Goal: Transaction & Acquisition: Purchase product/service

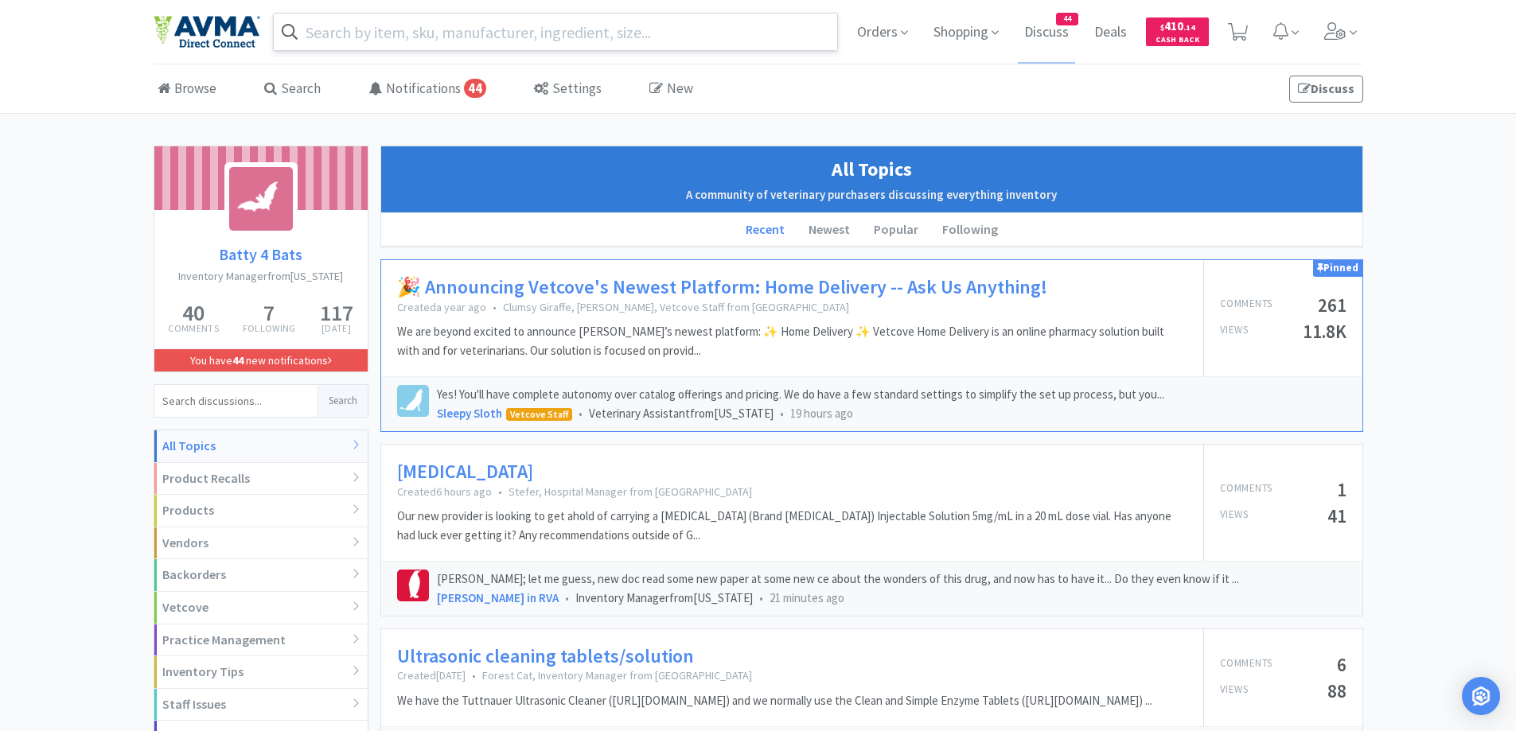
click at [486, 30] on input "text" at bounding box center [556, 32] width 564 height 37
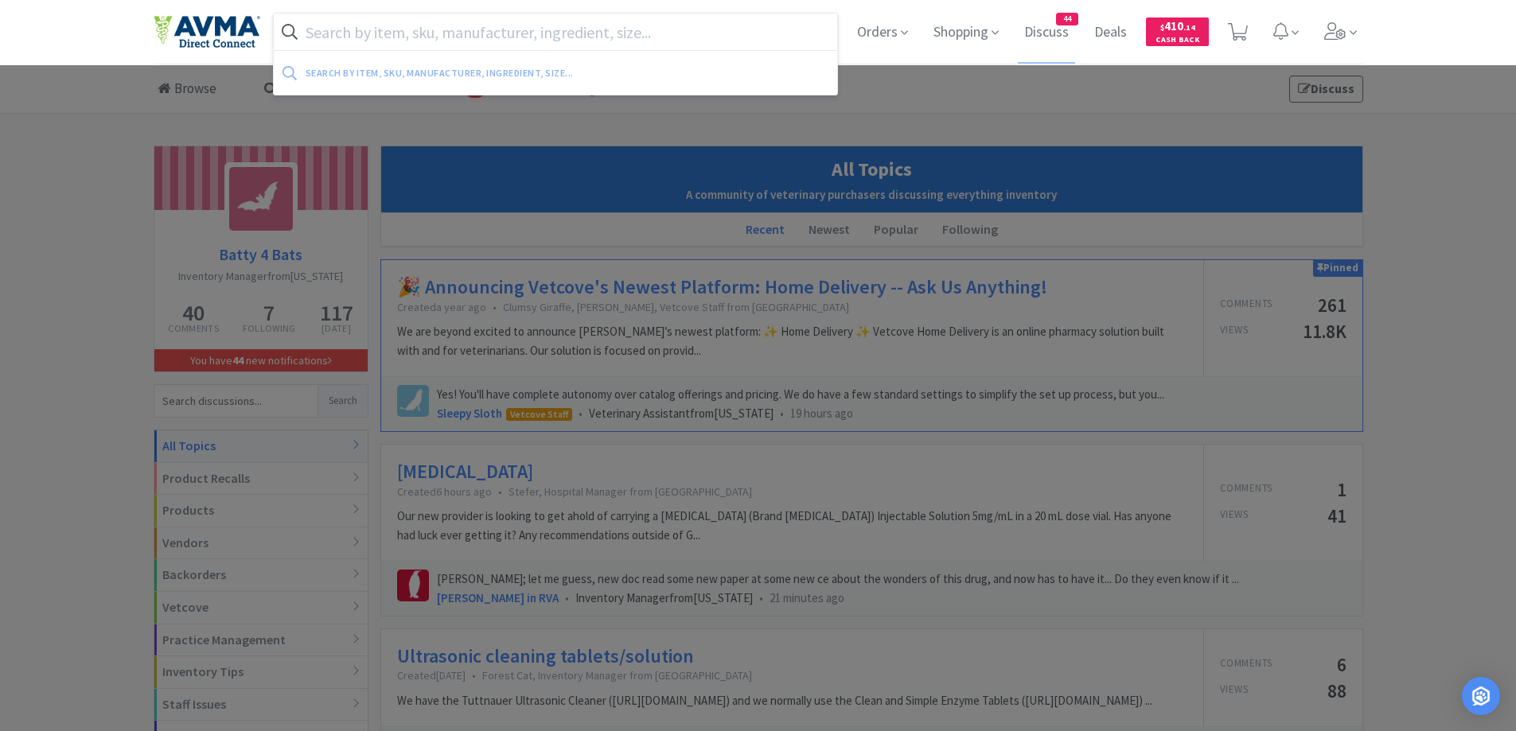
paste input "Apoquel 16mg"
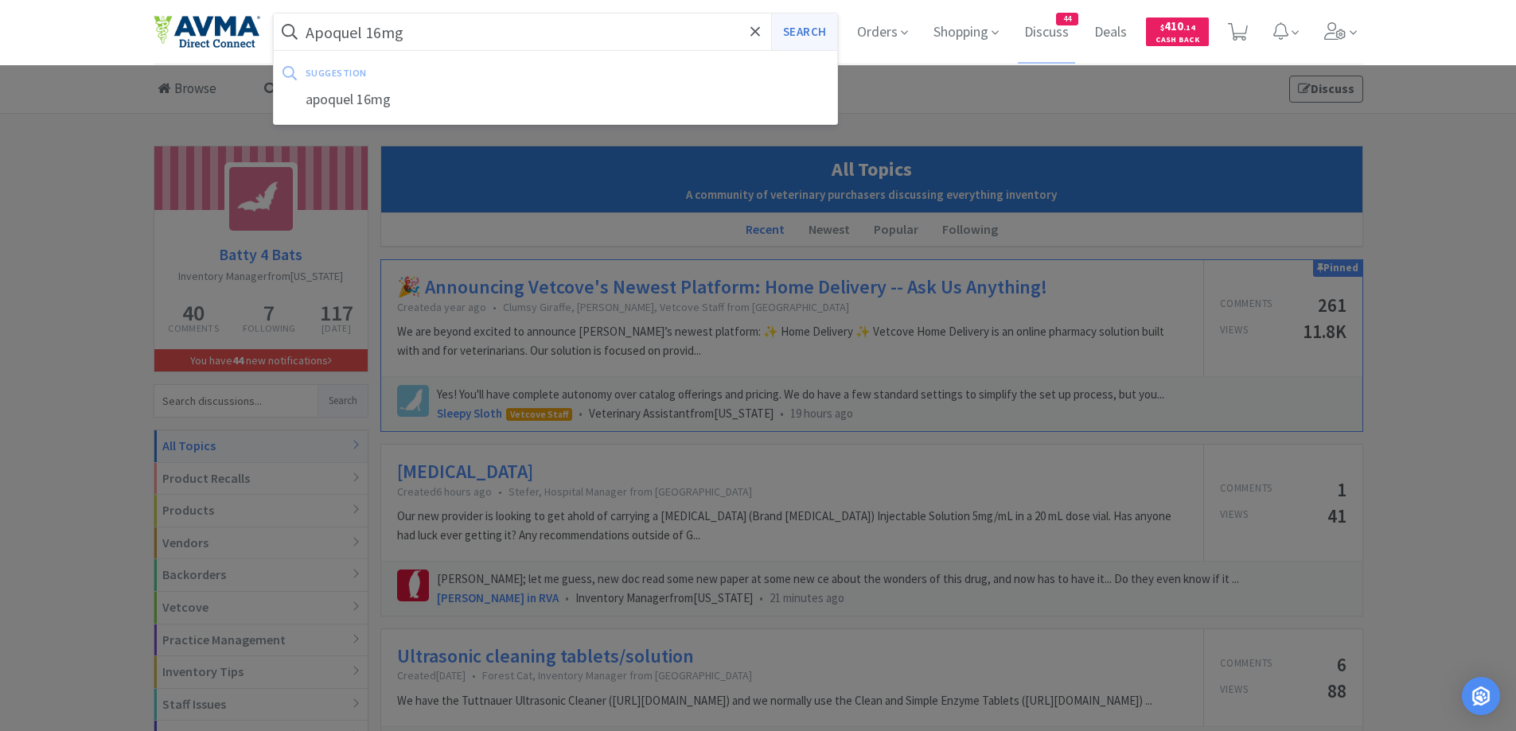
type input "Apoquel 16mg"
click at [814, 29] on button "Search" at bounding box center [804, 32] width 66 height 37
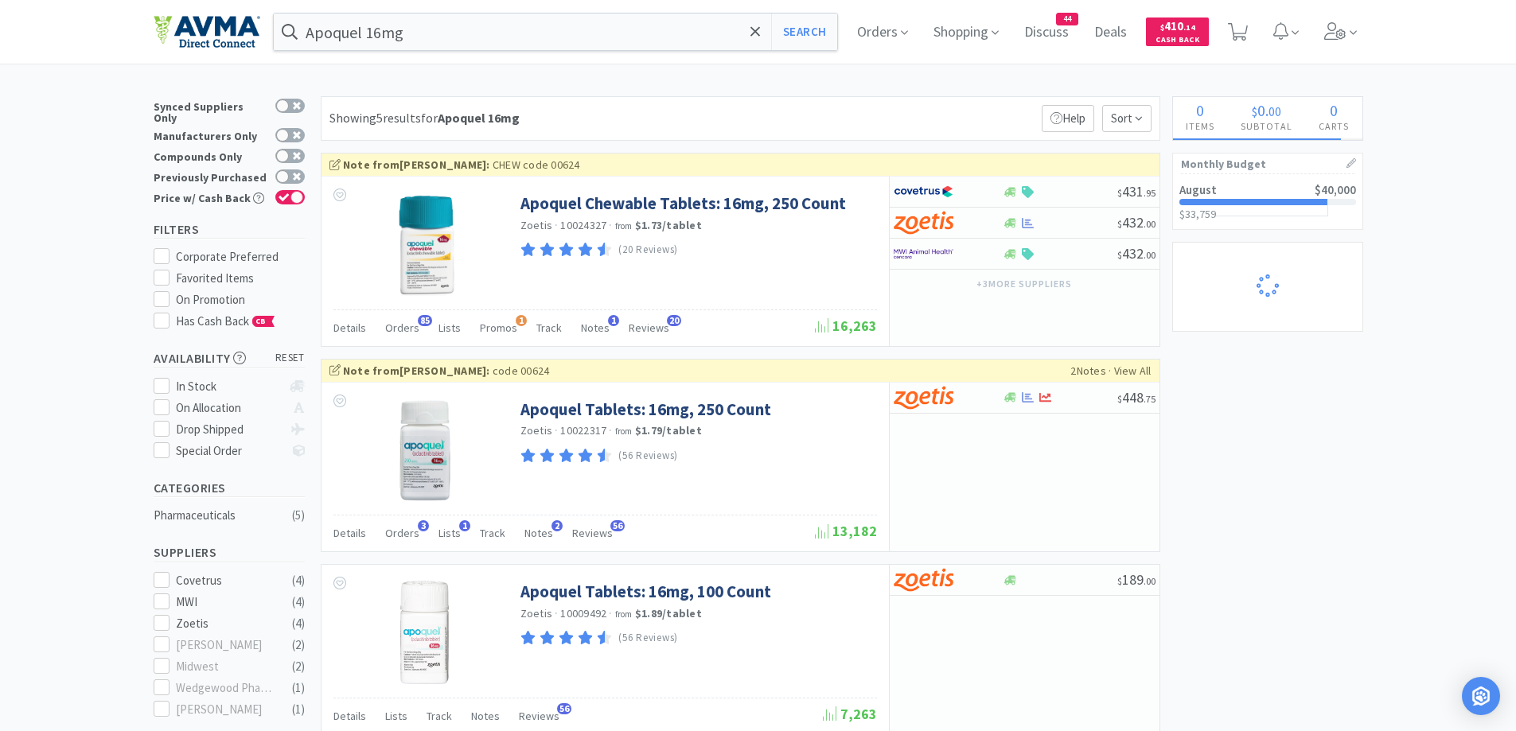
click at [916, 134] on div "Showing 5 results for Apoquel 16mg Filters Help Sort" at bounding box center [740, 118] width 839 height 45
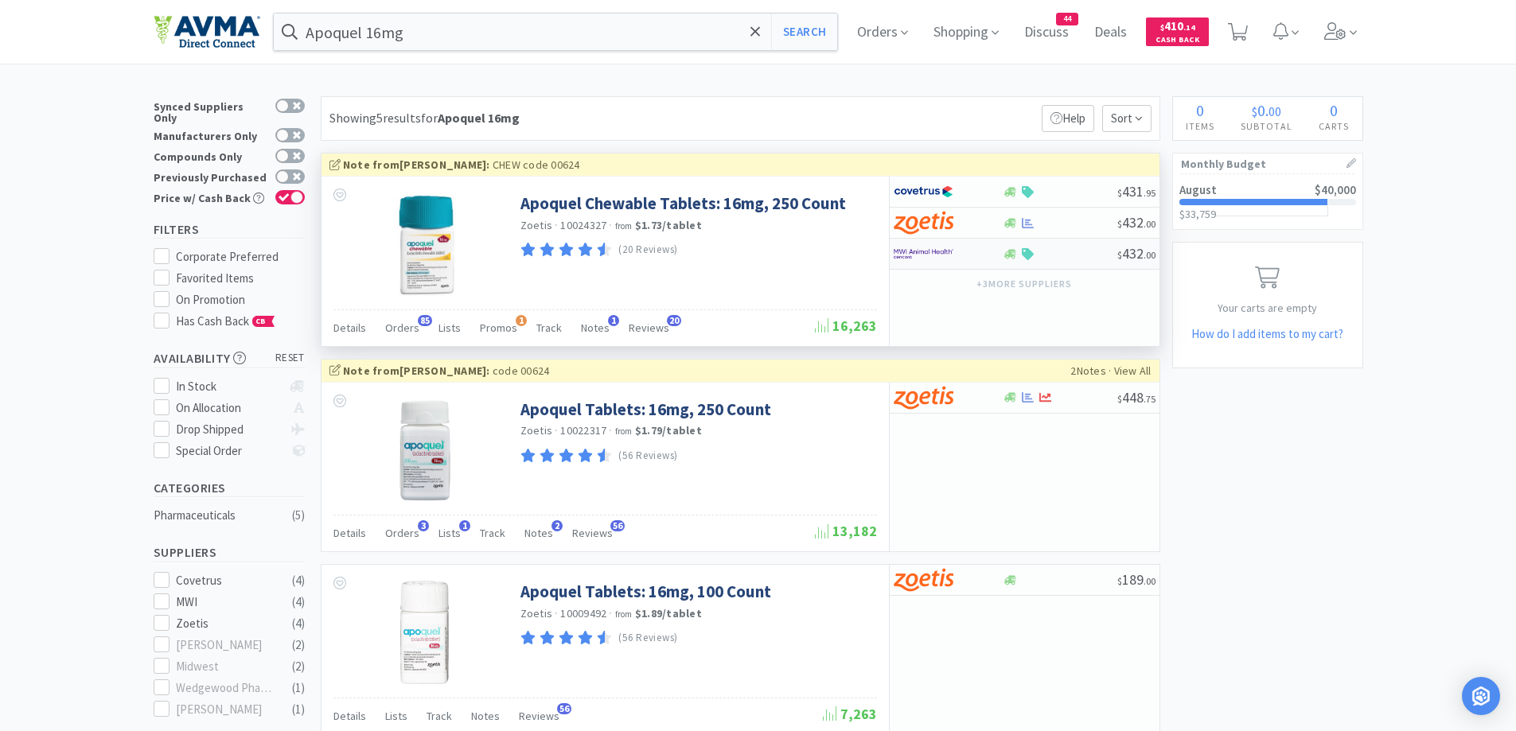
click at [971, 259] on div at bounding box center [937, 253] width 88 height 27
select select "1"
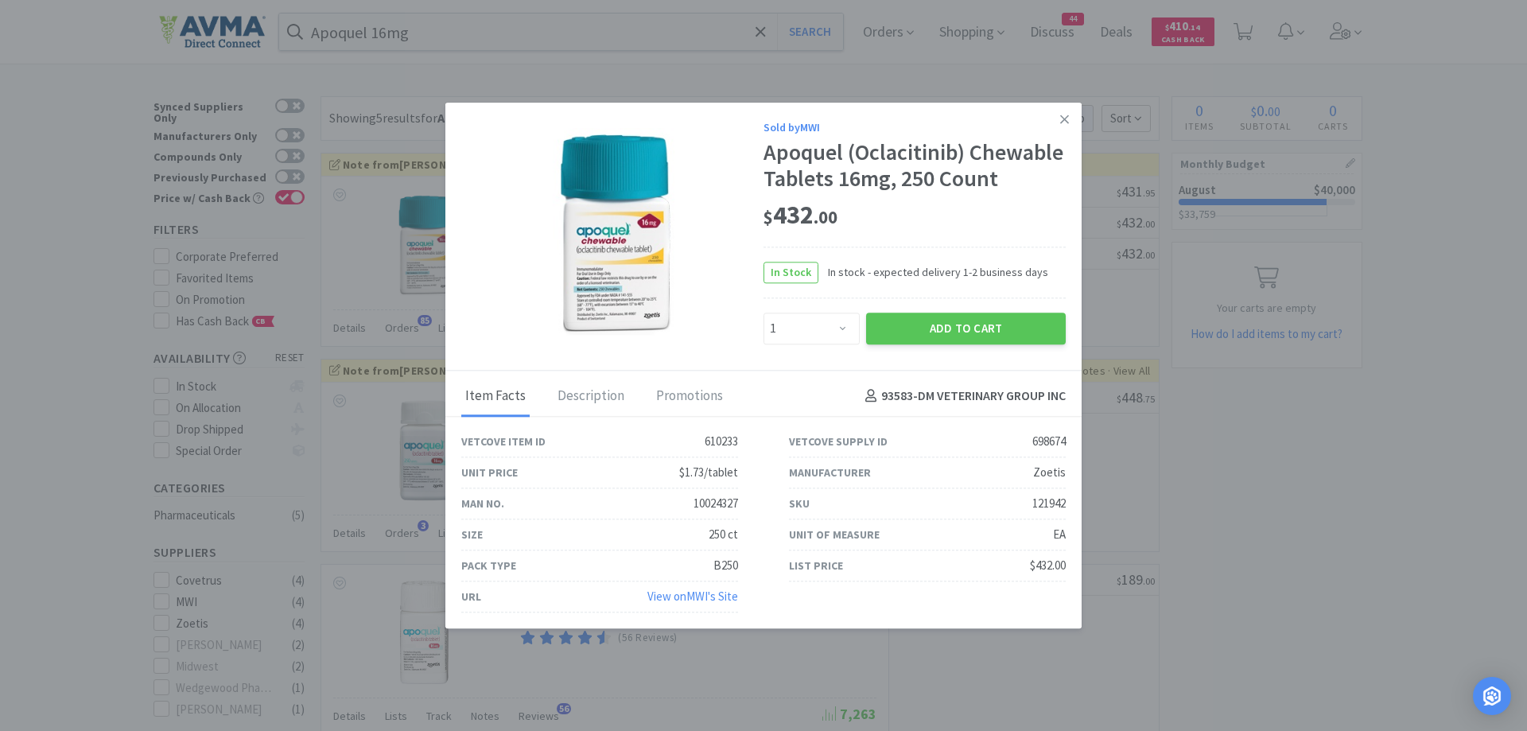
click at [1058, 115] on link at bounding box center [1065, 120] width 28 height 34
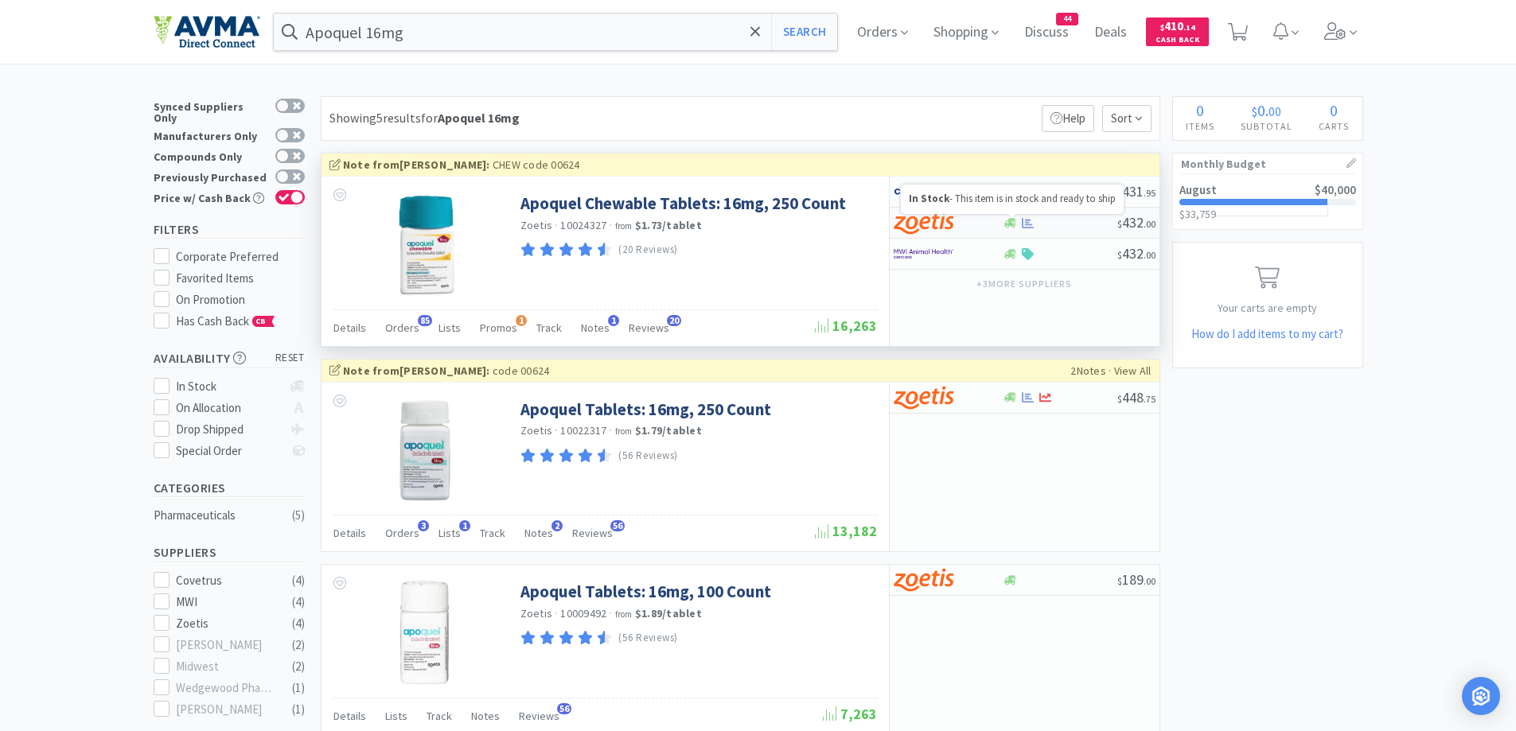
click at [1011, 227] on icon at bounding box center [1010, 223] width 12 height 12
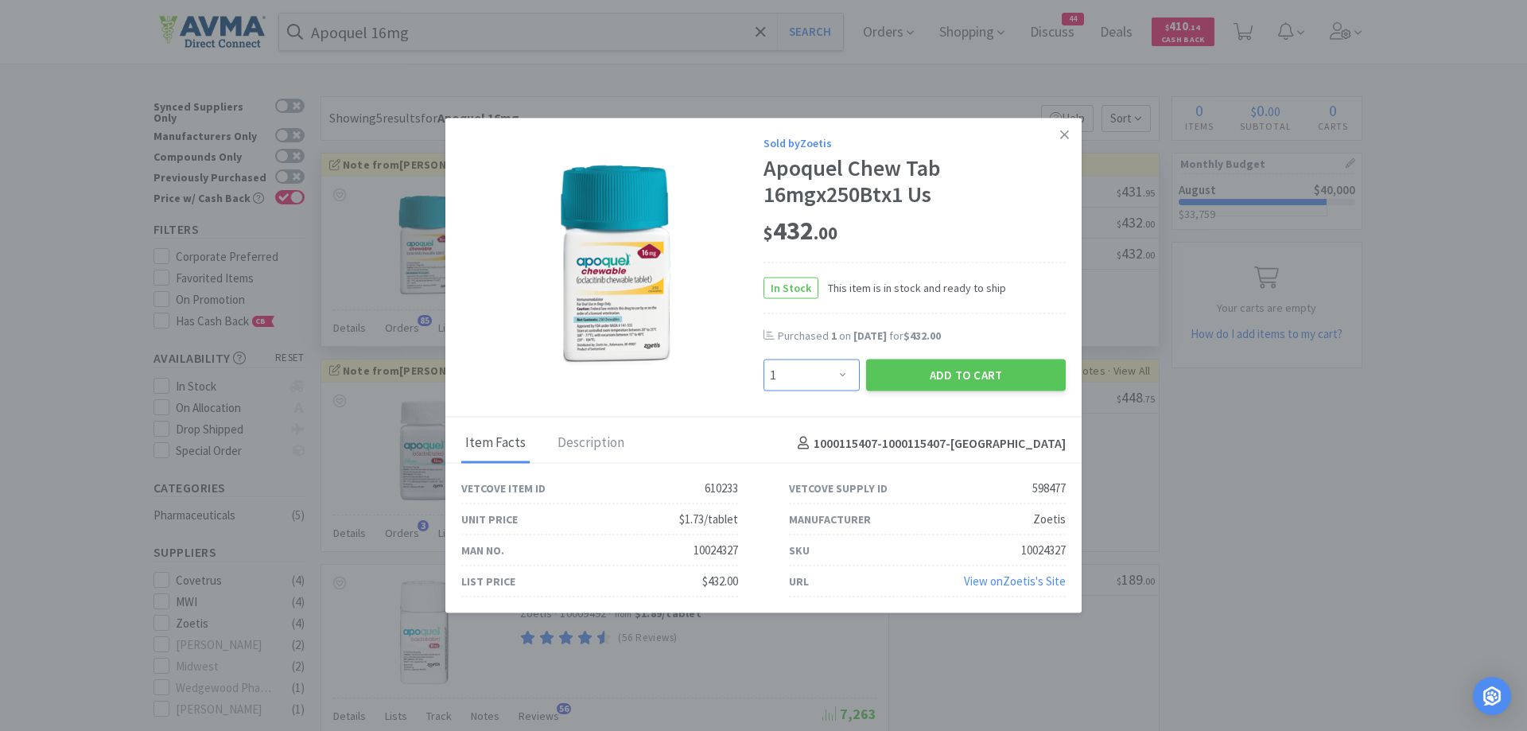
click at [816, 376] on select "Enter Quantity 1 2 3 4 5 6 7 8 9 10 11 12 13 14 15 16 17 18 19 20 Enter Quantity" at bounding box center [812, 376] width 96 height 32
select select "2"
click at [764, 360] on select "Enter Quantity 1 2 3 4 5 6 7 8 9 10 11 12 13 14 15 16 17 18 19 20 Enter Quantity" at bounding box center [812, 376] width 96 height 32
click at [936, 387] on button "Add to Cart" at bounding box center [966, 376] width 200 height 32
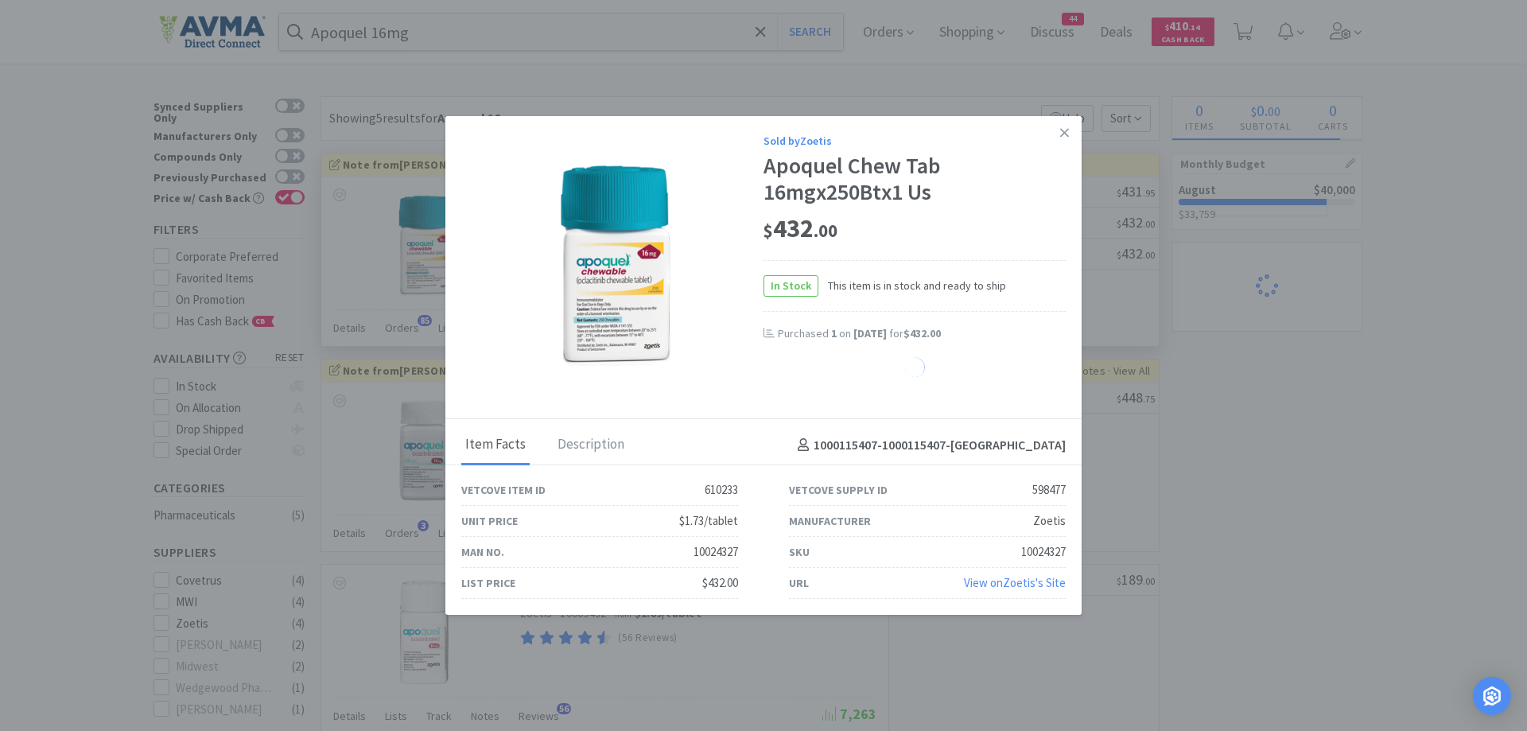
select select "2"
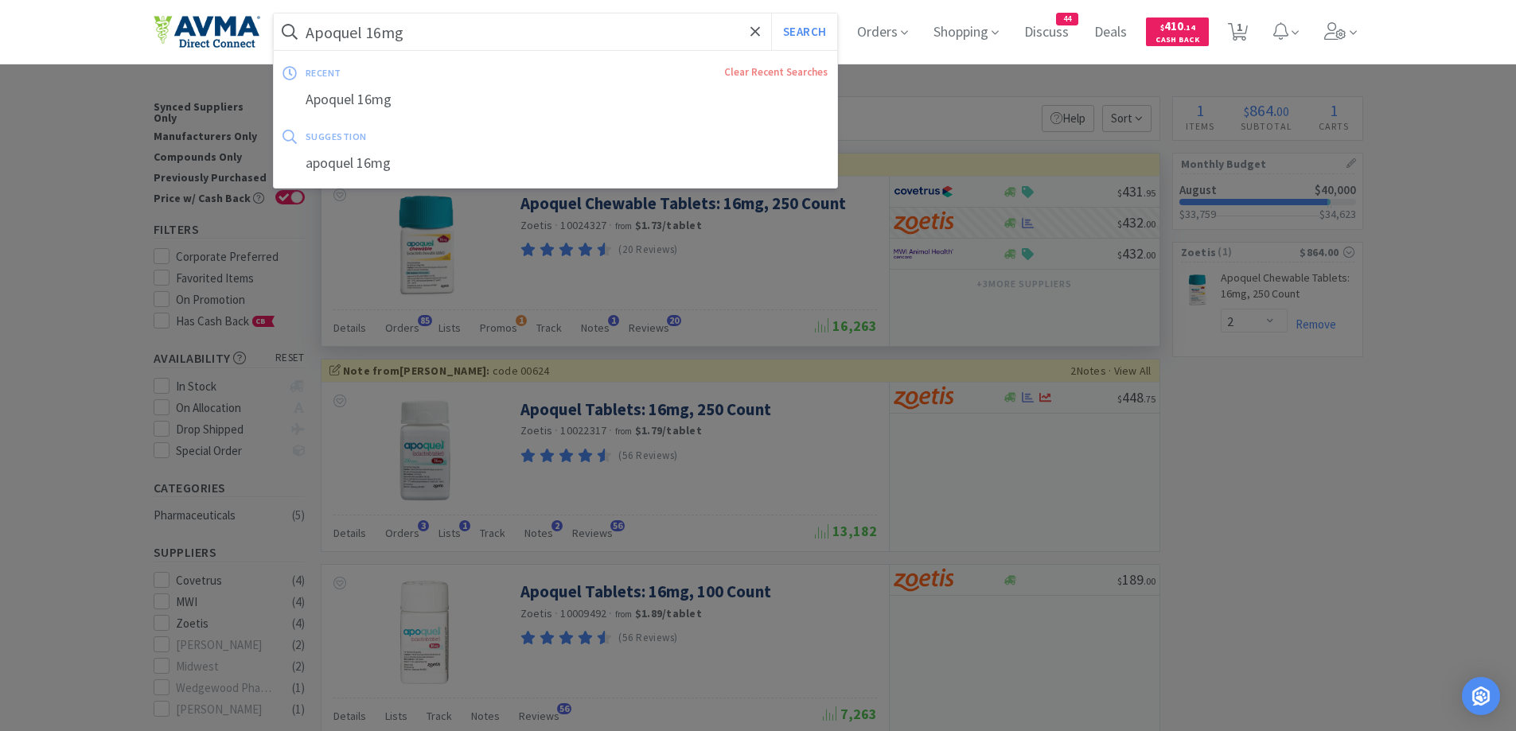
click at [455, 32] on input "Apoquel 16mg" at bounding box center [556, 32] width 564 height 37
paste input "Cytopoint 40"
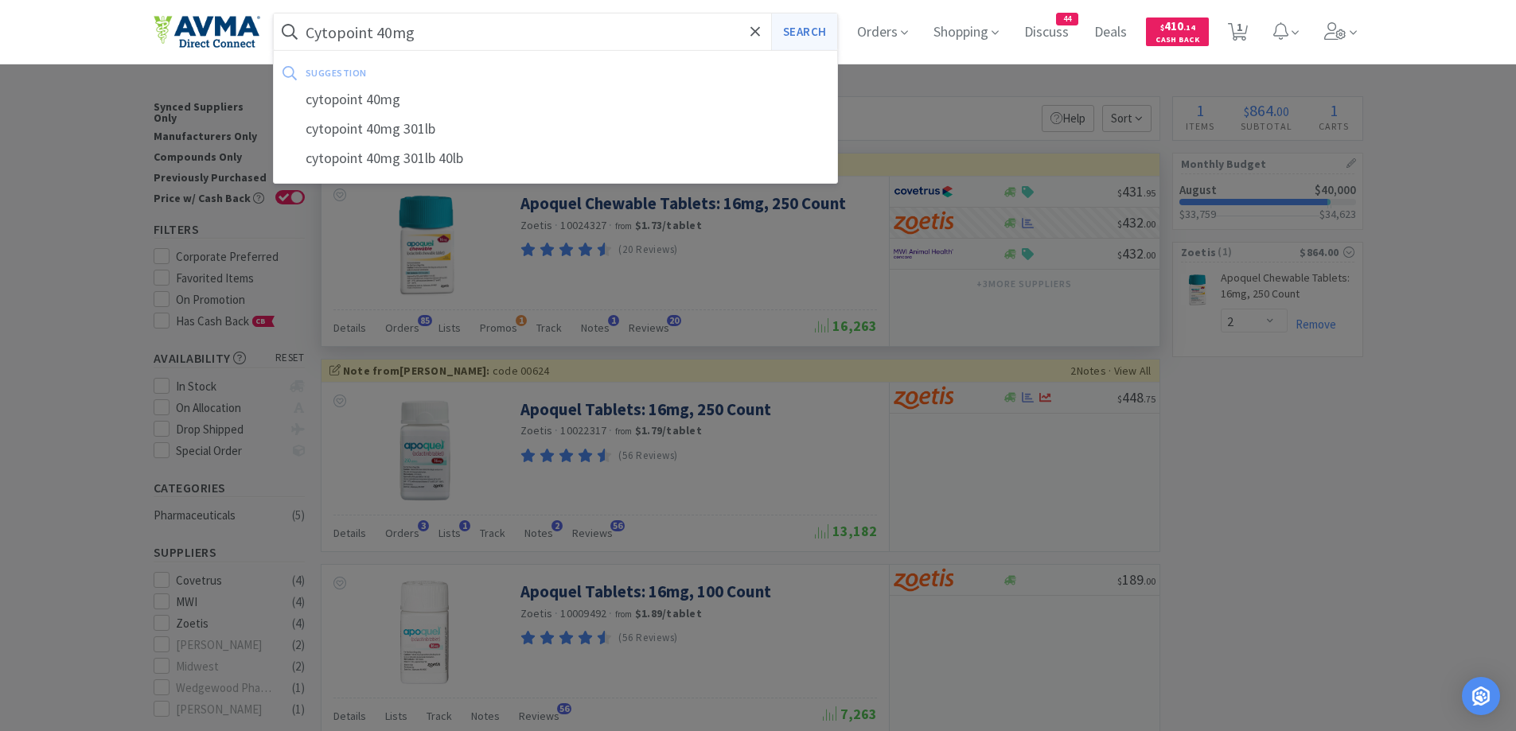
type input "Cytopoint 40mg"
click at [806, 31] on button "Search" at bounding box center [804, 32] width 66 height 37
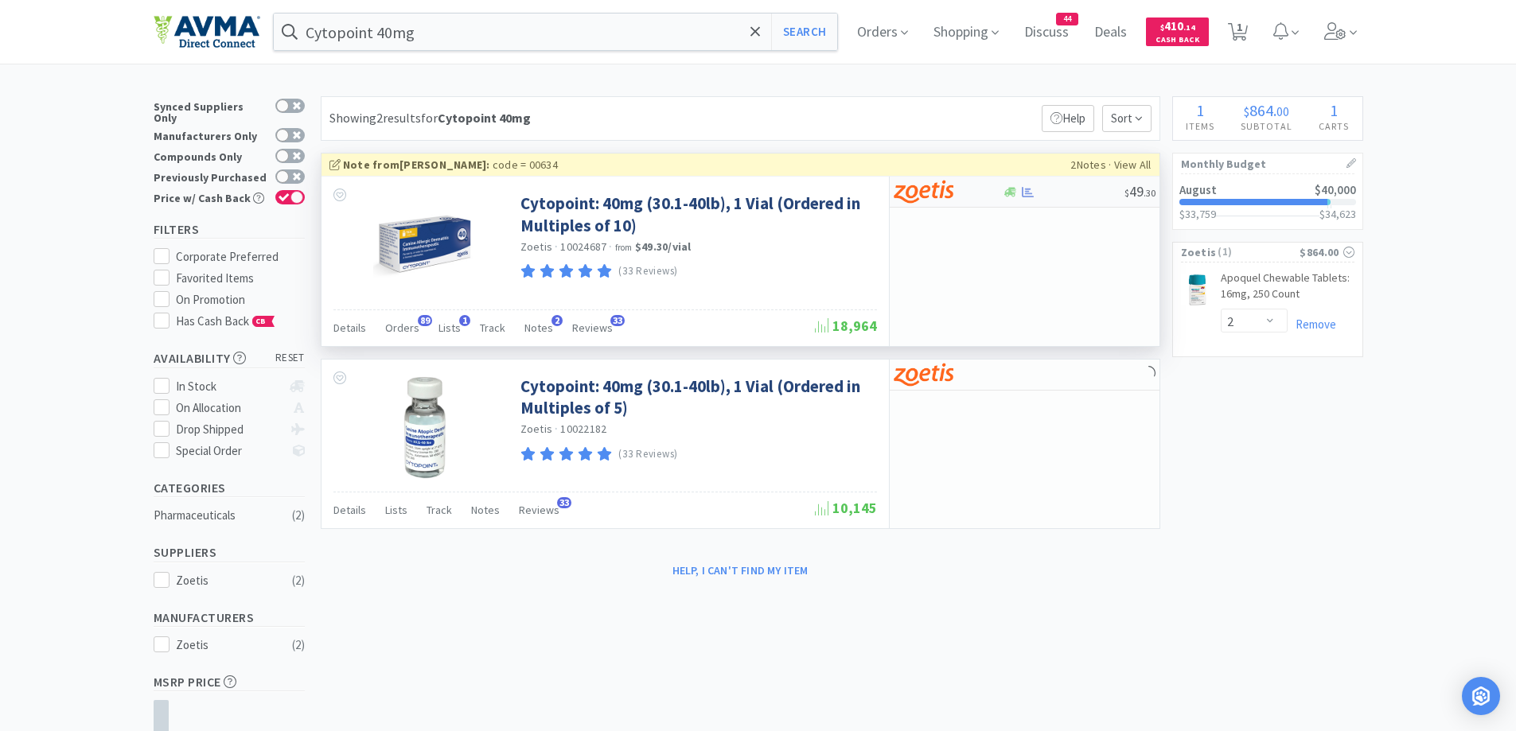
click at [971, 189] on div at bounding box center [937, 191] width 88 height 27
select select "10"
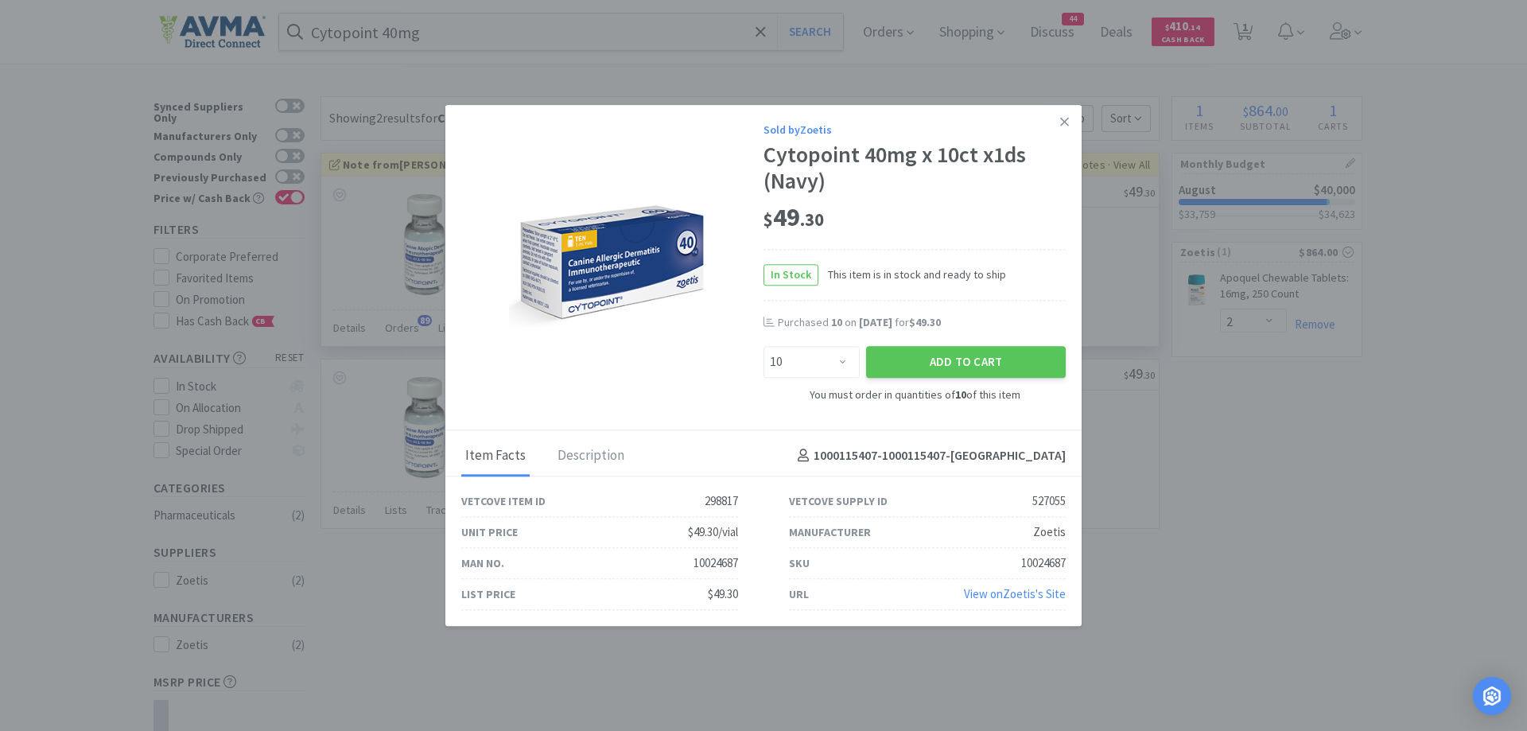
click at [1018, 241] on div "$ 49 . 30" at bounding box center [915, 222] width 302 height 54
click at [1011, 375] on button "Add to Cart" at bounding box center [966, 363] width 200 height 32
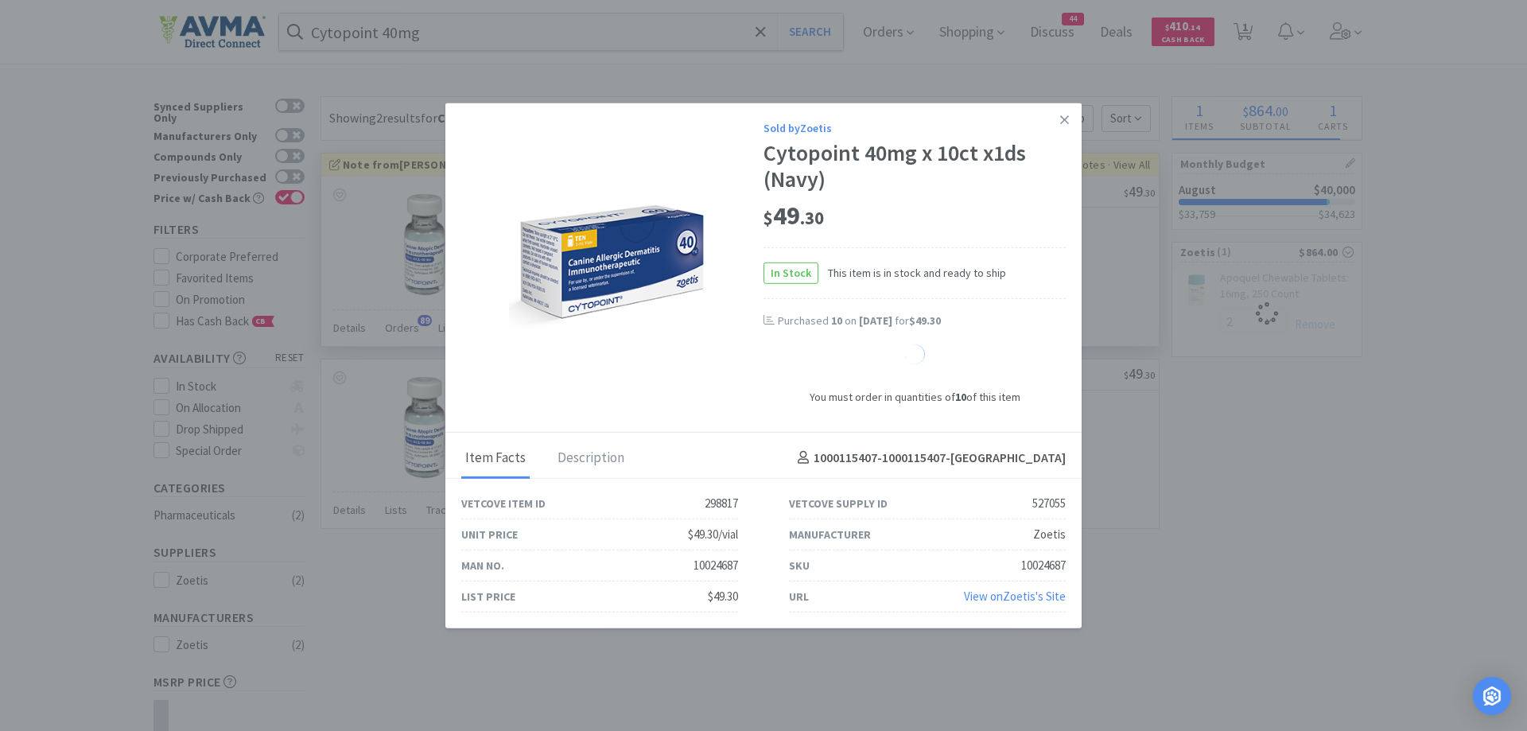
select select "10"
select select "1"
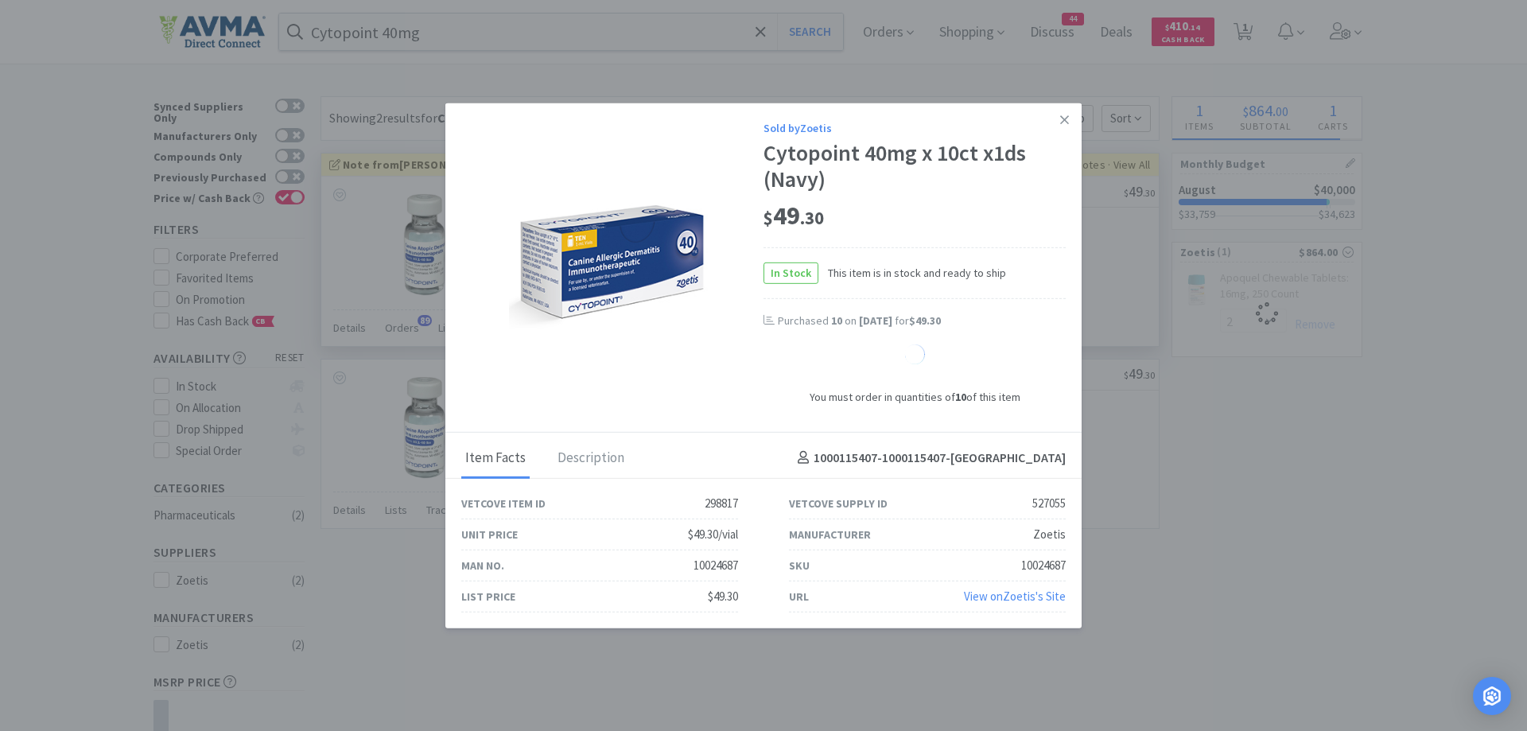
select select "1"
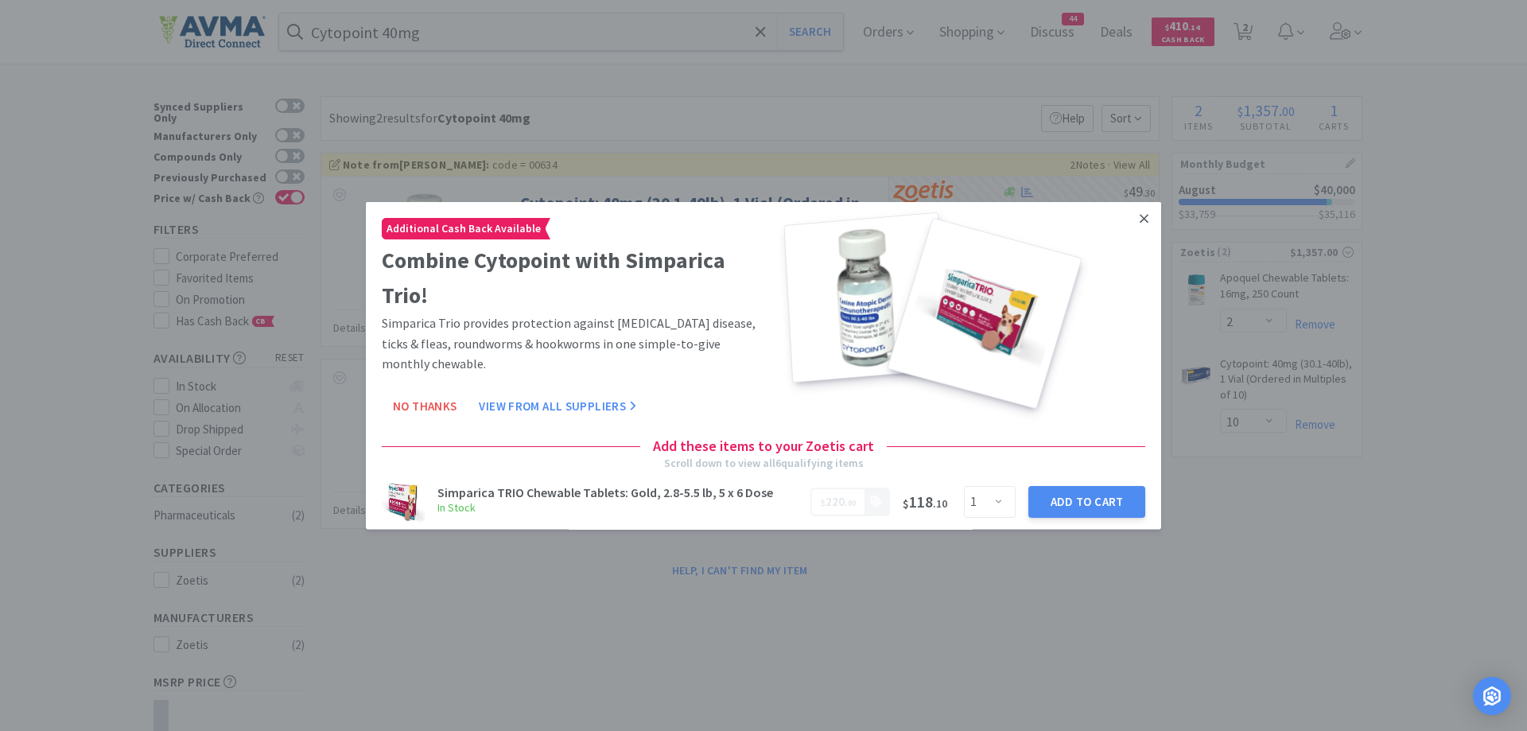
click at [1140, 222] on icon at bounding box center [1144, 218] width 9 height 14
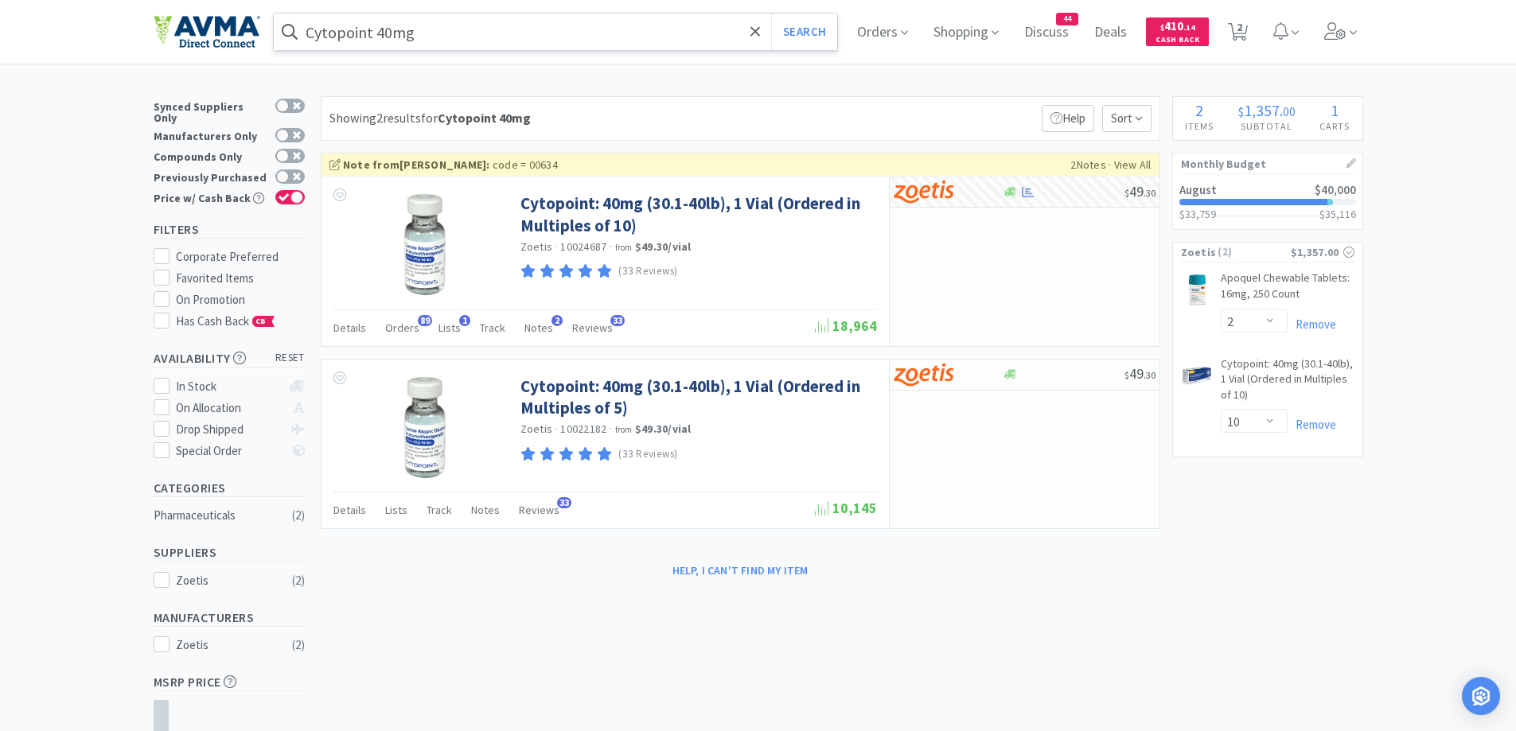
click at [640, 42] on input "Cytopoint 40mg" at bounding box center [556, 32] width 564 height 37
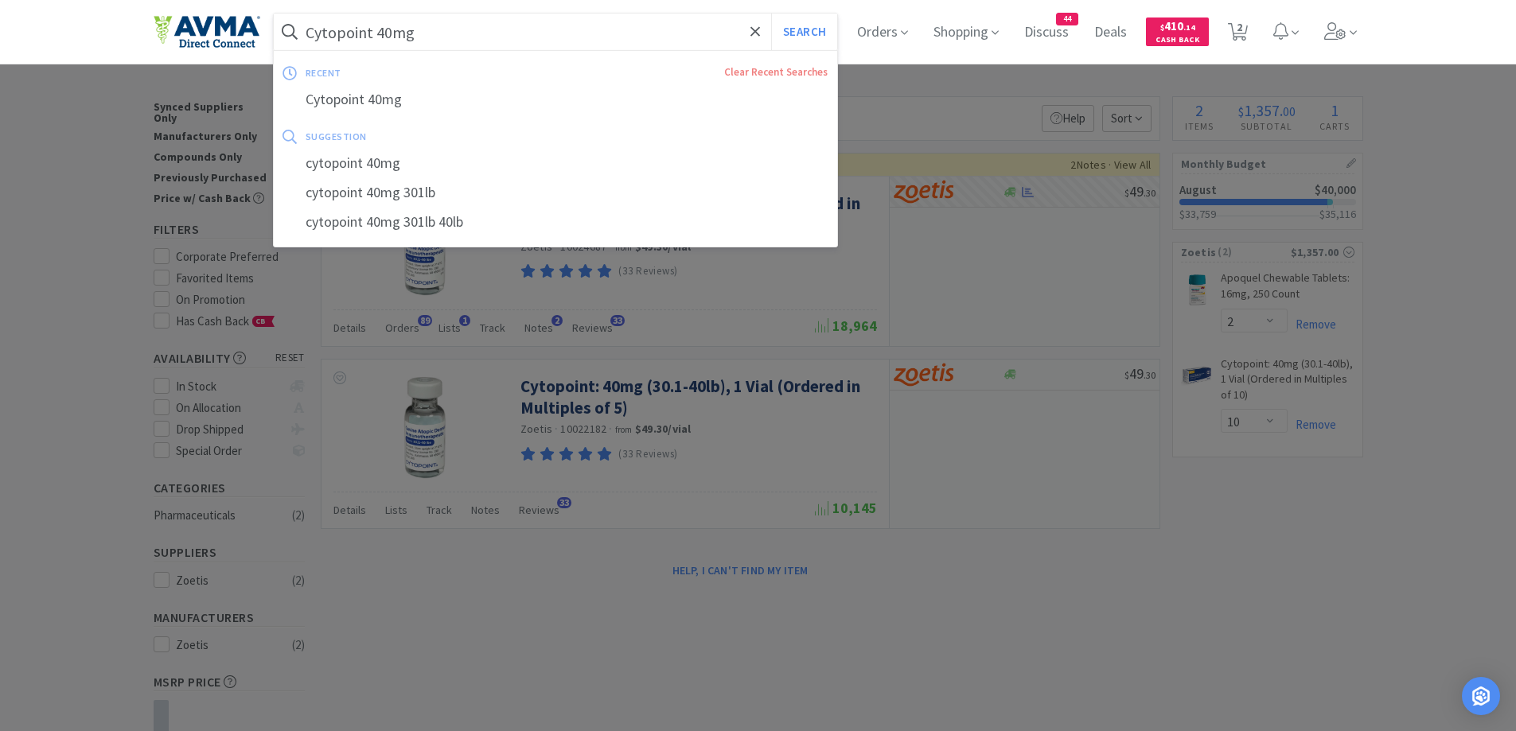
paste input "Heartworm Test"
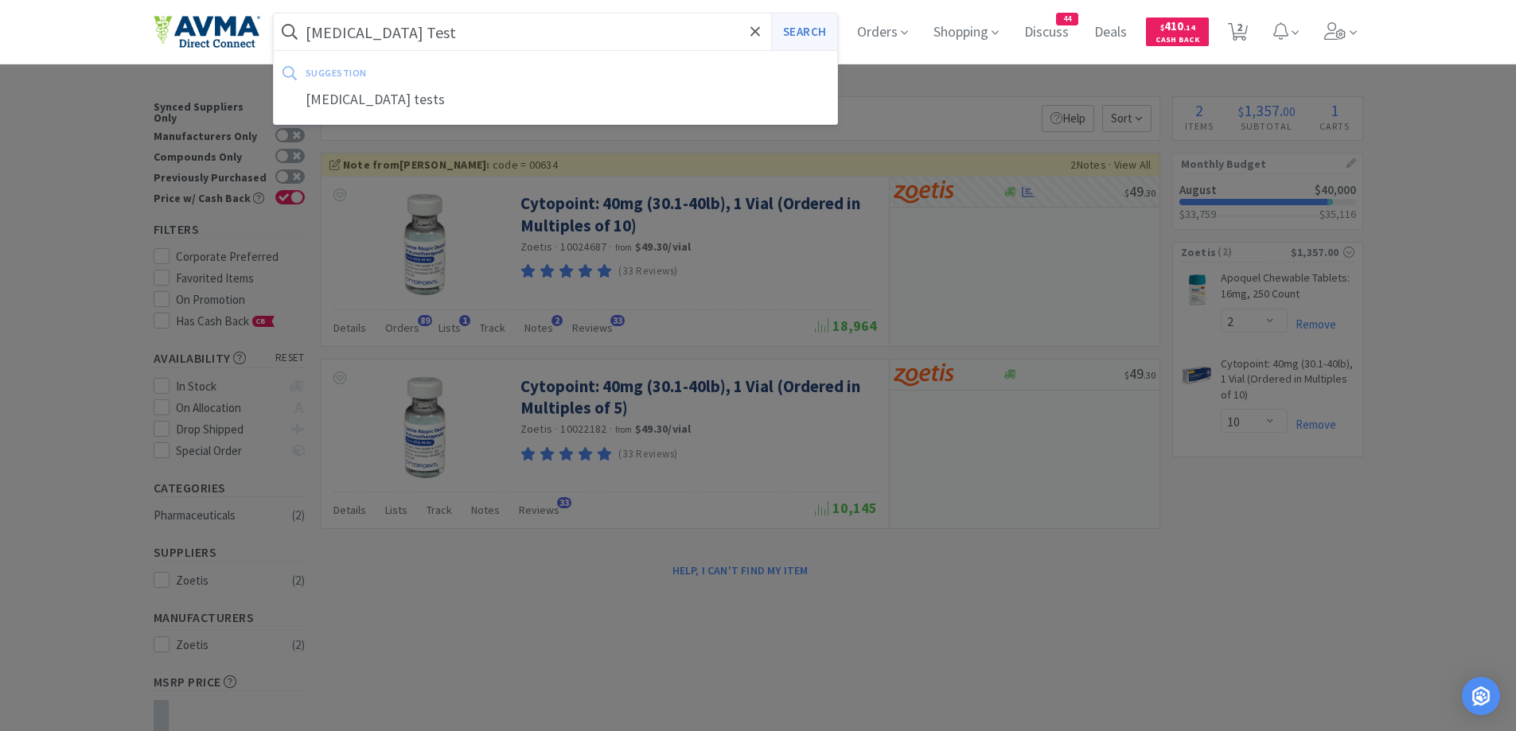
click at [808, 27] on button "Search" at bounding box center [804, 32] width 66 height 37
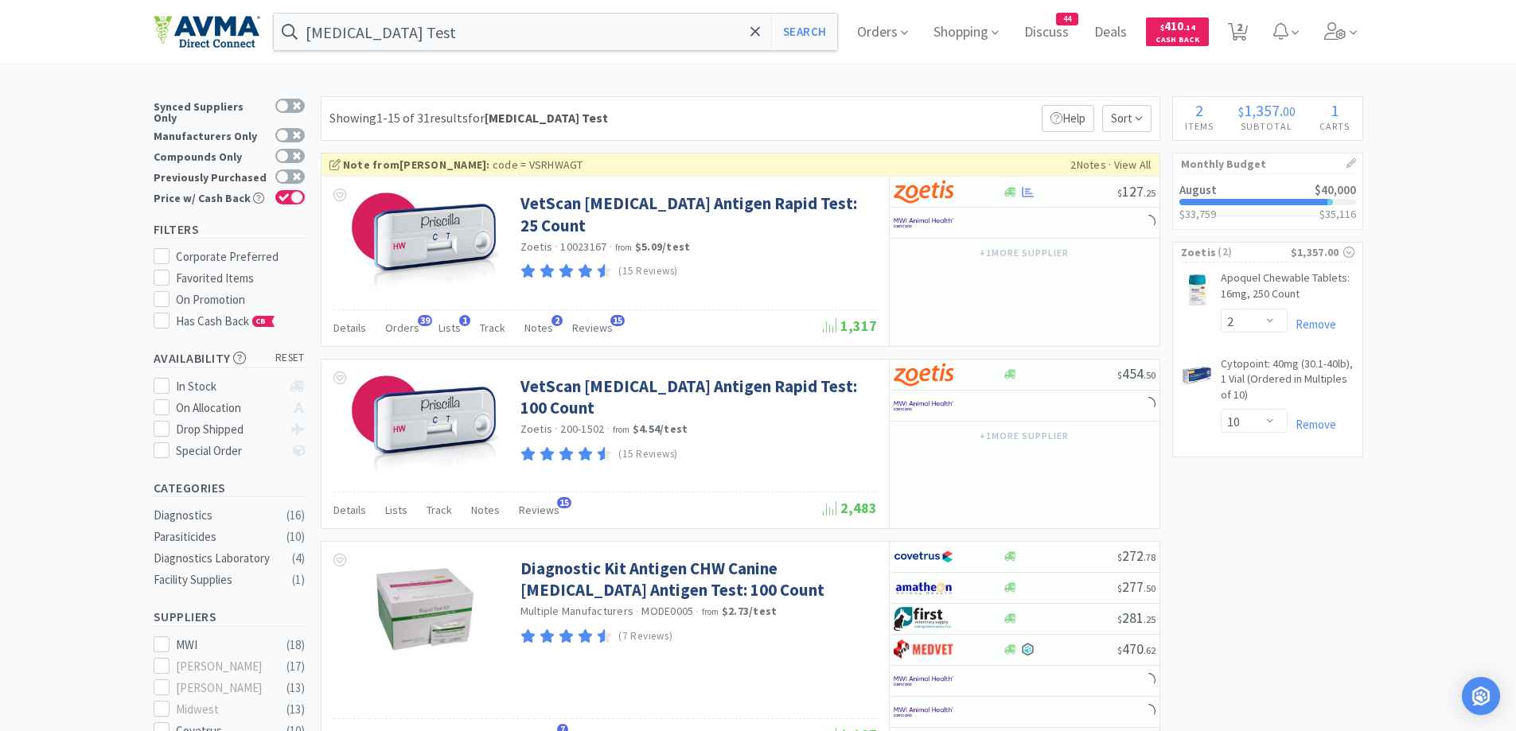
click at [457, 45] on input "Heartworm Test" at bounding box center [556, 32] width 564 height 37
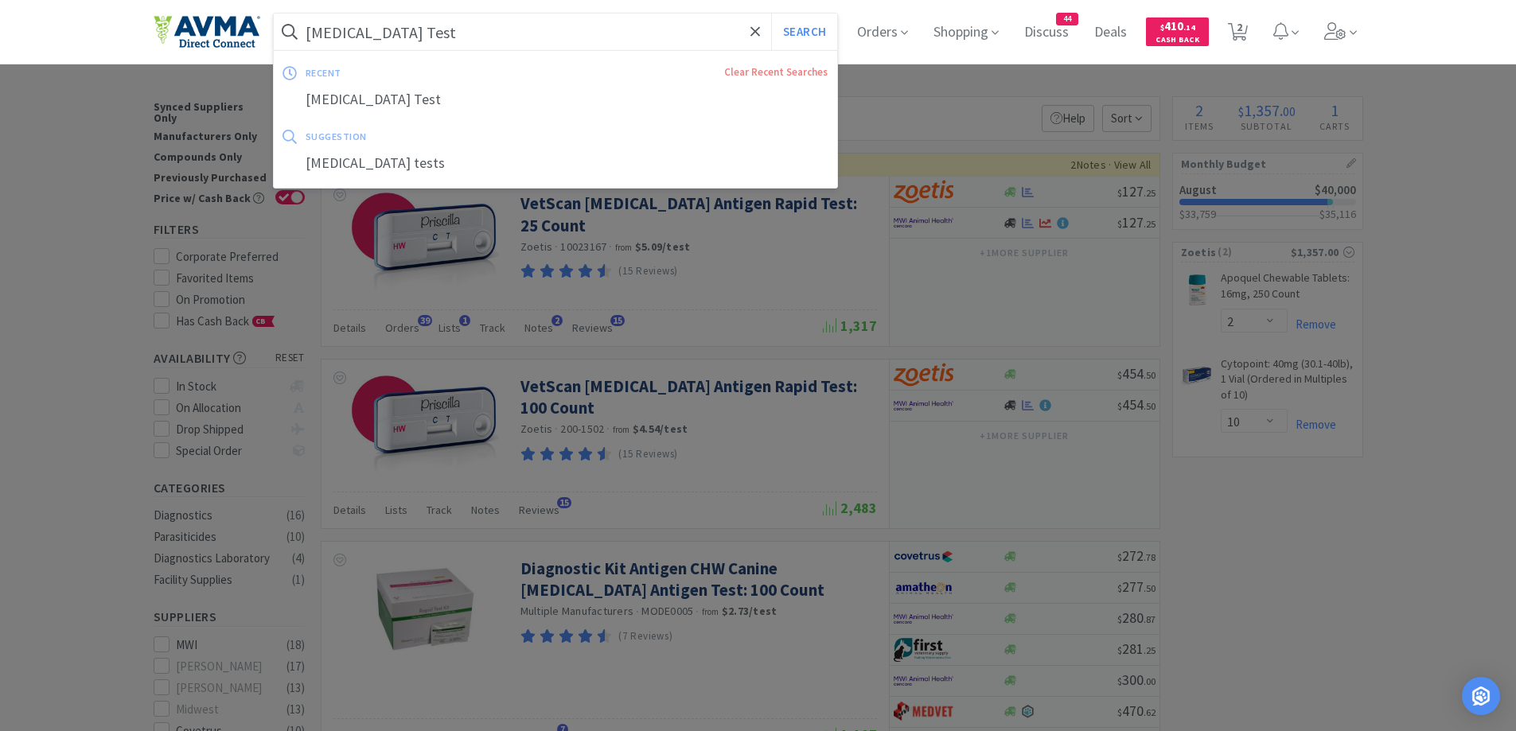
paste input "Amoxicillin"
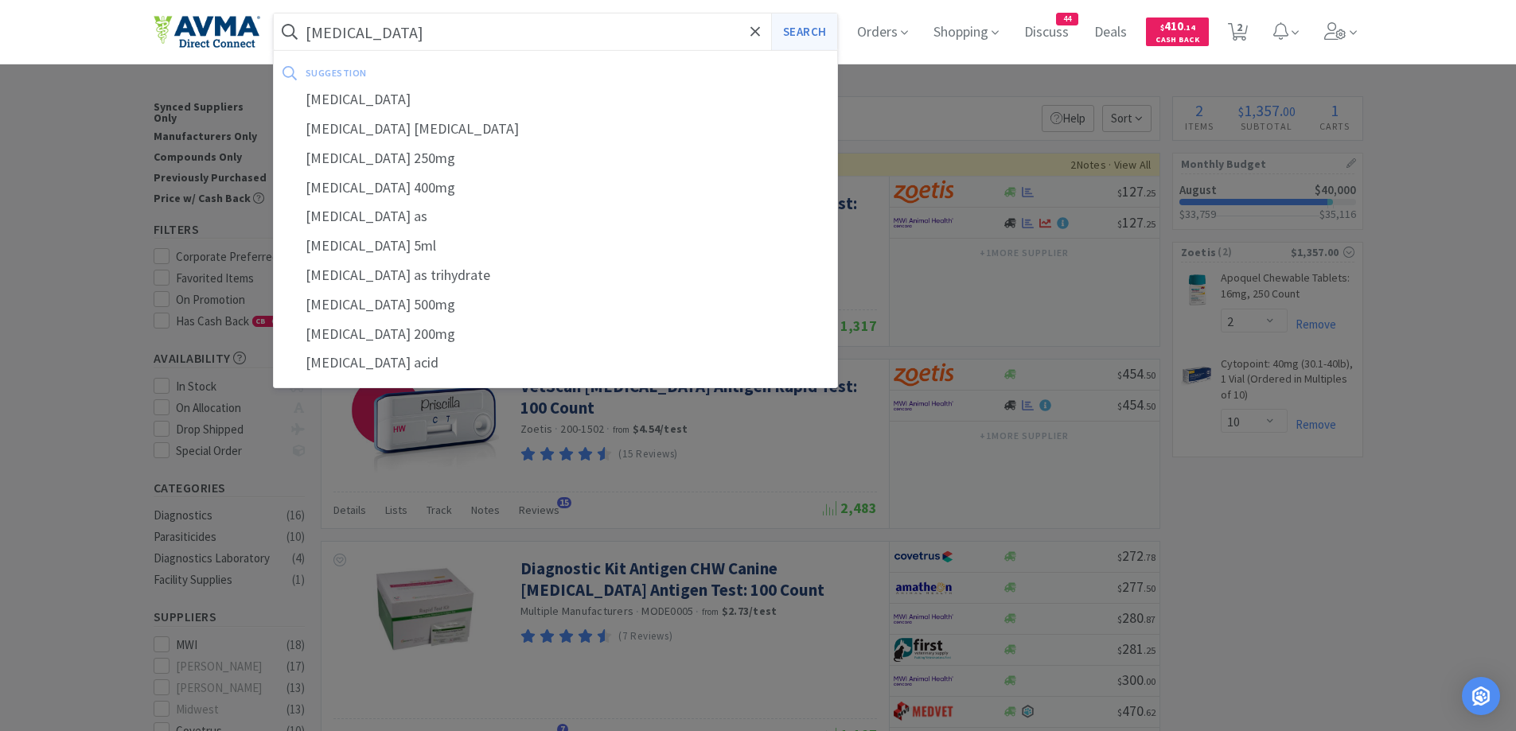
type input "Amoxicillin"
click at [826, 30] on button "Search" at bounding box center [804, 32] width 66 height 37
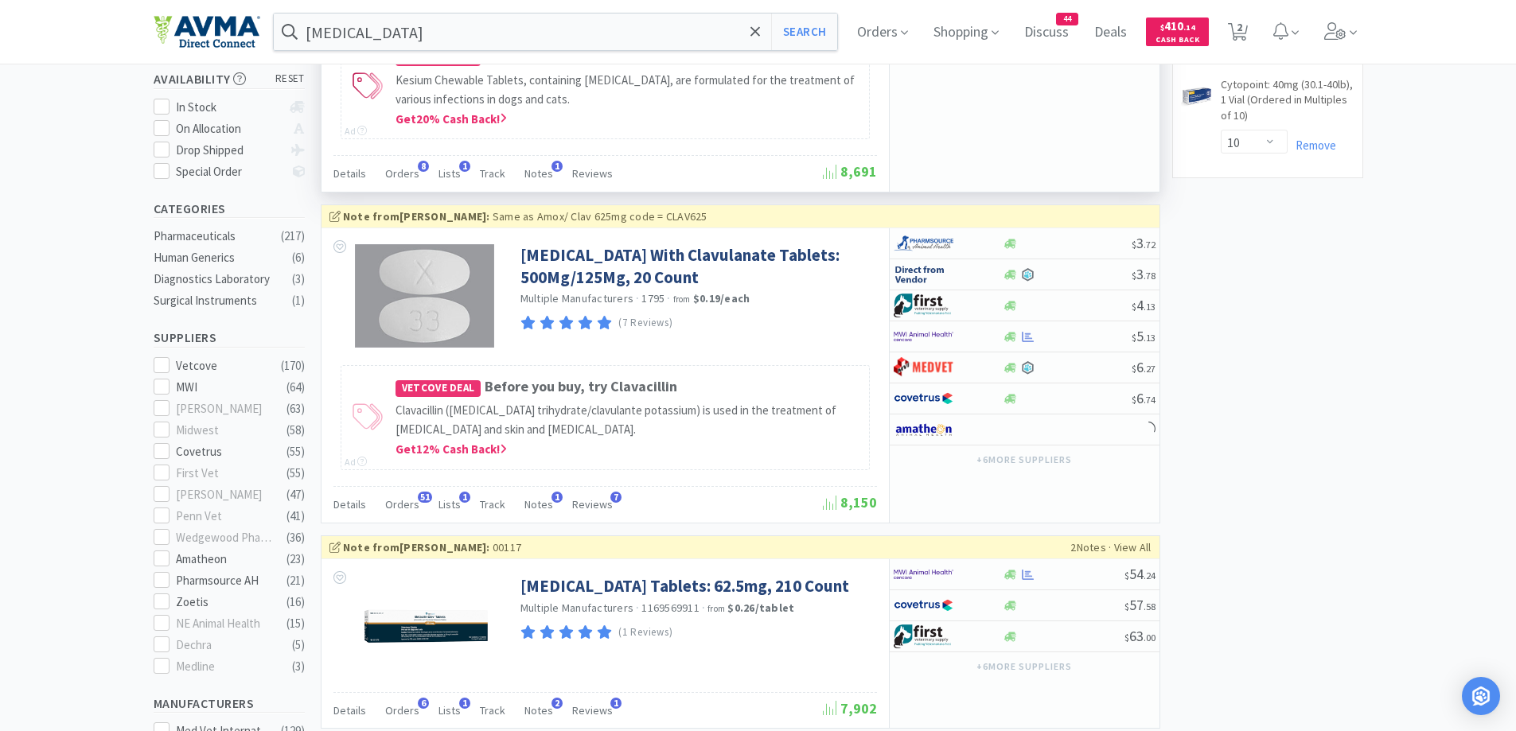
scroll to position [318, 0]
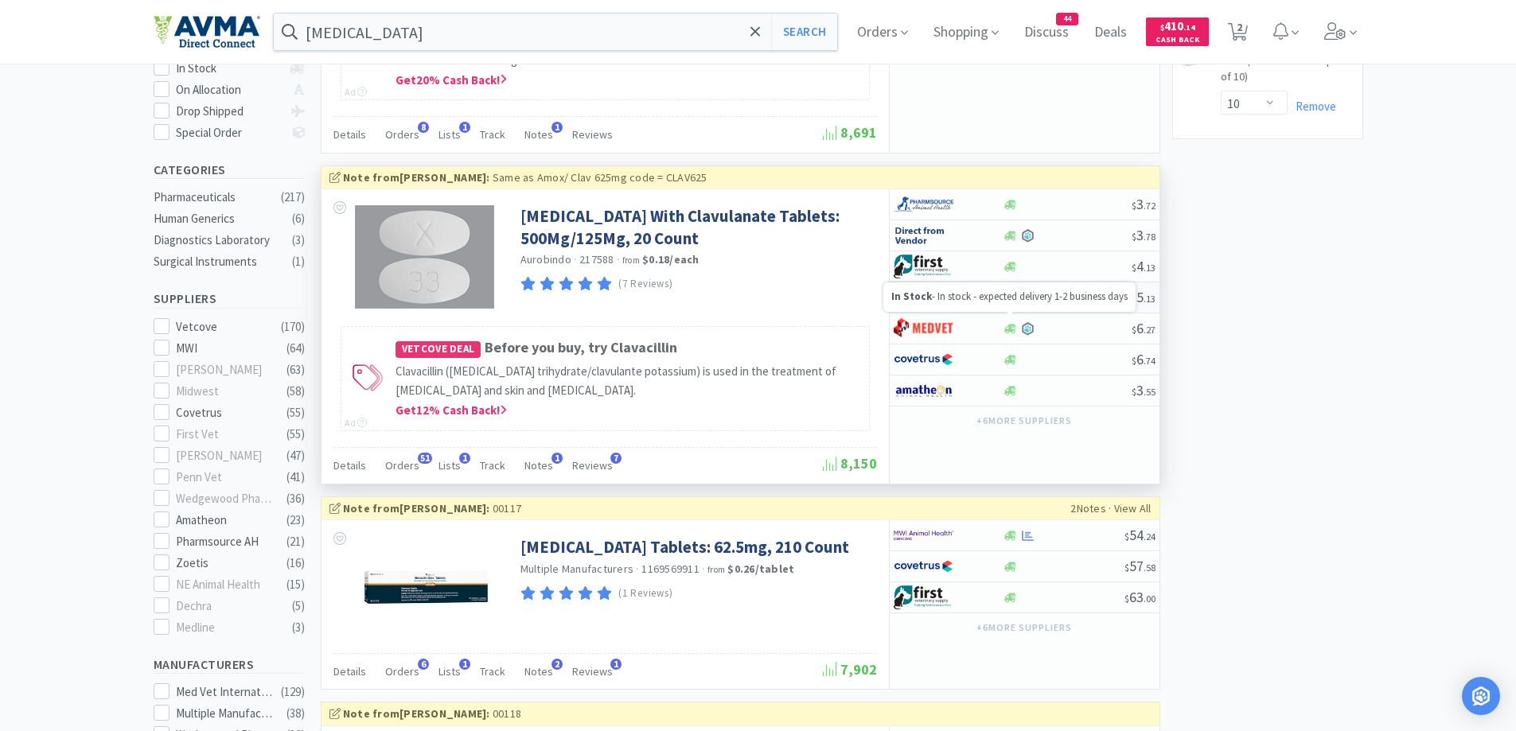
click at [1014, 302] on icon at bounding box center [1010, 298] width 12 height 10
select select "1"
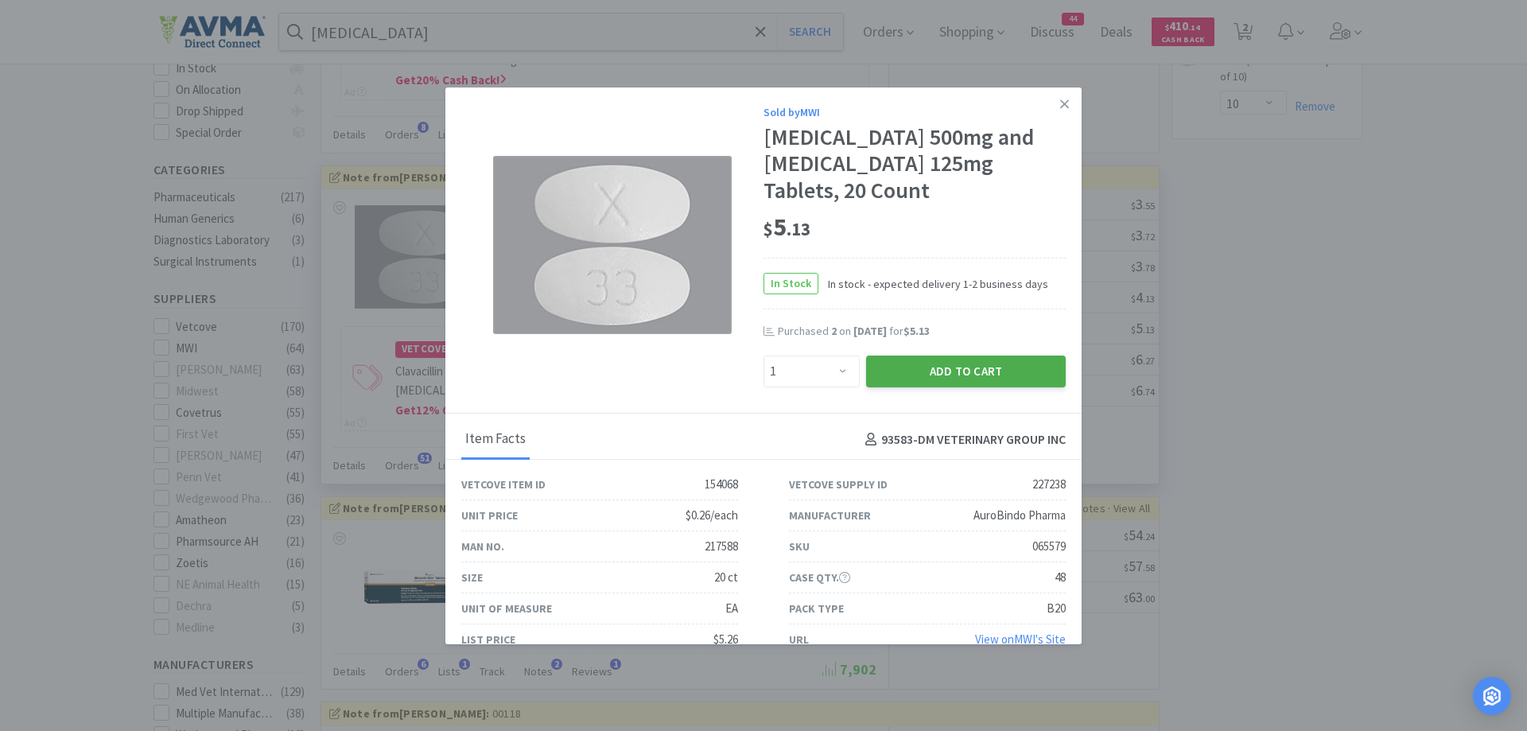
click at [931, 372] on button "Add to Cart" at bounding box center [966, 372] width 200 height 32
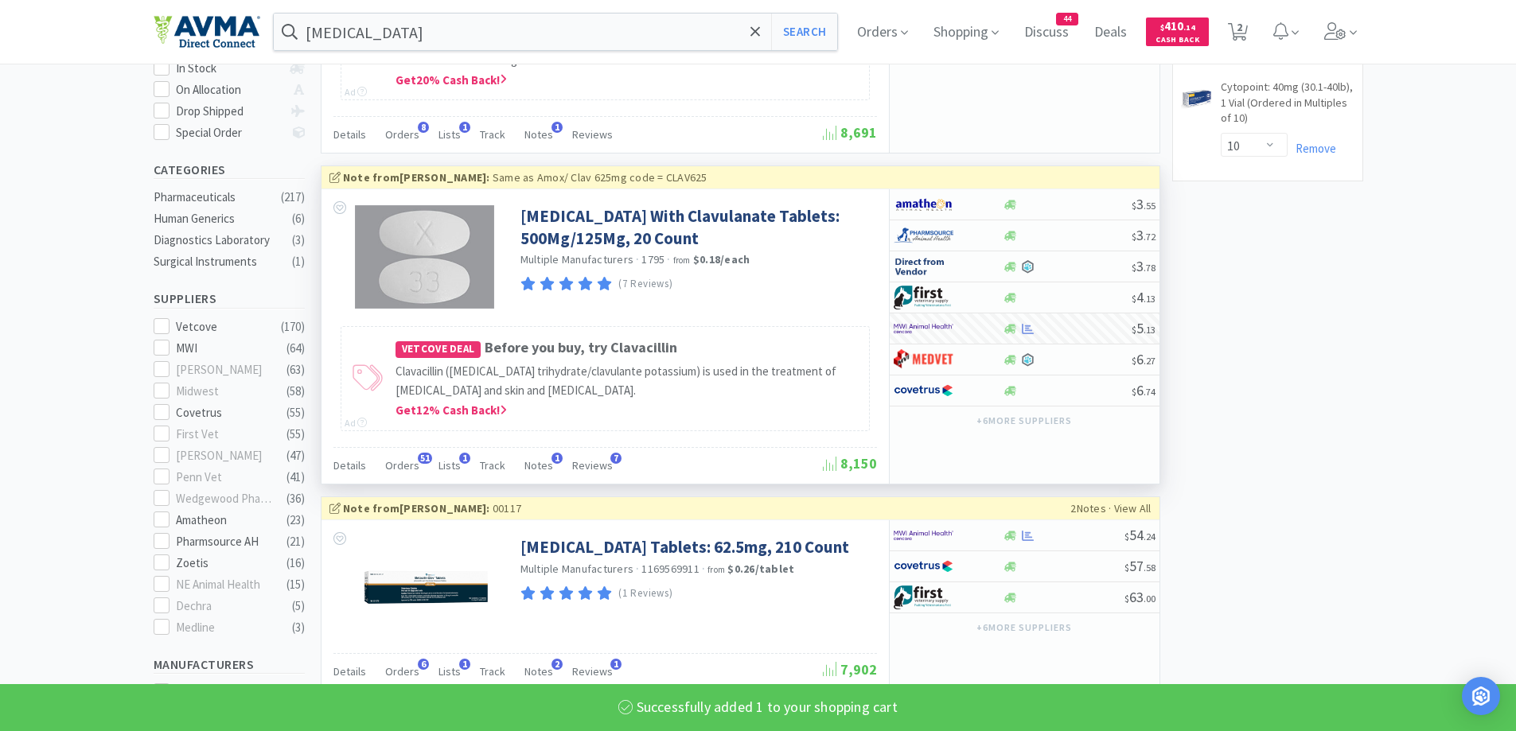
select select "1"
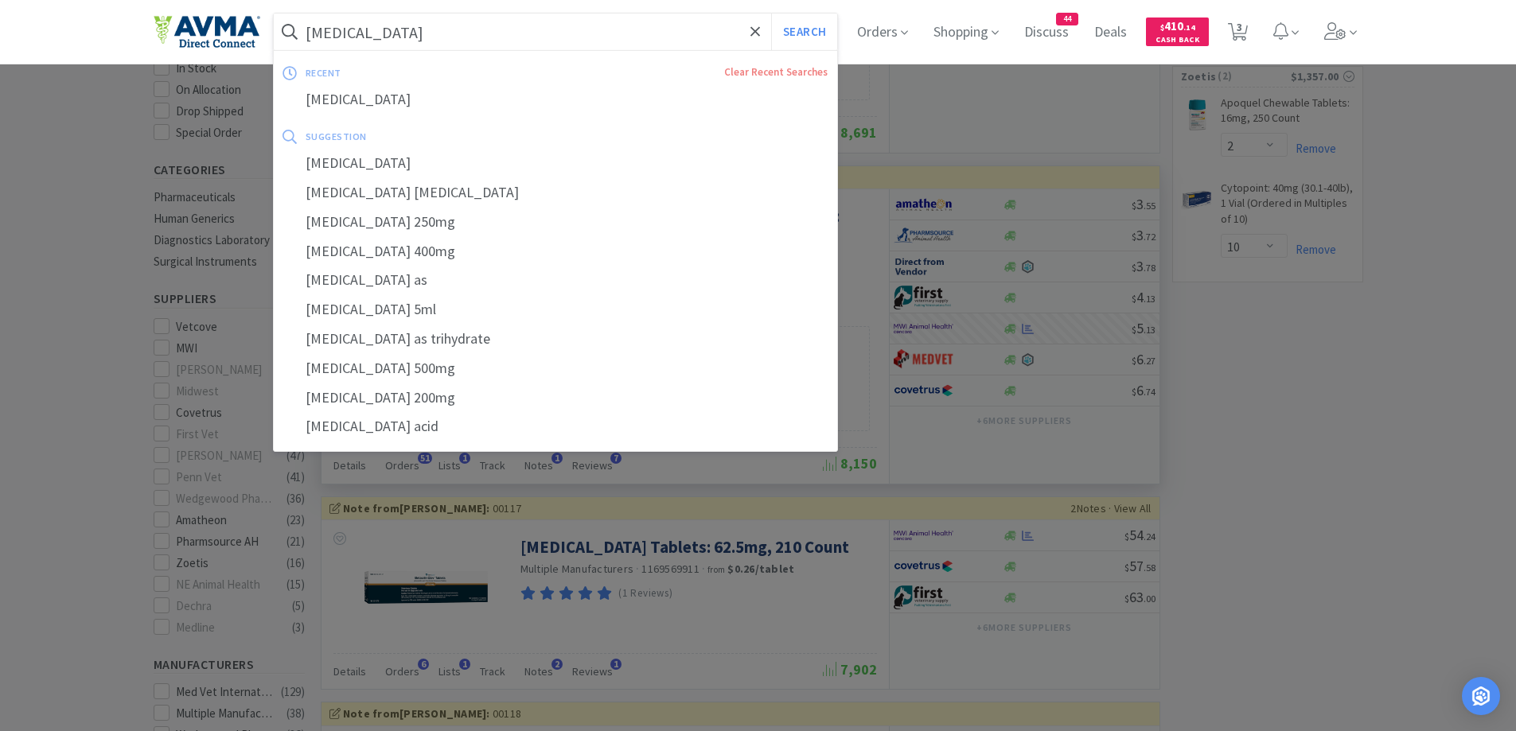
click at [414, 29] on input "Amoxicillin" at bounding box center [556, 32] width 564 height 37
paste input "picillin 1gm"
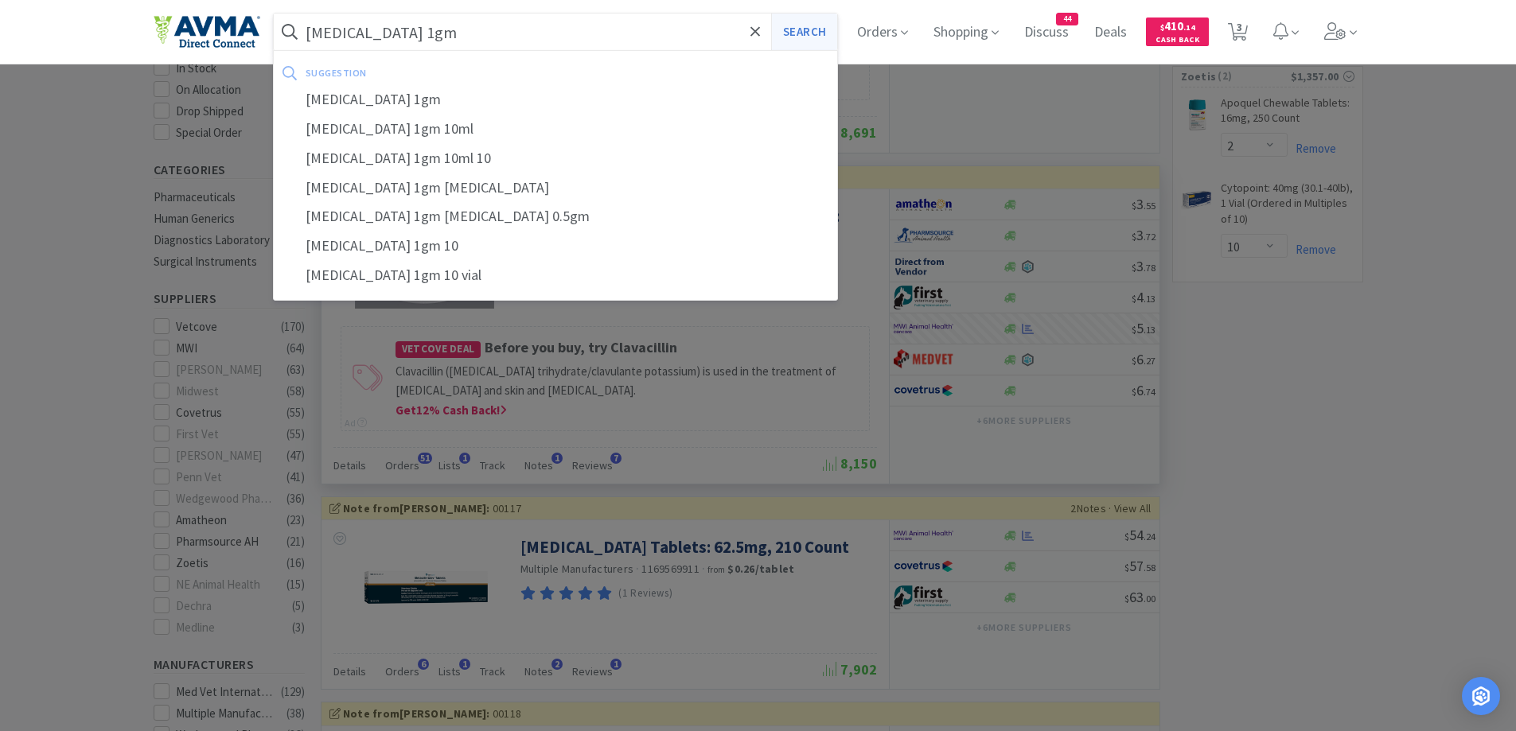
click at [808, 36] on button "Search" at bounding box center [804, 32] width 66 height 37
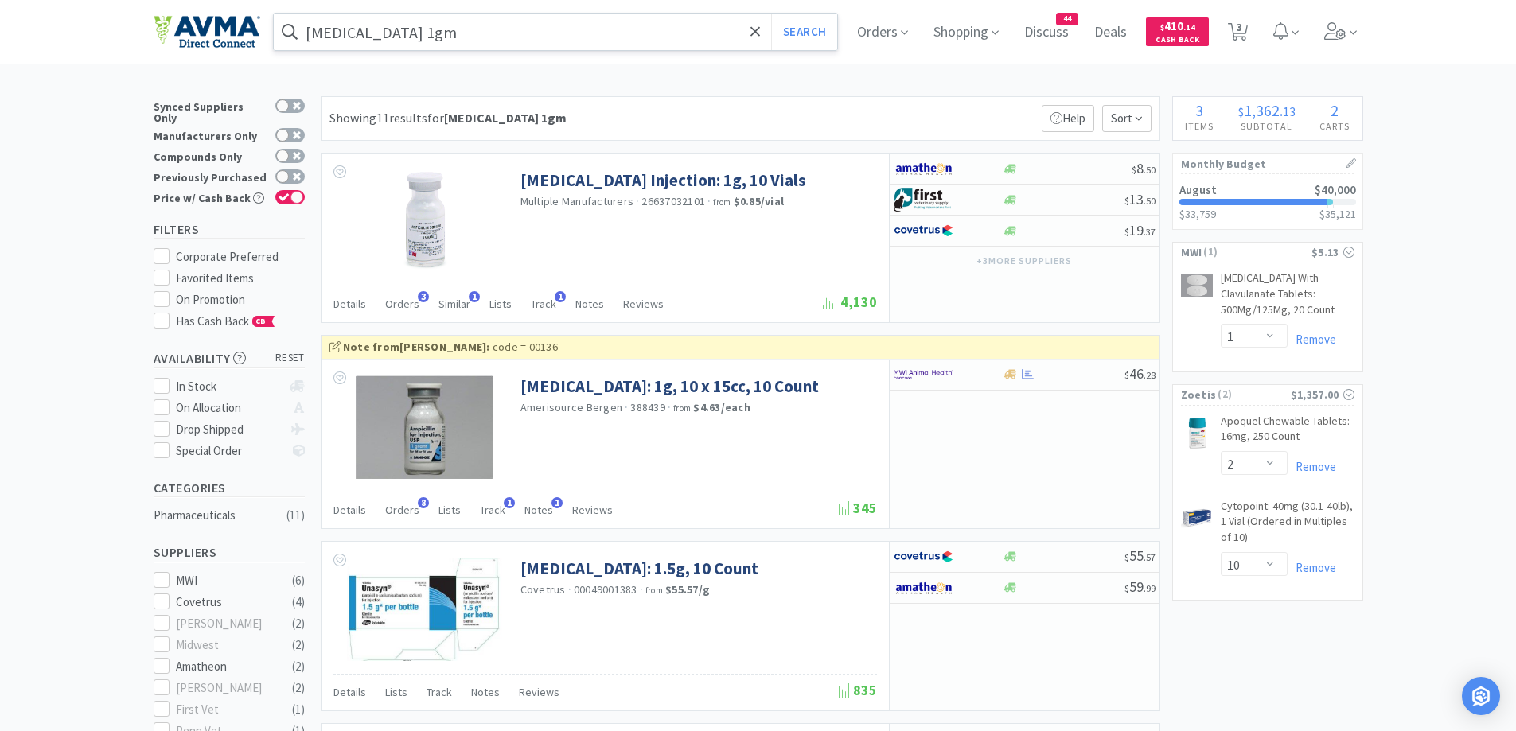
click at [462, 31] on input "Ampicillin 1gm" at bounding box center [556, 32] width 564 height 37
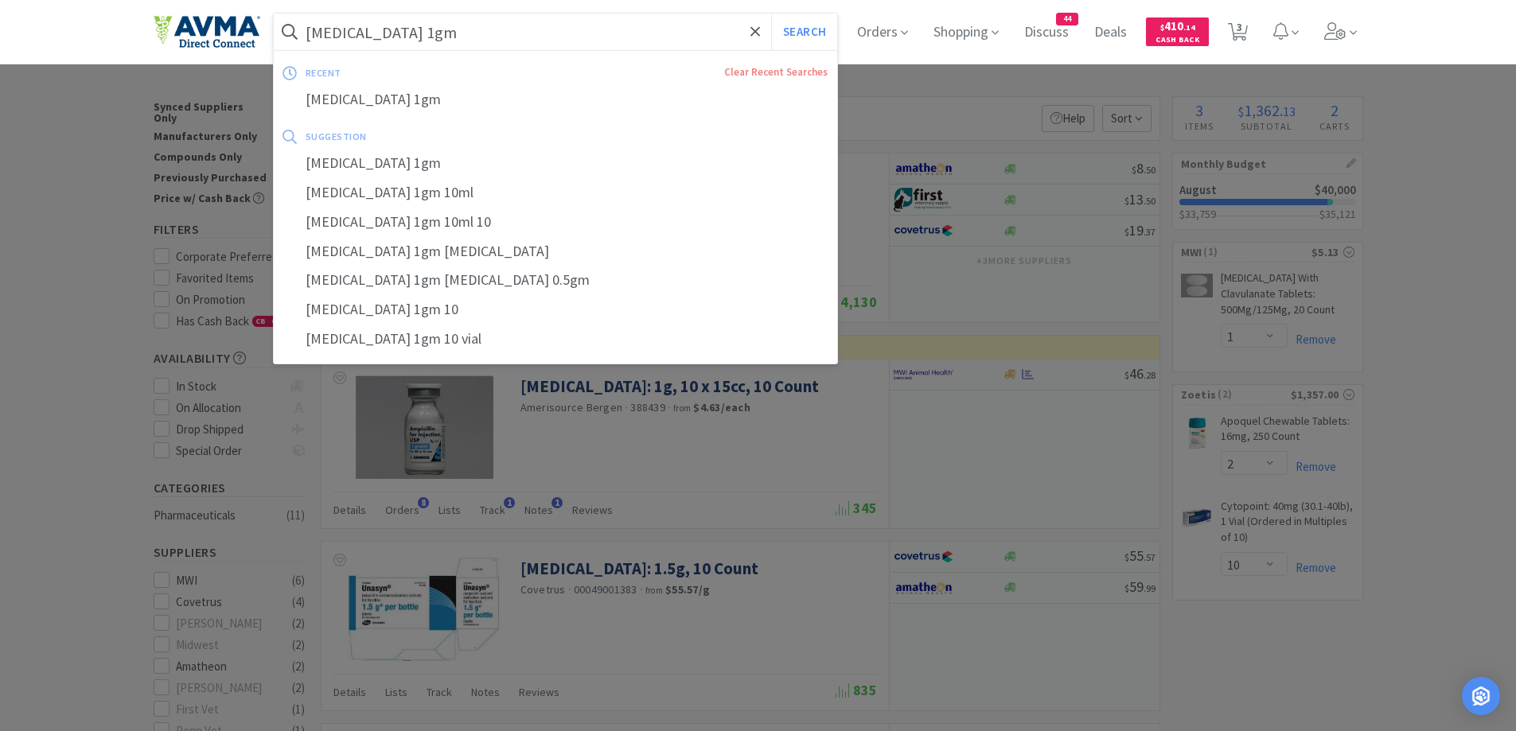
paste input "Cyclosporine 100mg"
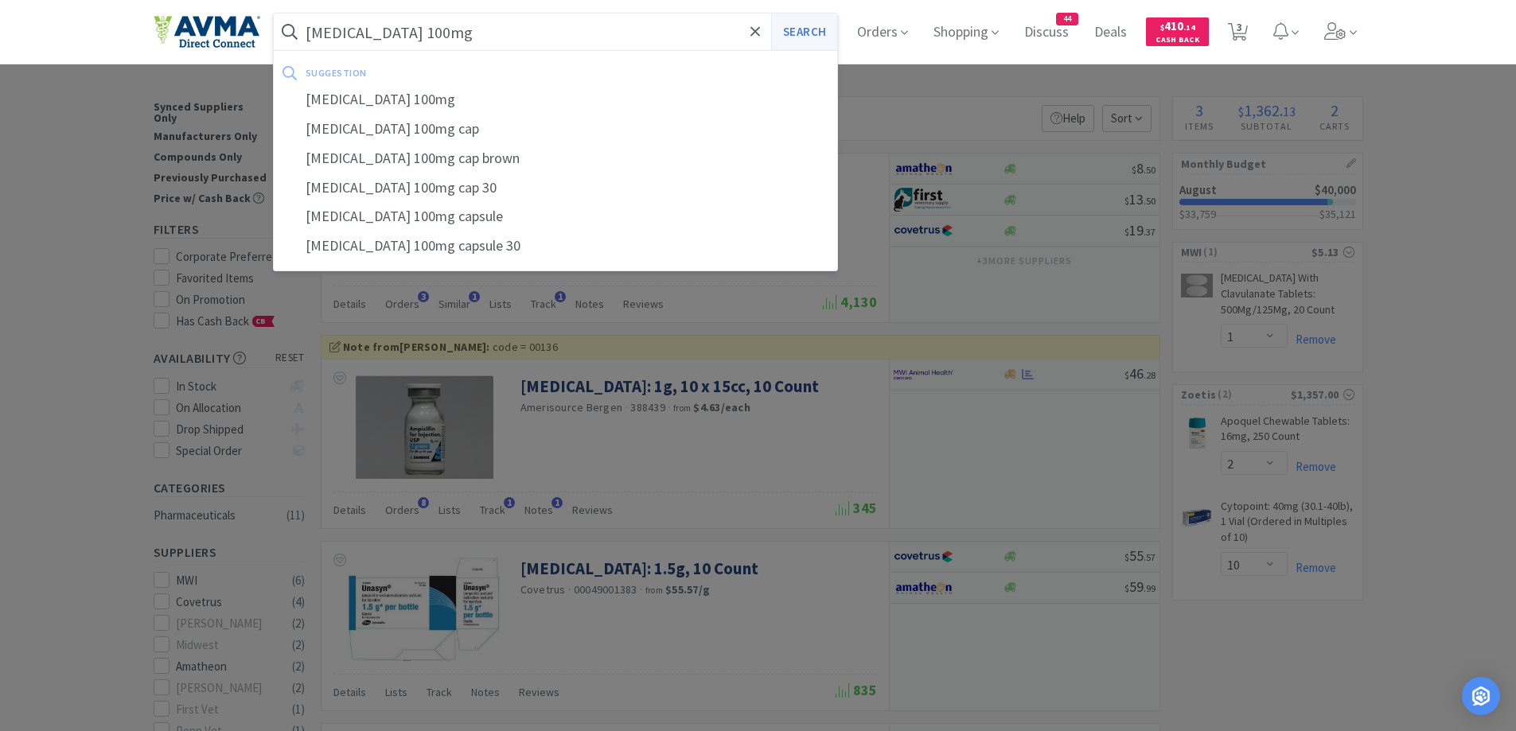
type input "Cyclosporine 100mg"
click at [798, 45] on button "Search" at bounding box center [804, 32] width 66 height 37
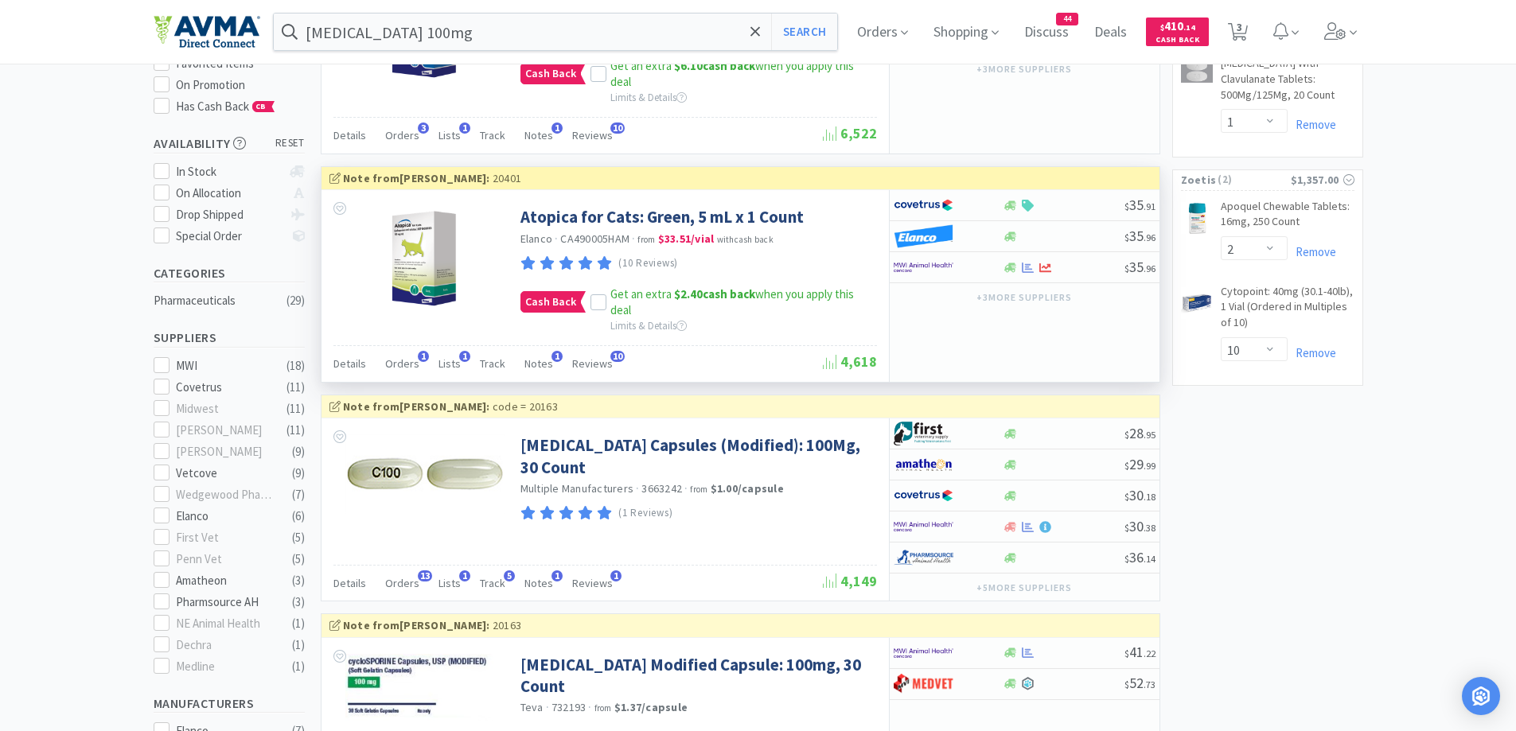
scroll to position [318, 0]
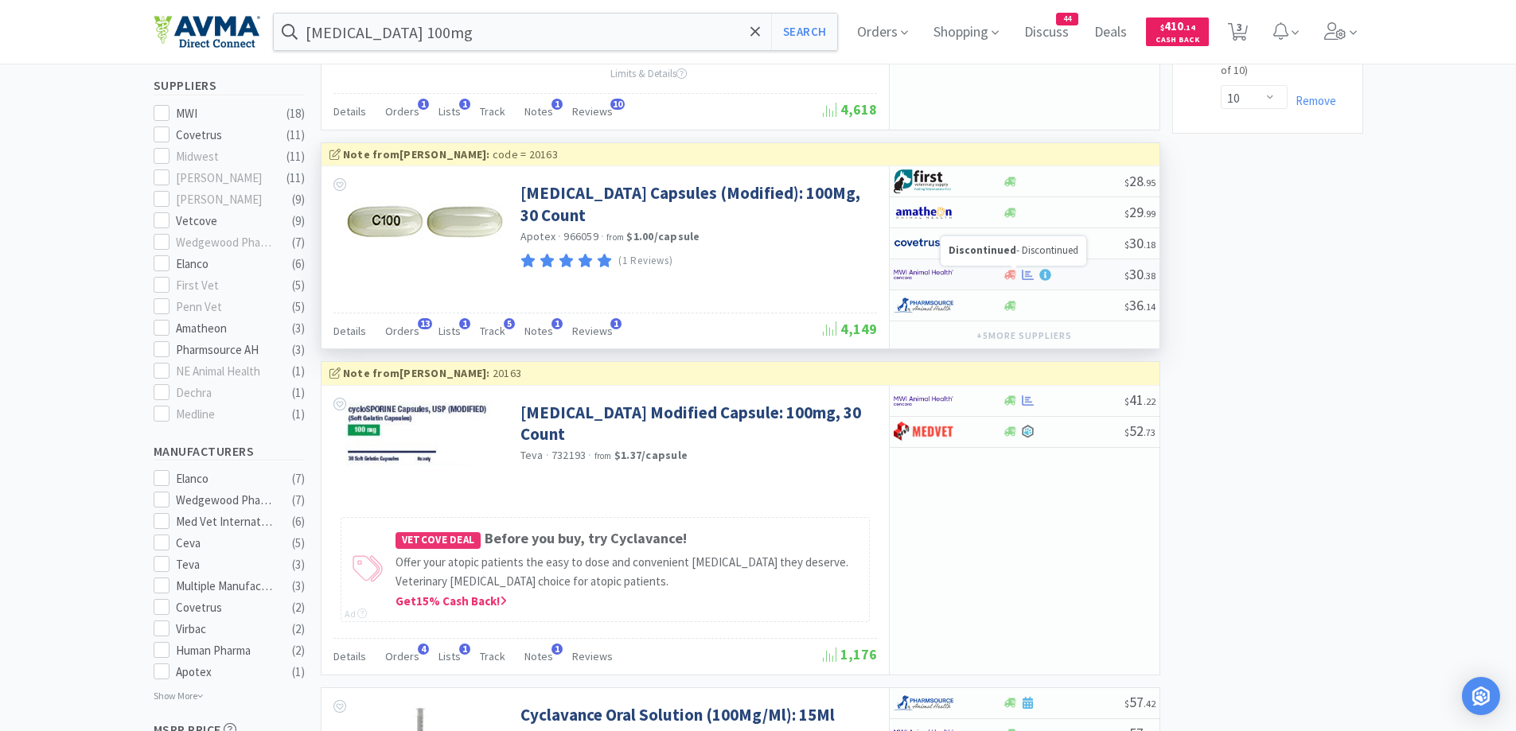
scroll to position [636, 0]
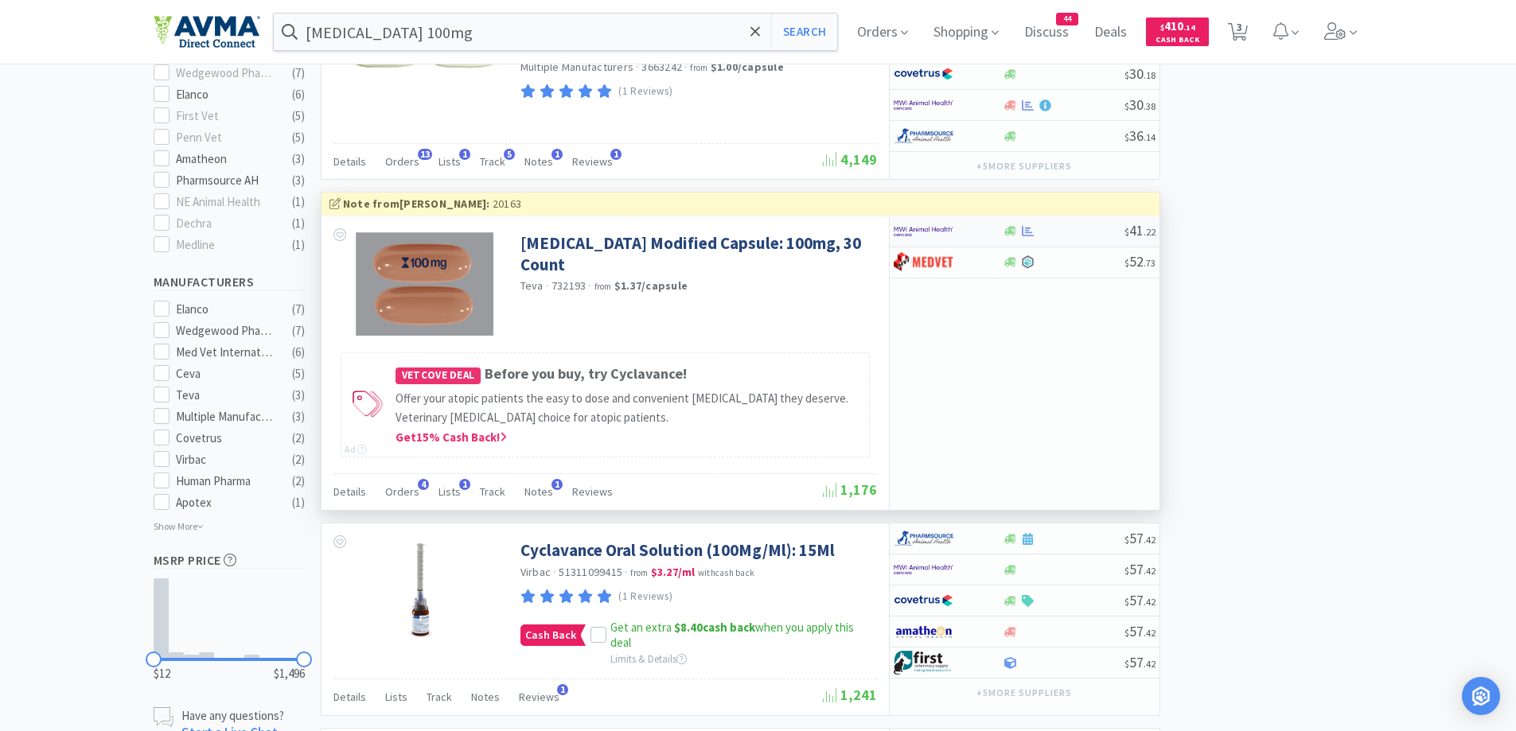
click at [990, 229] on div at bounding box center [947, 231] width 109 height 27
select select "1"
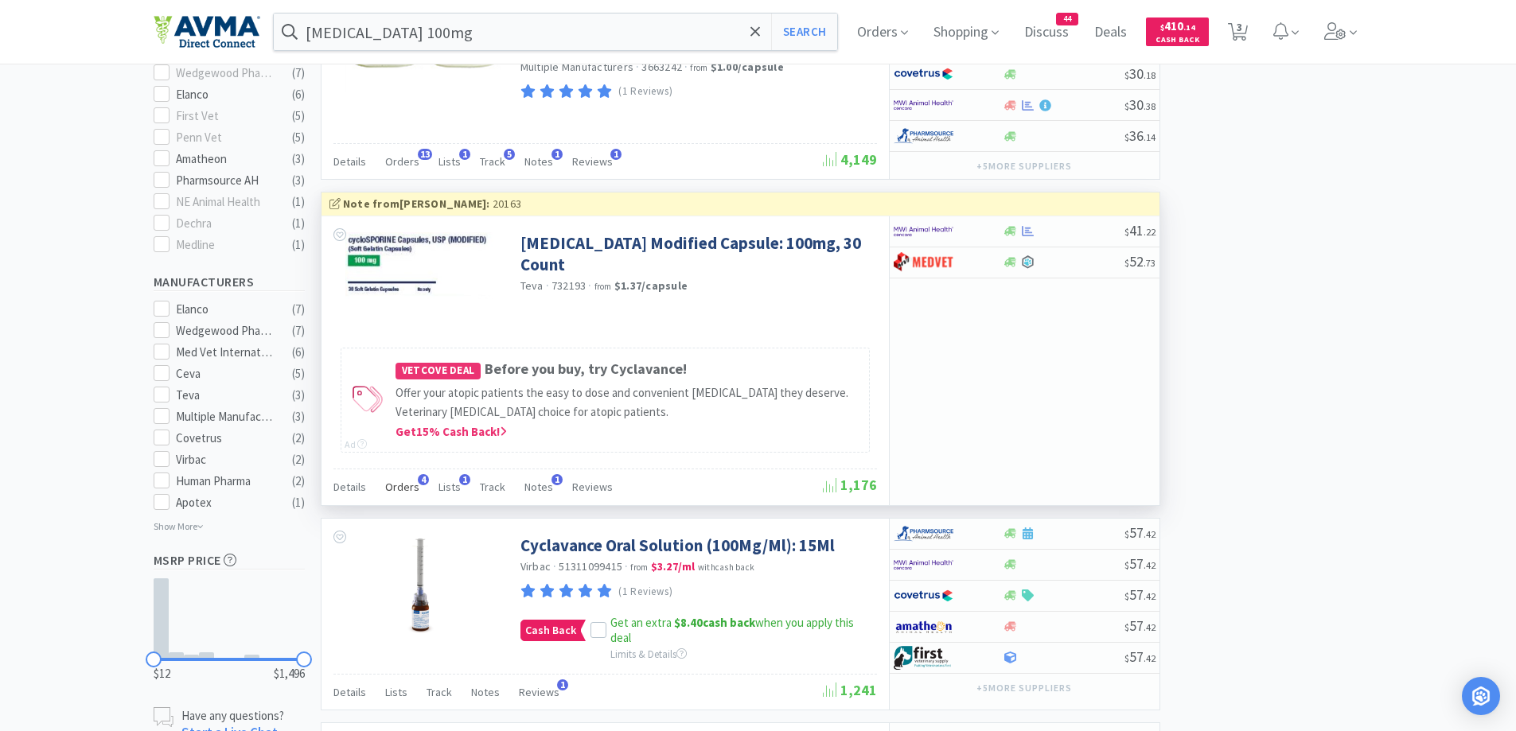
click at [407, 484] on span "Orders" at bounding box center [402, 487] width 34 height 14
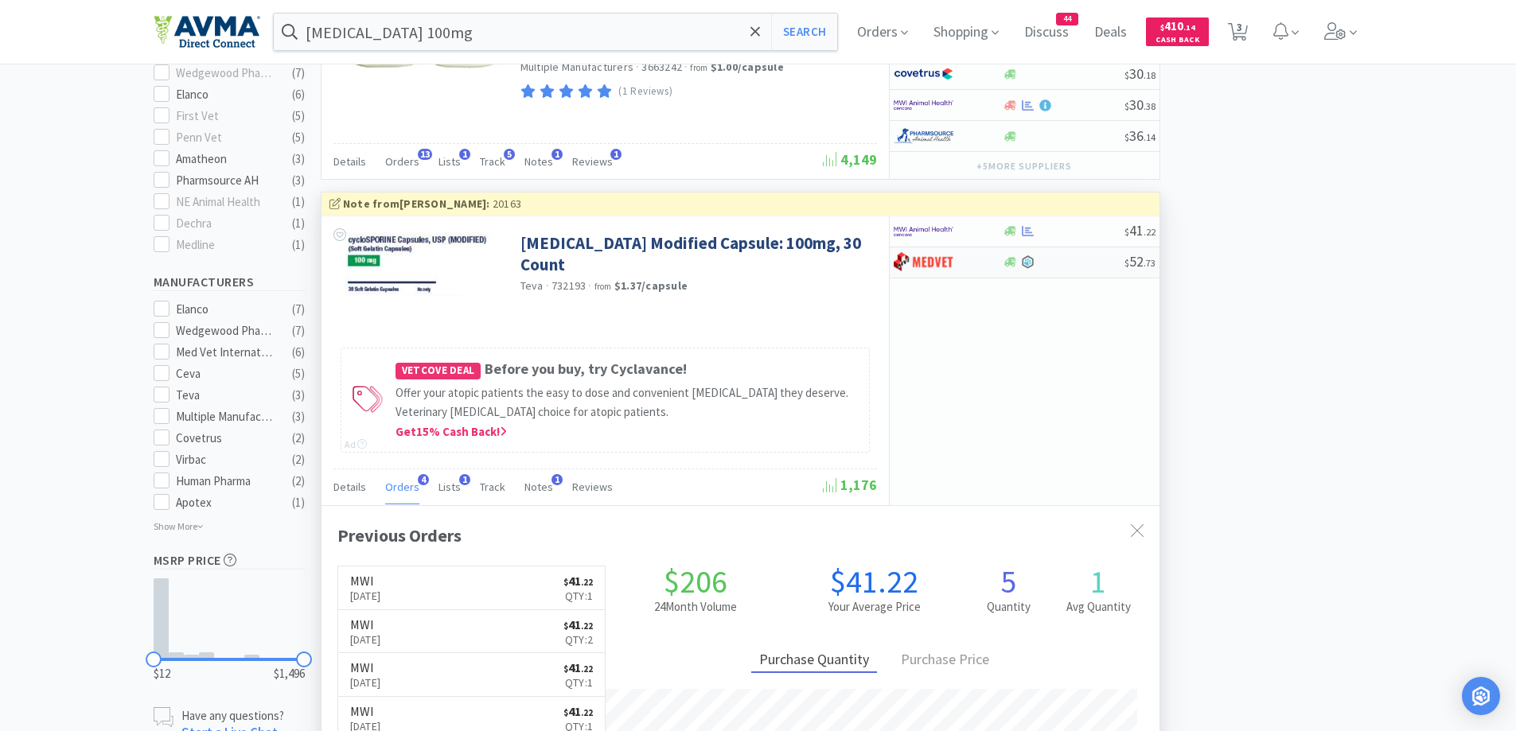
scroll to position [412, 838]
click at [458, 601] on link "MWI Aug 8th, 2025 $ 41 . 22 Qty: 1" at bounding box center [471, 588] width 267 height 44
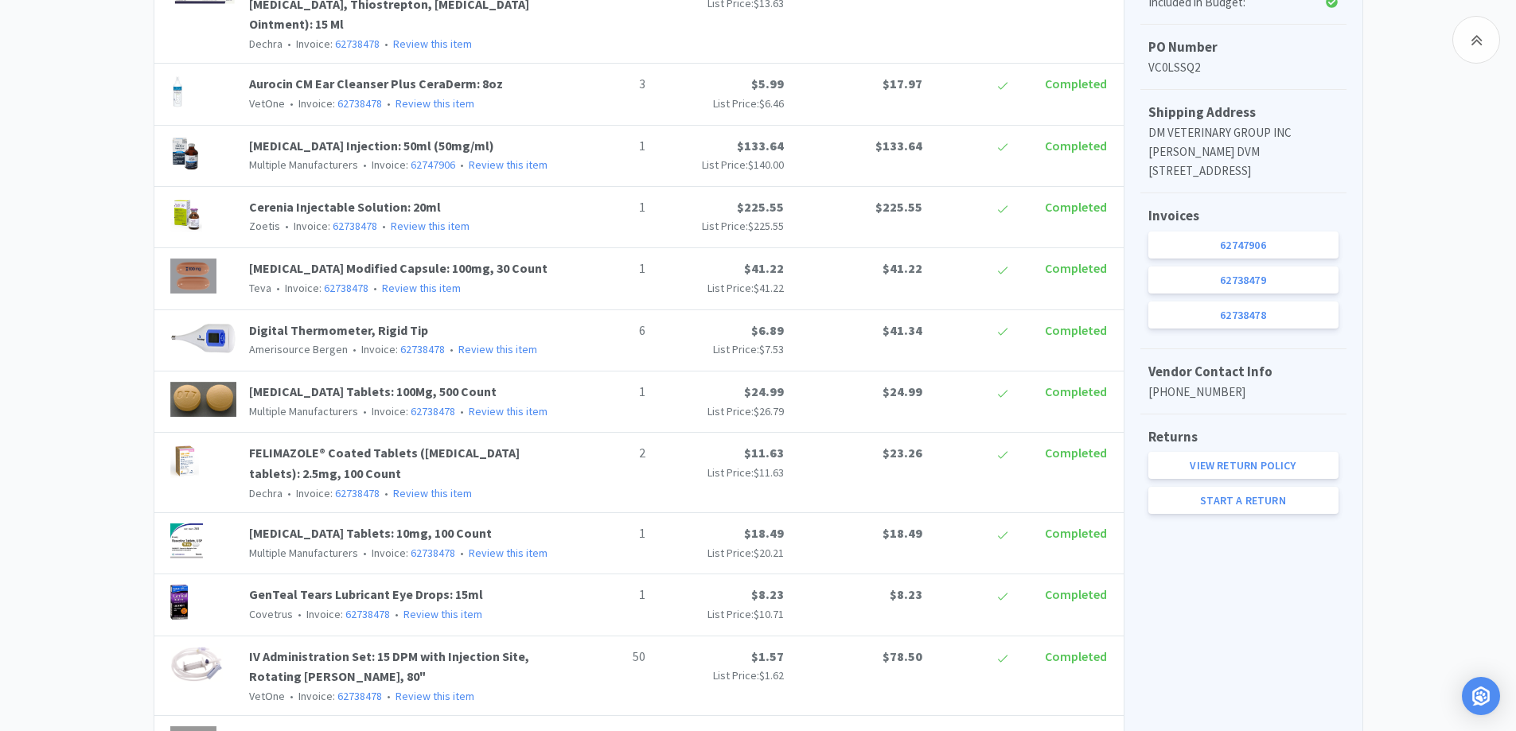
scroll to position [636, 0]
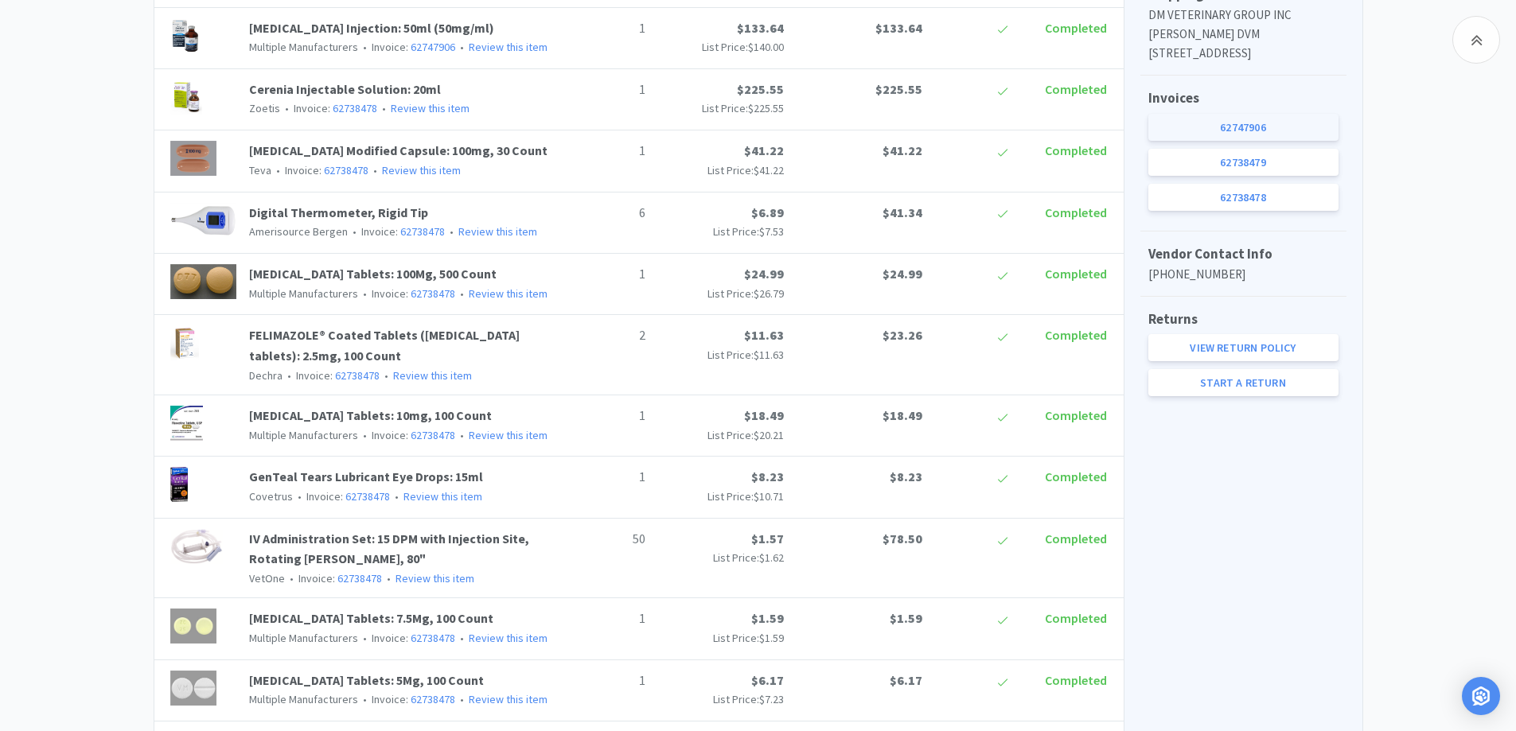
click at [1183, 141] on link "62747906" at bounding box center [1243, 127] width 190 height 27
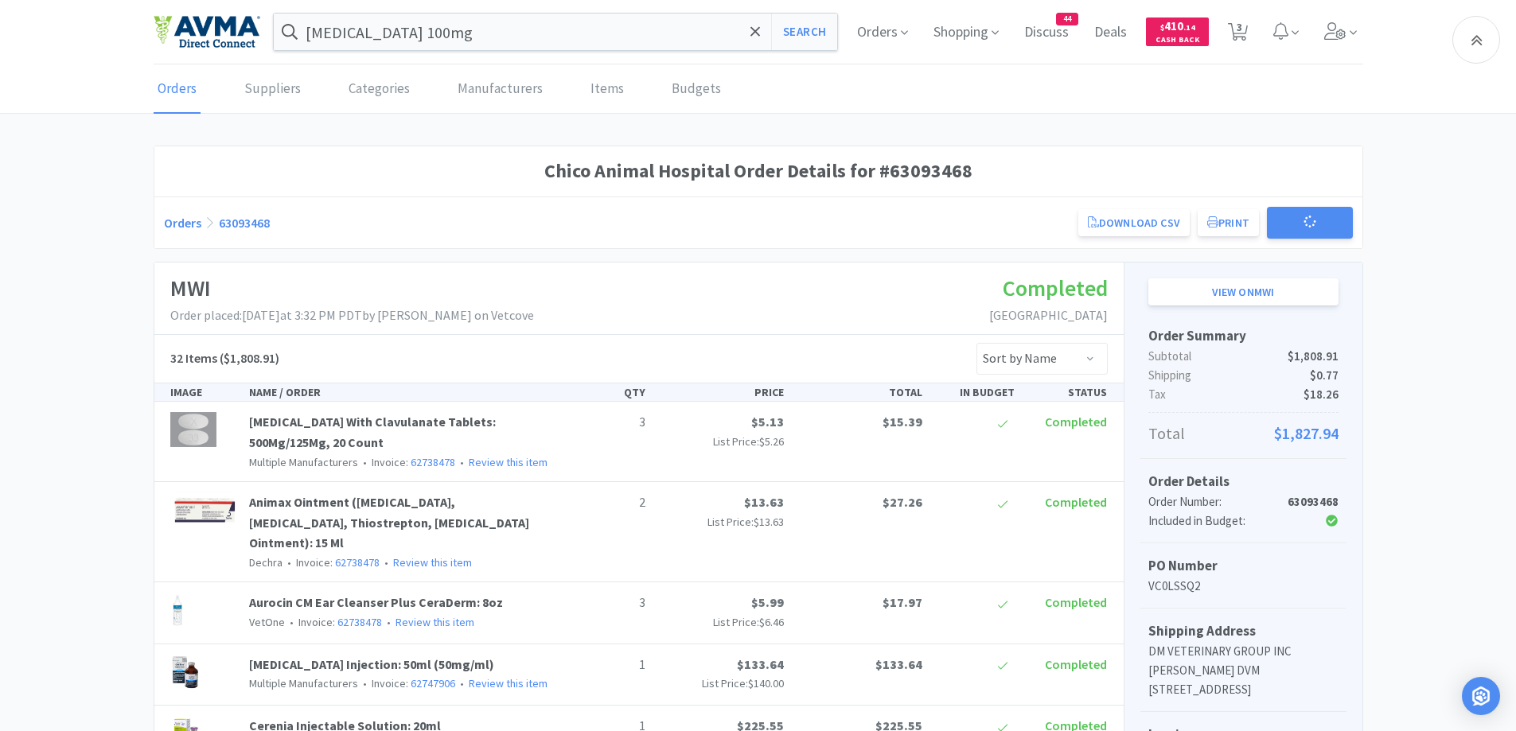
scroll to position [636, 0]
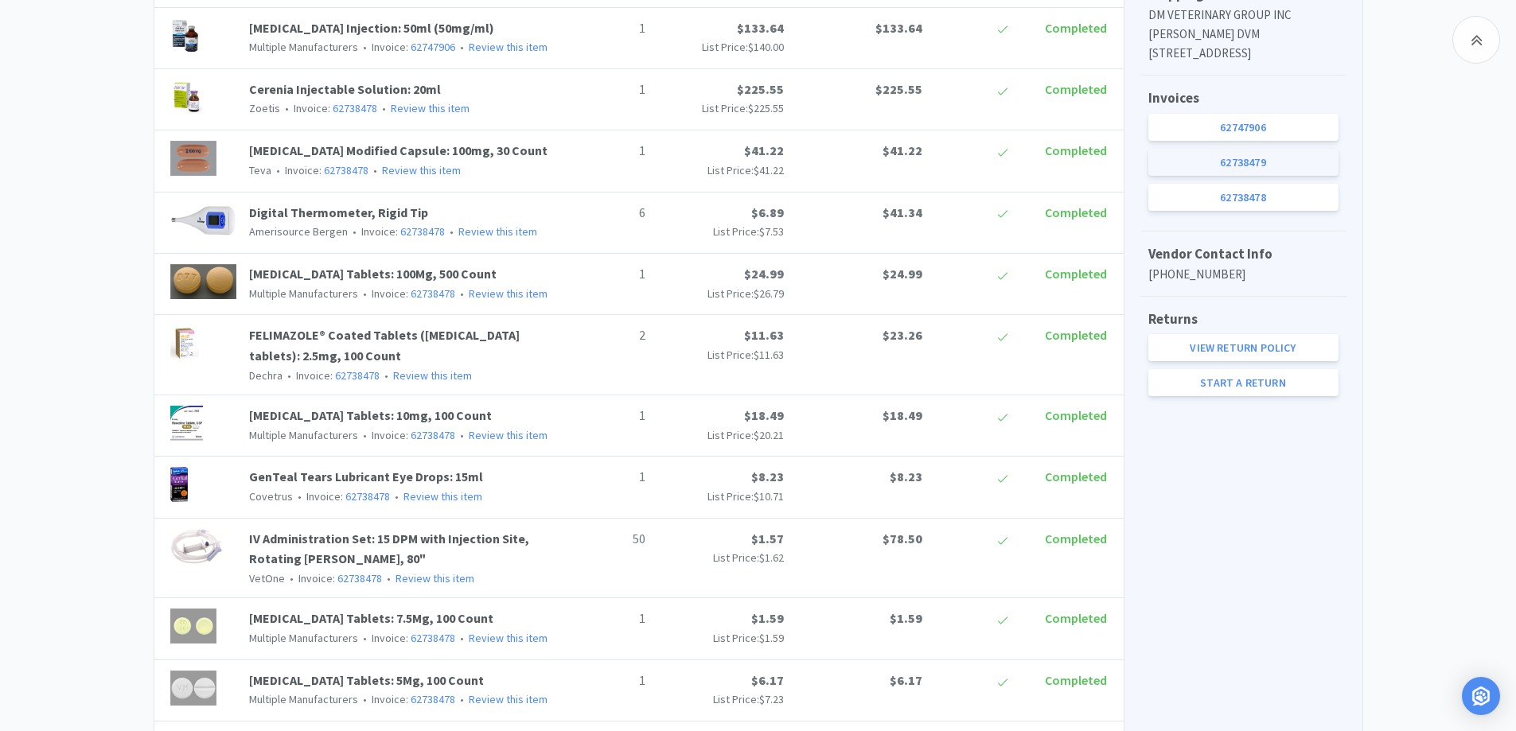
click at [1219, 176] on link "62738479" at bounding box center [1243, 162] width 190 height 27
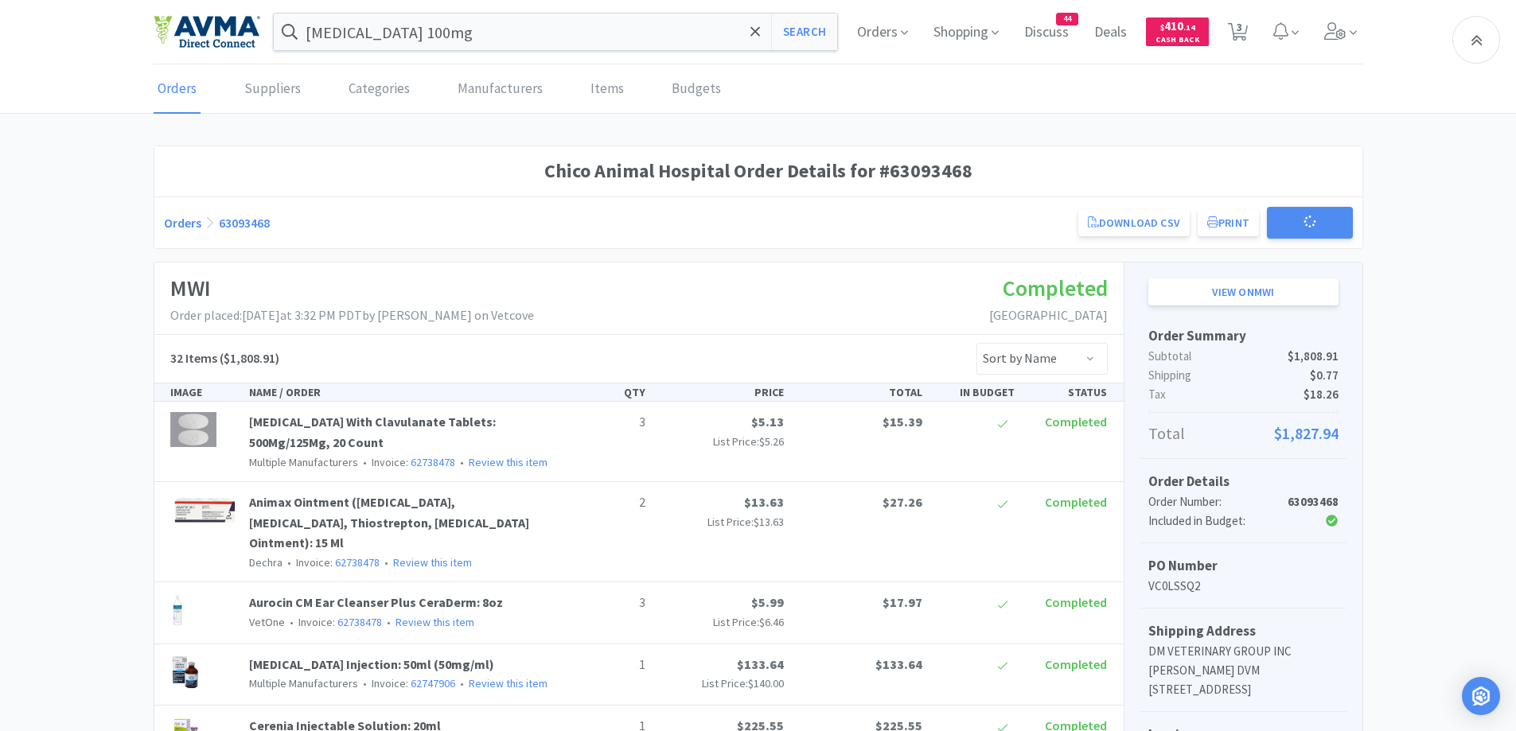
scroll to position [636, 0]
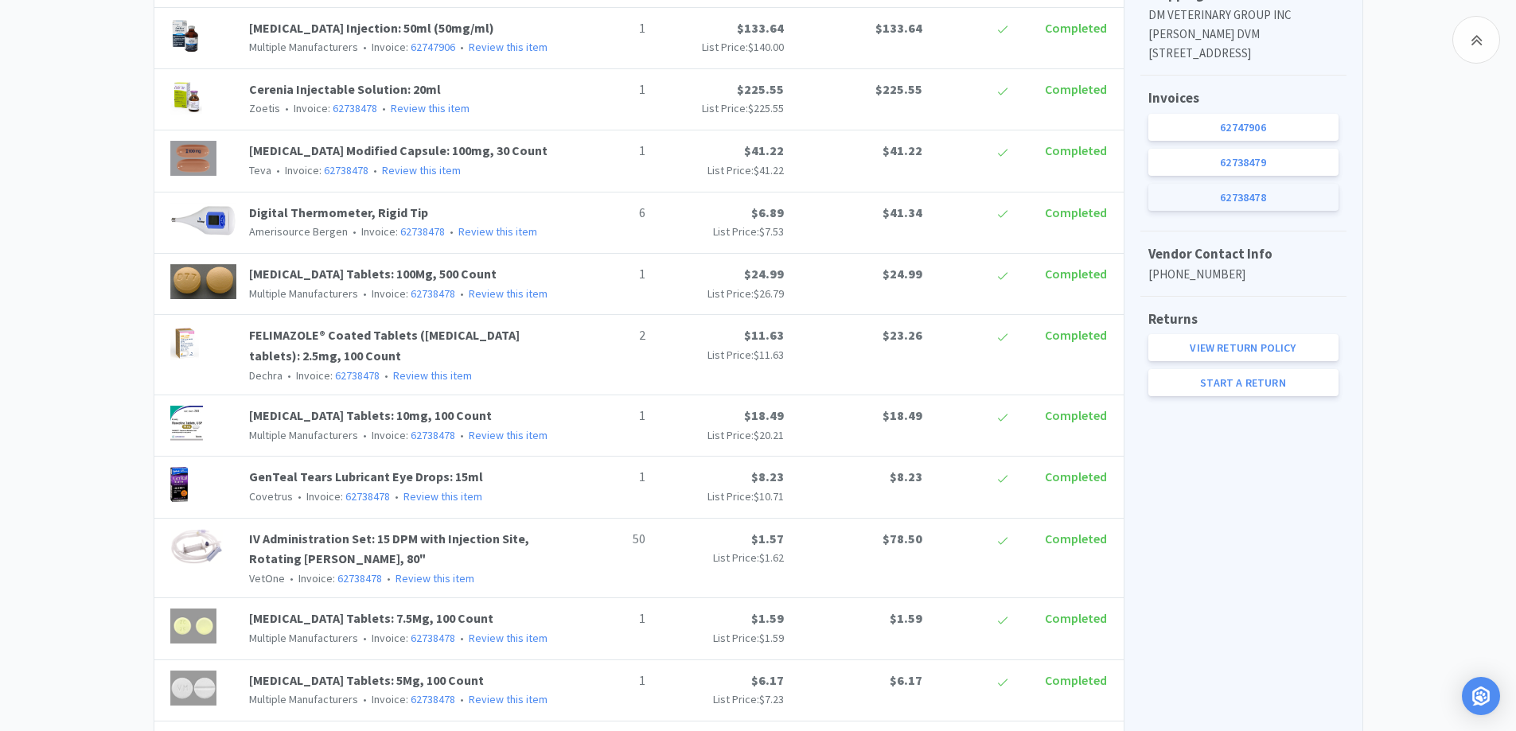
click at [1174, 211] on link "62738478" at bounding box center [1243, 197] width 190 height 27
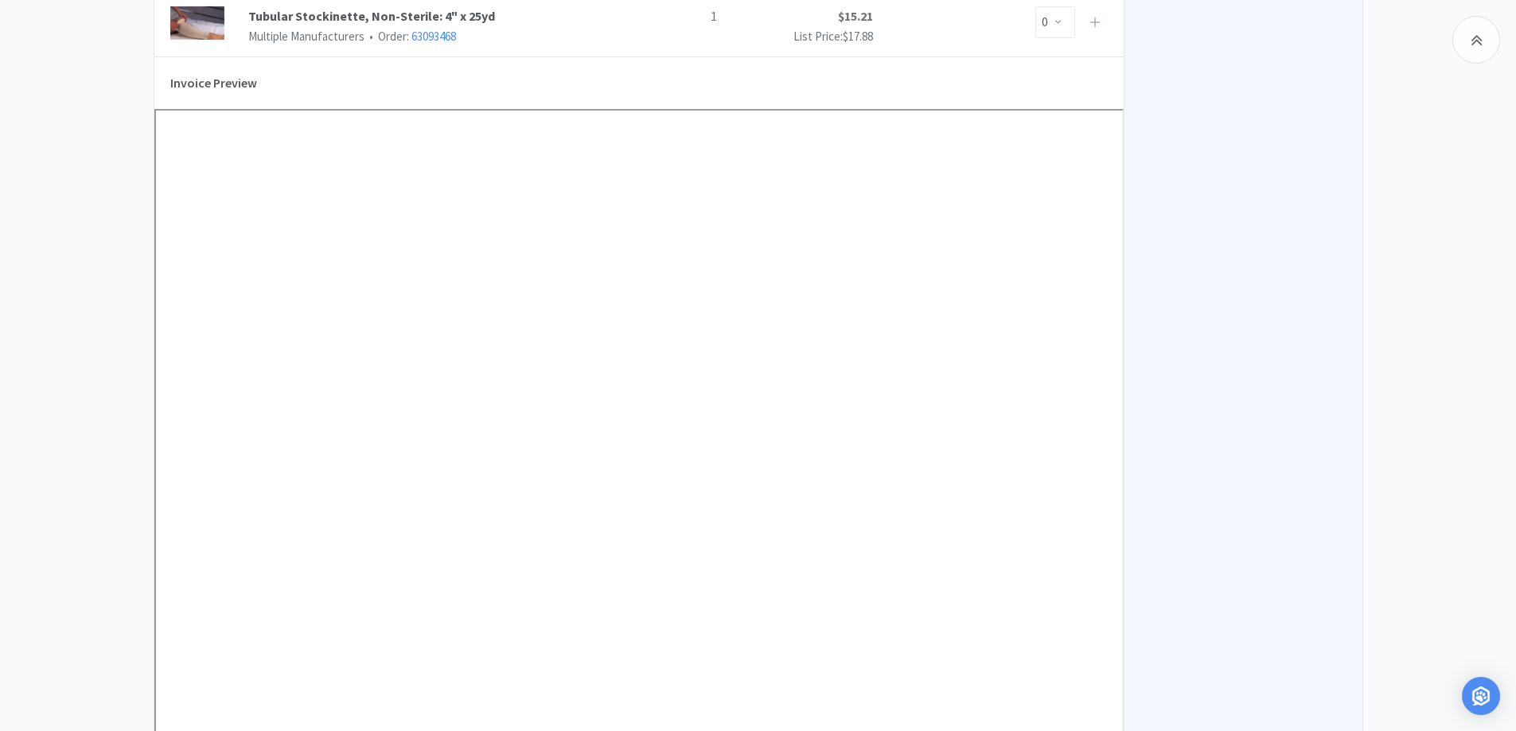
scroll to position [2228, 0]
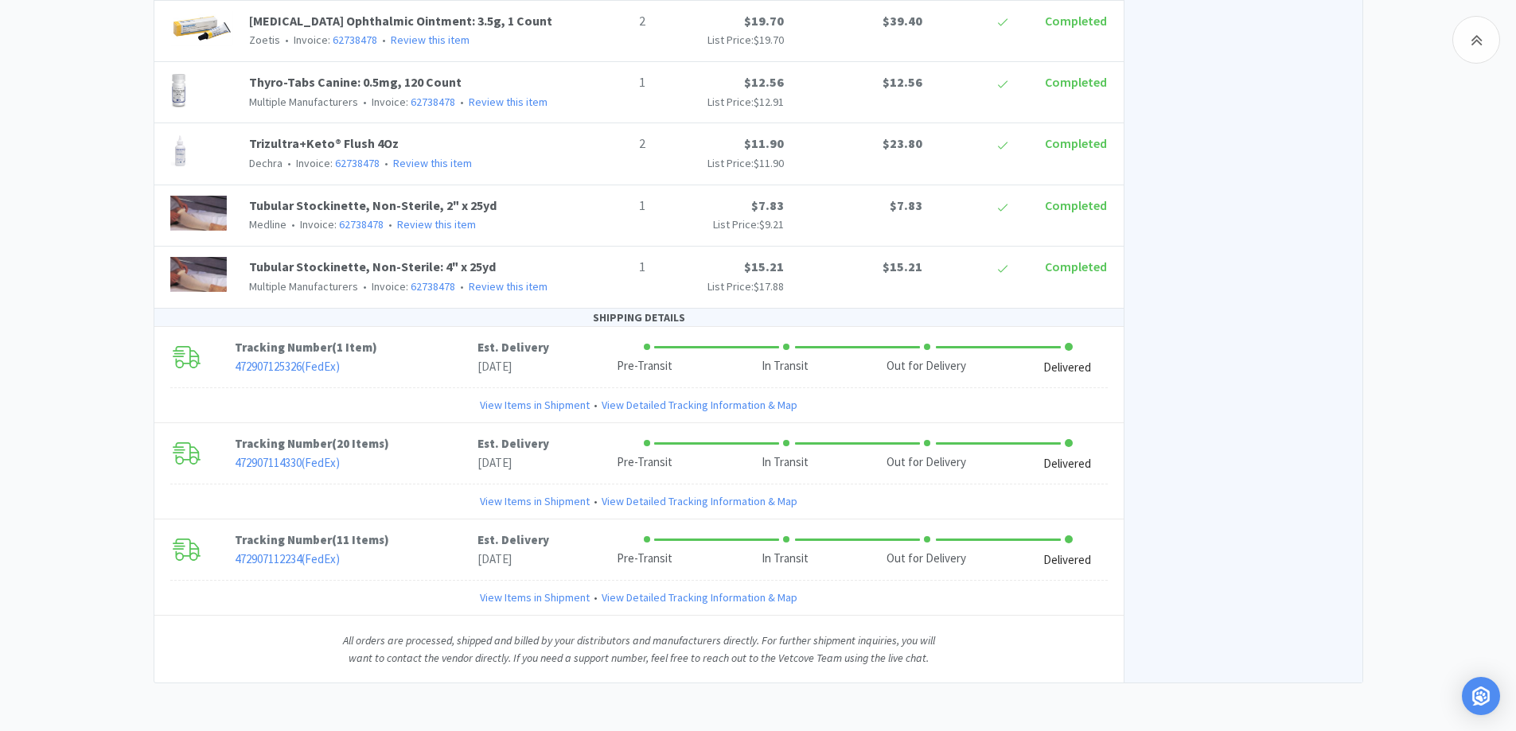
scroll to position [636, 0]
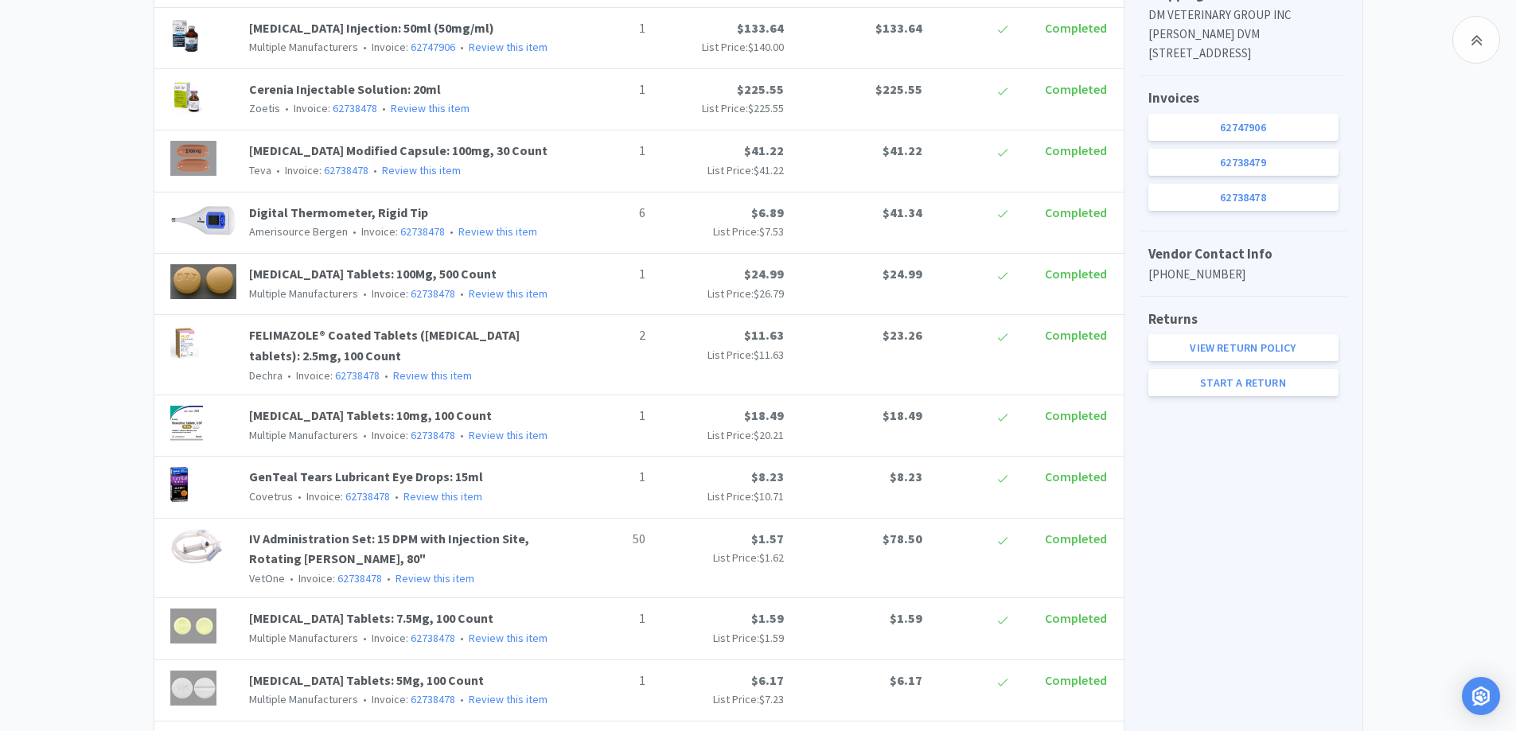
select select "1"
select select "2"
select select "10"
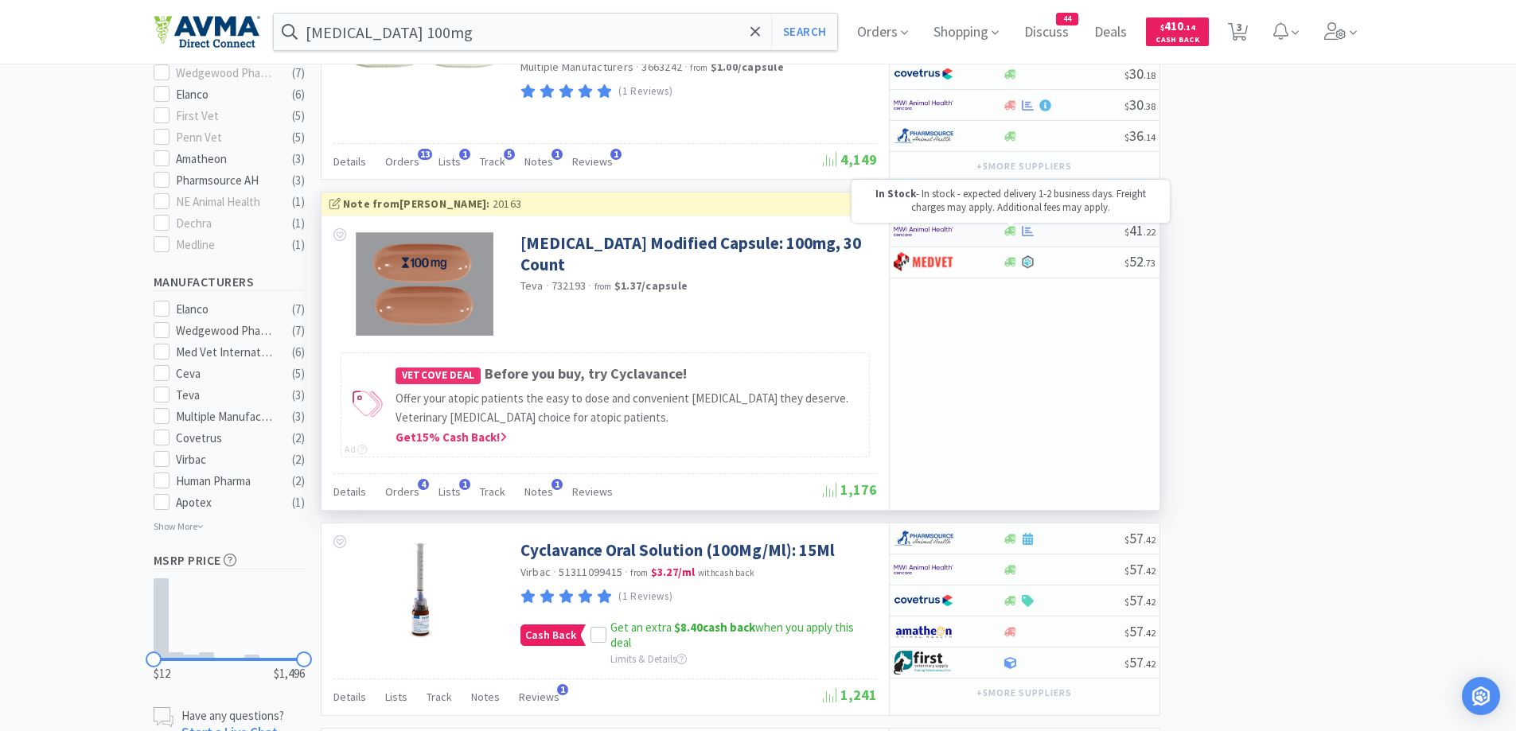
click at [1006, 233] on icon at bounding box center [1010, 232] width 12 height 10
select select "1"
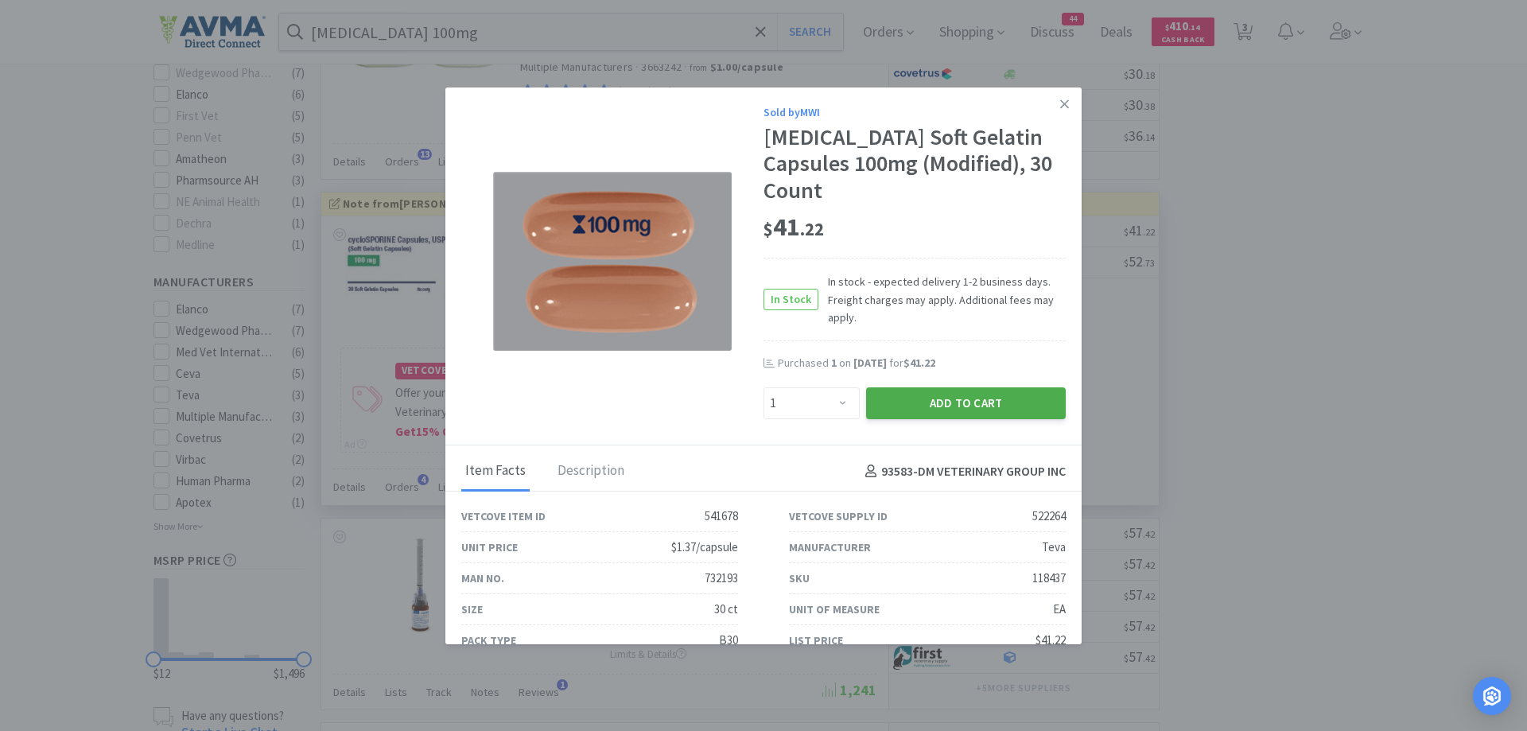
click at [978, 419] on button "Add to Cart" at bounding box center [966, 403] width 200 height 32
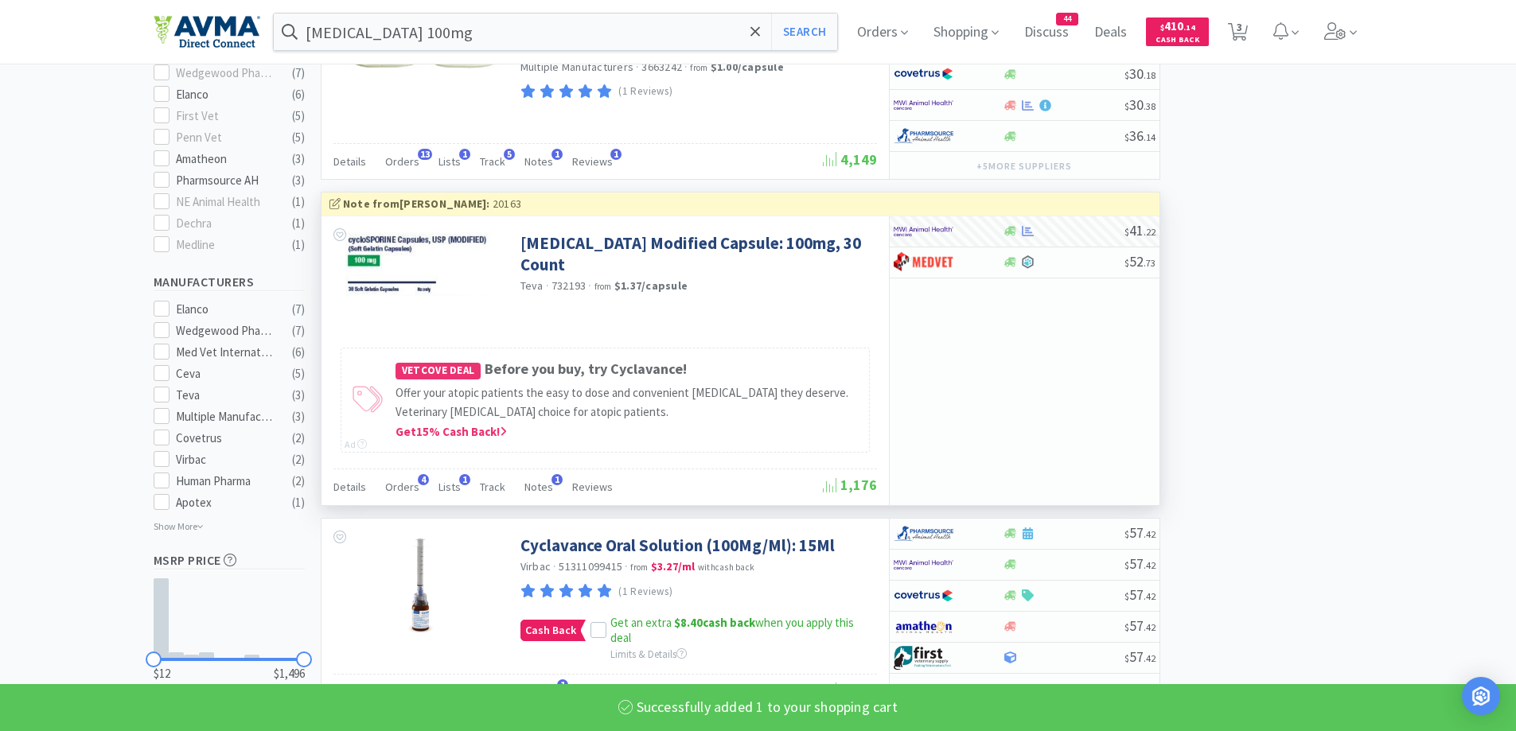
select select "1"
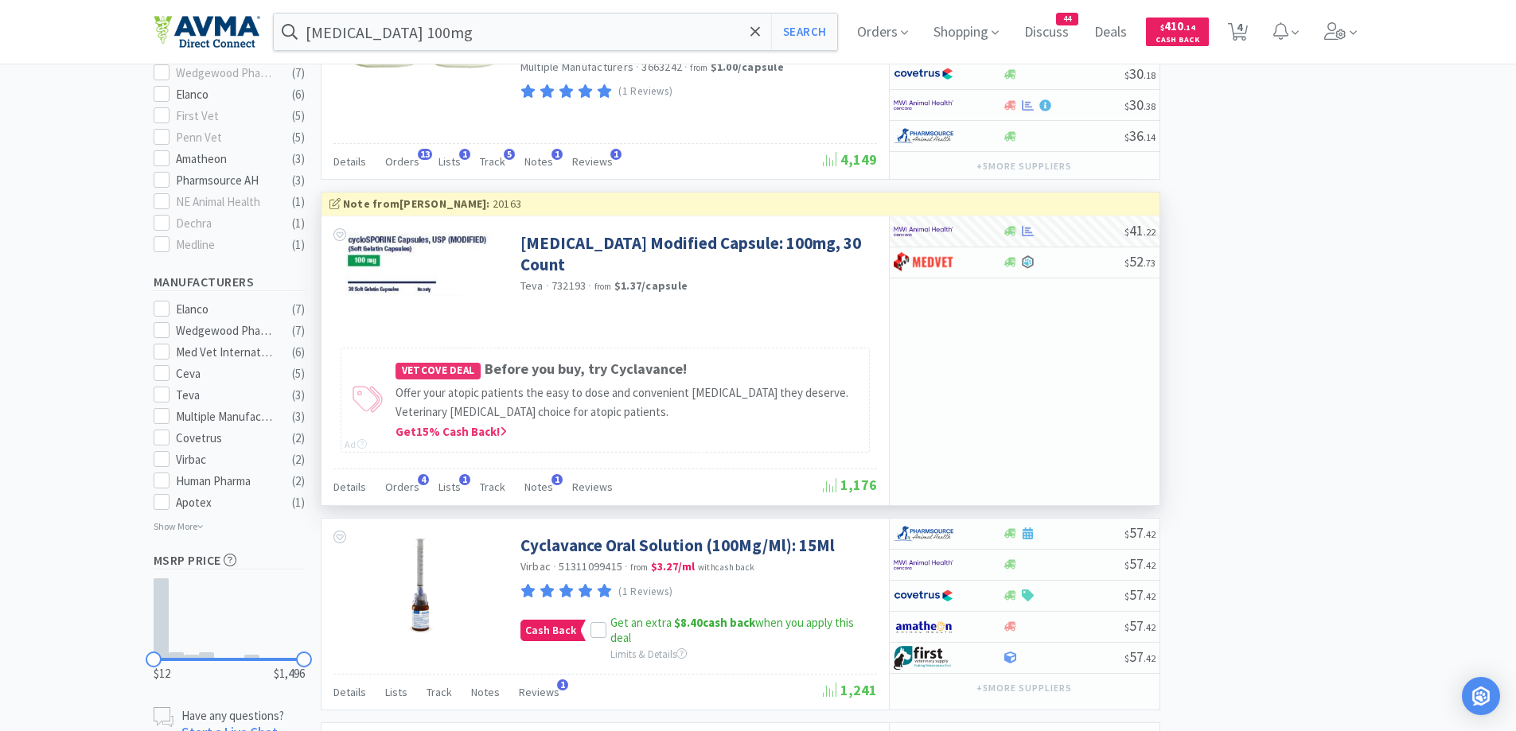
click at [485, 10] on div "Cyclosporine 100mg Search Orders Shopping Discuss Discuss 44 Deals Deals $ 410 …" at bounding box center [758, 32] width 1209 height 64
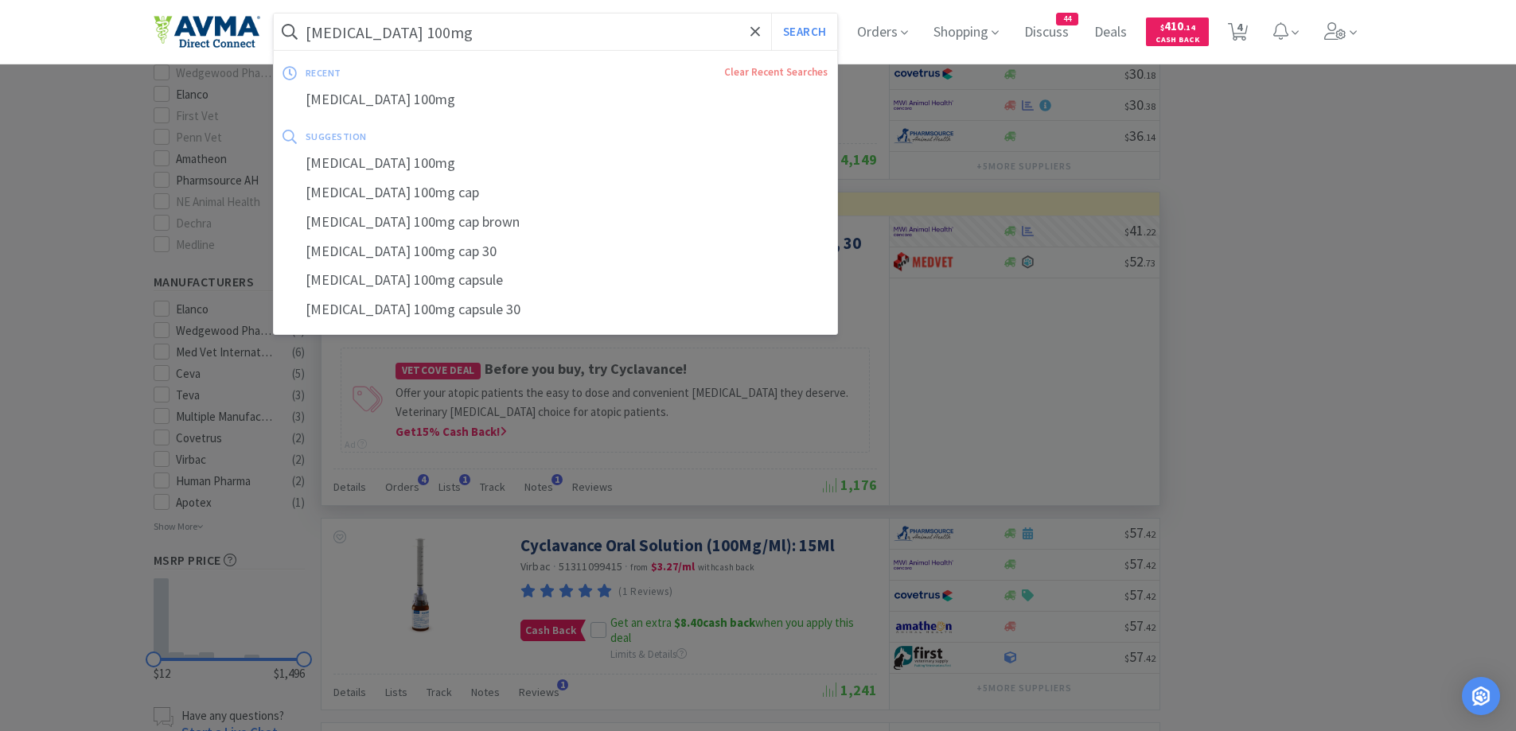
click at [477, 34] on input "Cyclosporine 100mg" at bounding box center [556, 32] width 564 height 37
paste input "Bouffant Surgical"
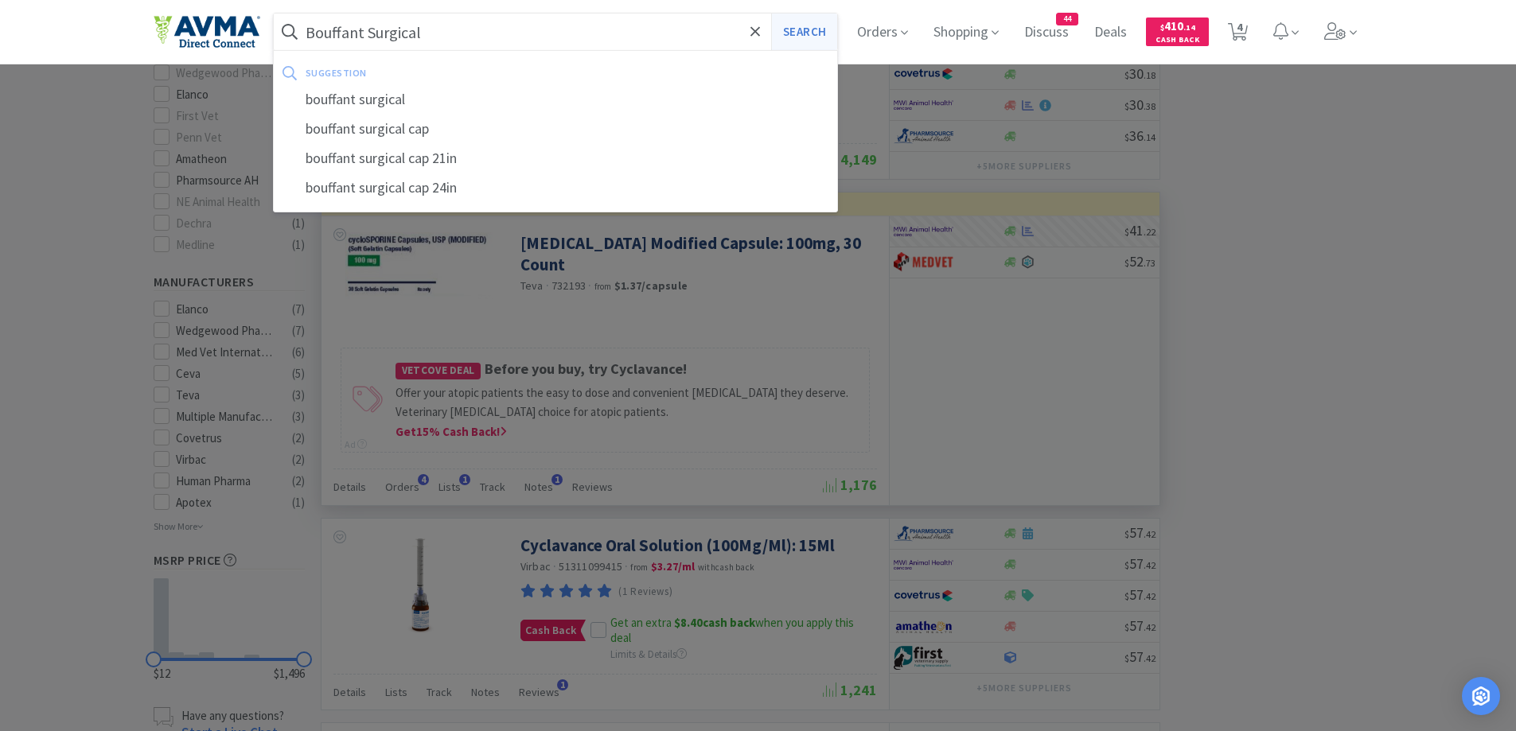
type input "Bouffant Surgical"
click at [816, 45] on button "Search" at bounding box center [804, 32] width 66 height 37
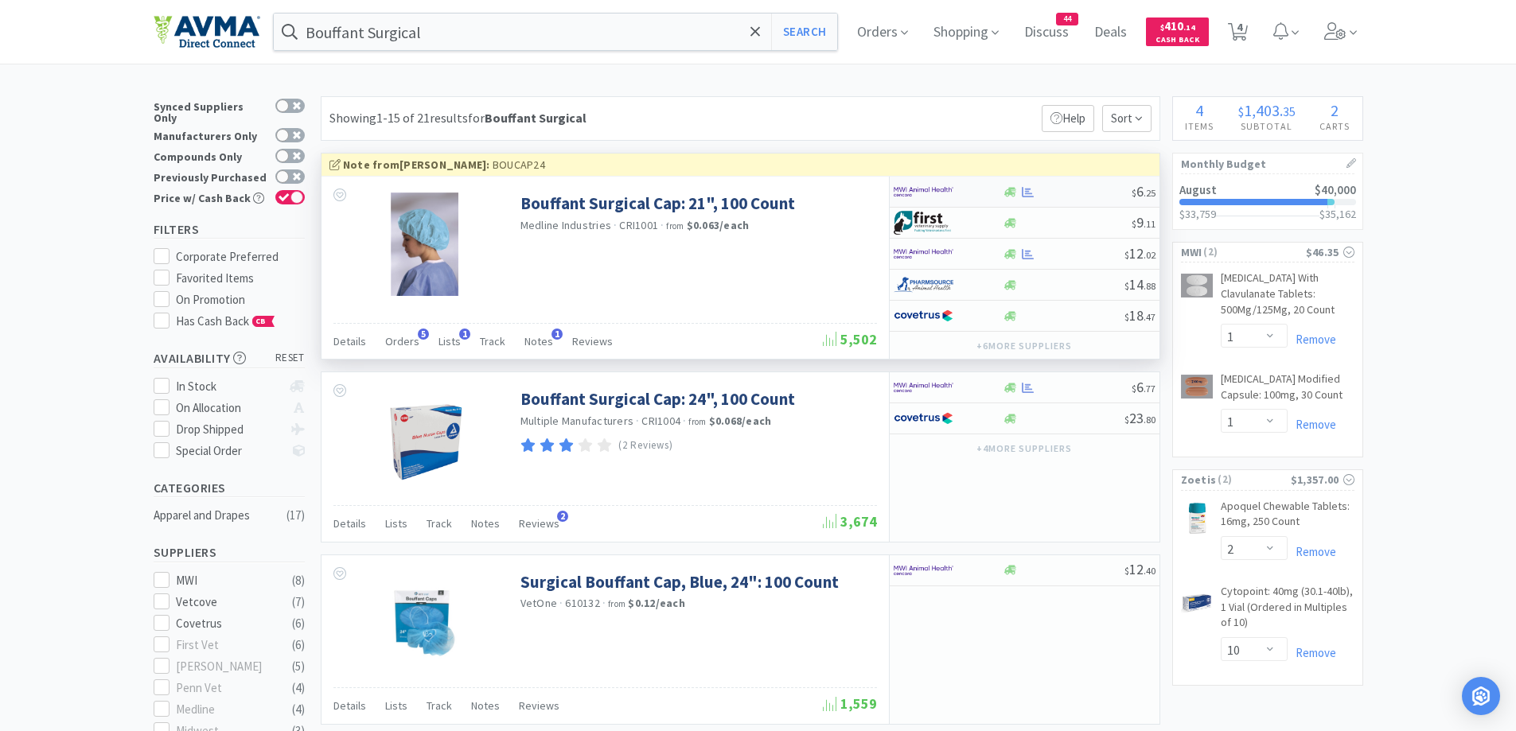
click at [990, 191] on div at bounding box center [947, 191] width 109 height 27
select select "1"
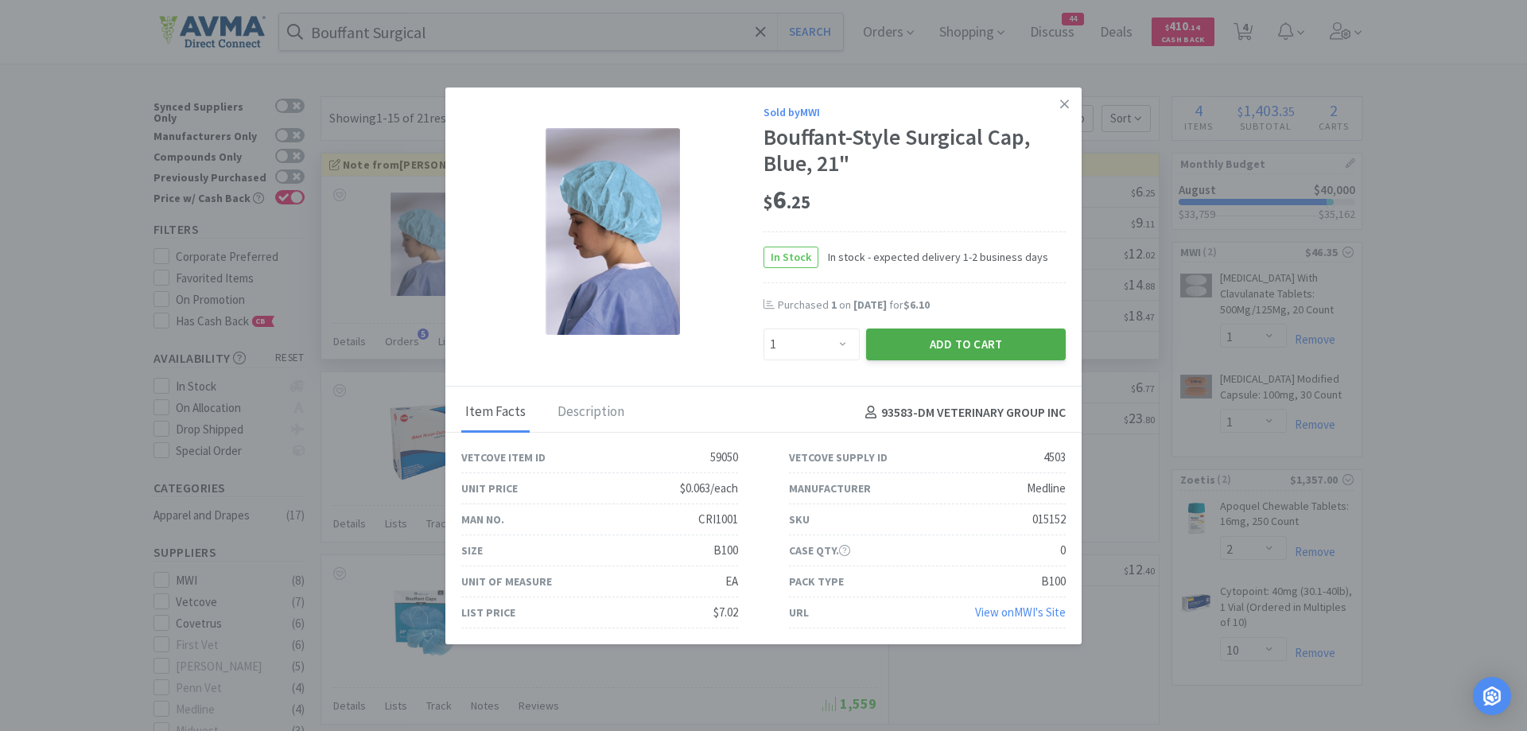
click at [975, 356] on button "Add to Cart" at bounding box center [966, 345] width 200 height 32
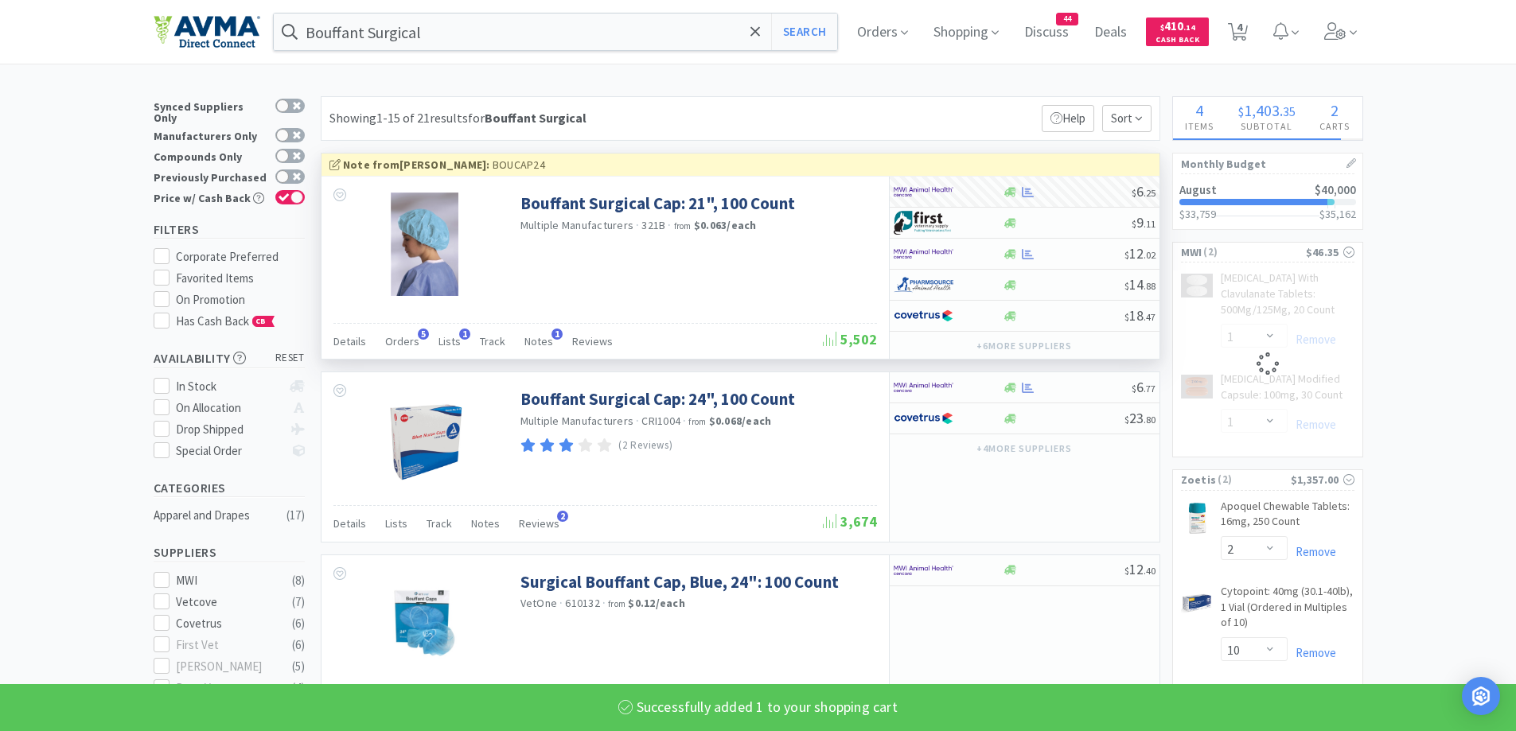
select select "1"
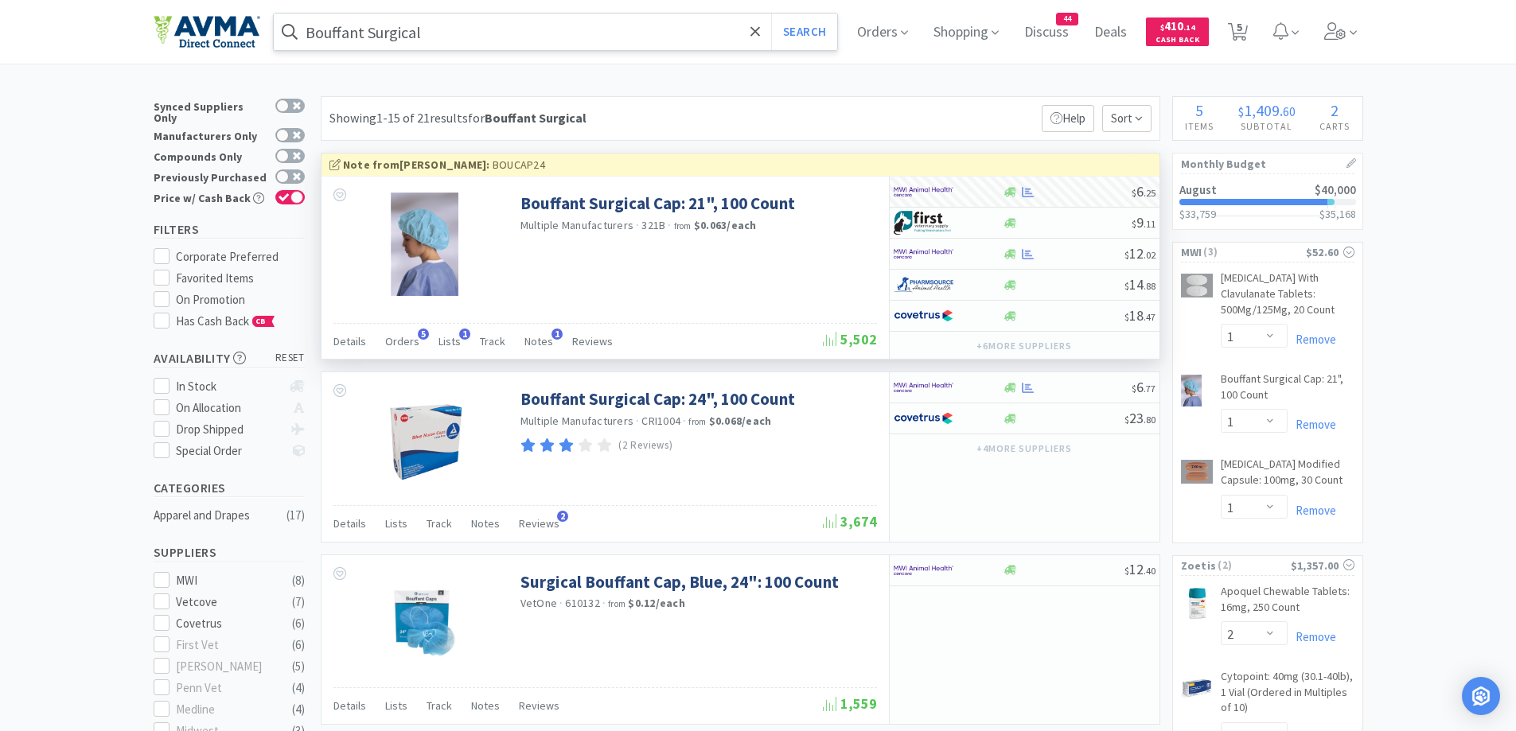
click at [498, 36] on input "Bouffant Surgical" at bounding box center [556, 32] width 564 height 37
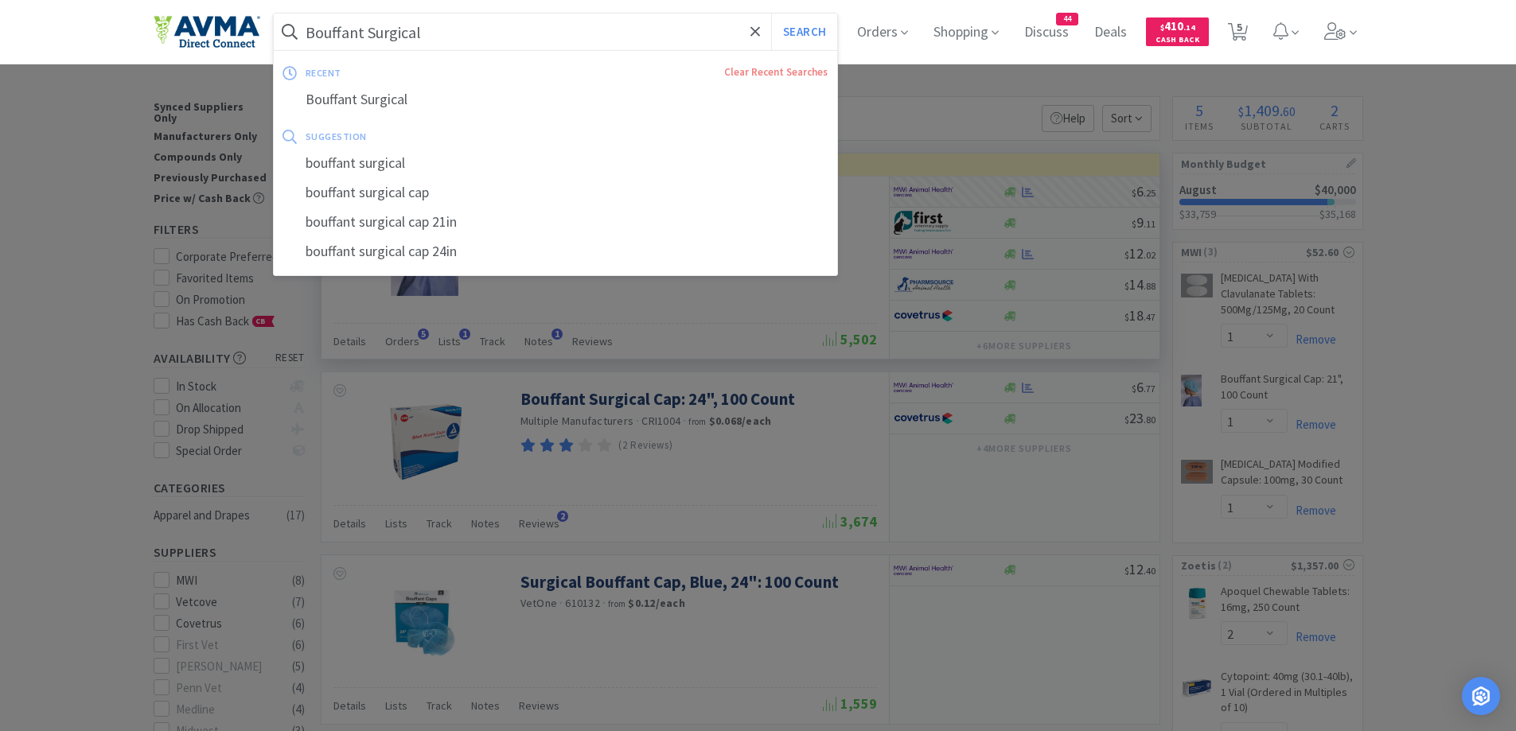
paste input "Carprofen 75mg"
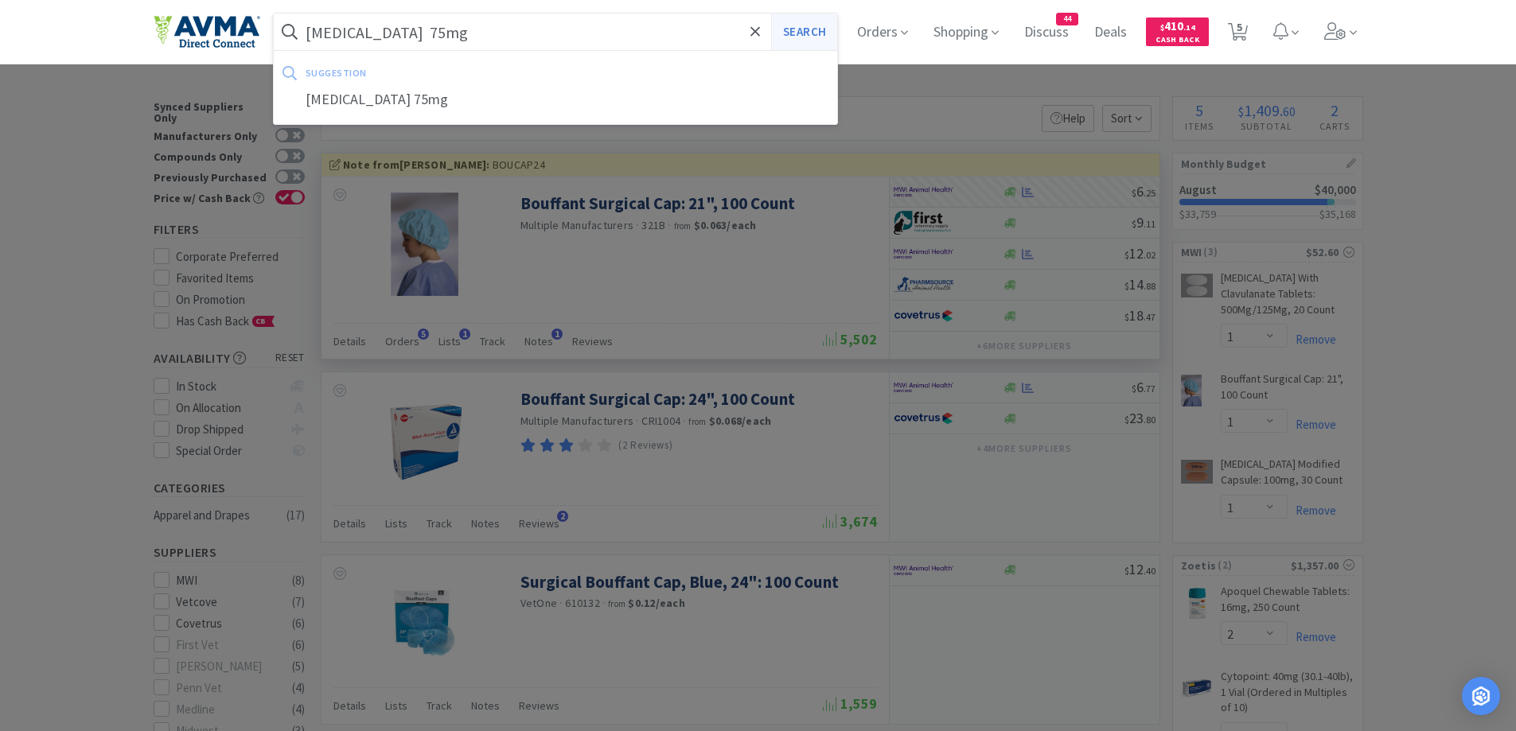
type input "Carprofen 75mg"
click at [808, 30] on button "Search" at bounding box center [804, 32] width 66 height 37
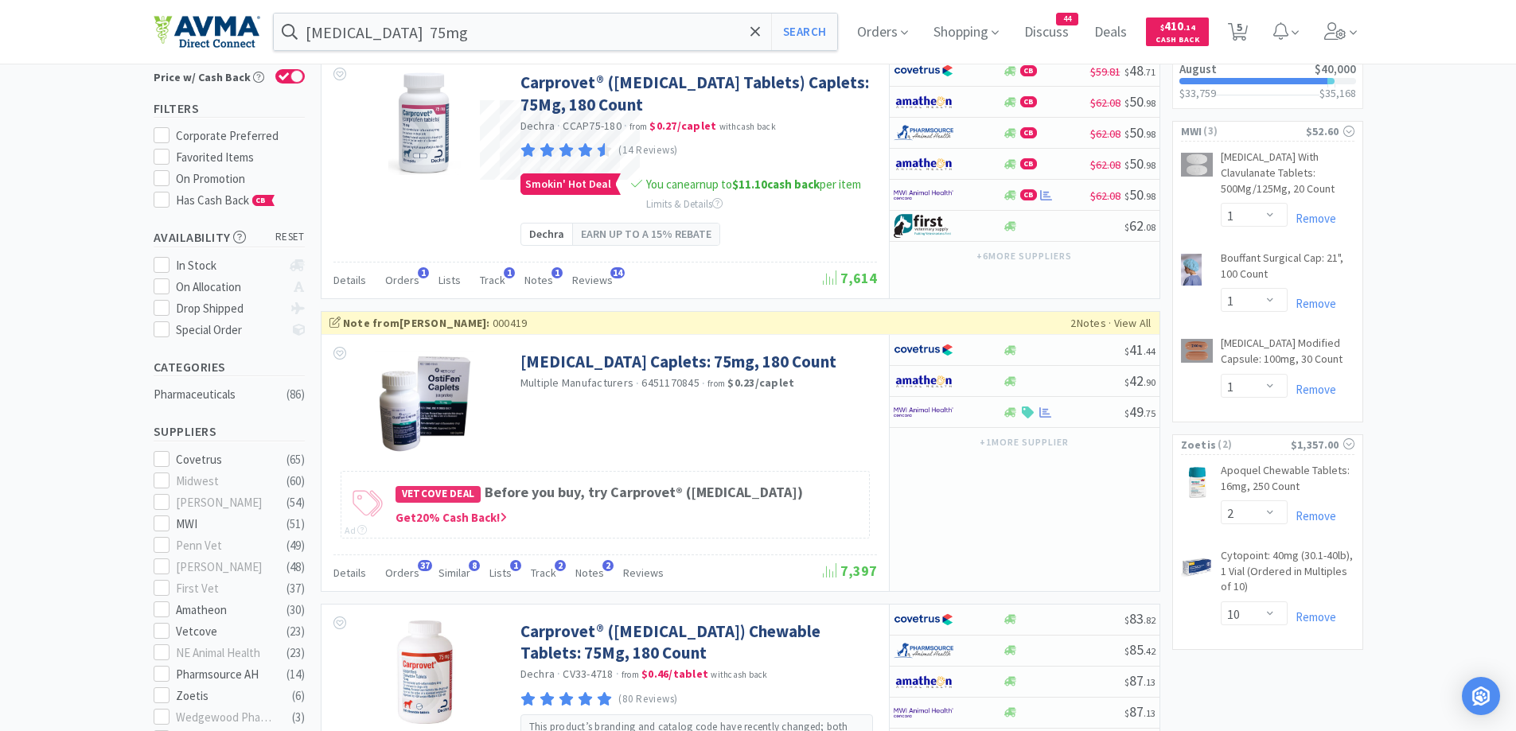
scroll to position [159, 0]
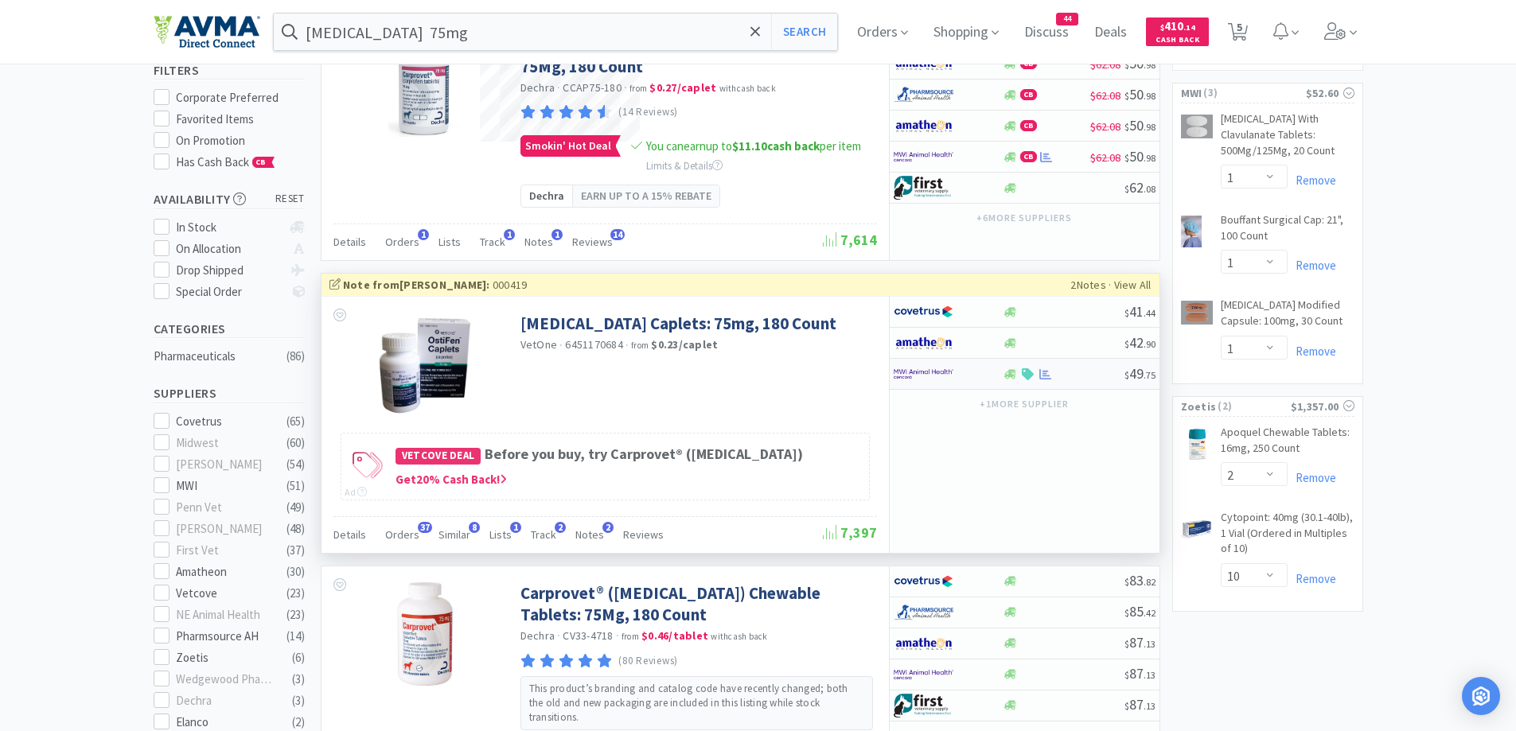
click at [963, 383] on div at bounding box center [937, 373] width 88 height 27
select select "1"
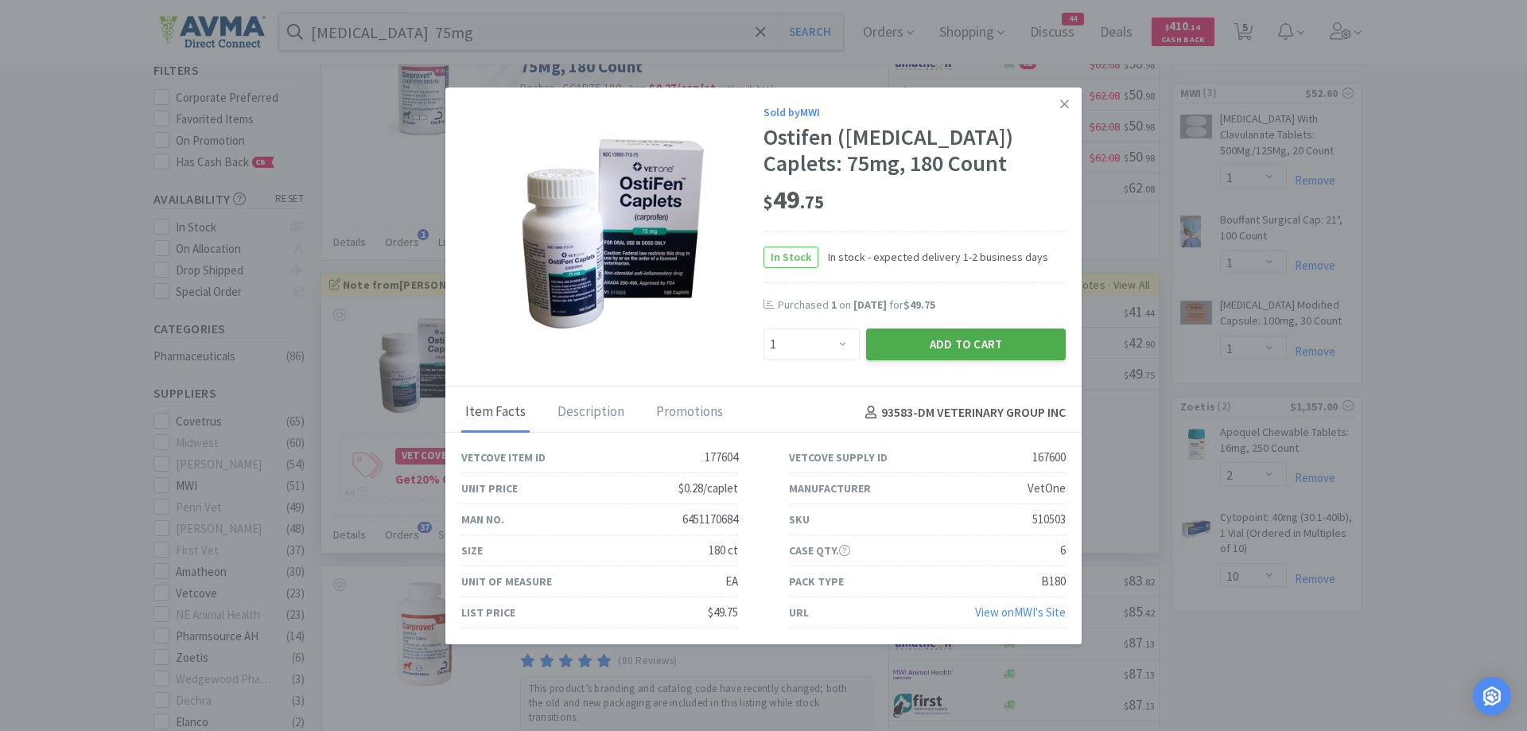
click at [930, 360] on button "Add to Cart" at bounding box center [966, 345] width 200 height 32
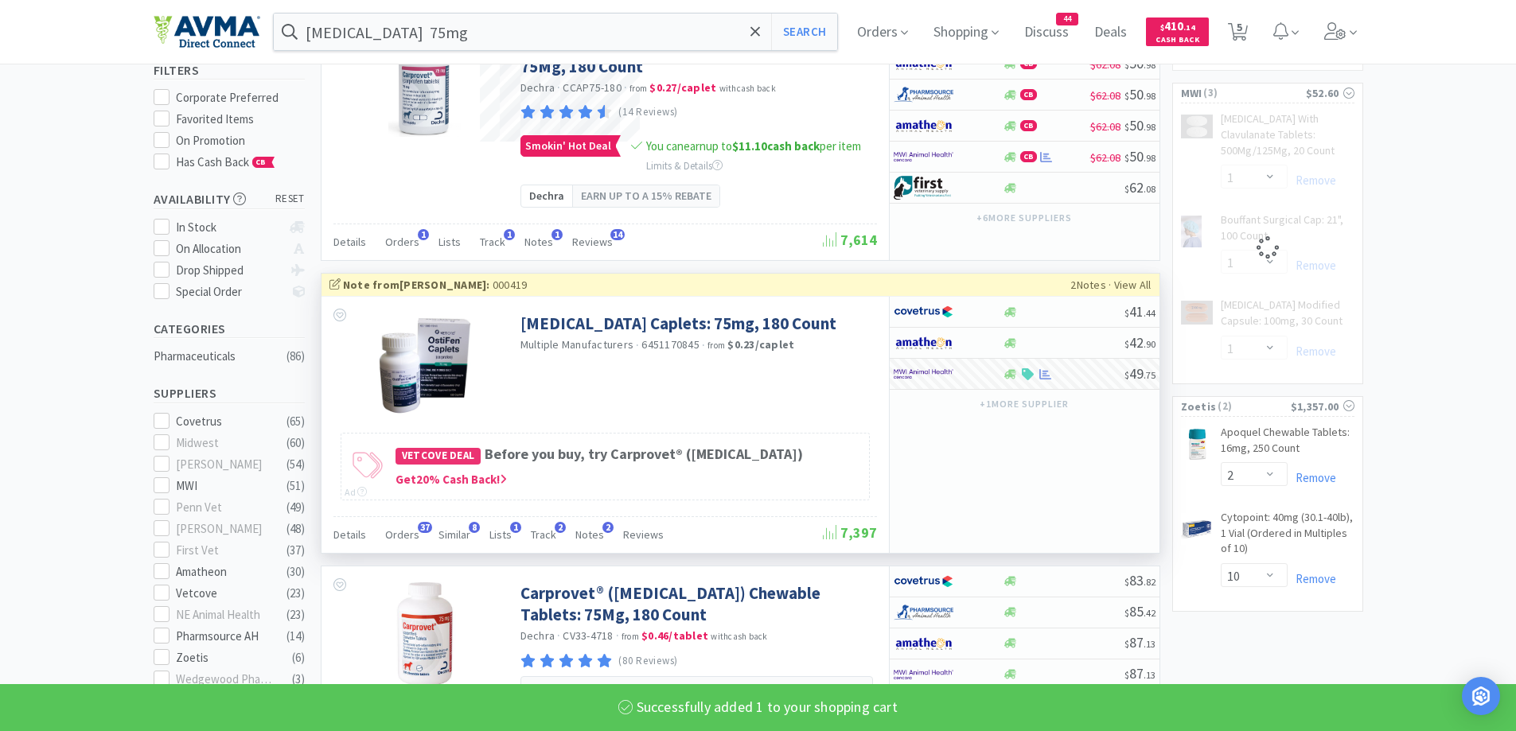
select select "1"
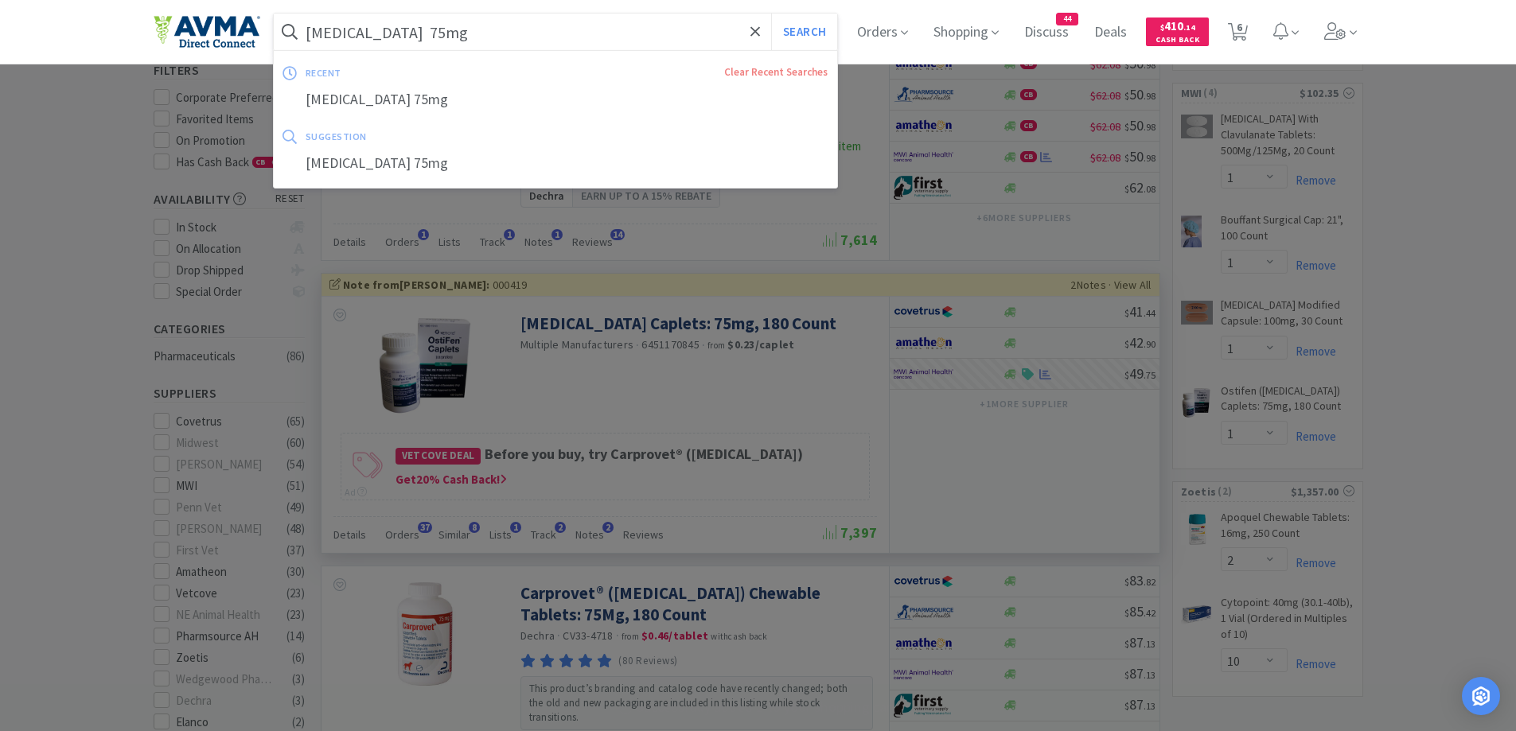
click at [446, 35] on input "Carprofen 75mg" at bounding box center [556, 32] width 564 height 37
paste input "100"
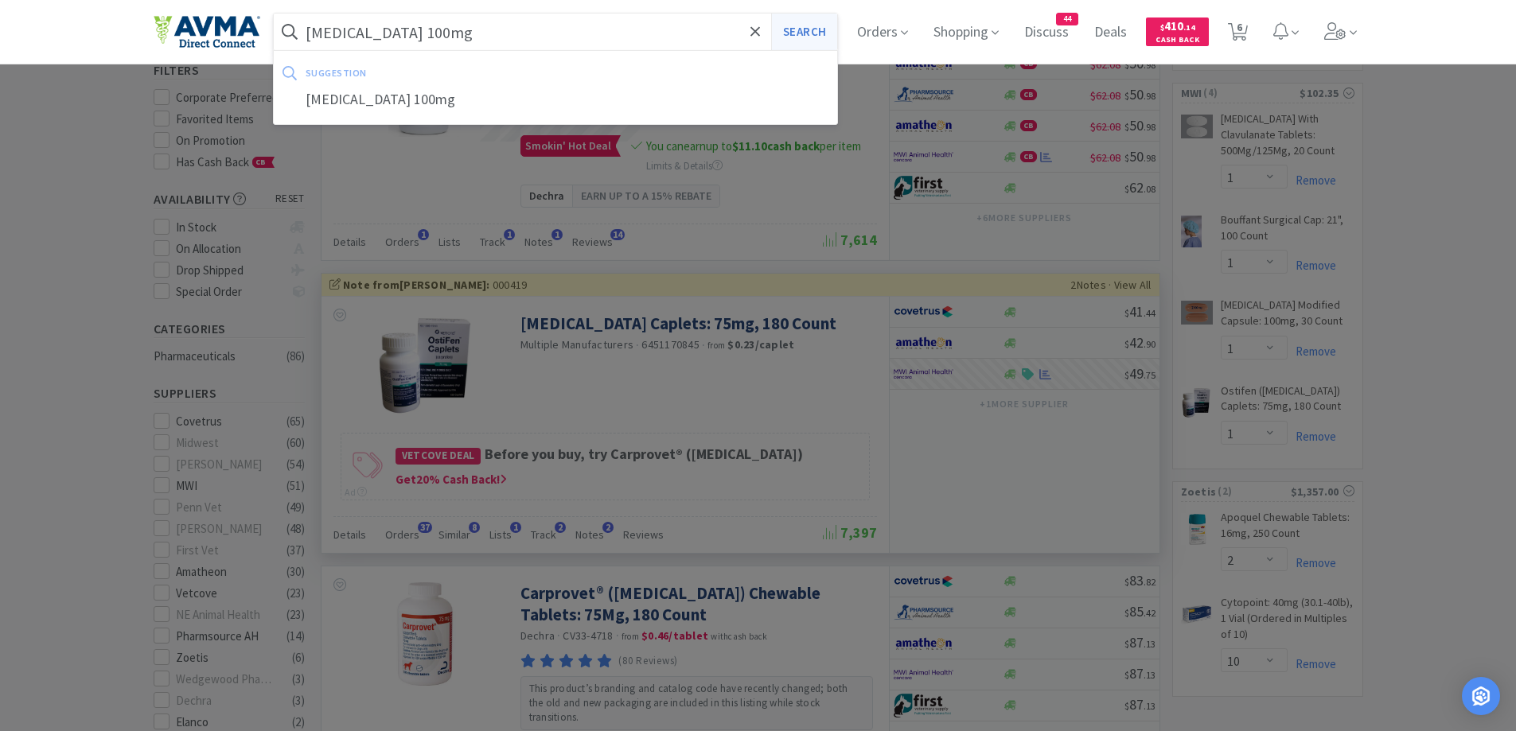
type input "Carprofen 100mg"
click at [794, 36] on button "Search" at bounding box center [804, 32] width 66 height 37
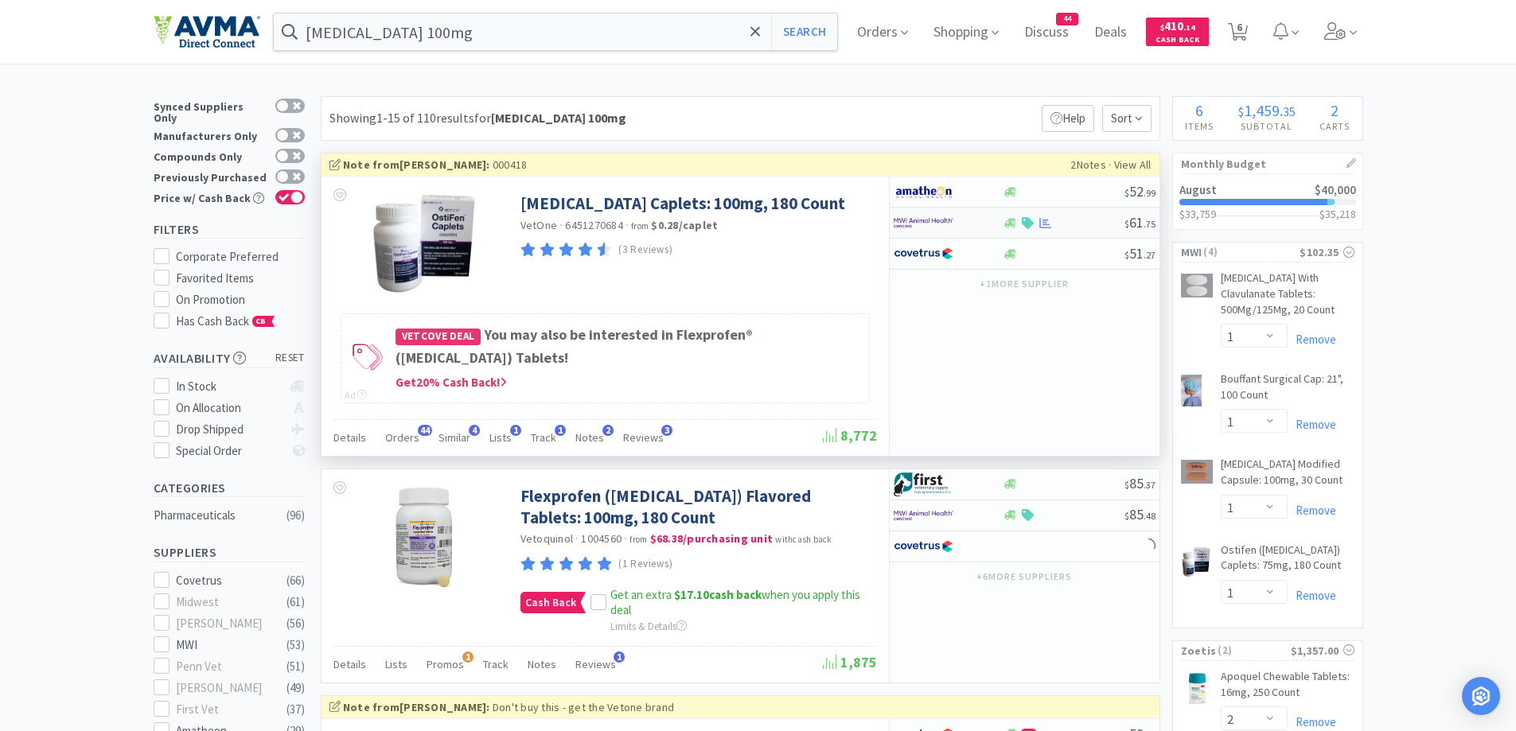
click at [983, 224] on div at bounding box center [947, 222] width 109 height 27
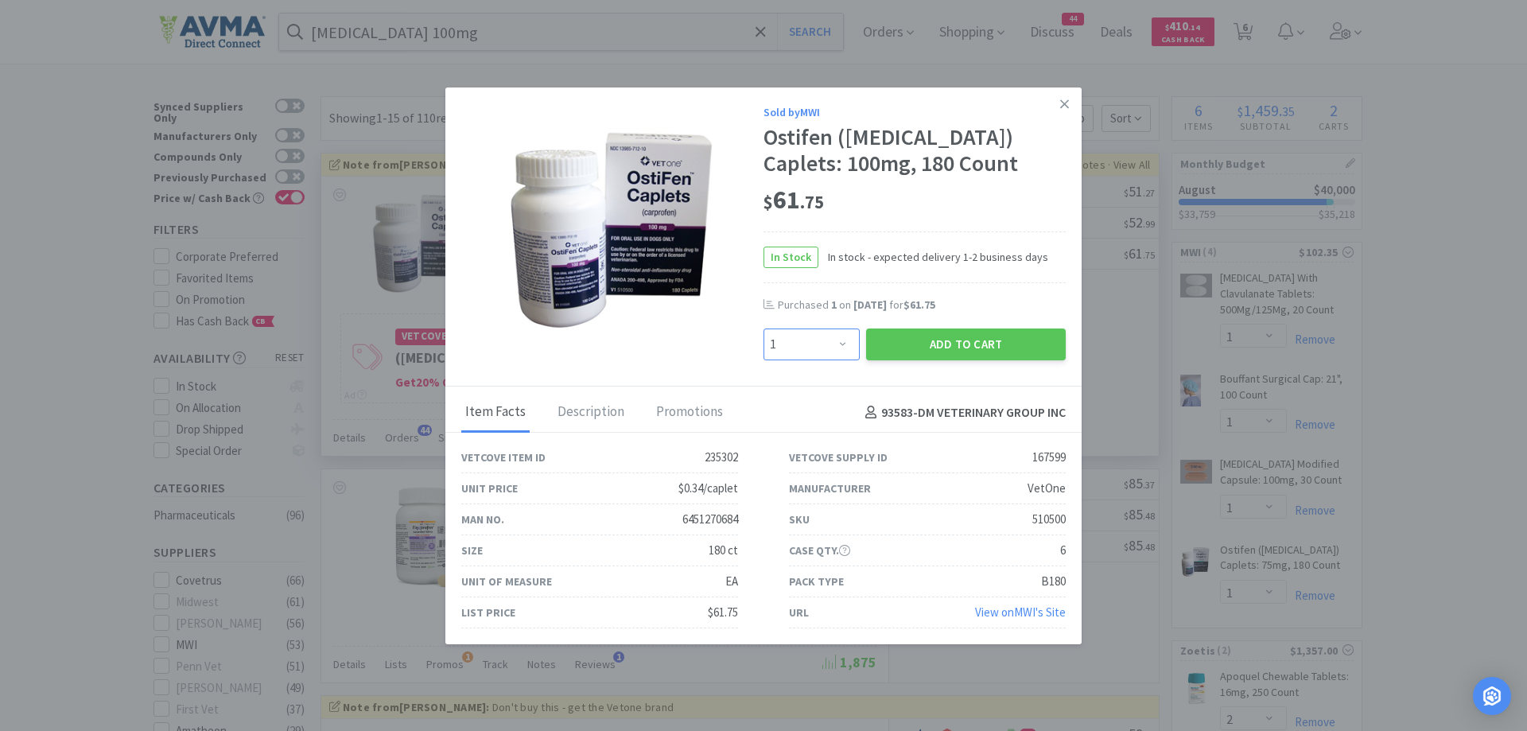
click at [827, 334] on select "Enter Quantity 1 2 3 4 5 6 7 8 9 10 11 12 13 14 15 16 17 18 19 20 Enter Quantity" at bounding box center [812, 345] width 96 height 32
select select "2"
click at [764, 329] on select "Enter Quantity 1 2 3 4 5 6 7 8 9 10 11 12 13 14 15 16 17 18 19 20 Enter Quantity" at bounding box center [812, 345] width 96 height 32
click at [948, 348] on button "Add to Cart" at bounding box center [966, 345] width 200 height 32
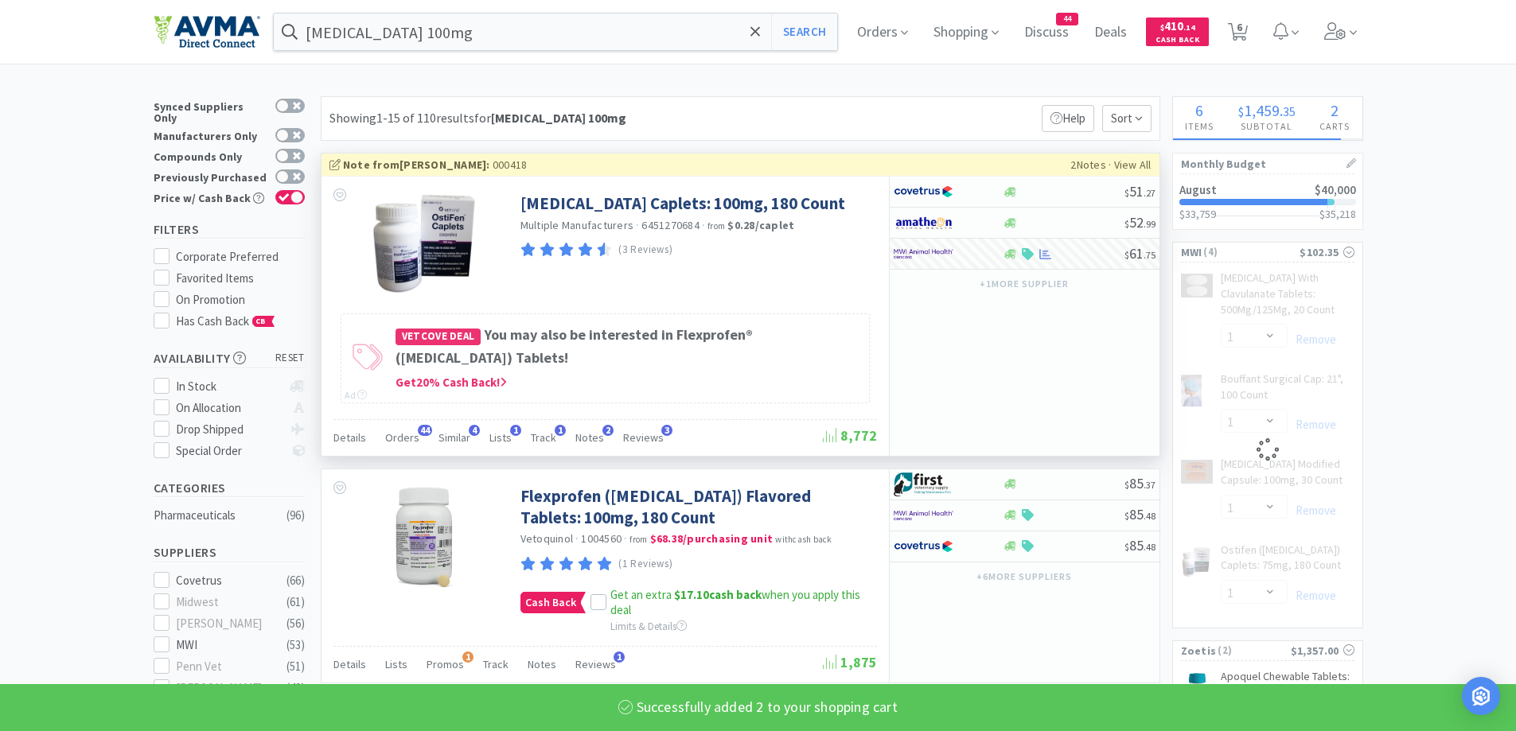
select select "2"
select select "1"
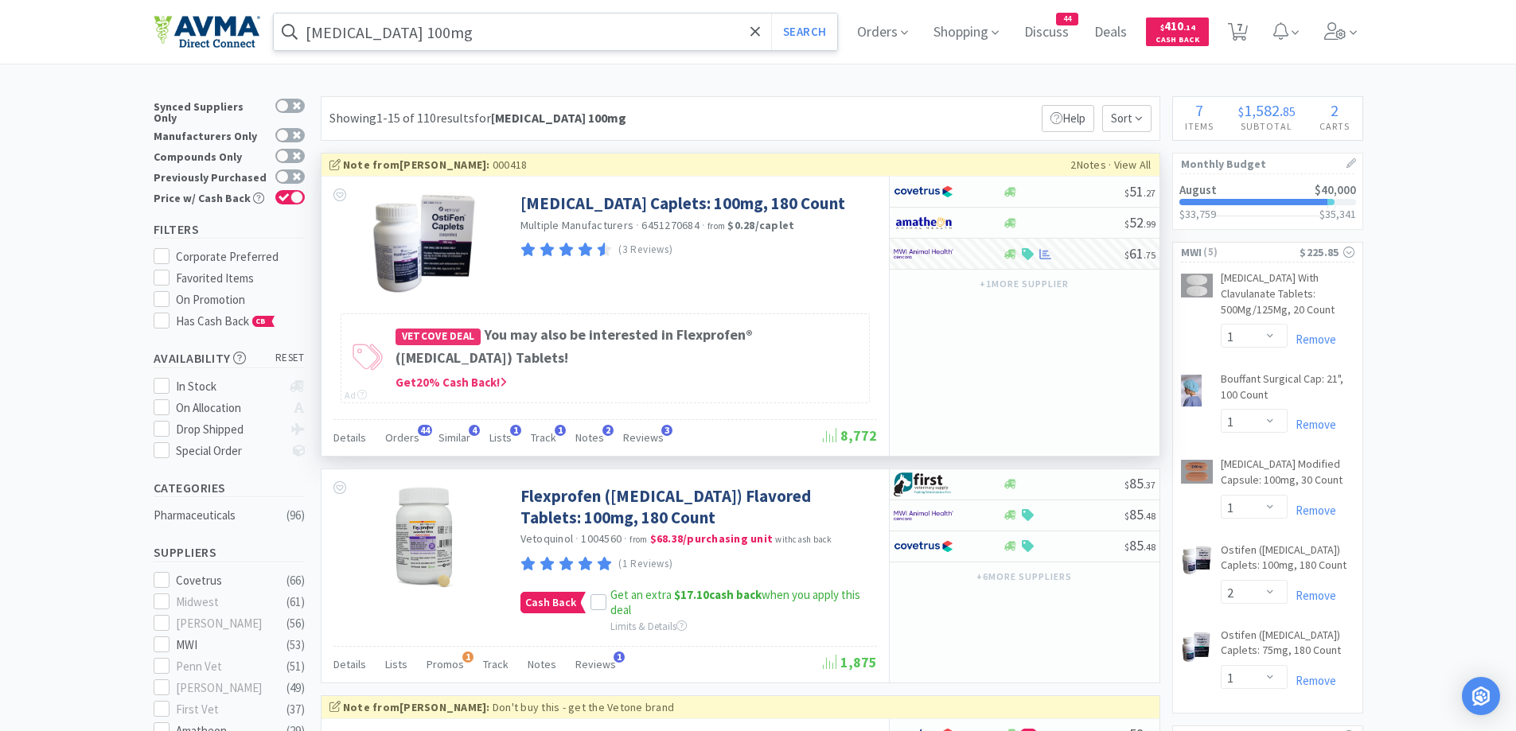
click at [565, 35] on input "Carprofen 100mg" at bounding box center [556, 32] width 564 height 37
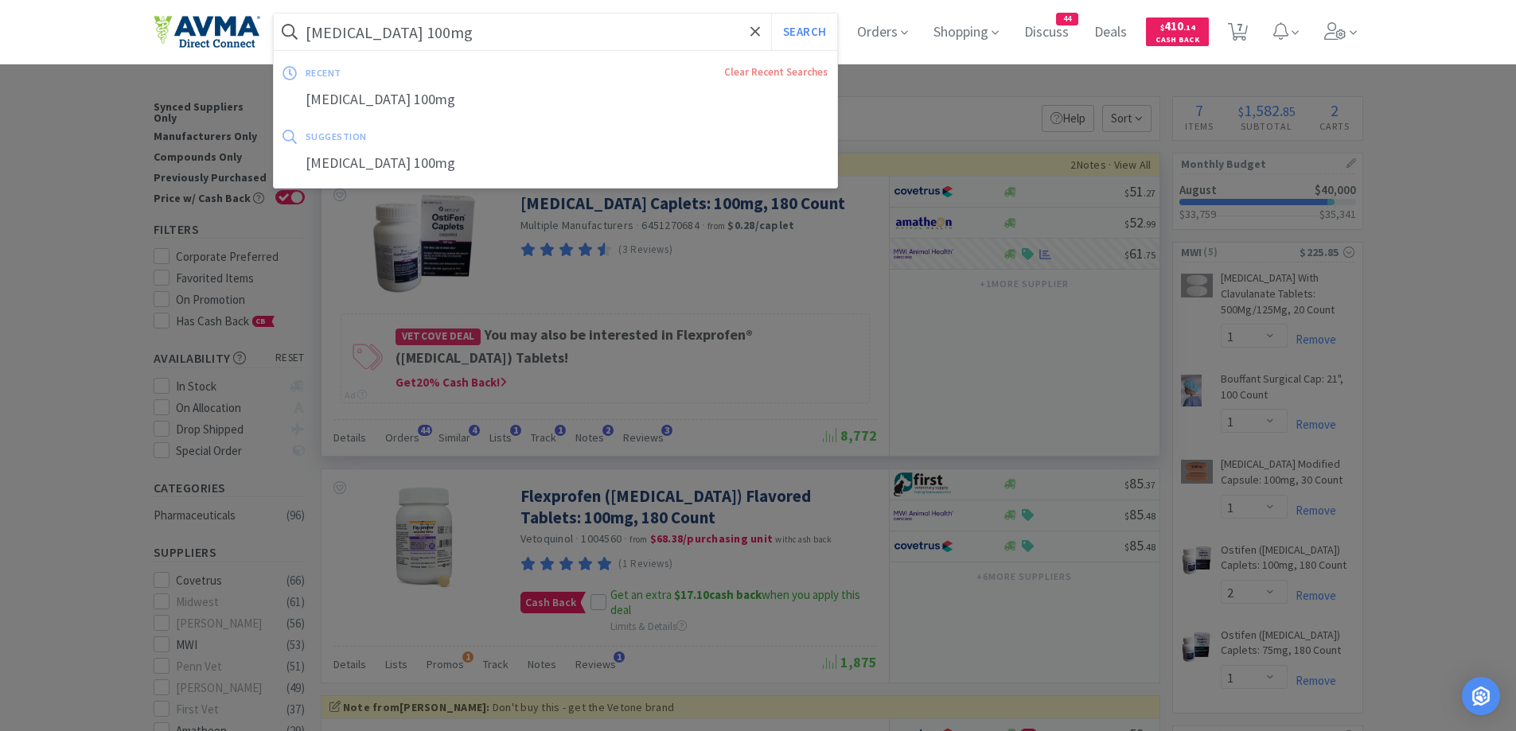
paste input "onvenia"
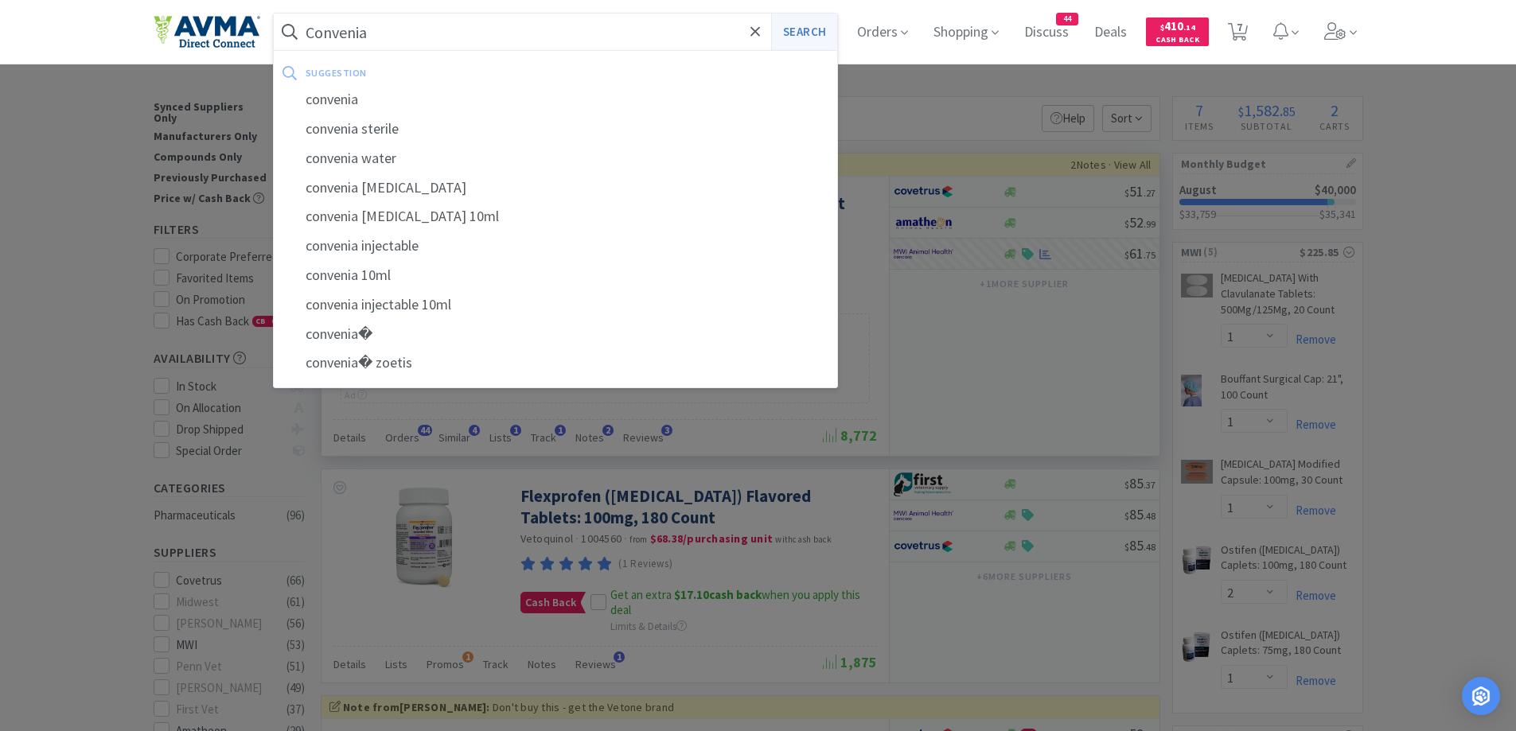
type input "Convenia"
click at [816, 38] on button "Search" at bounding box center [804, 32] width 66 height 37
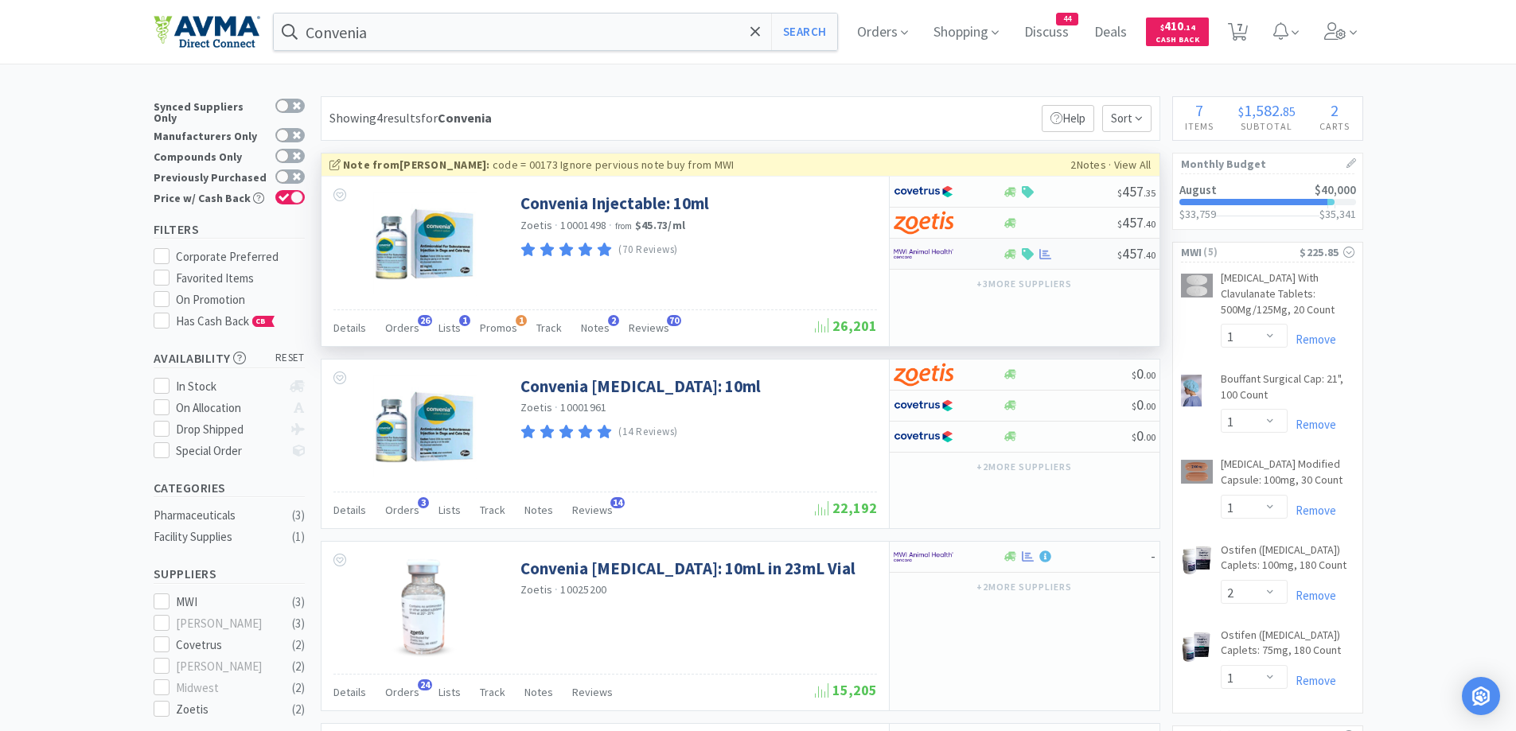
click at [990, 255] on div at bounding box center [947, 253] width 109 height 27
select select "1"
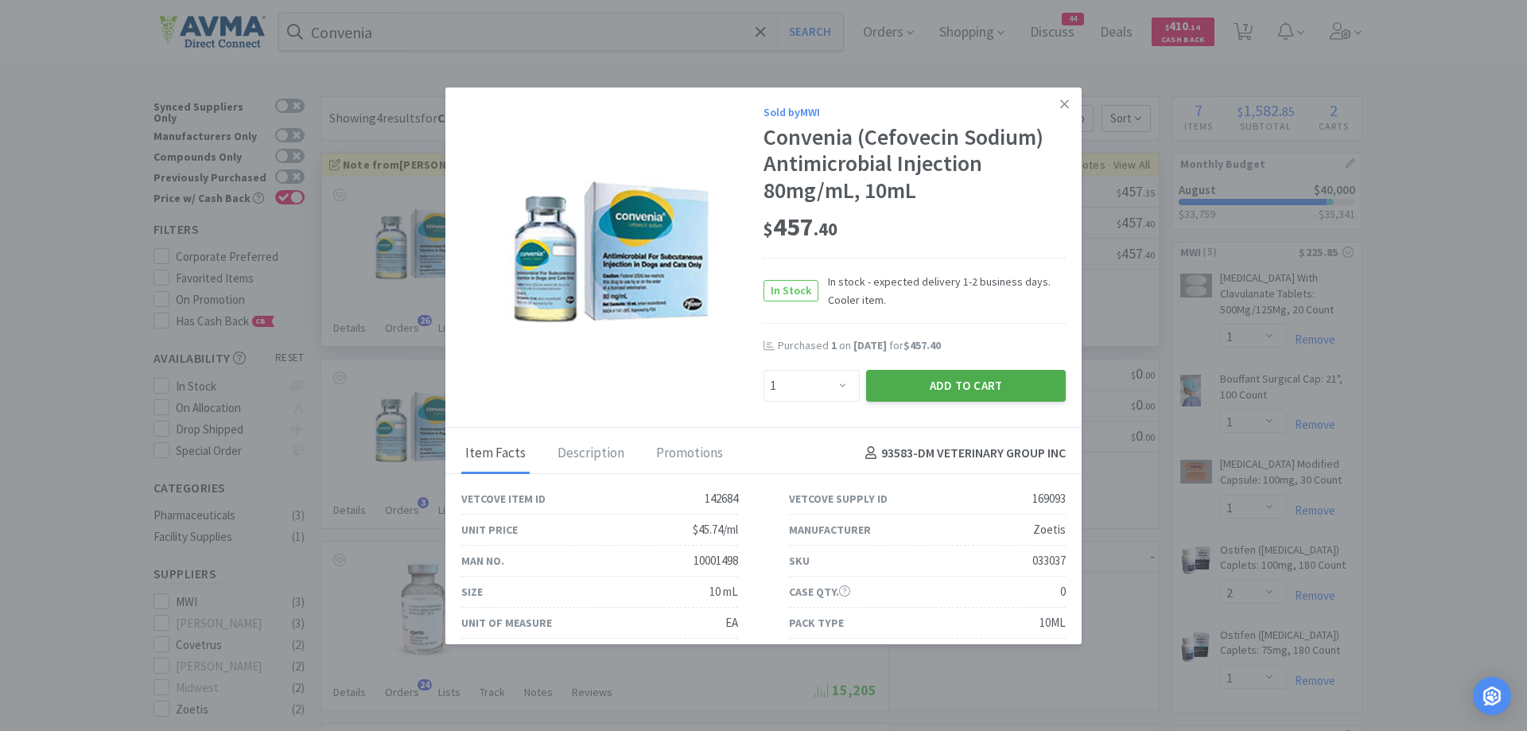
click at [959, 394] on button "Add to Cart" at bounding box center [966, 386] width 200 height 32
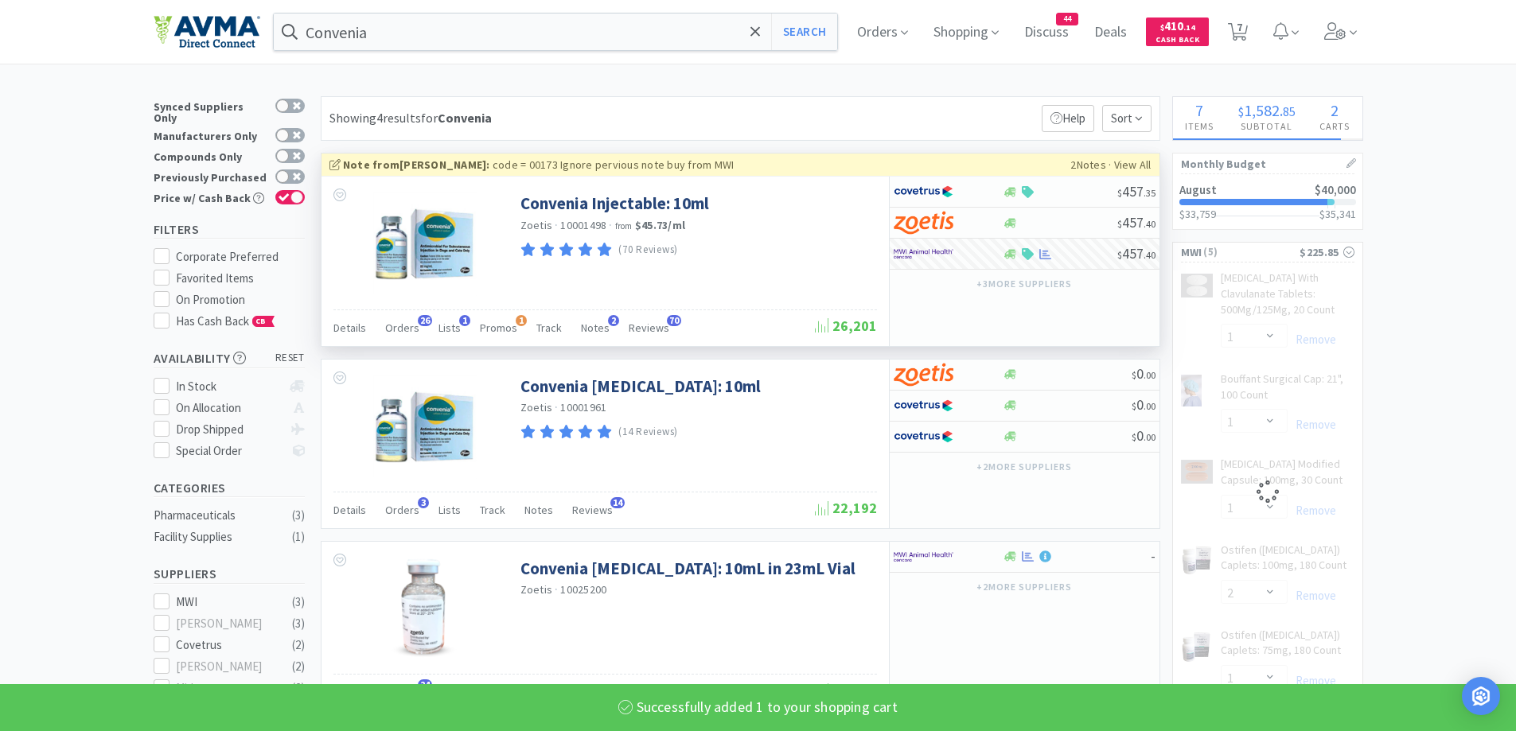
select select "1"
select select "2"
select select "1"
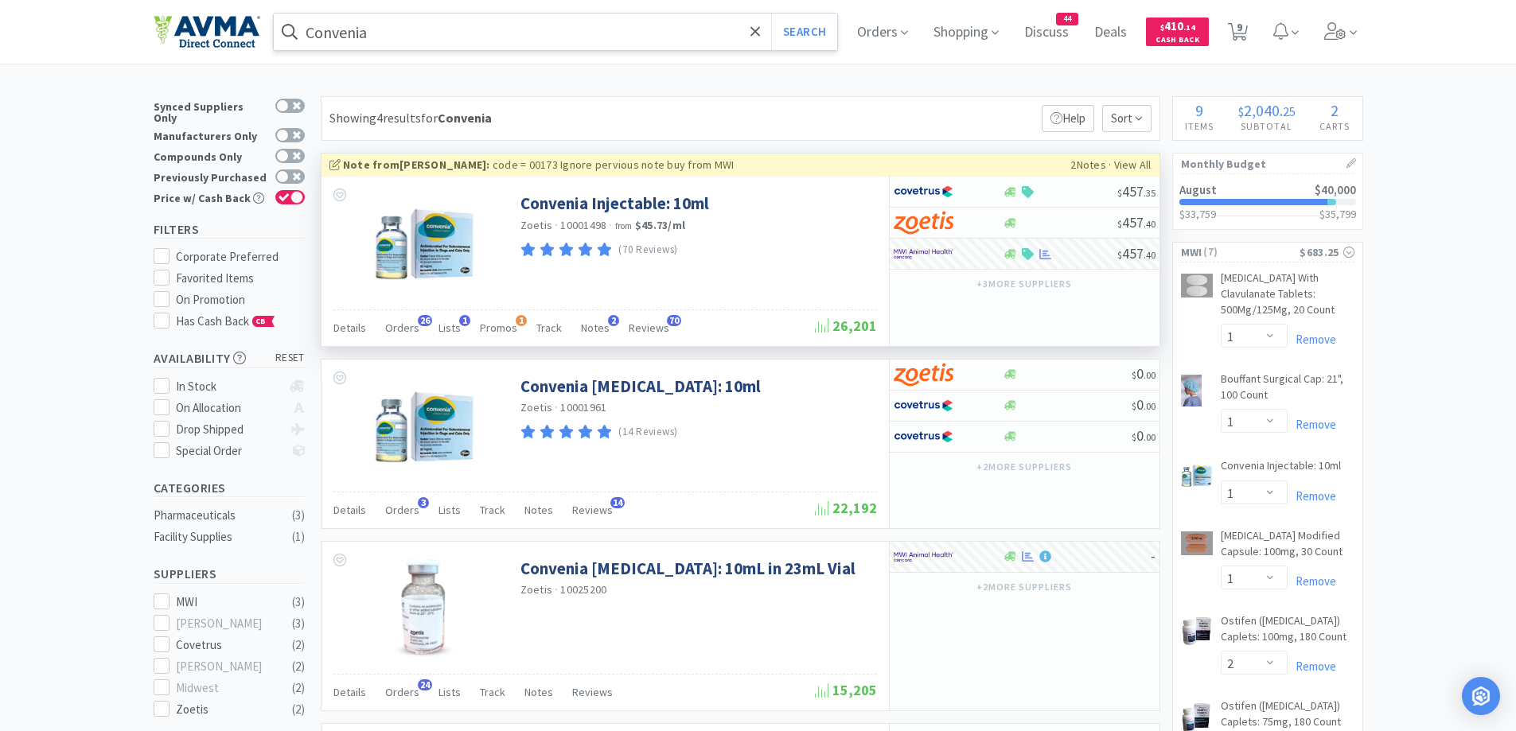
click at [364, 35] on input "Convenia" at bounding box center [556, 32] width 564 height 37
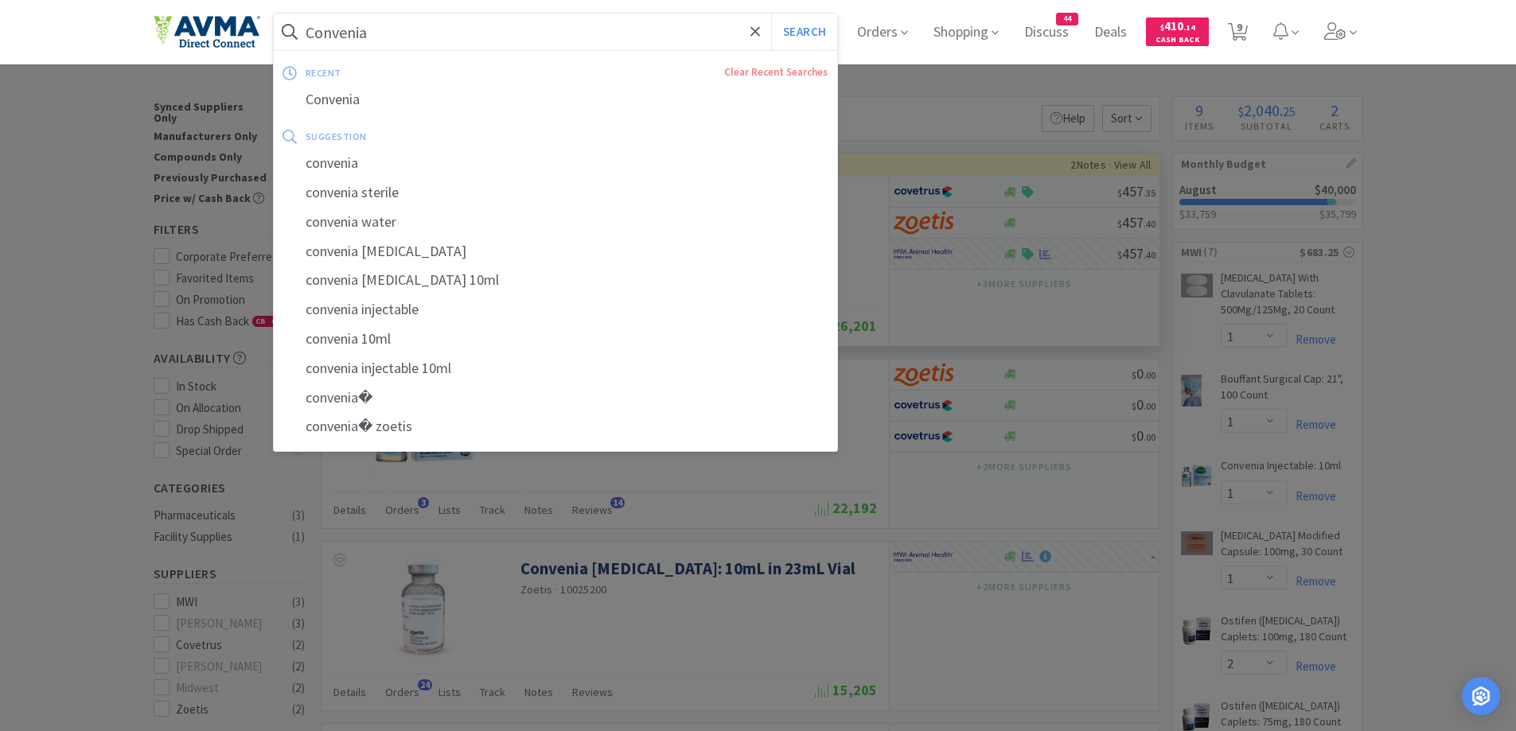
paste input "ritical Care Packet 141g"
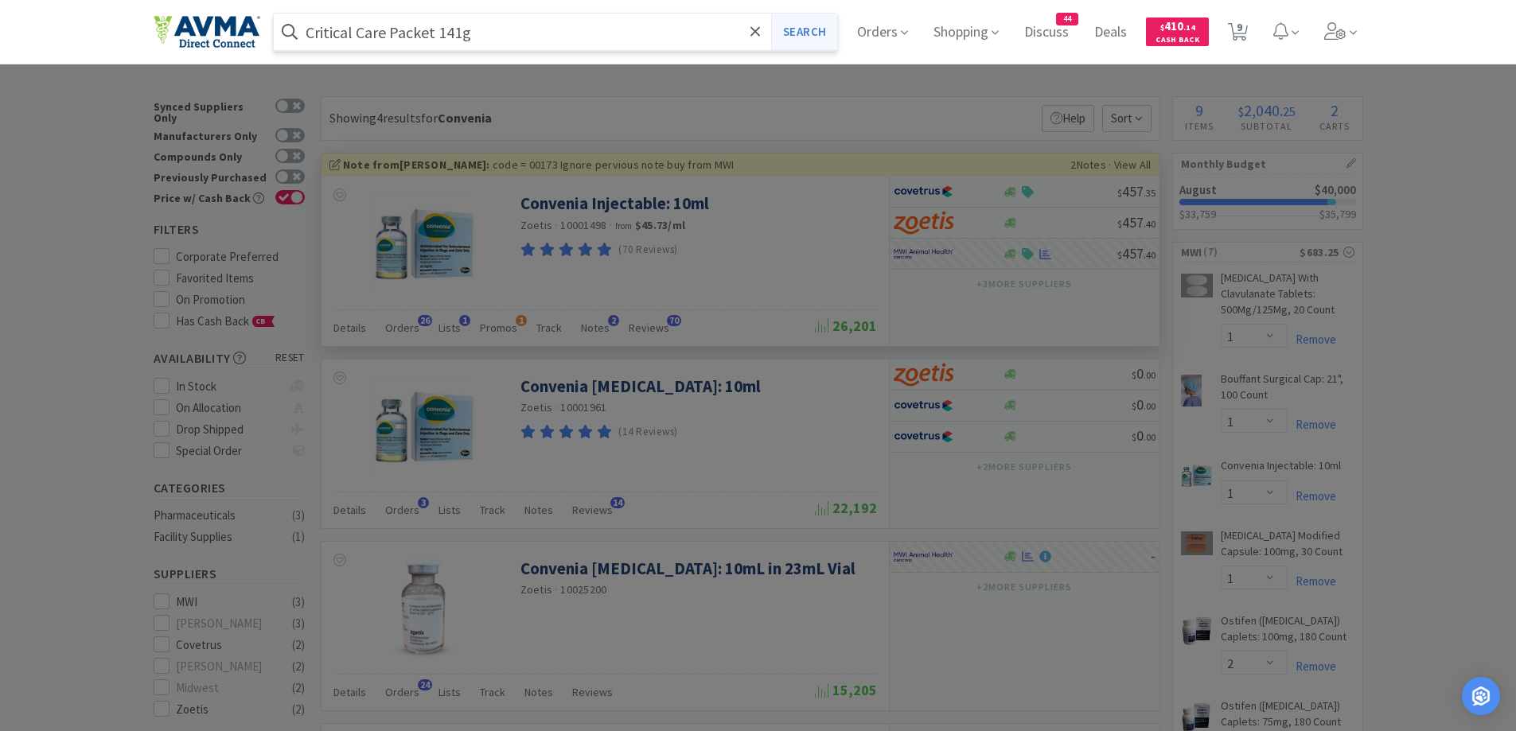
click at [779, 26] on button "Search" at bounding box center [804, 32] width 66 height 37
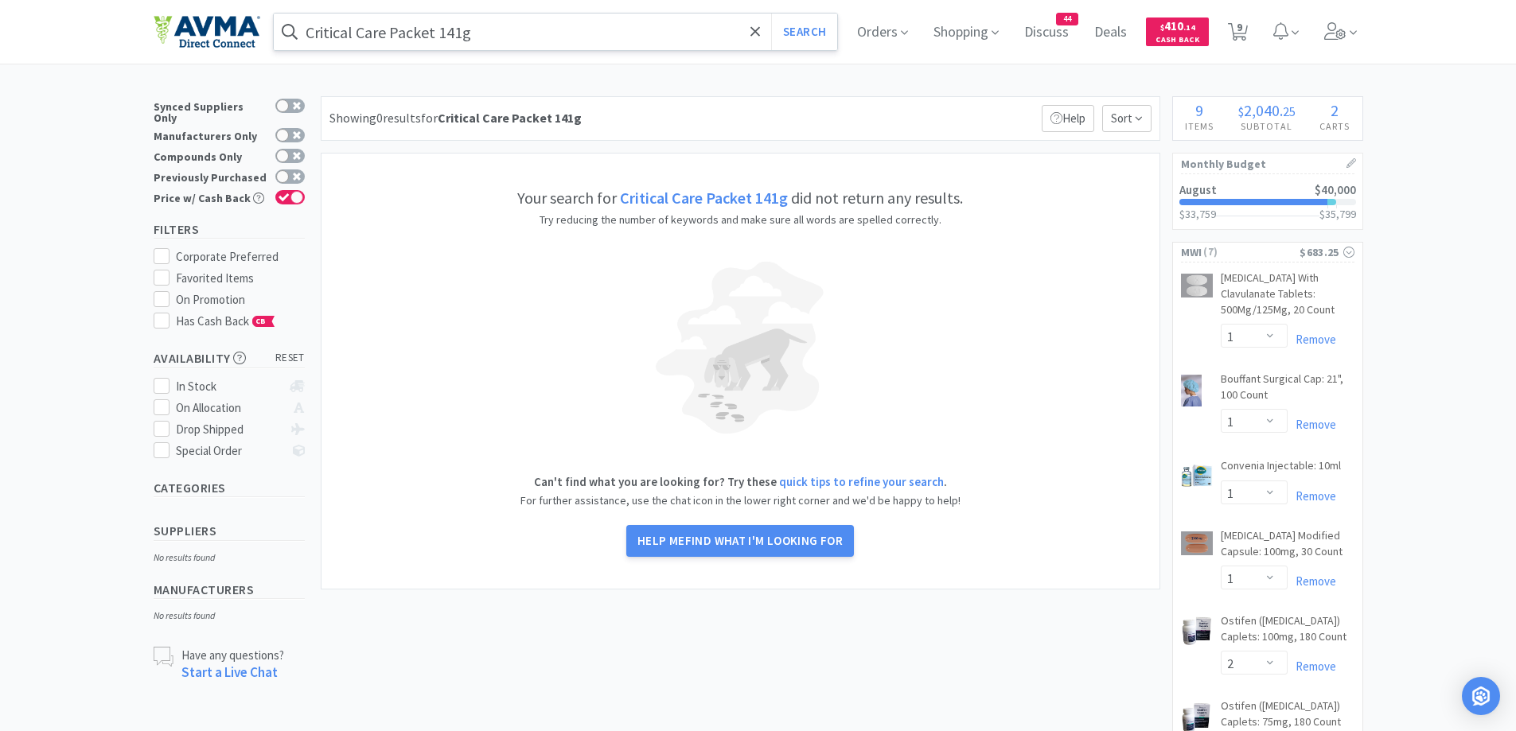
click at [399, 34] on input "Critical Care Packet 141g" at bounding box center [556, 32] width 564 height 37
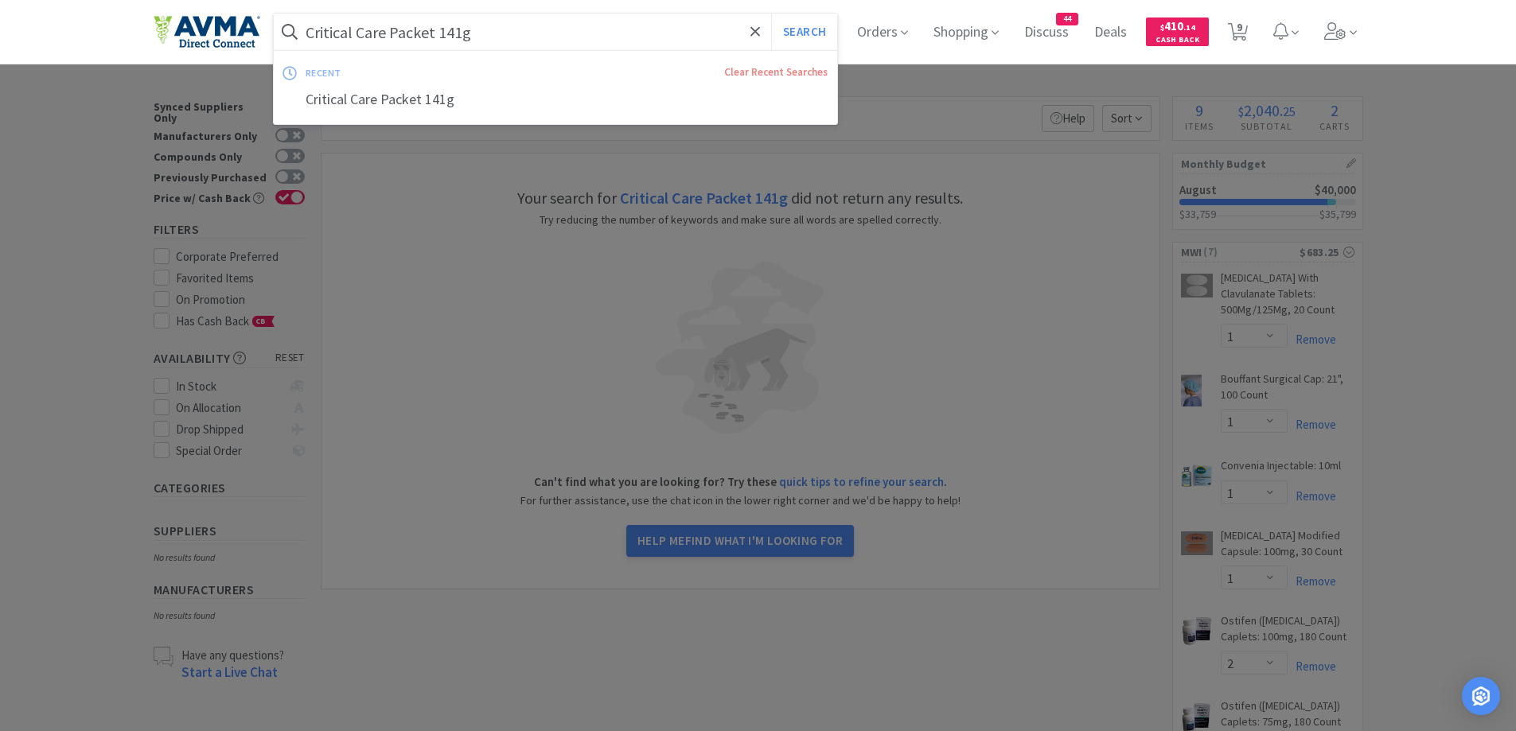
click at [442, 32] on input "Critical Care Packet 141g" at bounding box center [556, 32] width 564 height 37
click at [469, 27] on input "Critical Care Packet 141g" at bounding box center [556, 32] width 564 height 37
drag, startPoint x: 442, startPoint y: 33, endPoint x: 590, endPoint y: 38, distance: 148.9
click at [590, 38] on input "Critical Care Packet 141g" at bounding box center [556, 32] width 564 height 37
click at [771, 14] on button "Search" at bounding box center [804, 32] width 66 height 37
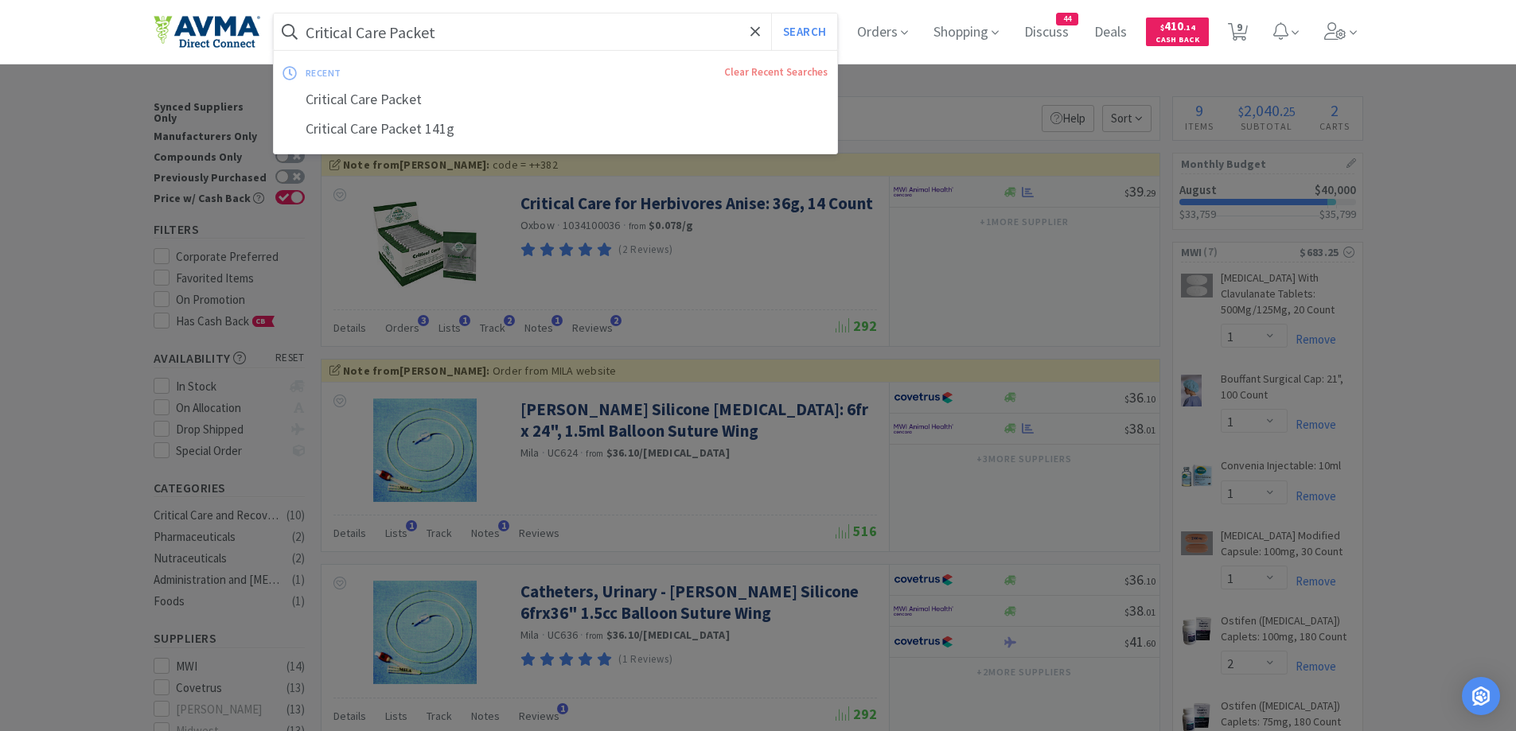
click at [435, 41] on input "Critical Care Packet" at bounding box center [556, 32] width 564 height 37
click at [417, 41] on input "Critical Care Packet" at bounding box center [556, 32] width 564 height 37
drag, startPoint x: 395, startPoint y: 35, endPoint x: 474, endPoint y: 40, distance: 78.9
click at [474, 40] on input "Critical Care Packet" at bounding box center [556, 32] width 564 height 37
type input "Critical Care"
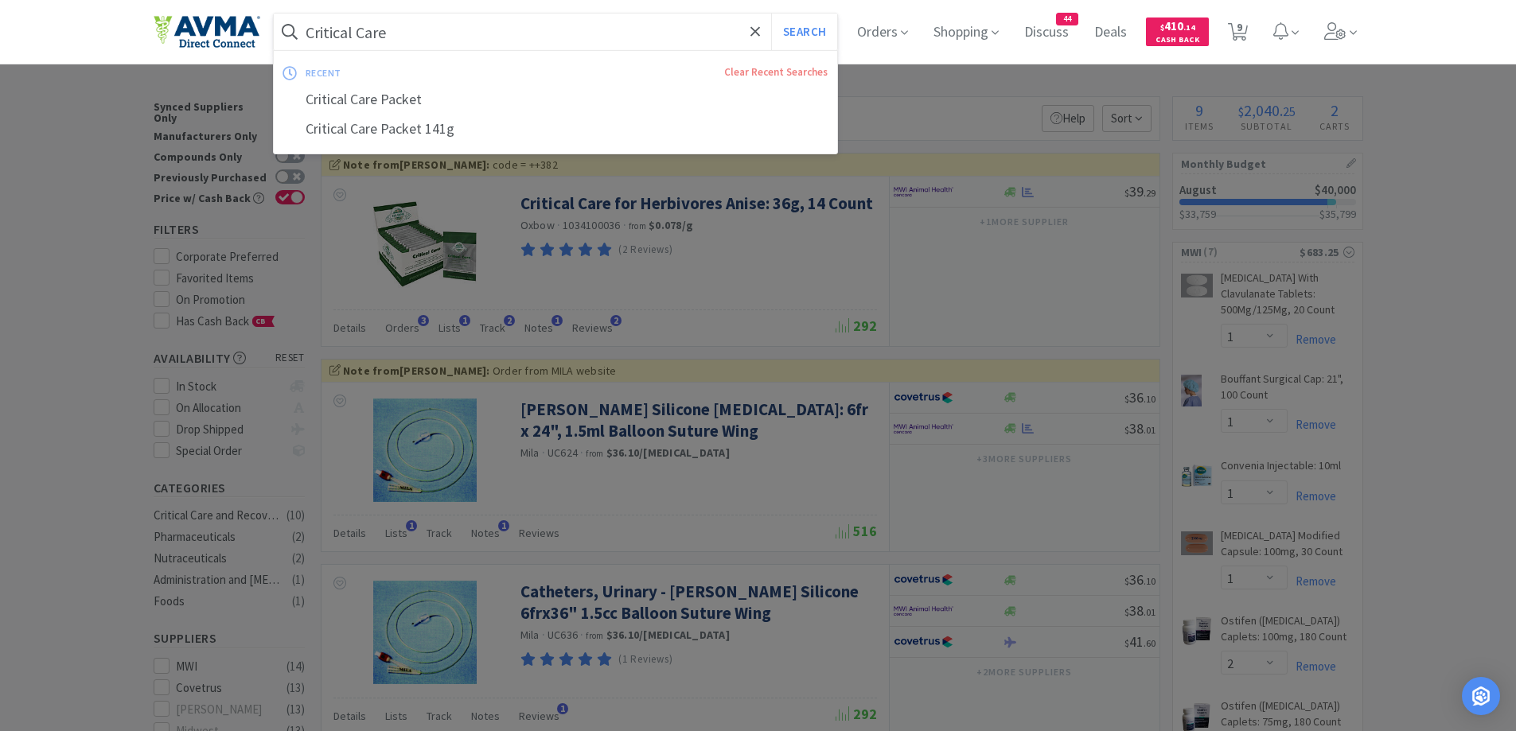
click at [771, 14] on button "Search" at bounding box center [804, 32] width 66 height 37
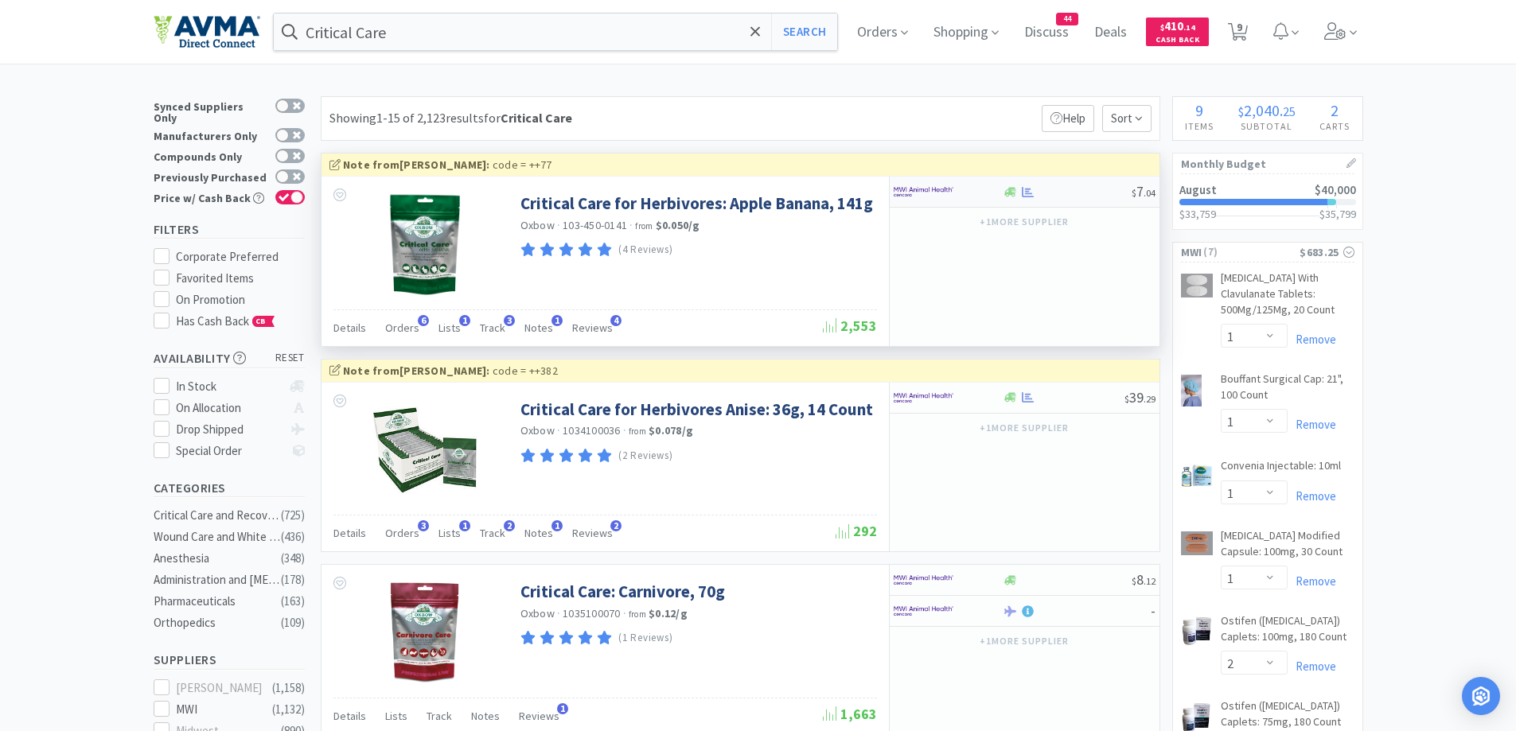
click at [959, 193] on div at bounding box center [937, 191] width 88 height 27
select select "1"
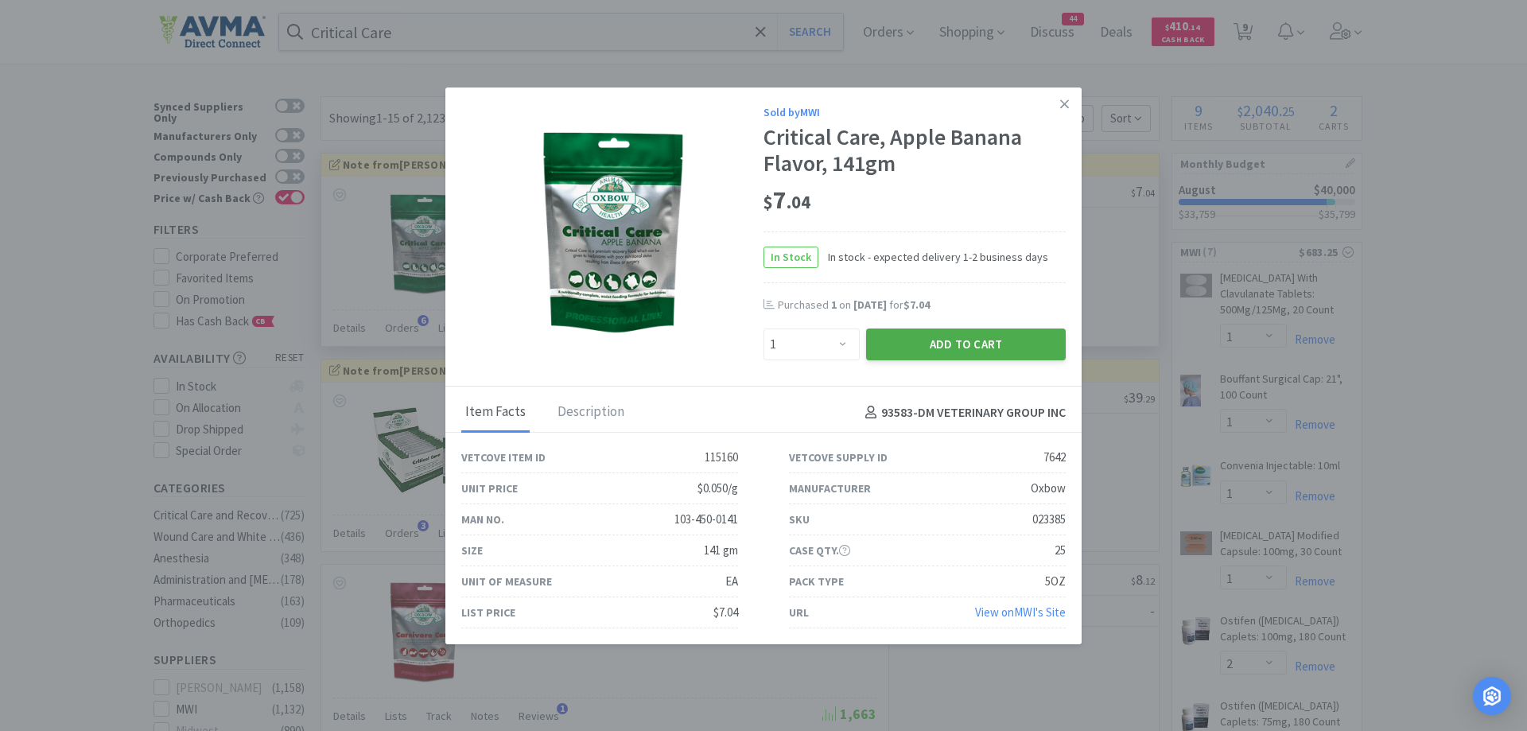
click at [1003, 357] on button "Add to Cart" at bounding box center [966, 345] width 200 height 32
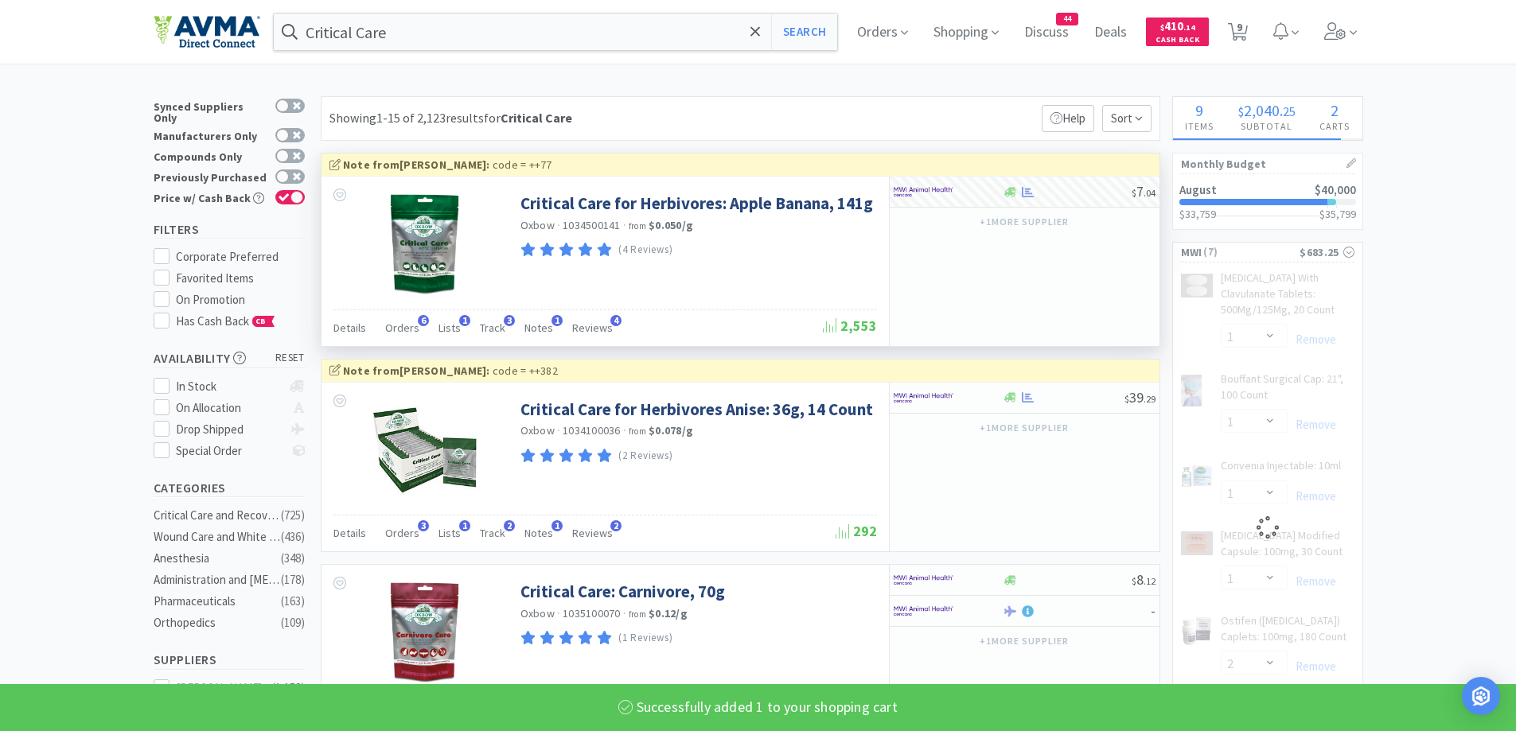
select select "1"
select select "2"
select select "1"
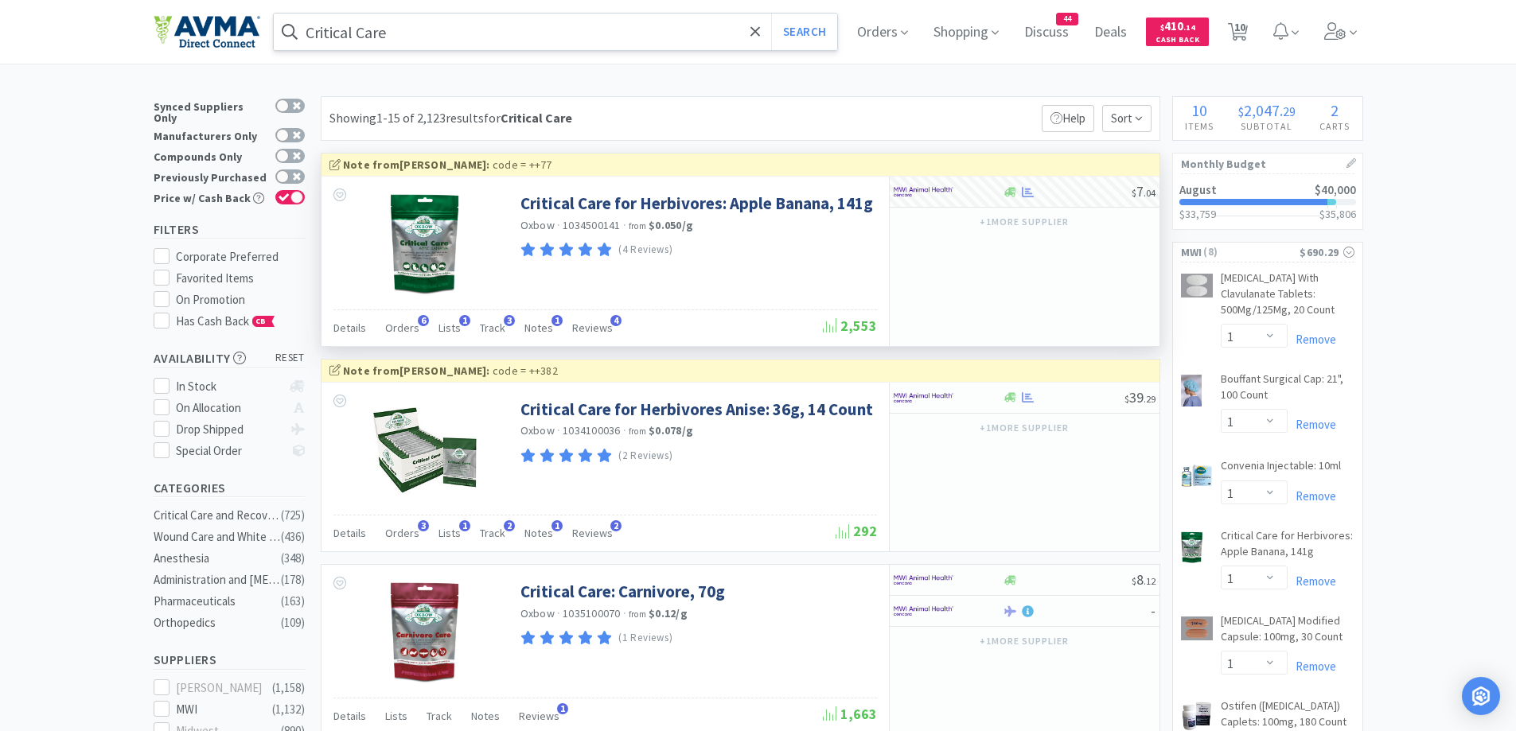
click at [496, 37] on input "Critical Care" at bounding box center [556, 32] width 564 height 37
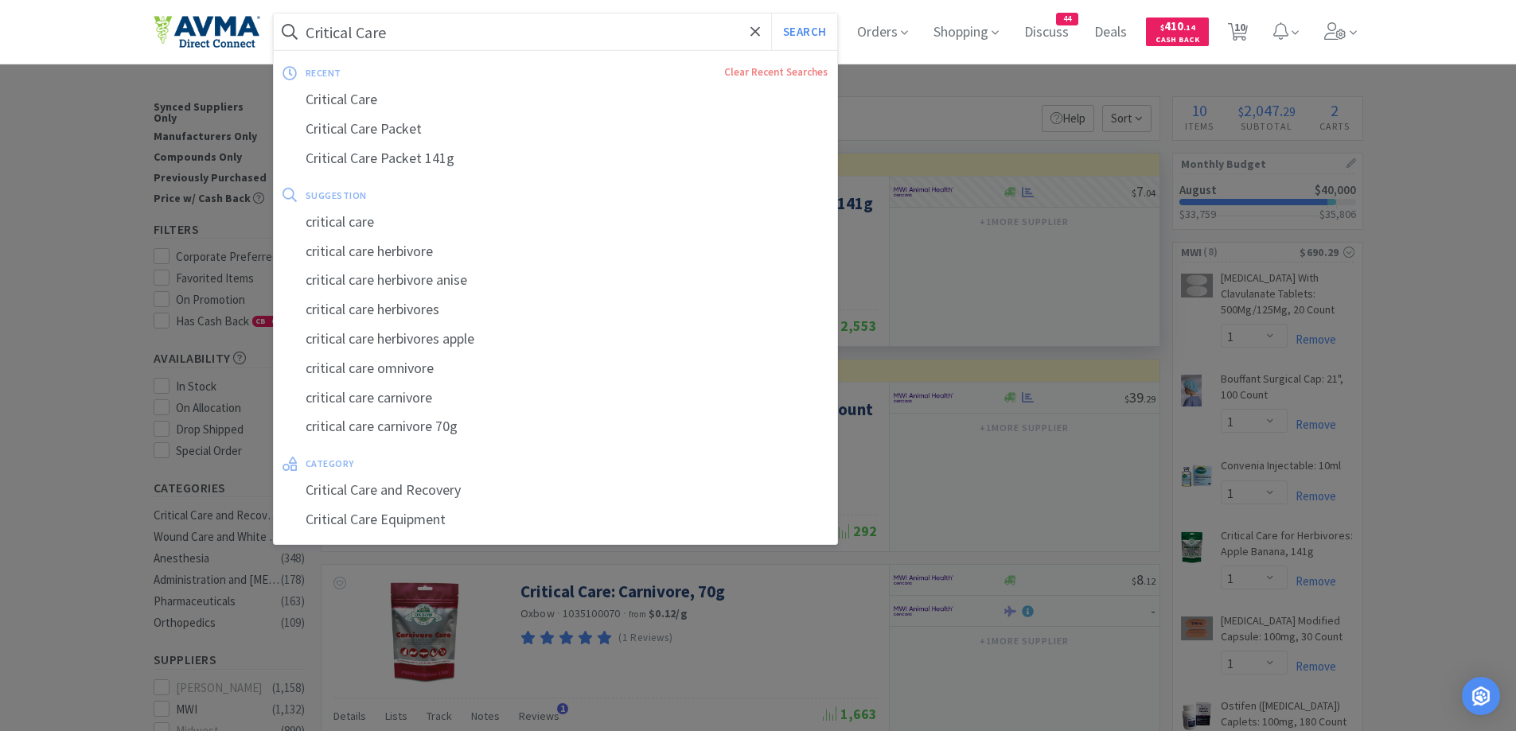
paste input "Depo-medrol"
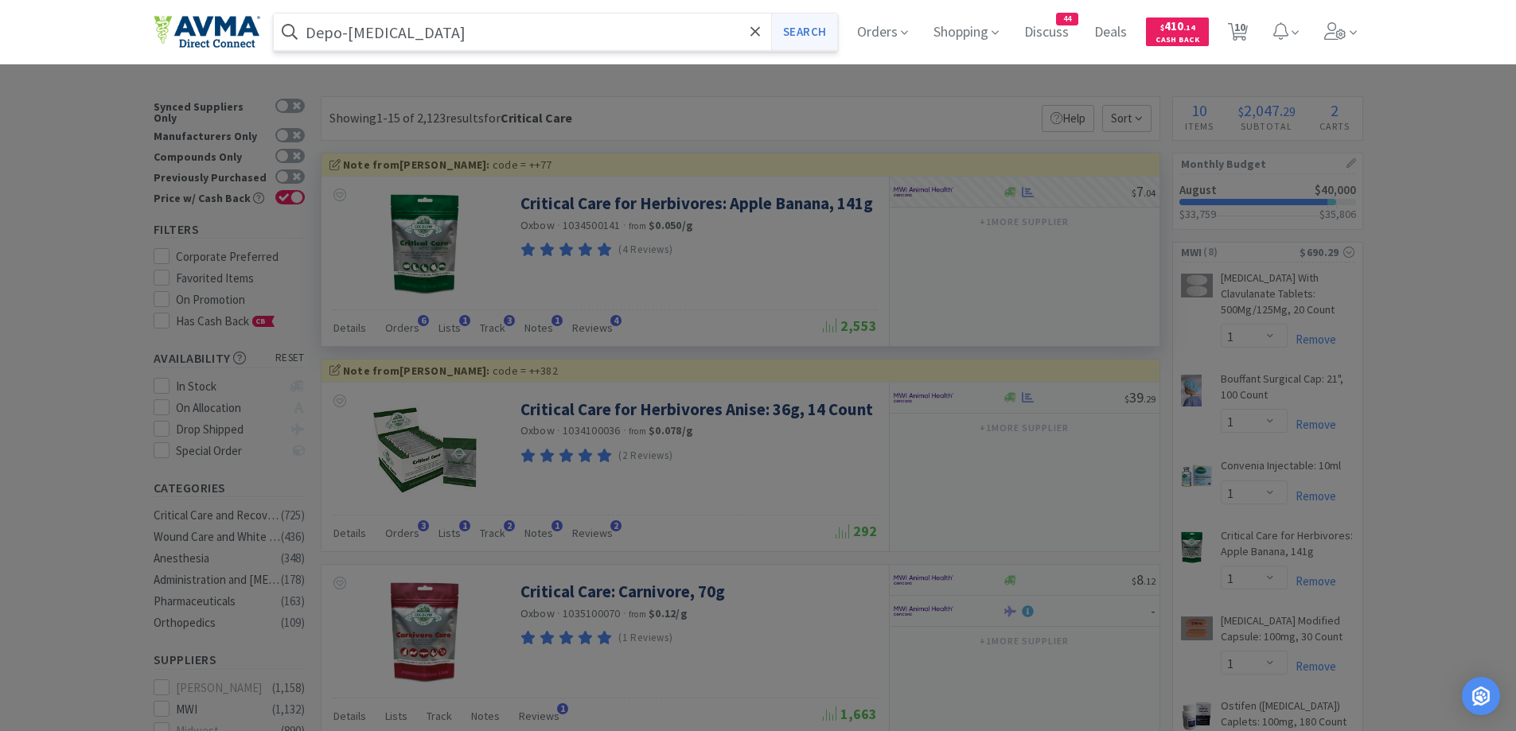
type input "Depo-medrol"
click at [793, 46] on button "Search" at bounding box center [804, 32] width 66 height 37
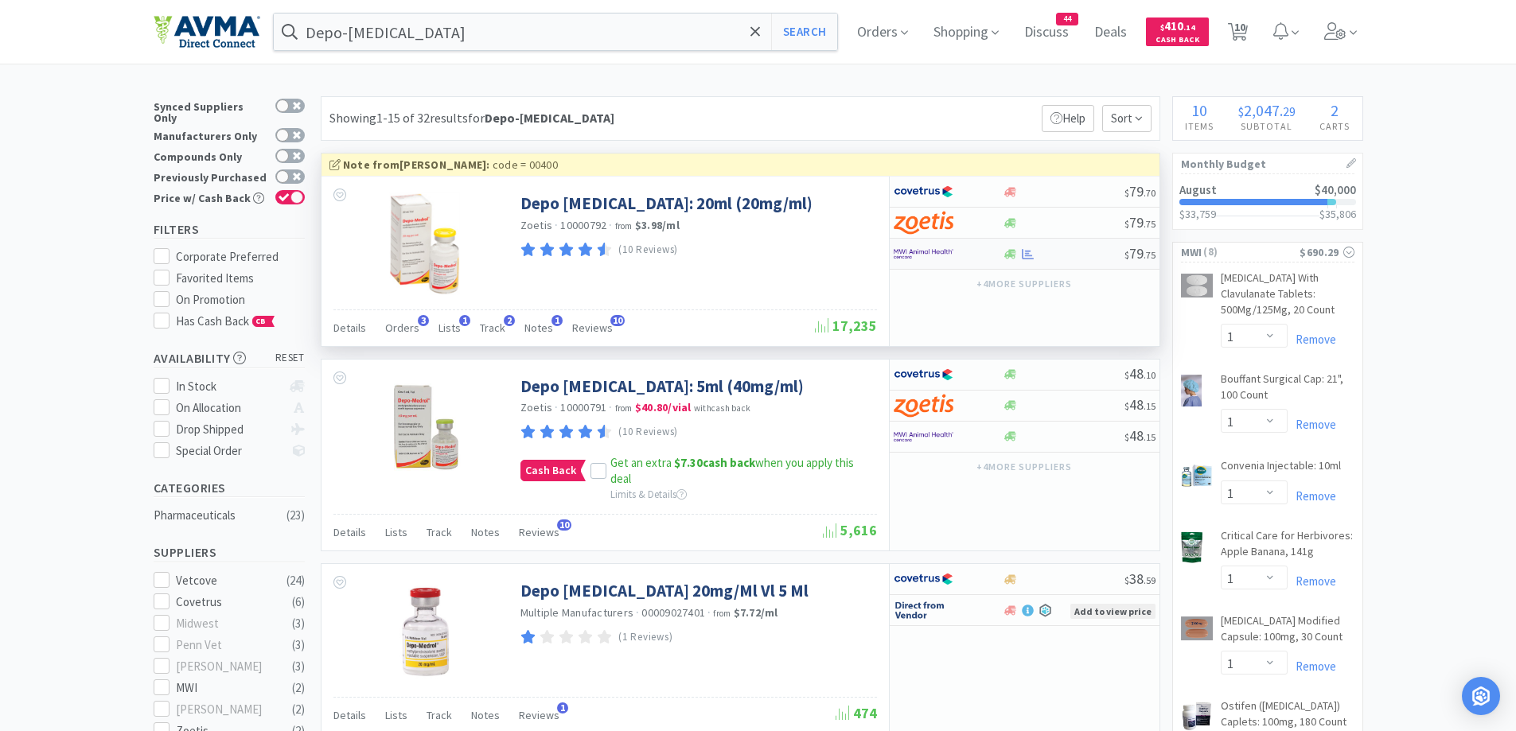
click at [973, 259] on div at bounding box center [937, 253] width 88 height 27
select select "1"
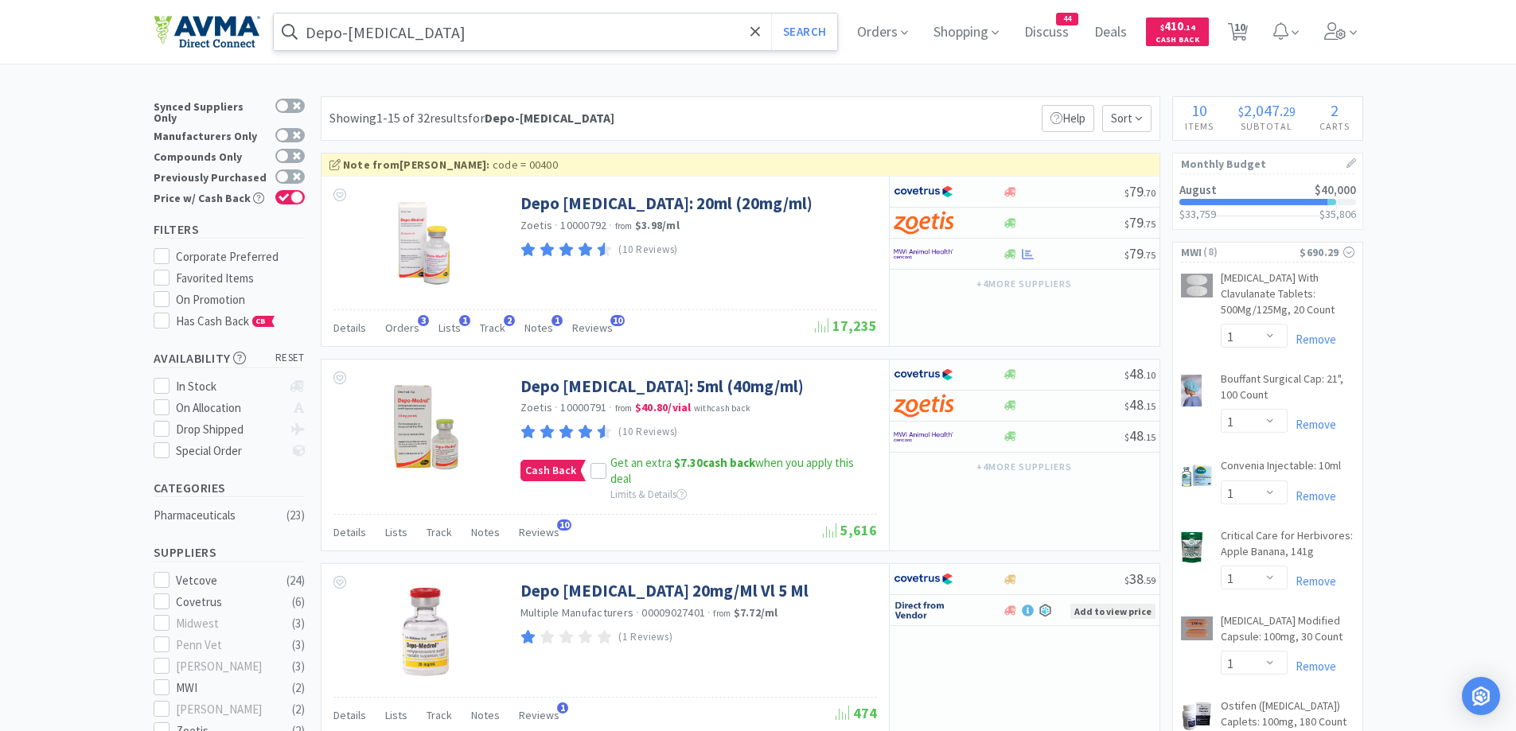
click at [572, 43] on input "Depo-medrol" at bounding box center [556, 32] width 564 height 37
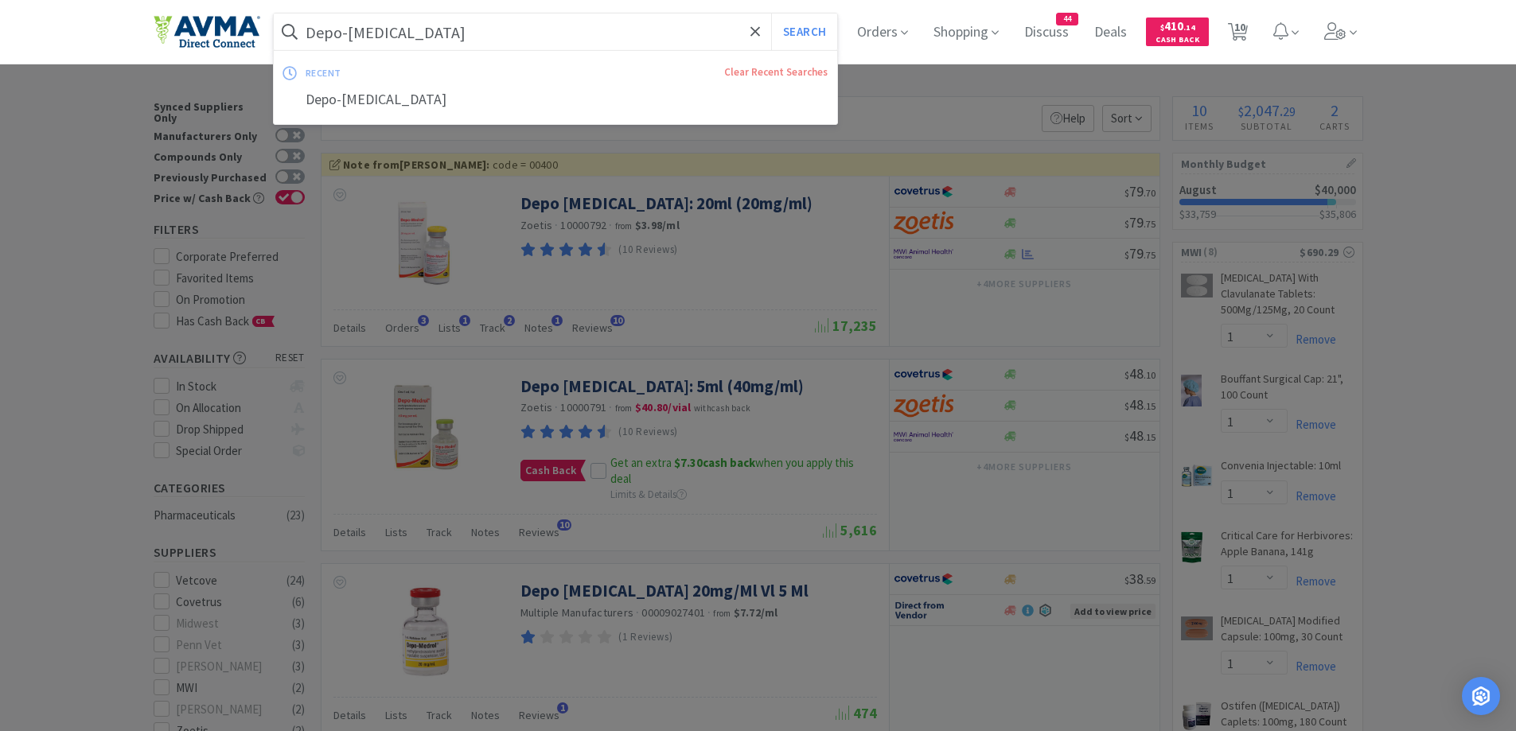
paste input "Euthanasia Solution"
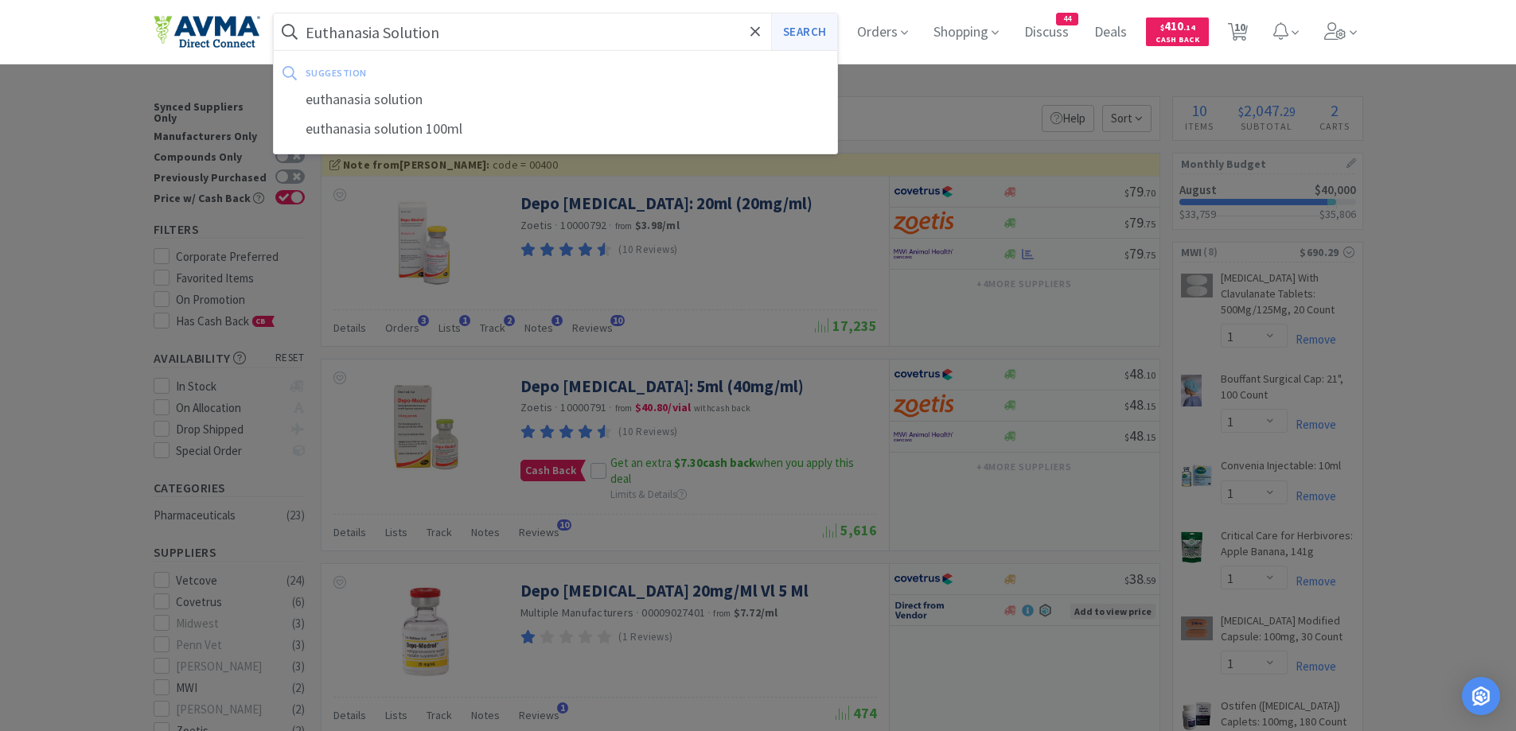
type input "Euthanasia Solution"
click at [781, 18] on button "Search" at bounding box center [804, 32] width 66 height 37
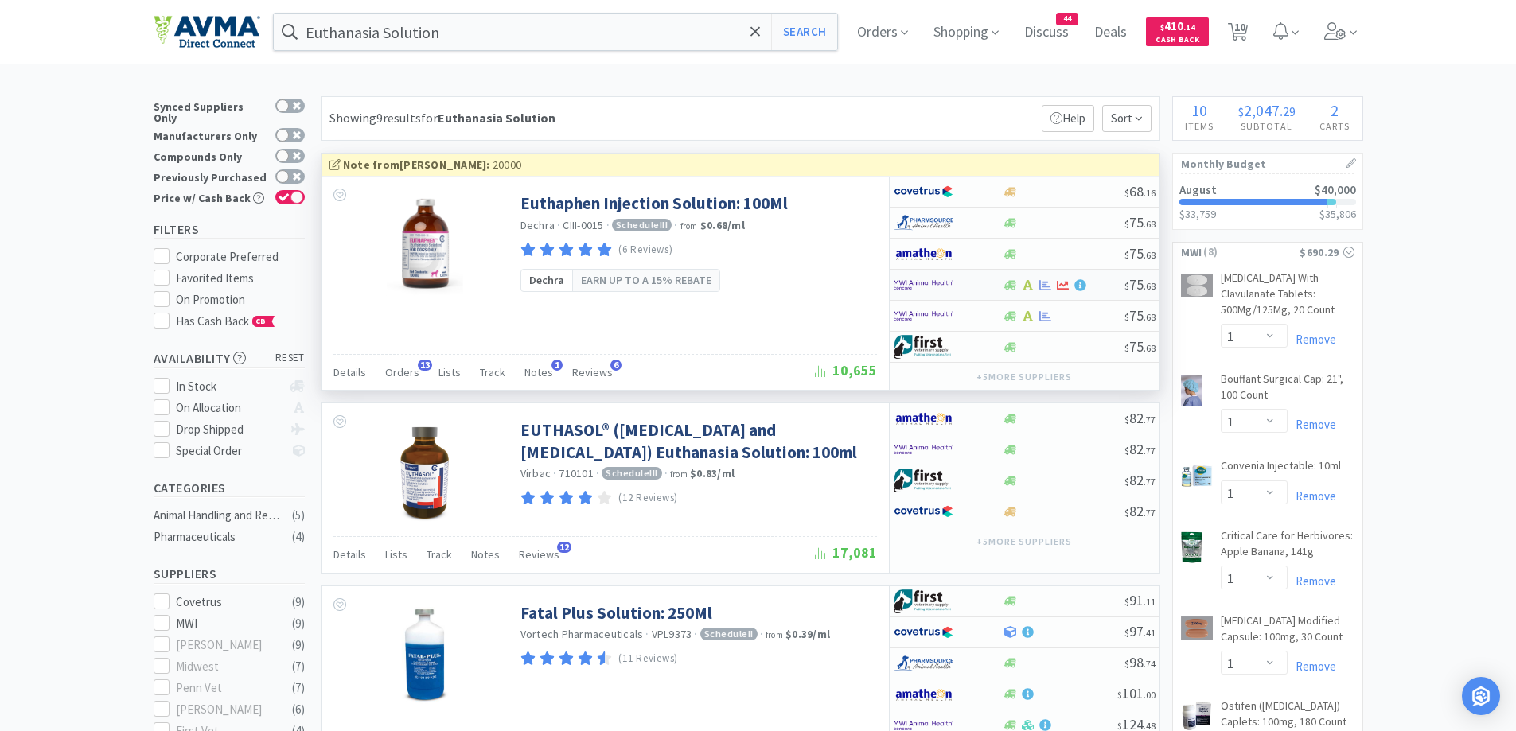
click at [992, 282] on div at bounding box center [947, 284] width 109 height 27
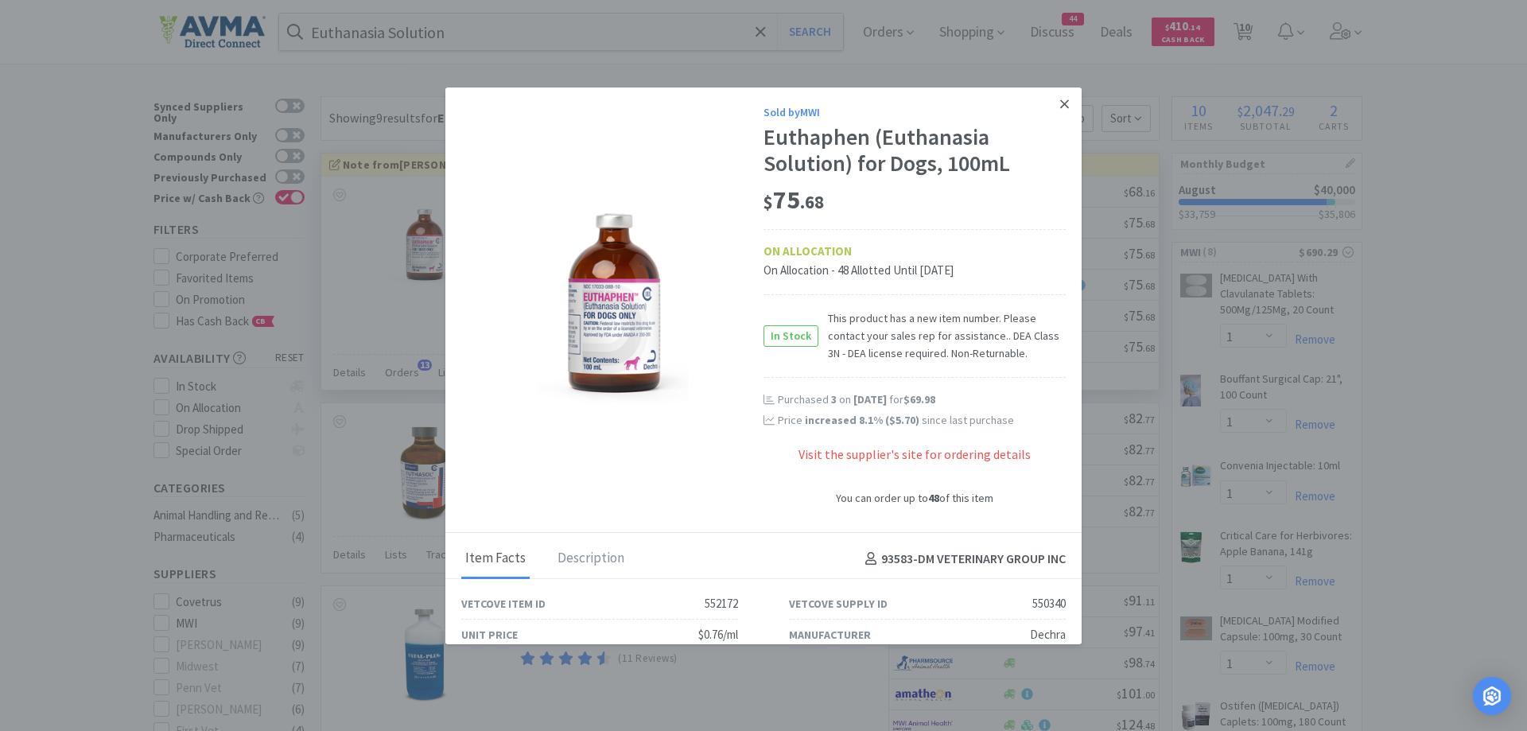
click at [1060, 107] on icon at bounding box center [1064, 104] width 9 height 14
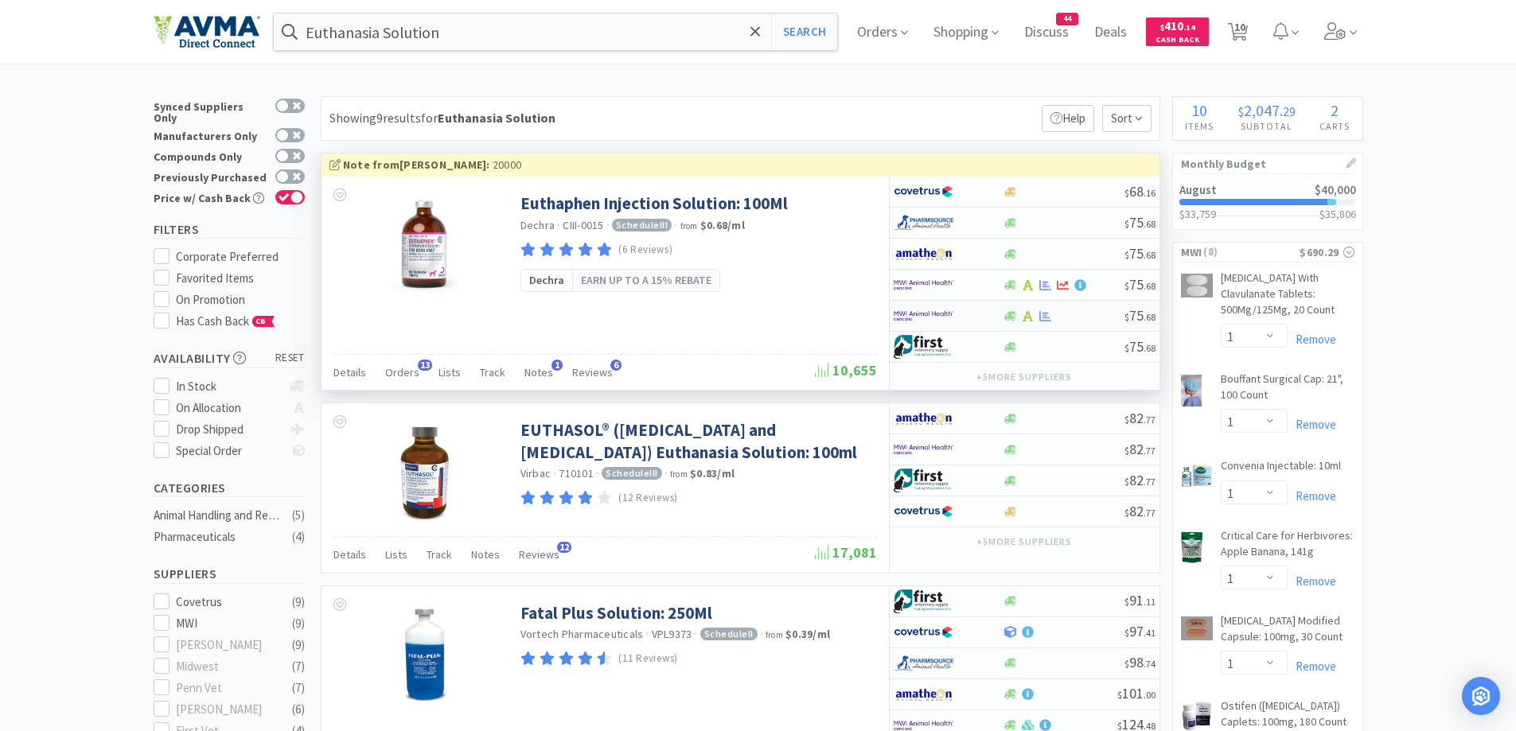
click at [975, 312] on div at bounding box center [937, 315] width 88 height 27
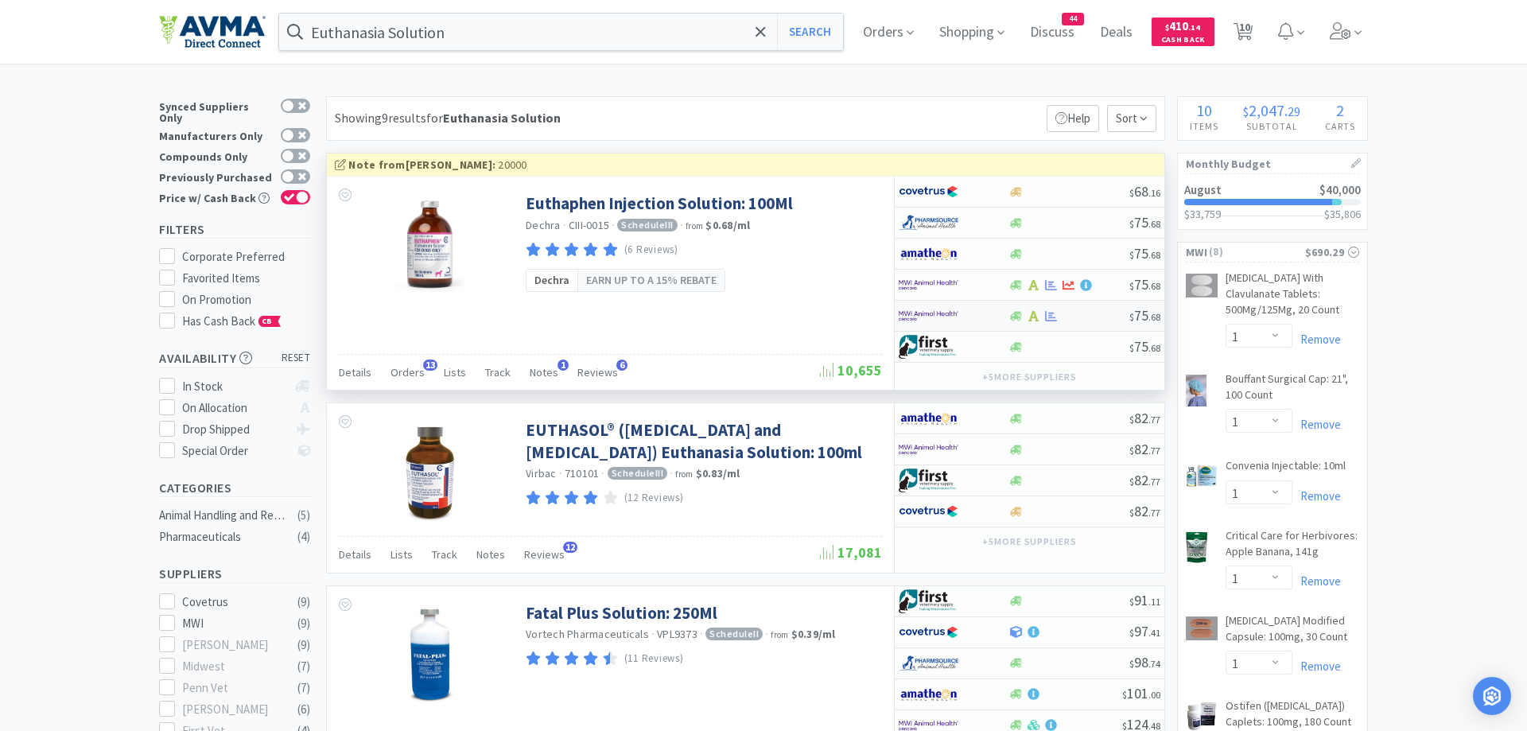
select select "1"
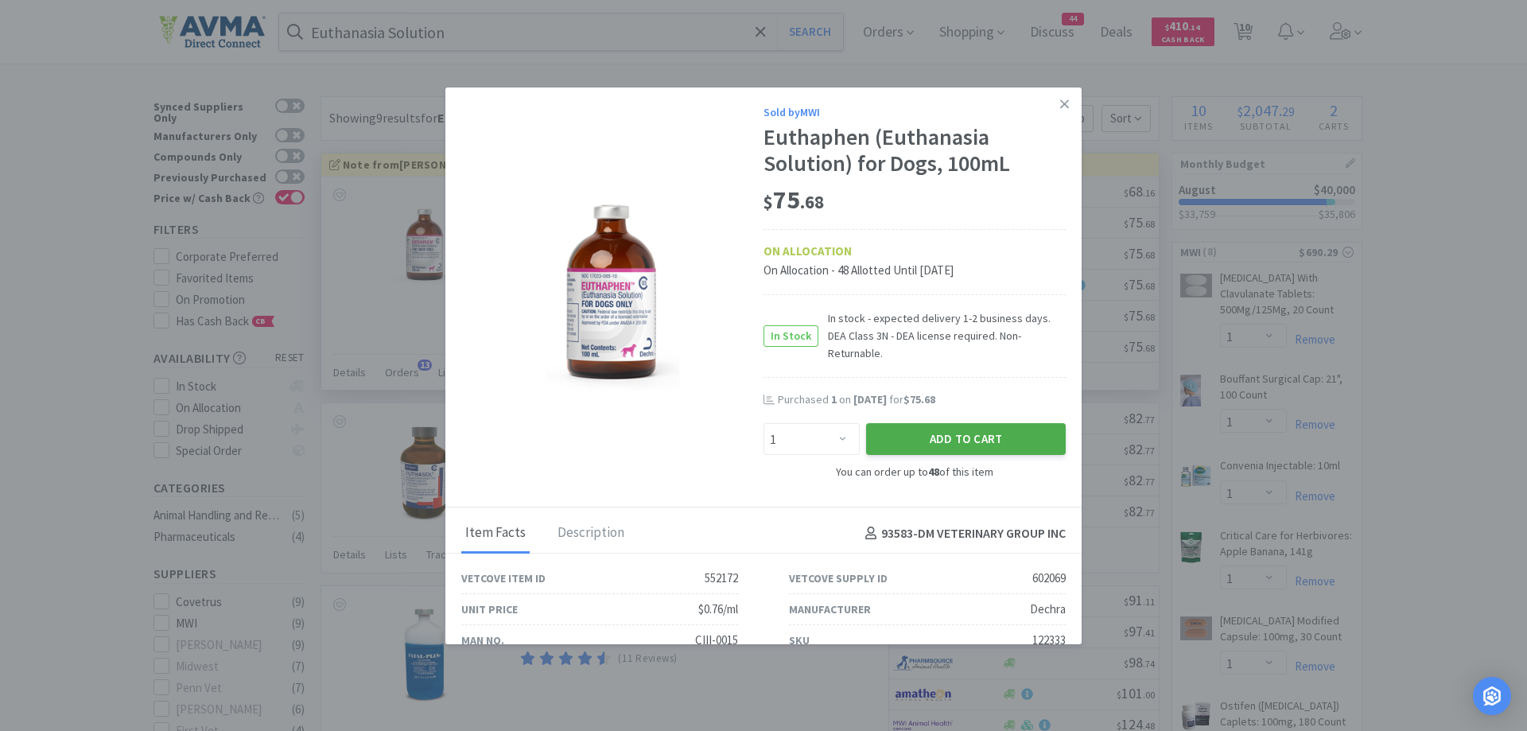
click at [959, 423] on button "Add to Cart" at bounding box center [966, 439] width 200 height 32
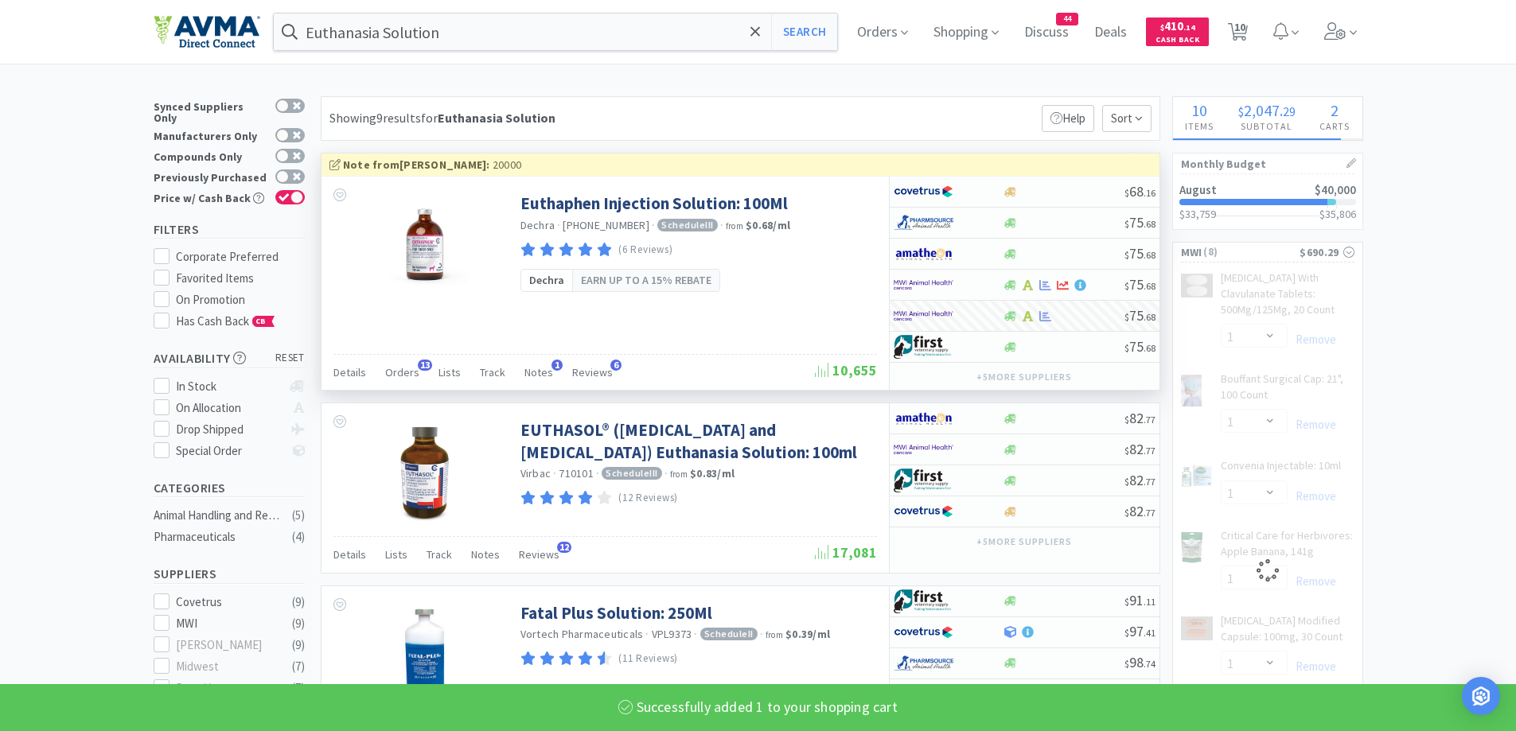
select select "1"
select select "2"
select select "1"
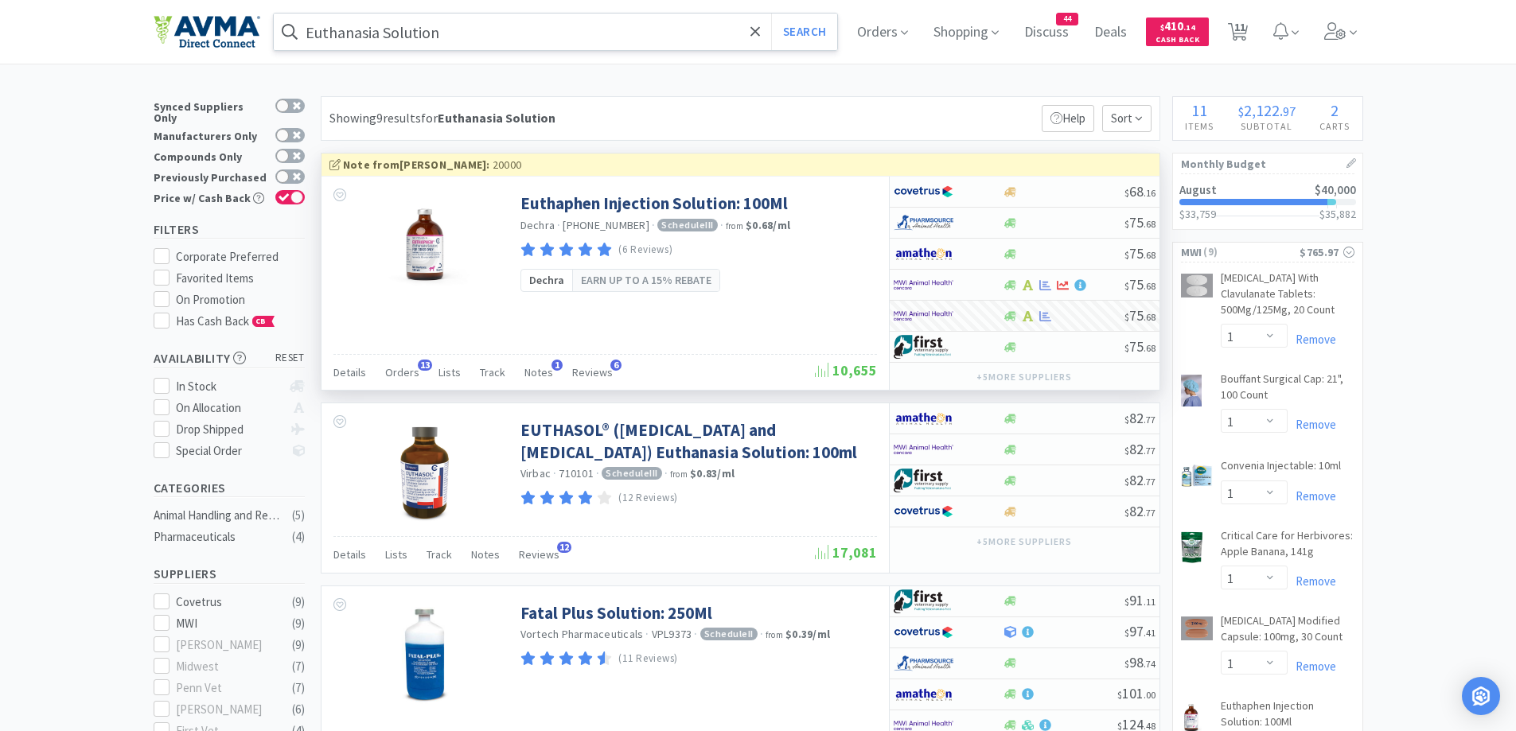
click at [492, 49] on input "Euthanasia Solution" at bounding box center [556, 32] width 564 height 37
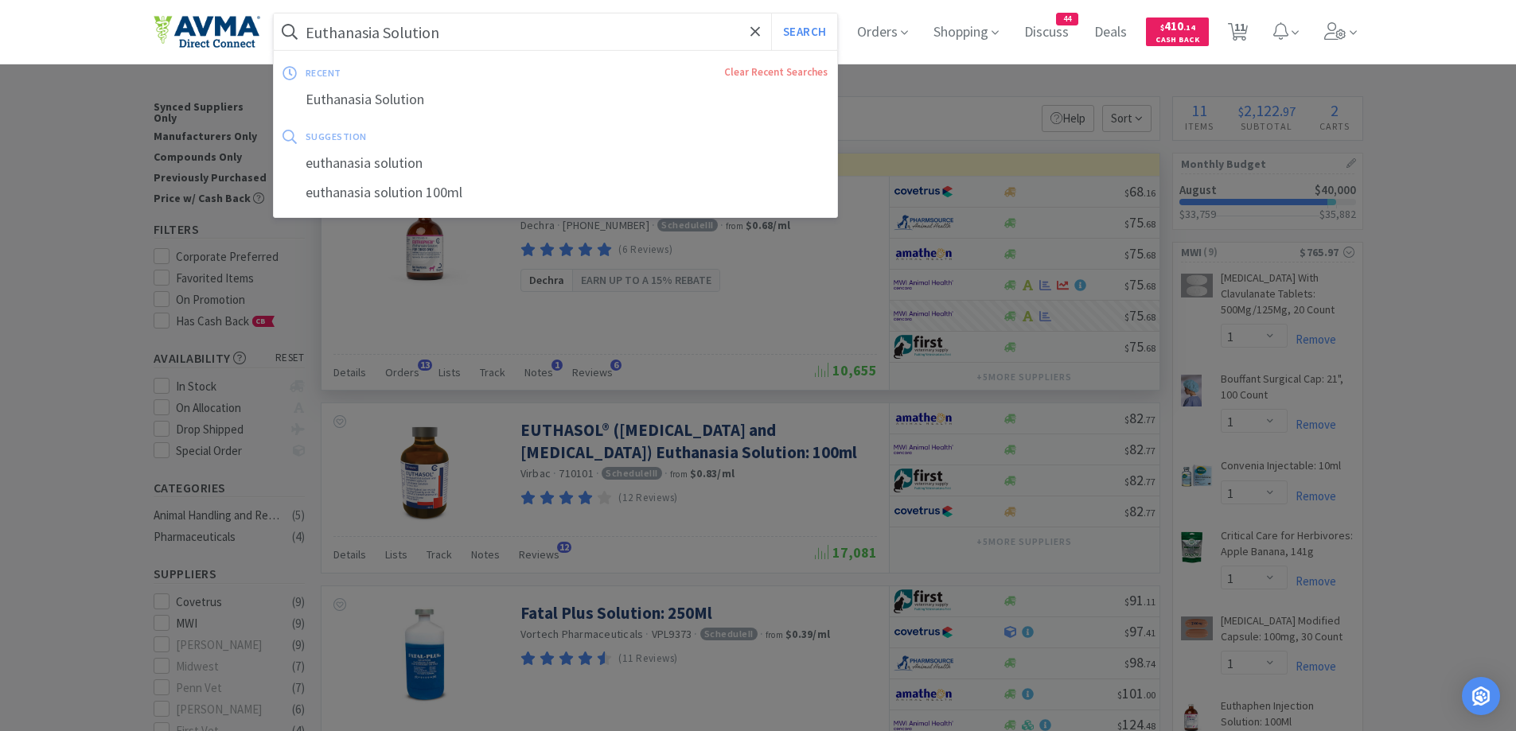
paste input "Famotidine 20mg"
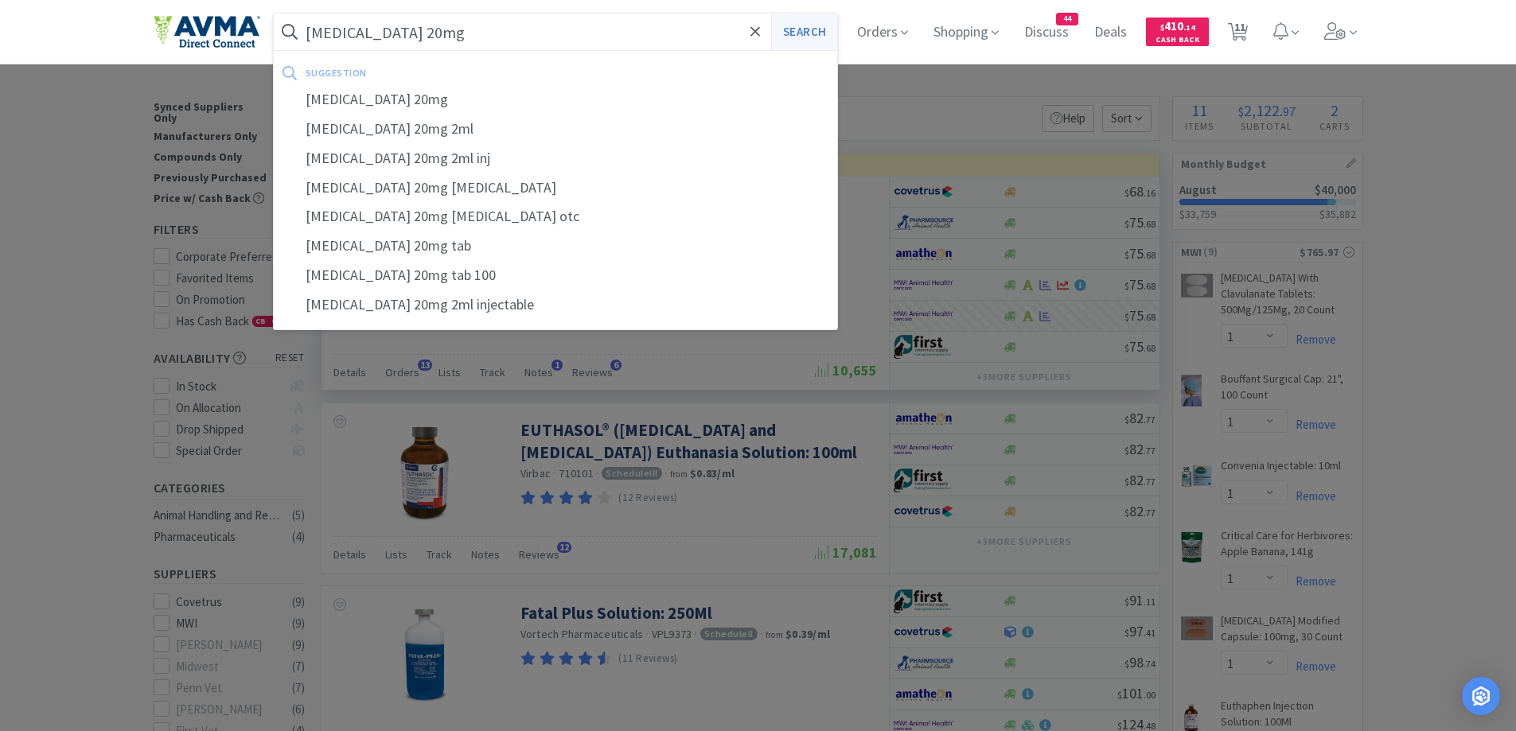
type input "Famotidine 20mg"
click at [813, 42] on button "Search" at bounding box center [804, 32] width 66 height 37
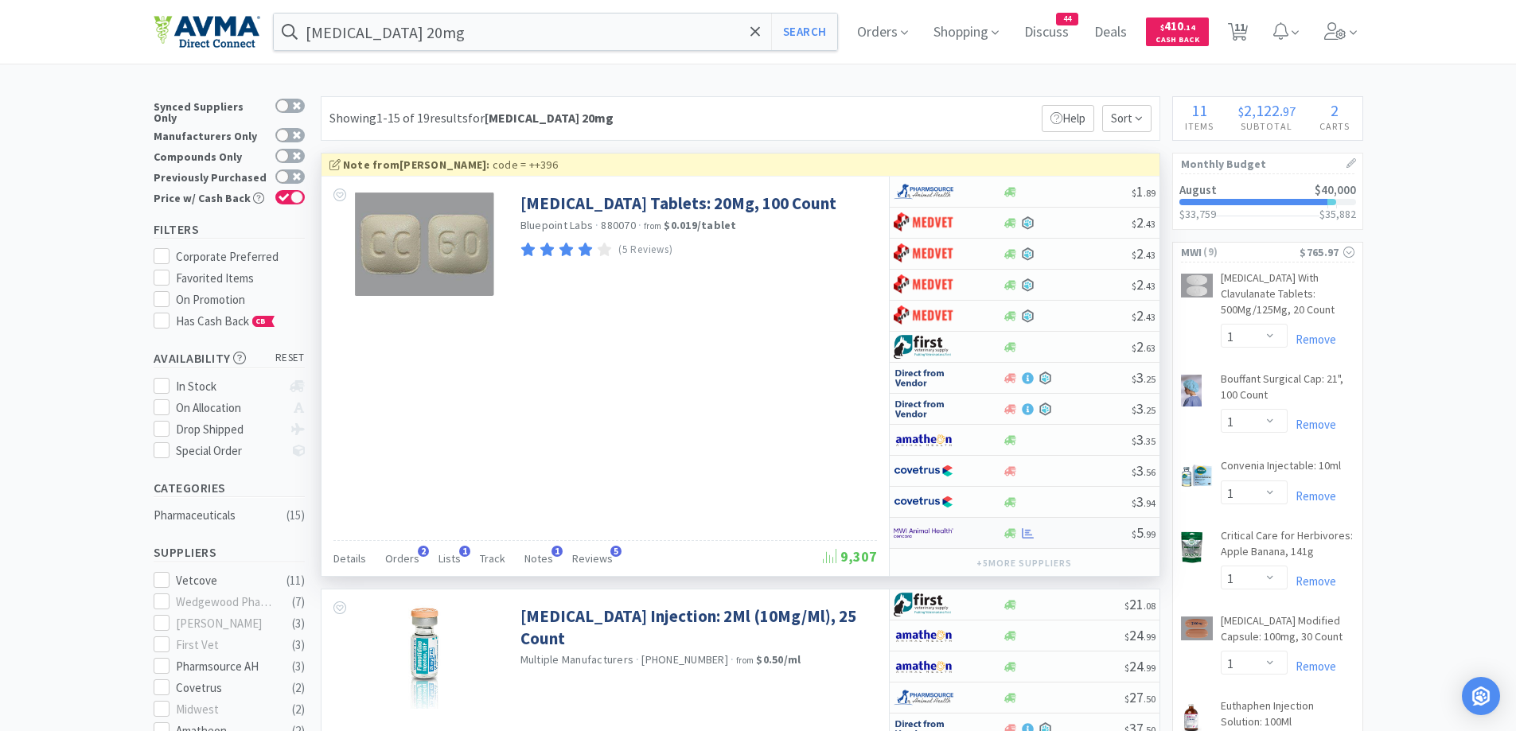
click at [1010, 542] on div "$ 5 . 99" at bounding box center [1024, 533] width 270 height 31
select select "1"
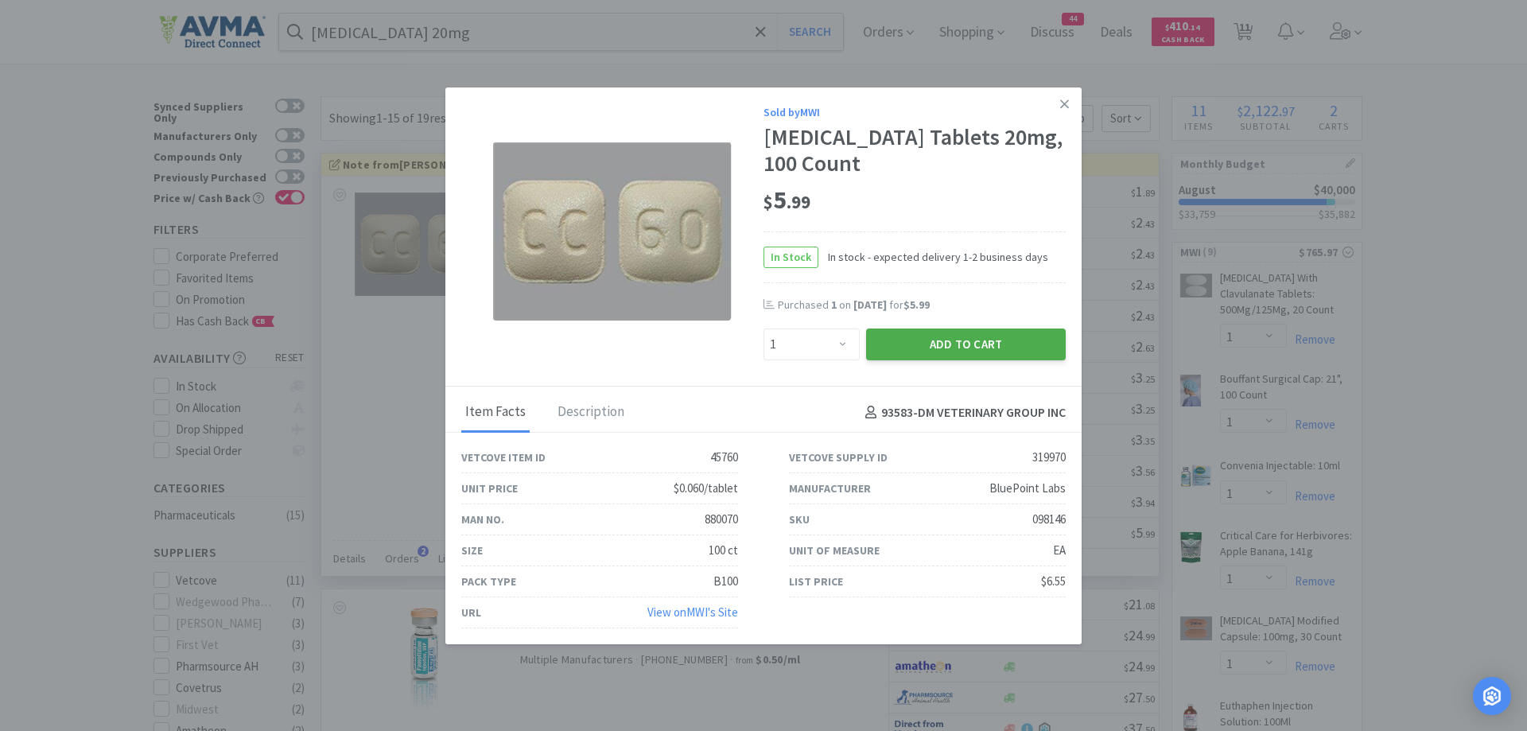
click at [1008, 341] on button "Add to Cart" at bounding box center [966, 345] width 200 height 32
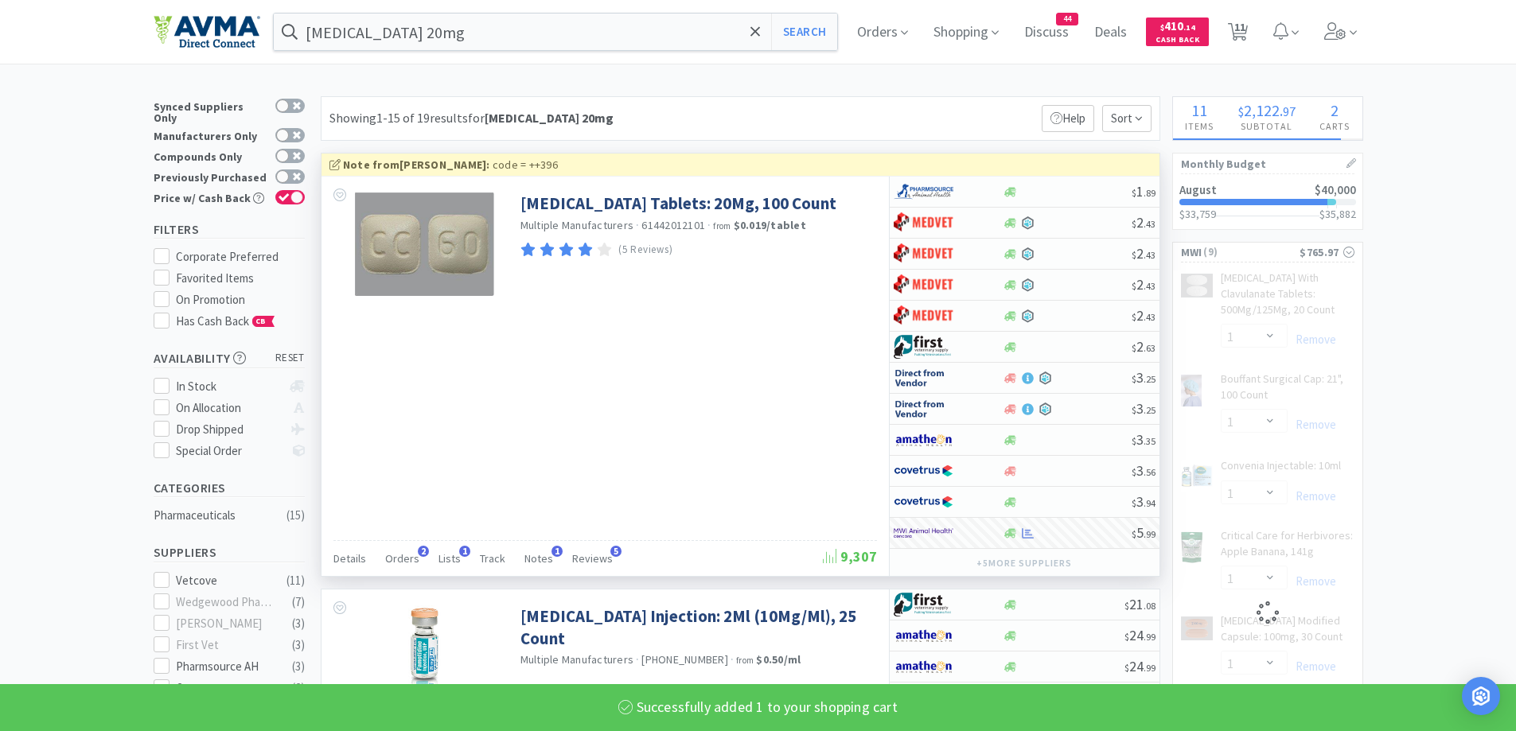
select select "1"
select select "2"
select select "1"
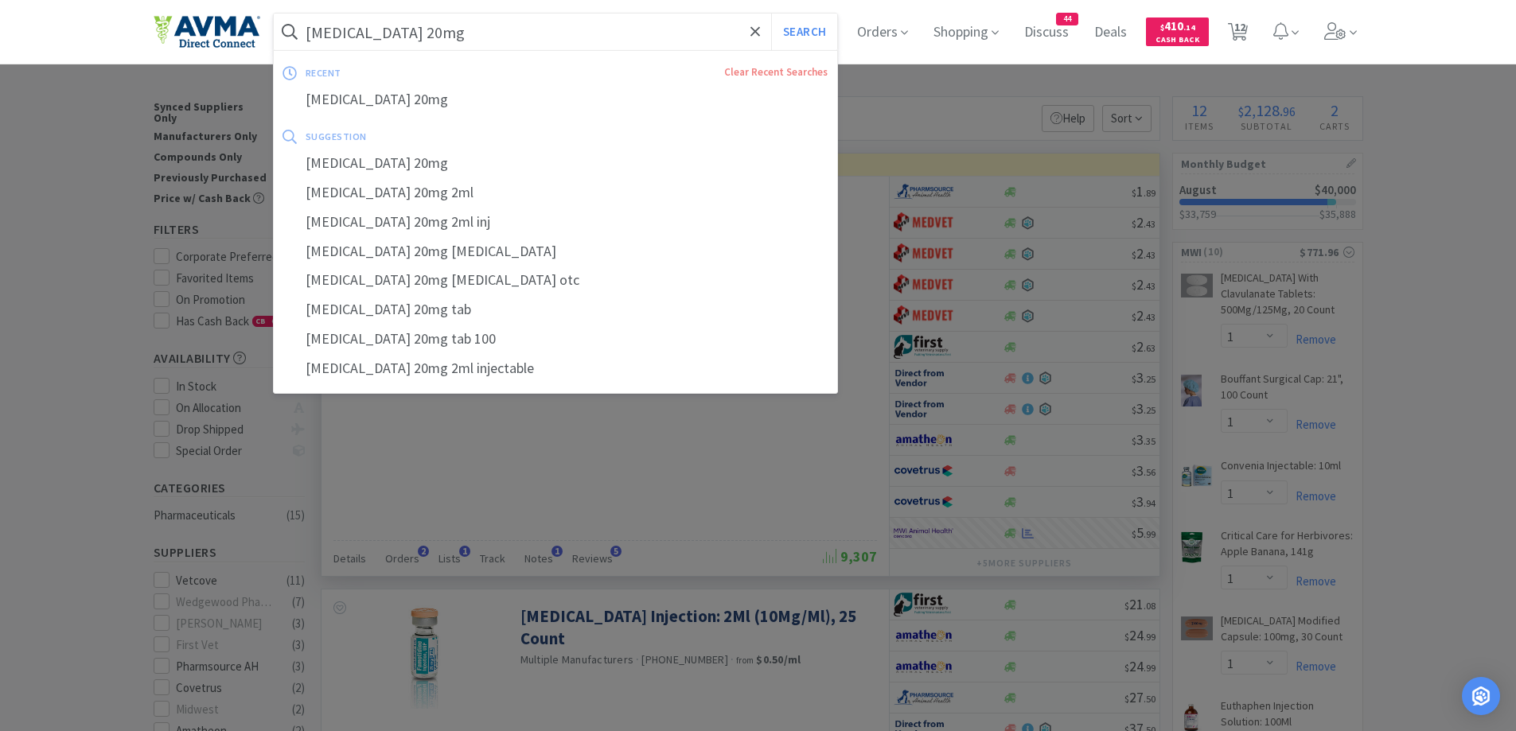
click at [575, 30] on input "Famotidine 20mg" at bounding box center [556, 32] width 564 height 37
paste input "Meloxicam"
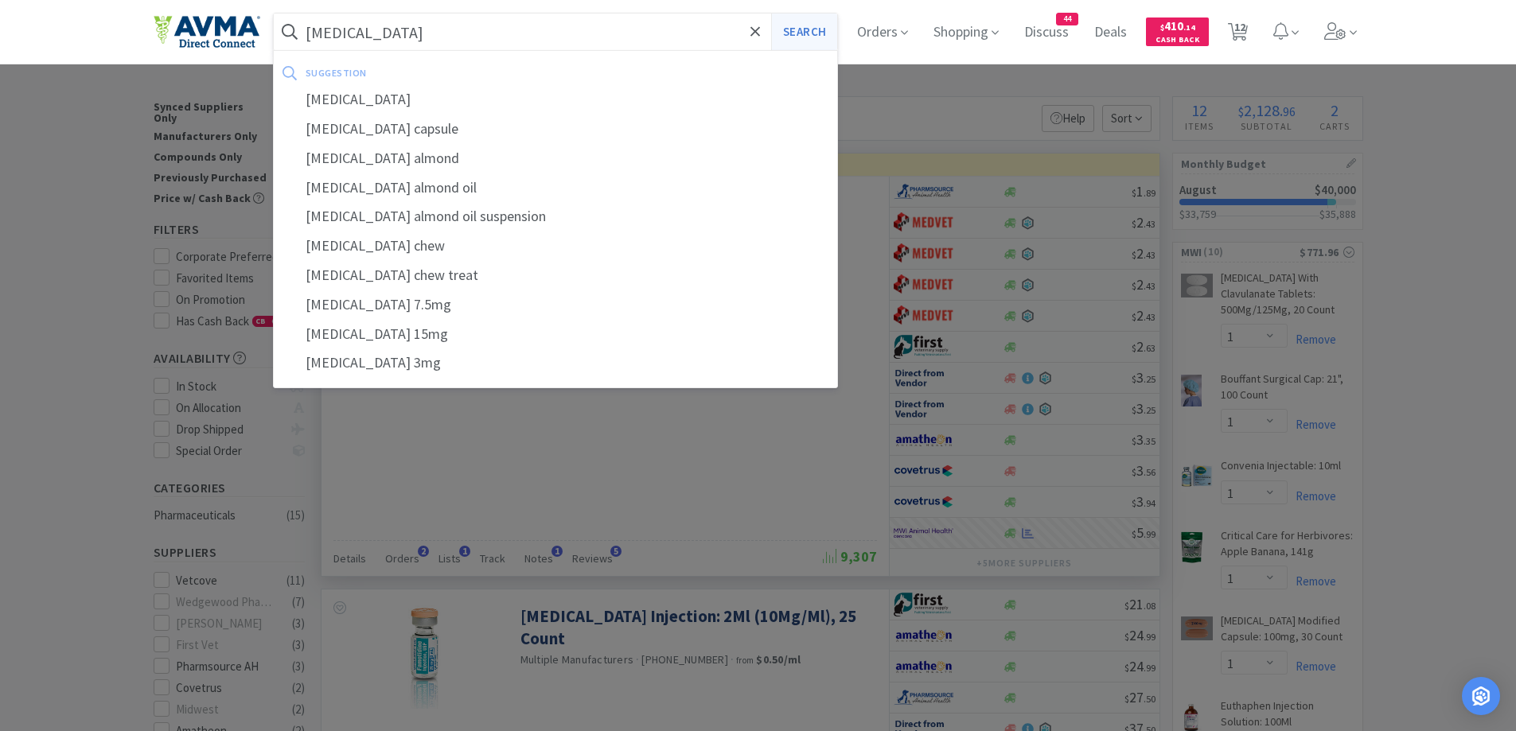
type input "Meloxicam"
click at [796, 38] on button "Search" at bounding box center [804, 32] width 66 height 37
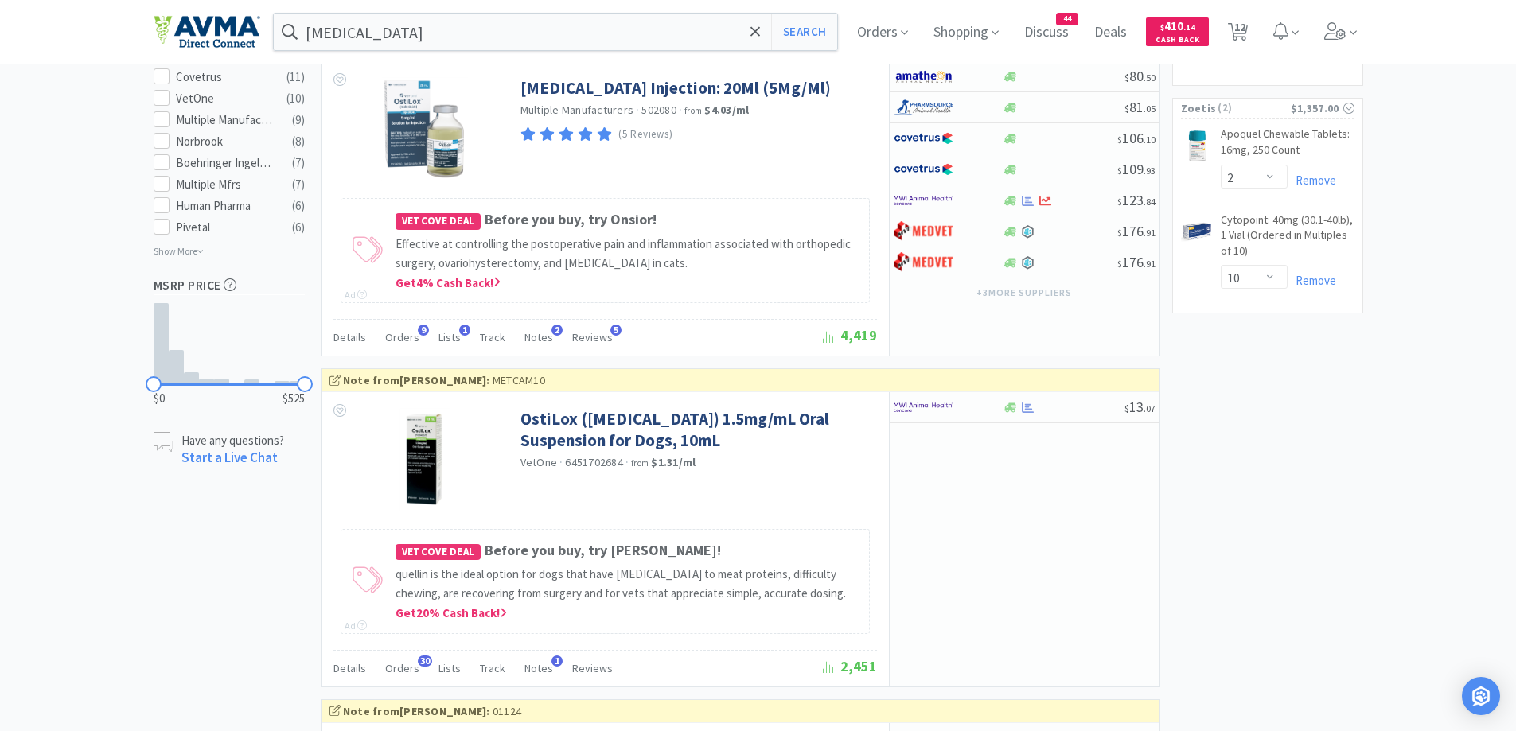
scroll to position [1273, 0]
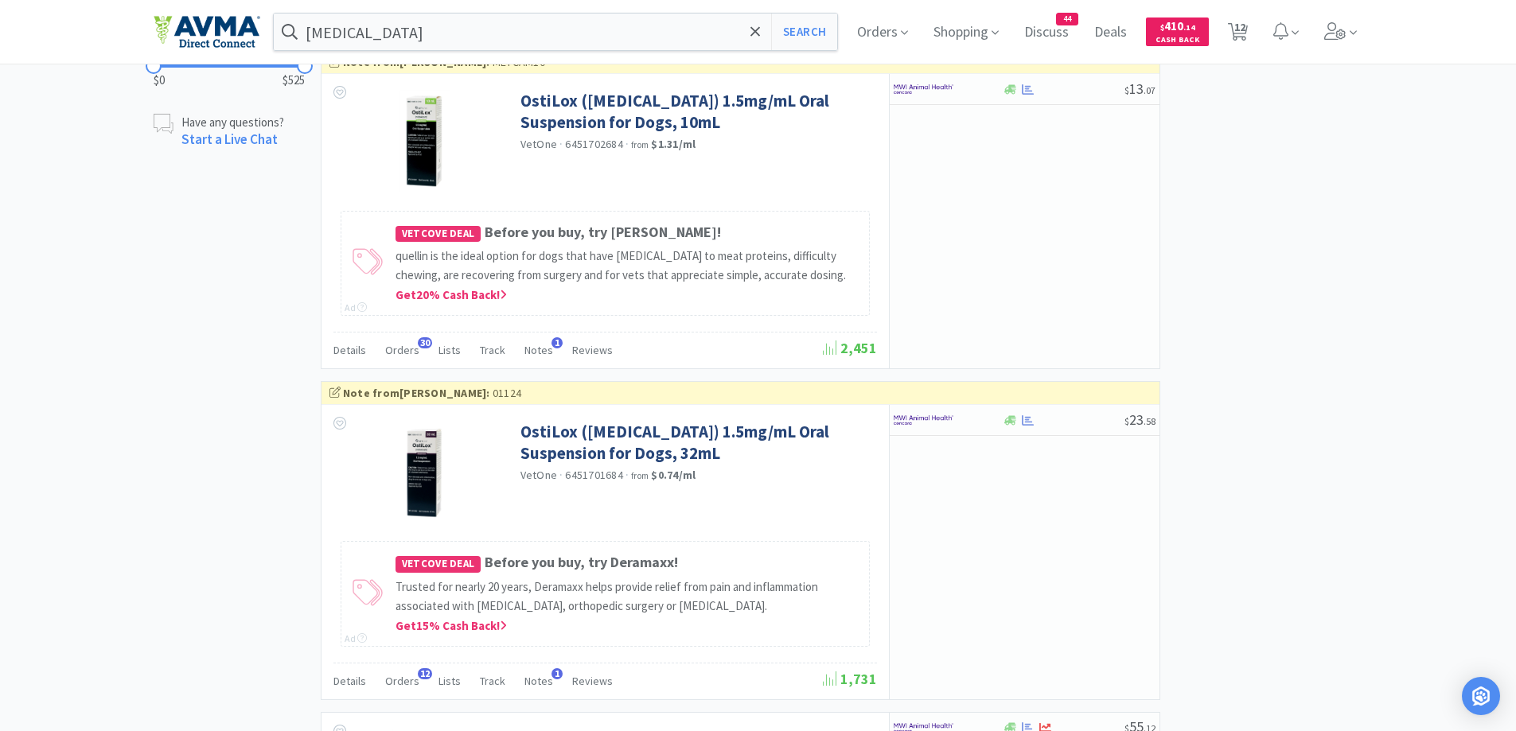
click at [1290, 243] on div "× Filter Results Synced Suppliers Only Manufacturers Only Compounds Only Previo…" at bounding box center [758, 670] width 1209 height 3695
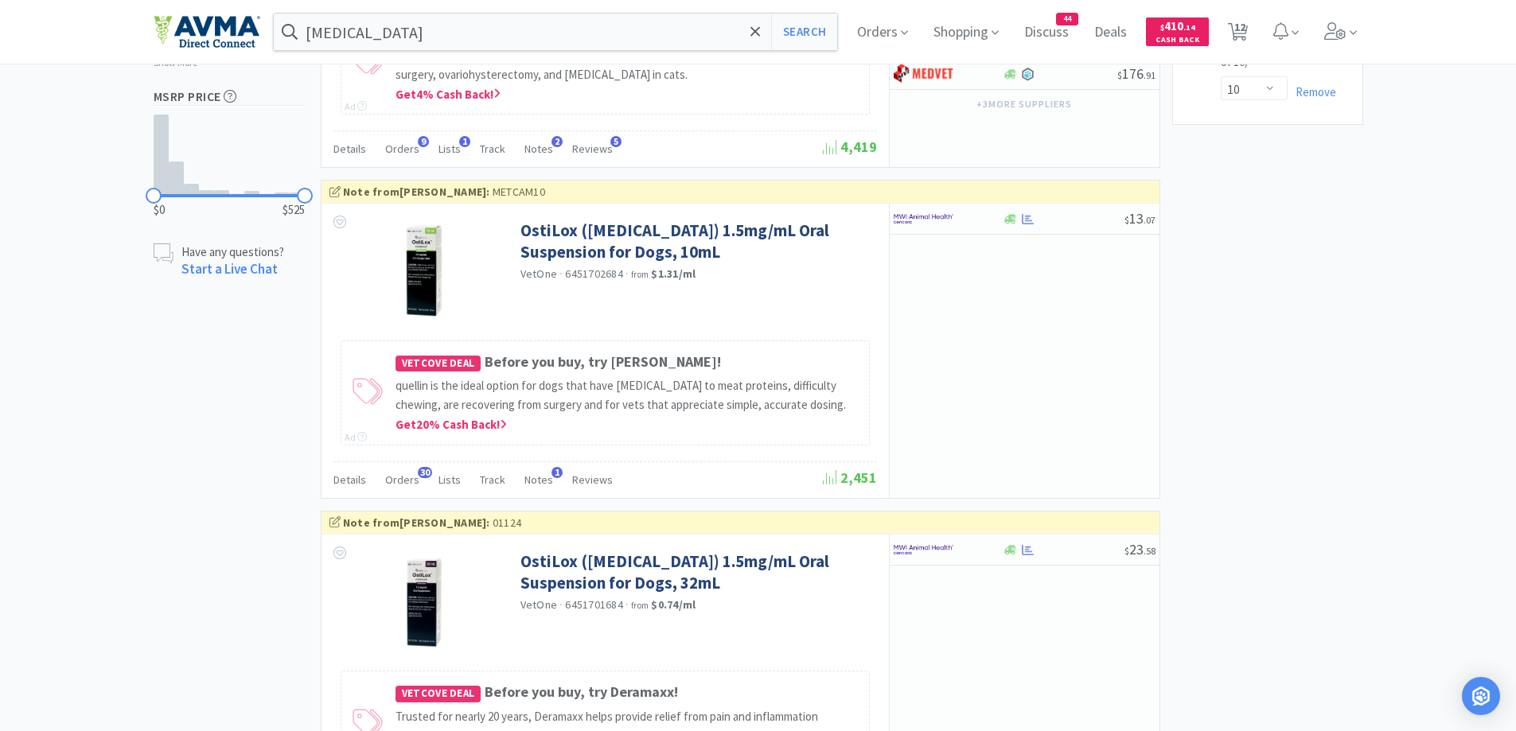
scroll to position [1114, 0]
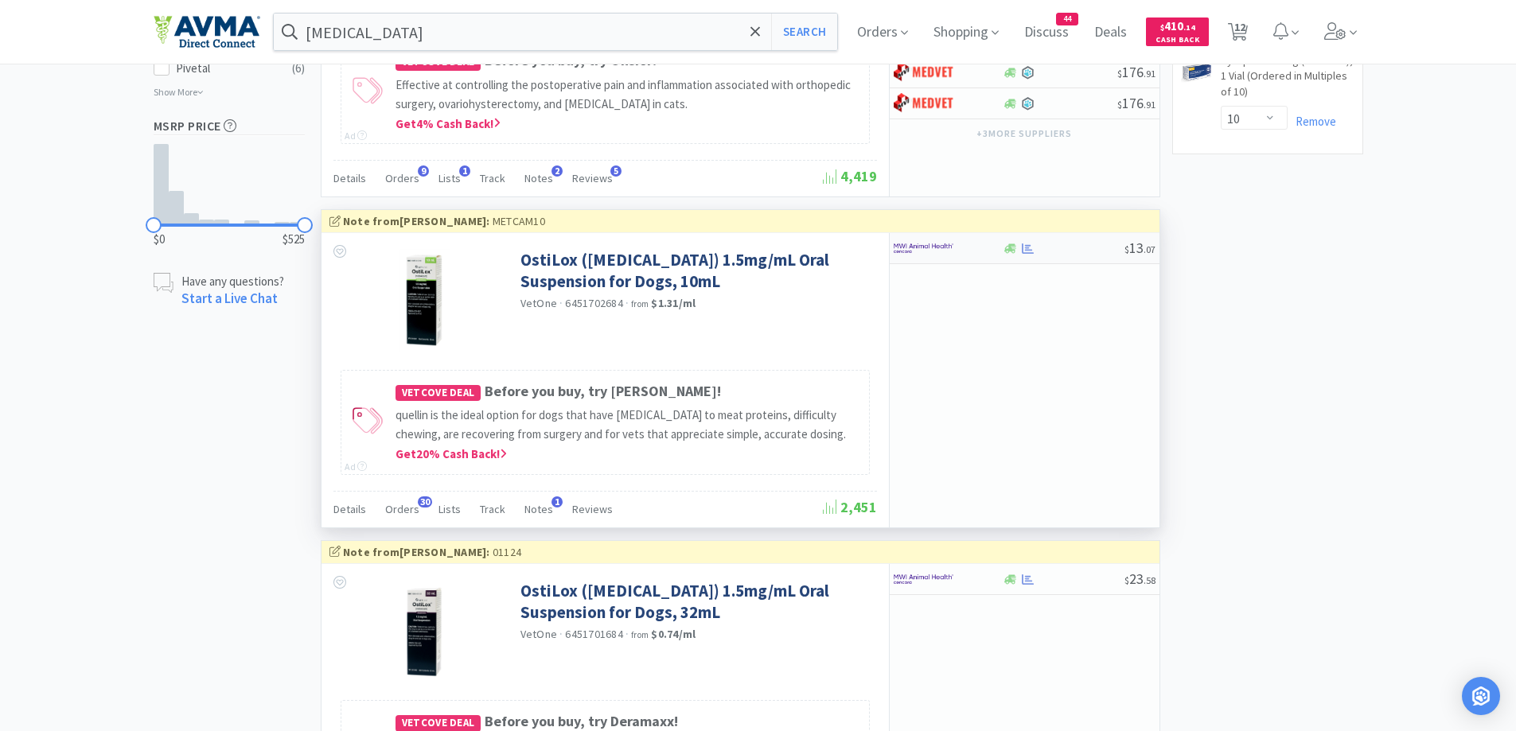
click at [997, 255] on div at bounding box center [947, 248] width 109 height 27
select select "1"
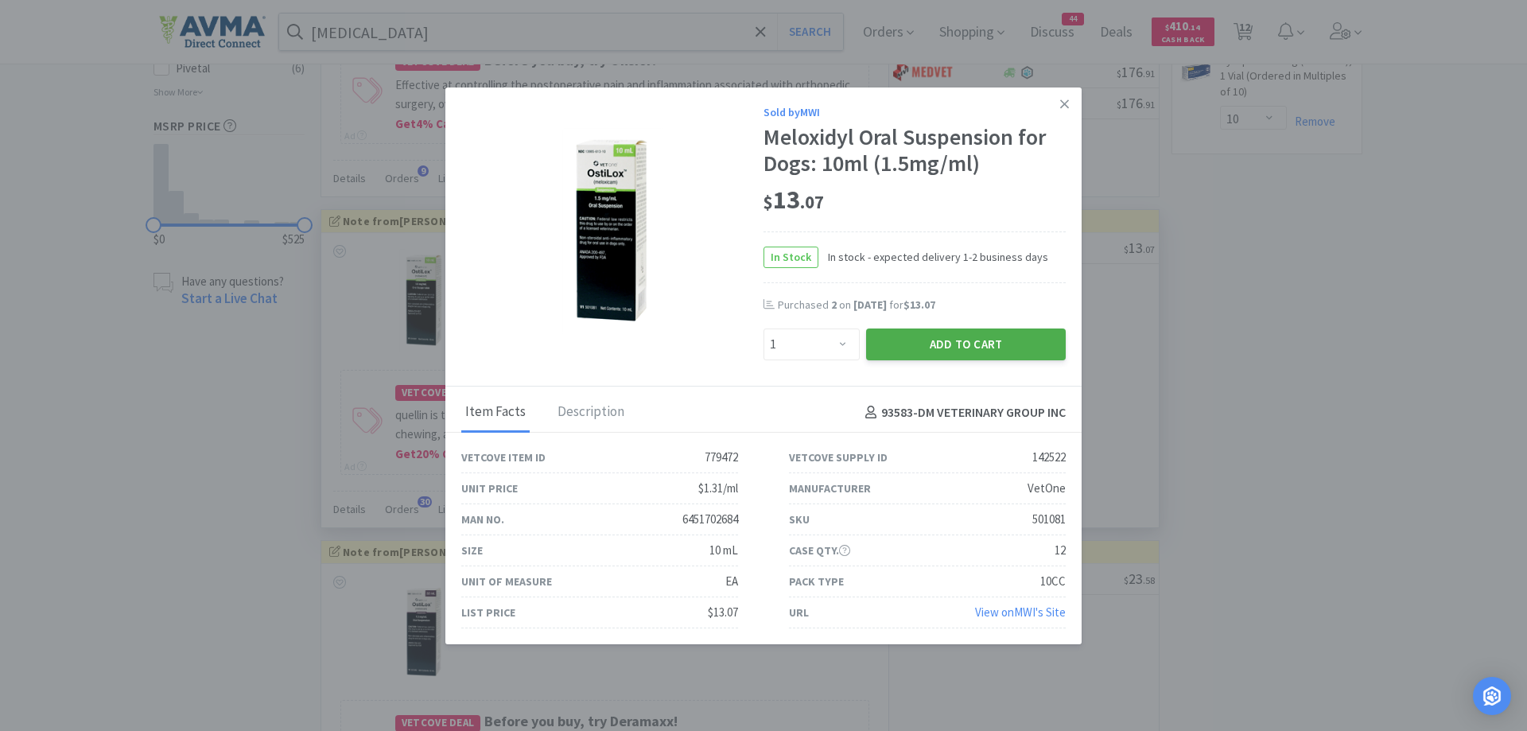
click at [967, 340] on button "Add to Cart" at bounding box center [966, 345] width 200 height 32
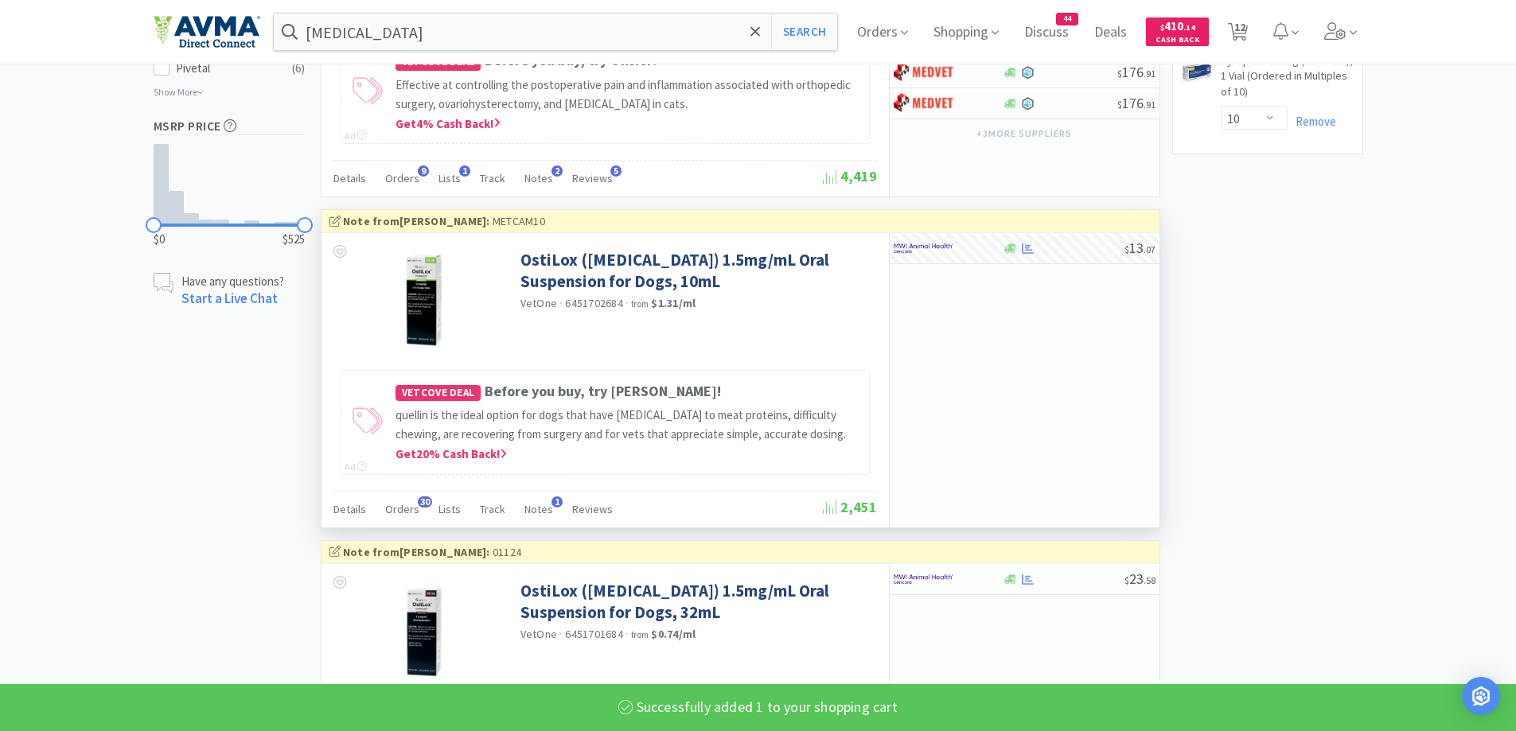
select select "1"
select select "2"
select select "1"
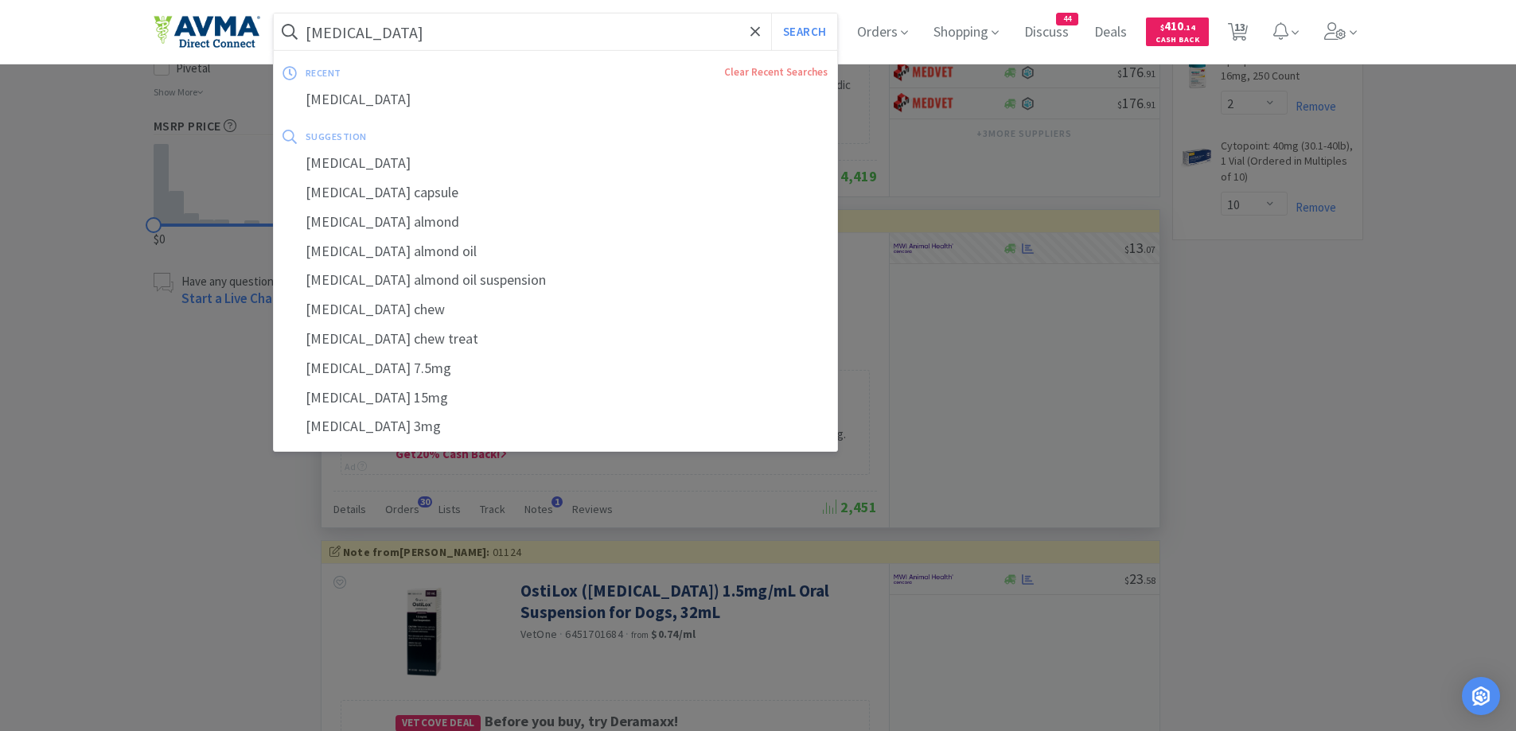
click at [470, 44] on input "Meloxicam" at bounding box center [556, 32] width 564 height 37
paste input "irtazapine"
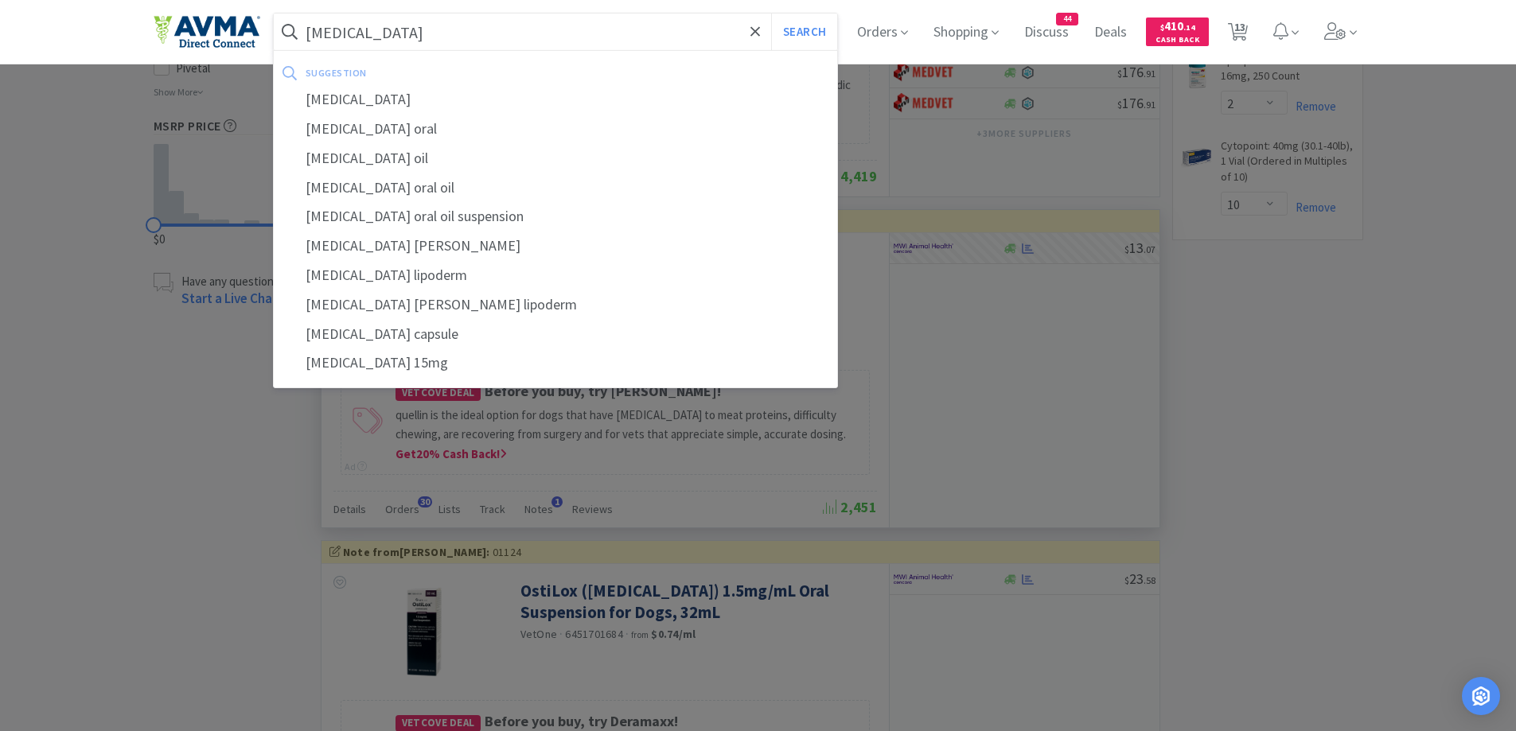
click at [771, 14] on button "Search" at bounding box center [804, 32] width 66 height 37
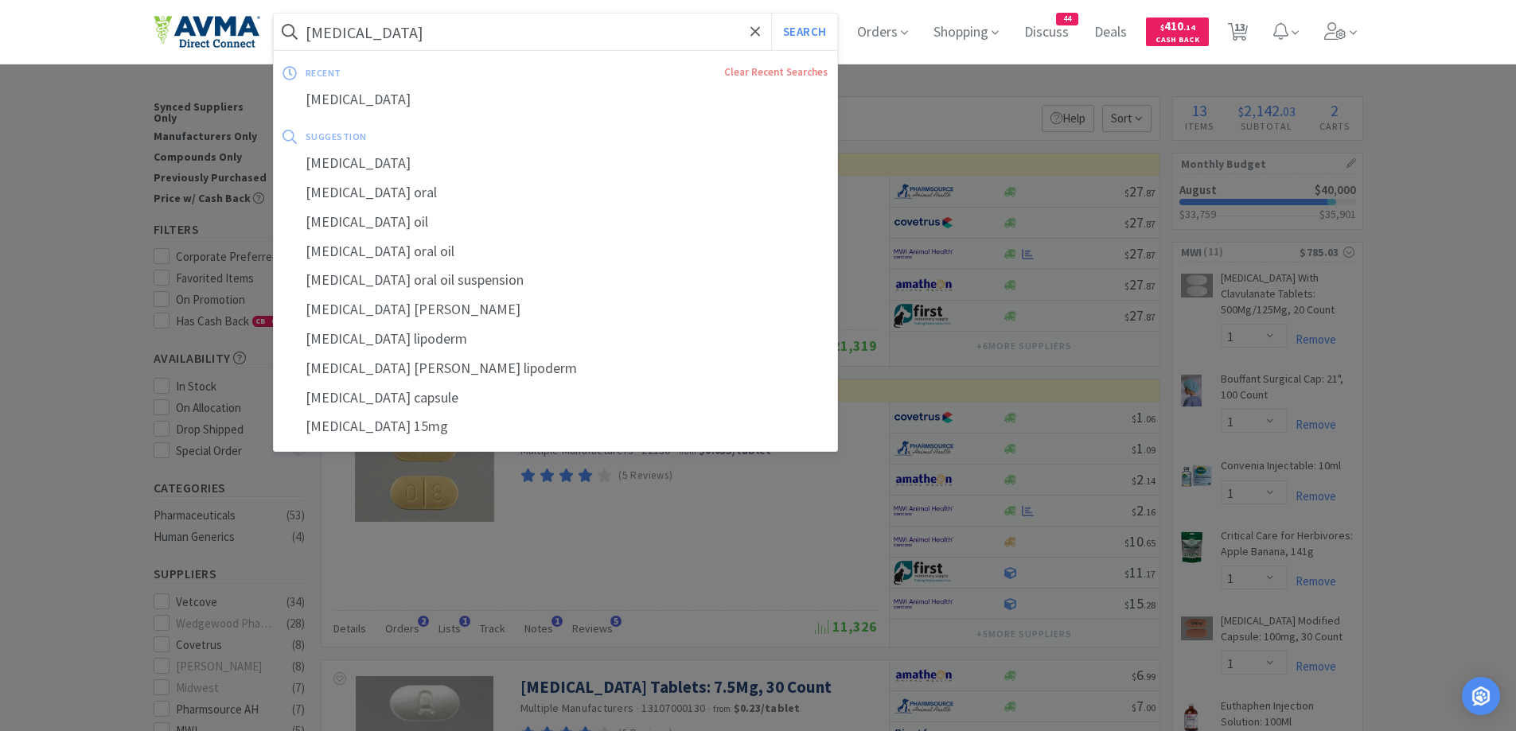
click at [527, 18] on input "Mirtazapine" at bounding box center [556, 32] width 564 height 37
paste input "Omeprazole Prilosec 20mg"
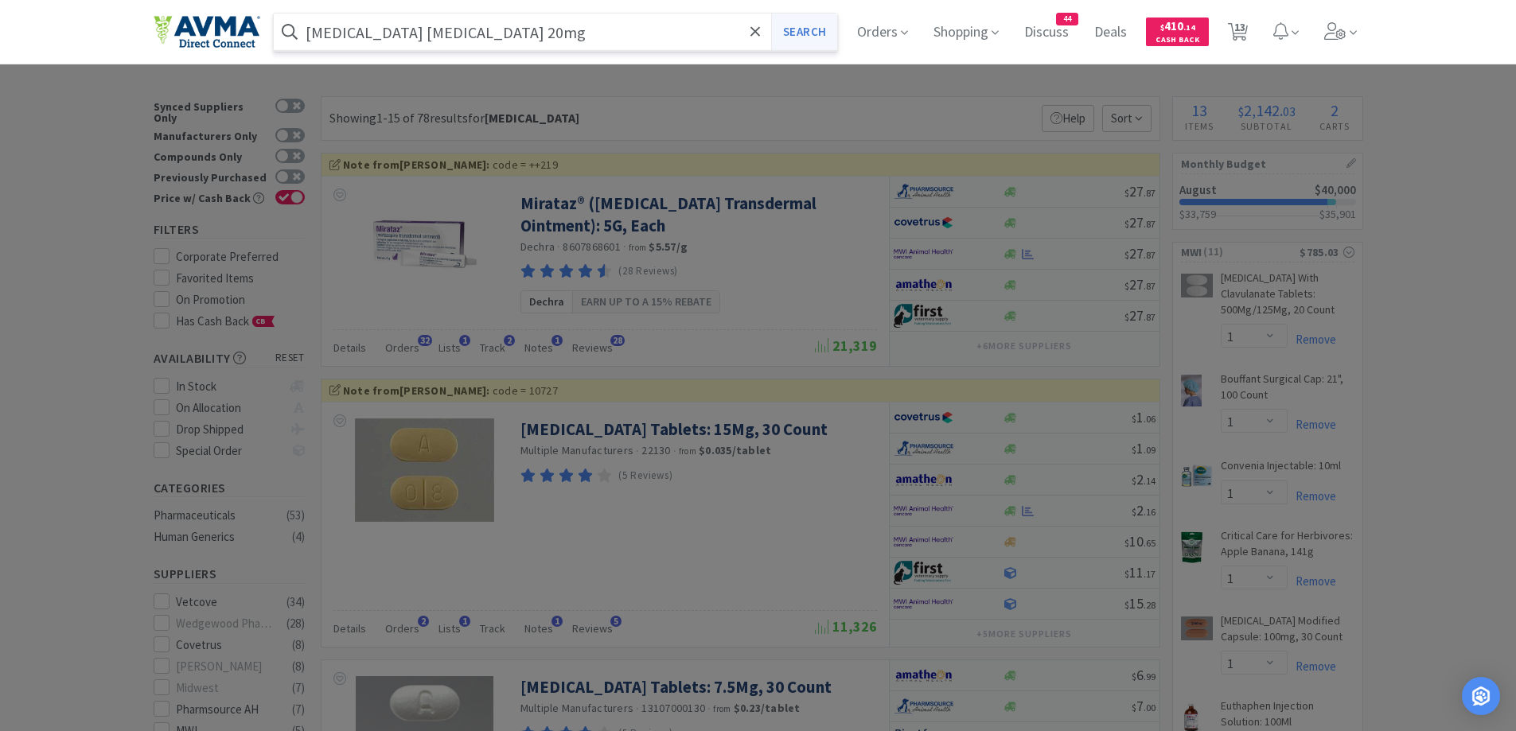
type input "Omeprazole Prilosec 20mg"
click at [824, 33] on button "Search" at bounding box center [804, 32] width 66 height 37
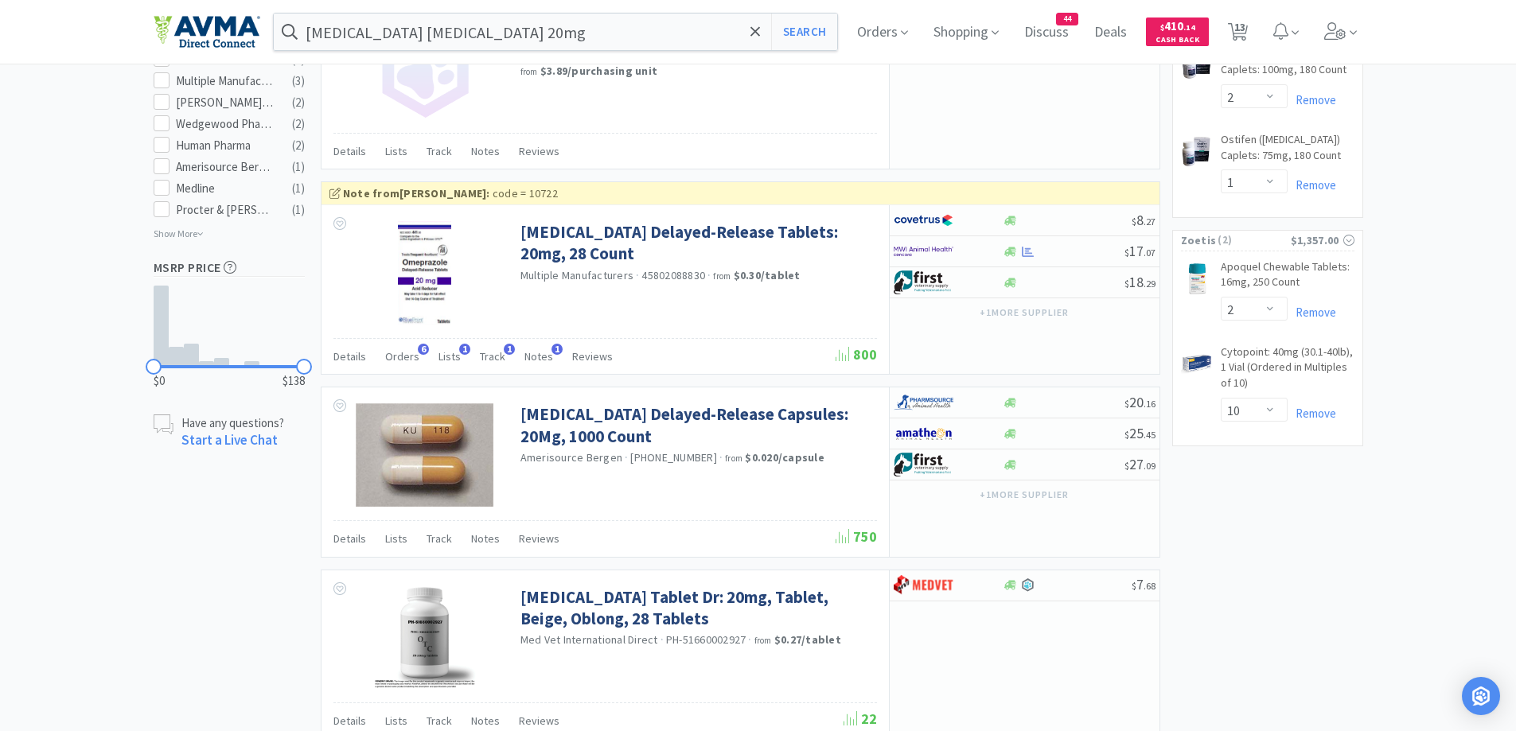
scroll to position [749, 0]
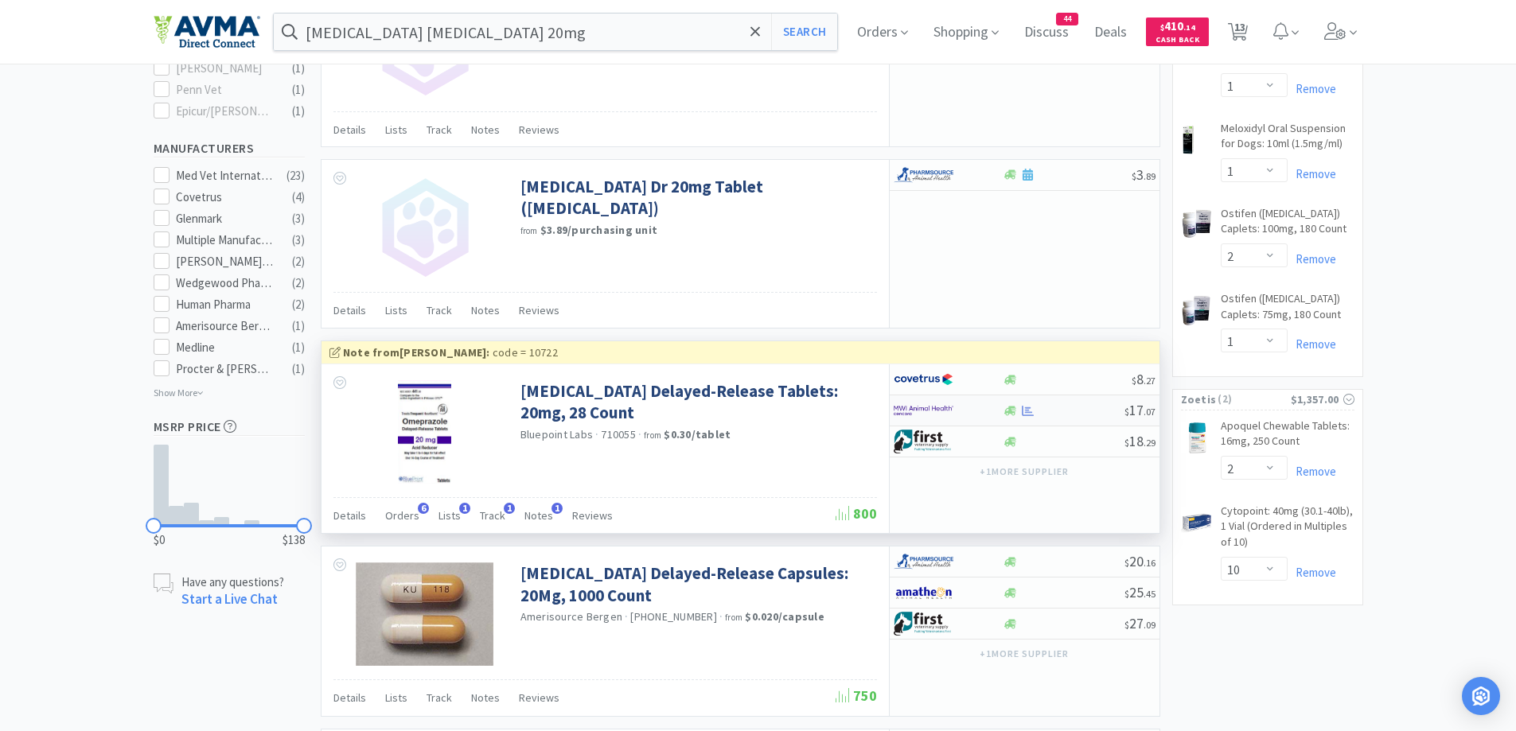
click at [994, 409] on div at bounding box center [947, 410] width 109 height 27
select select "1"
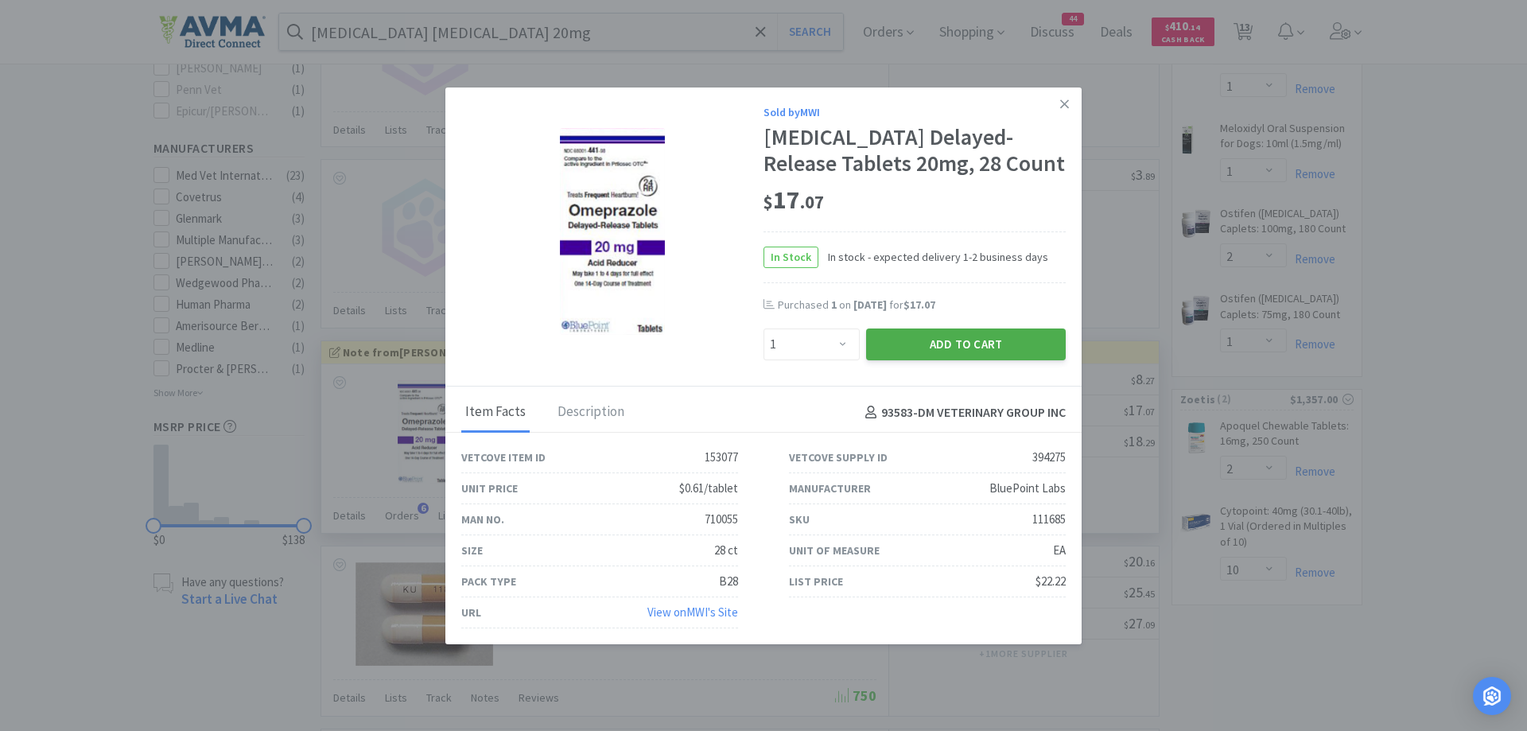
click at [913, 339] on button "Add to Cart" at bounding box center [966, 345] width 200 height 32
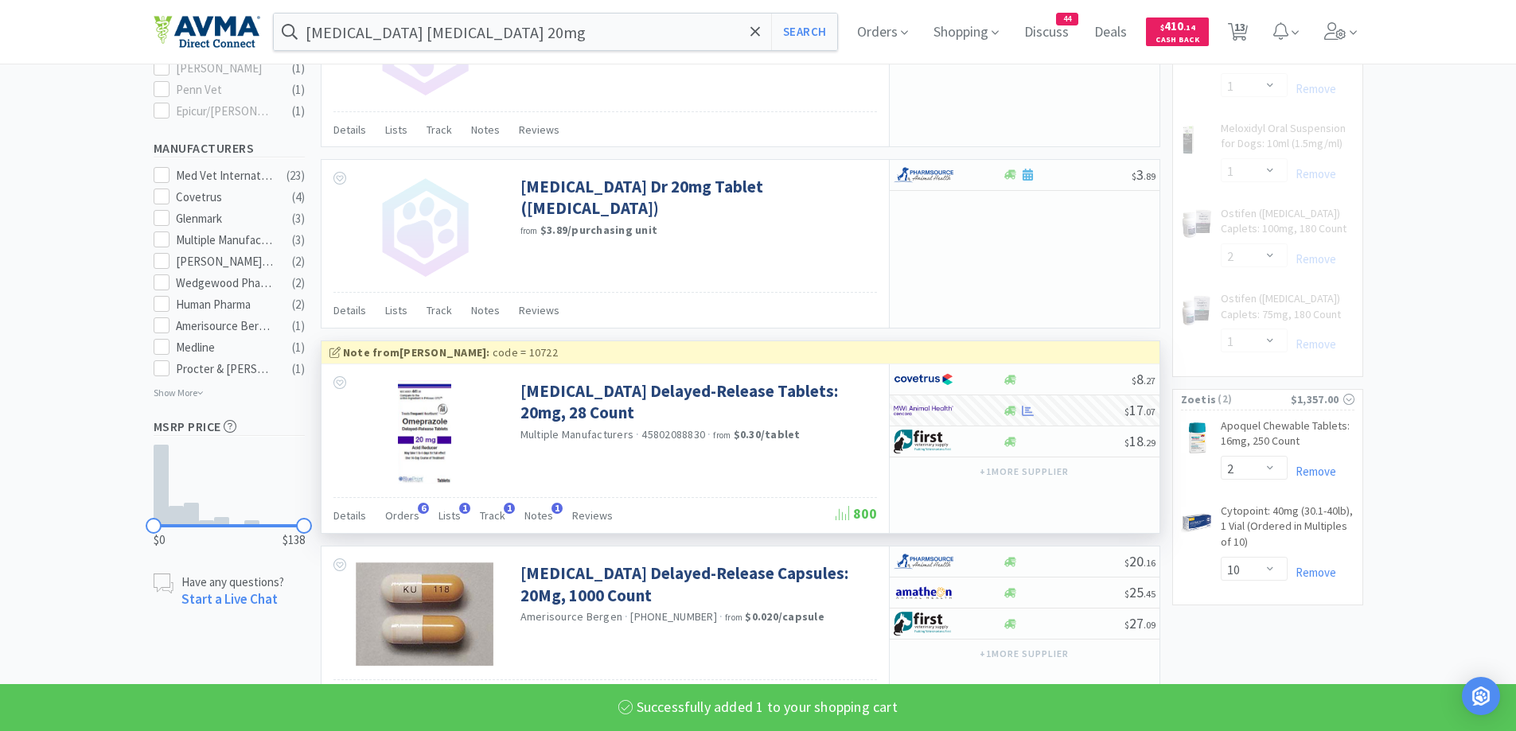
select select "1"
select select "2"
select select "1"
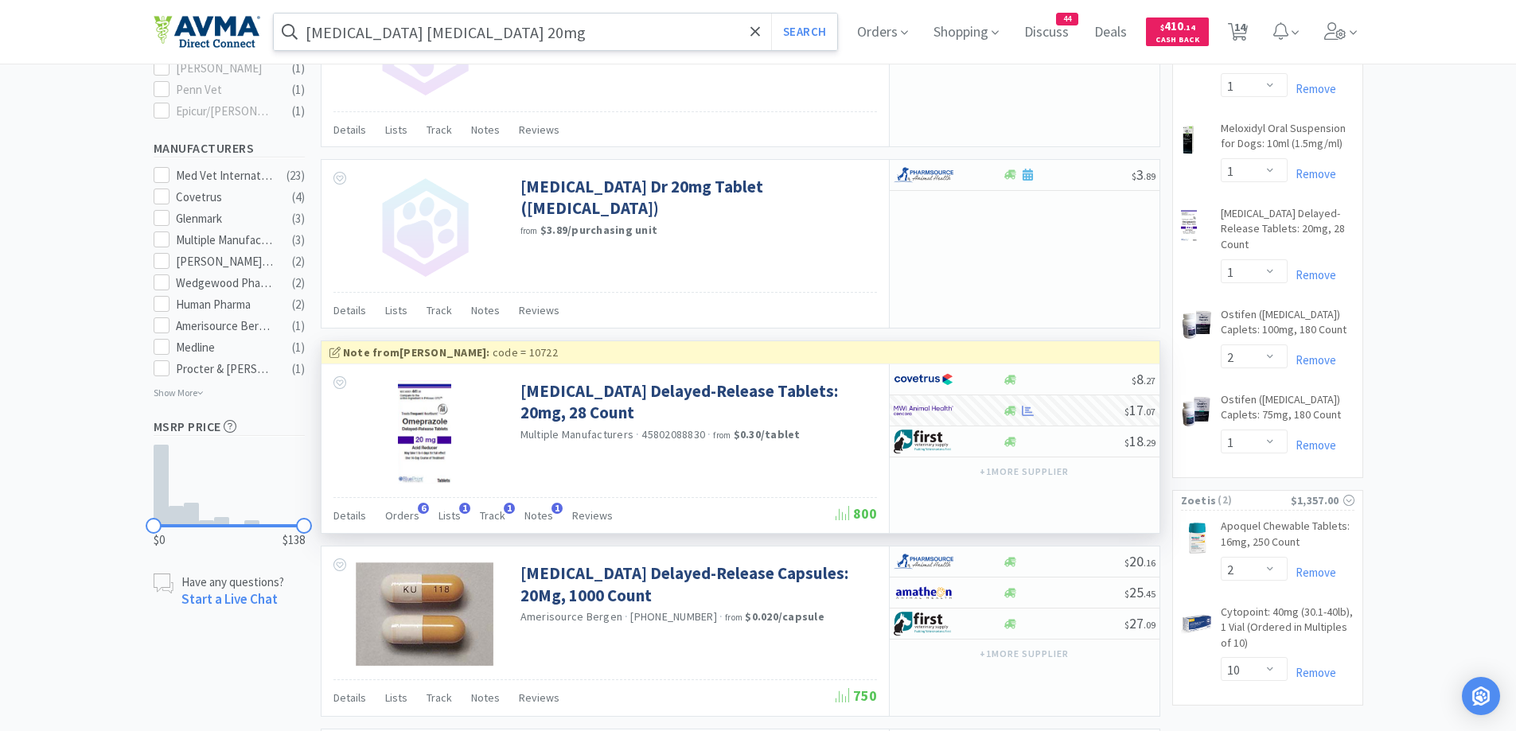
click at [582, 29] on input "Omeprazole Prilosec 20mg" at bounding box center [556, 32] width 564 height 37
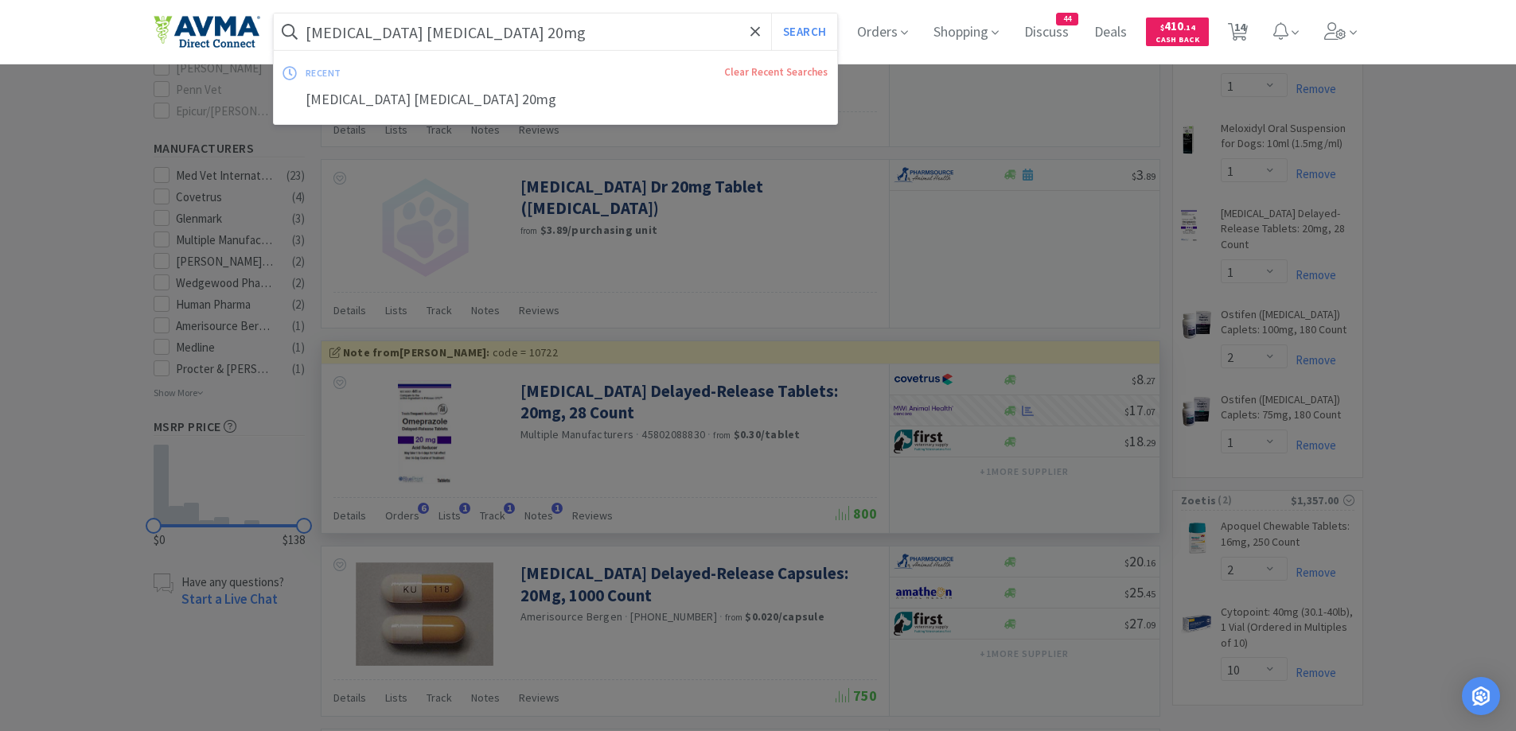
paste input "ptimmune"
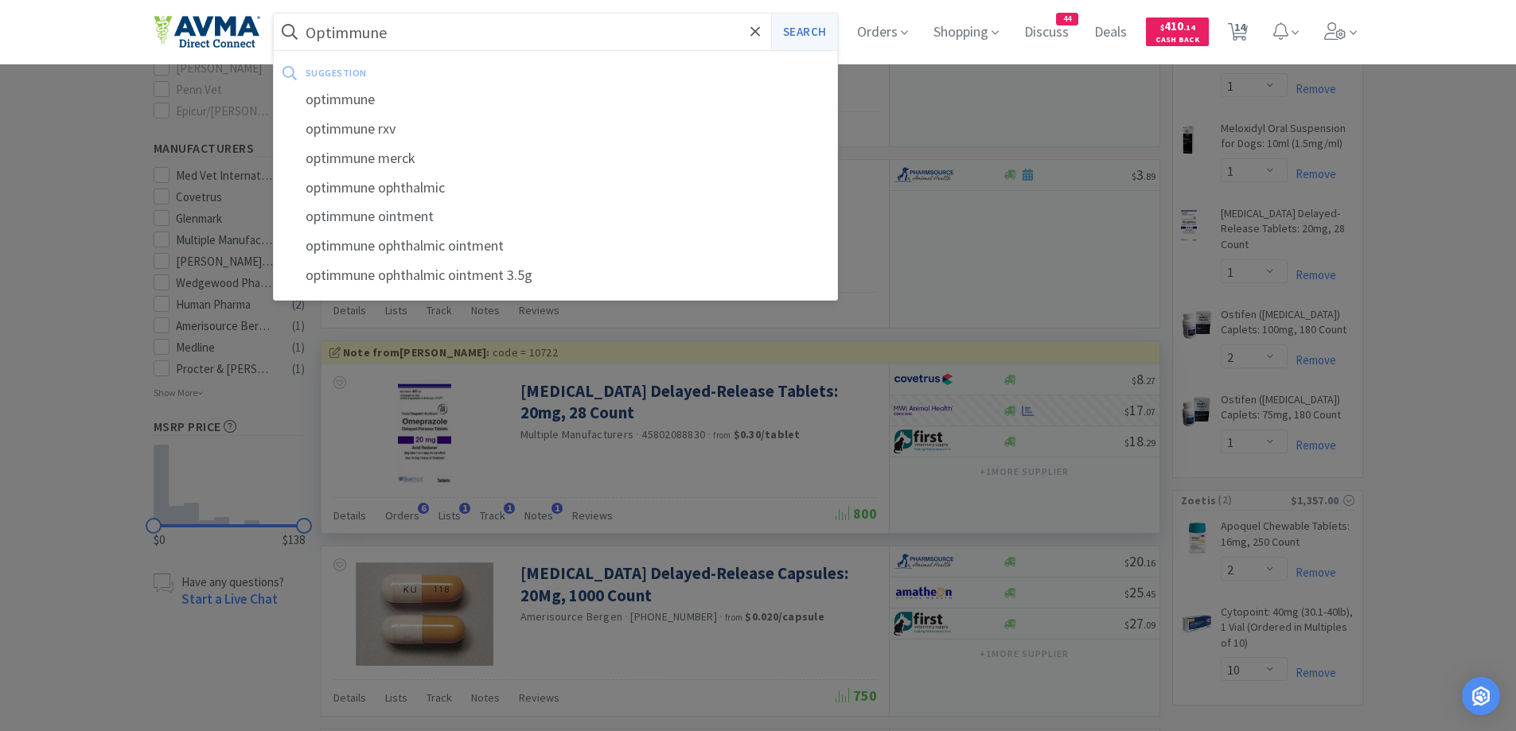
type input "Optimmune"
click at [814, 21] on button "Search" at bounding box center [804, 32] width 66 height 37
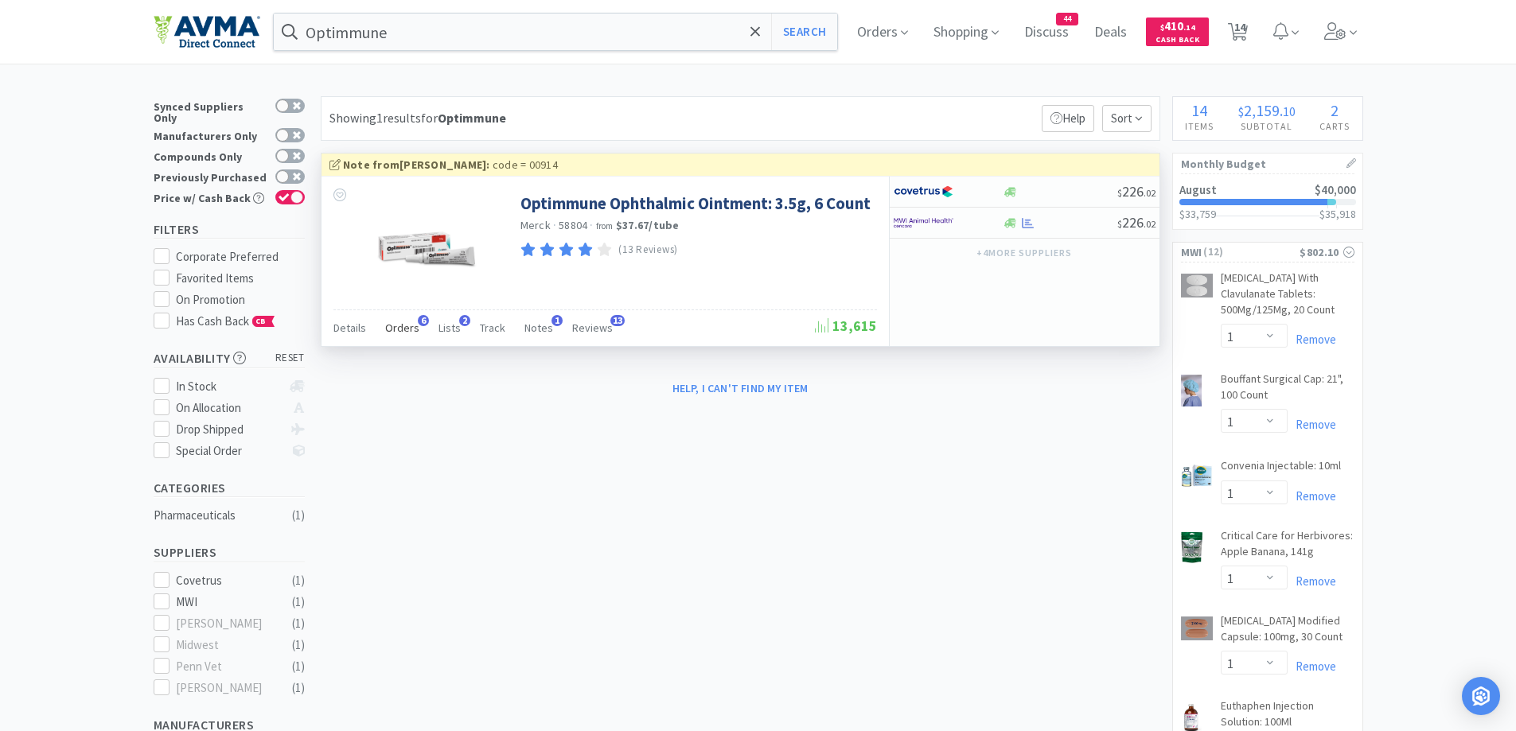
click at [413, 337] on div "Orders 6" at bounding box center [402, 330] width 34 height 30
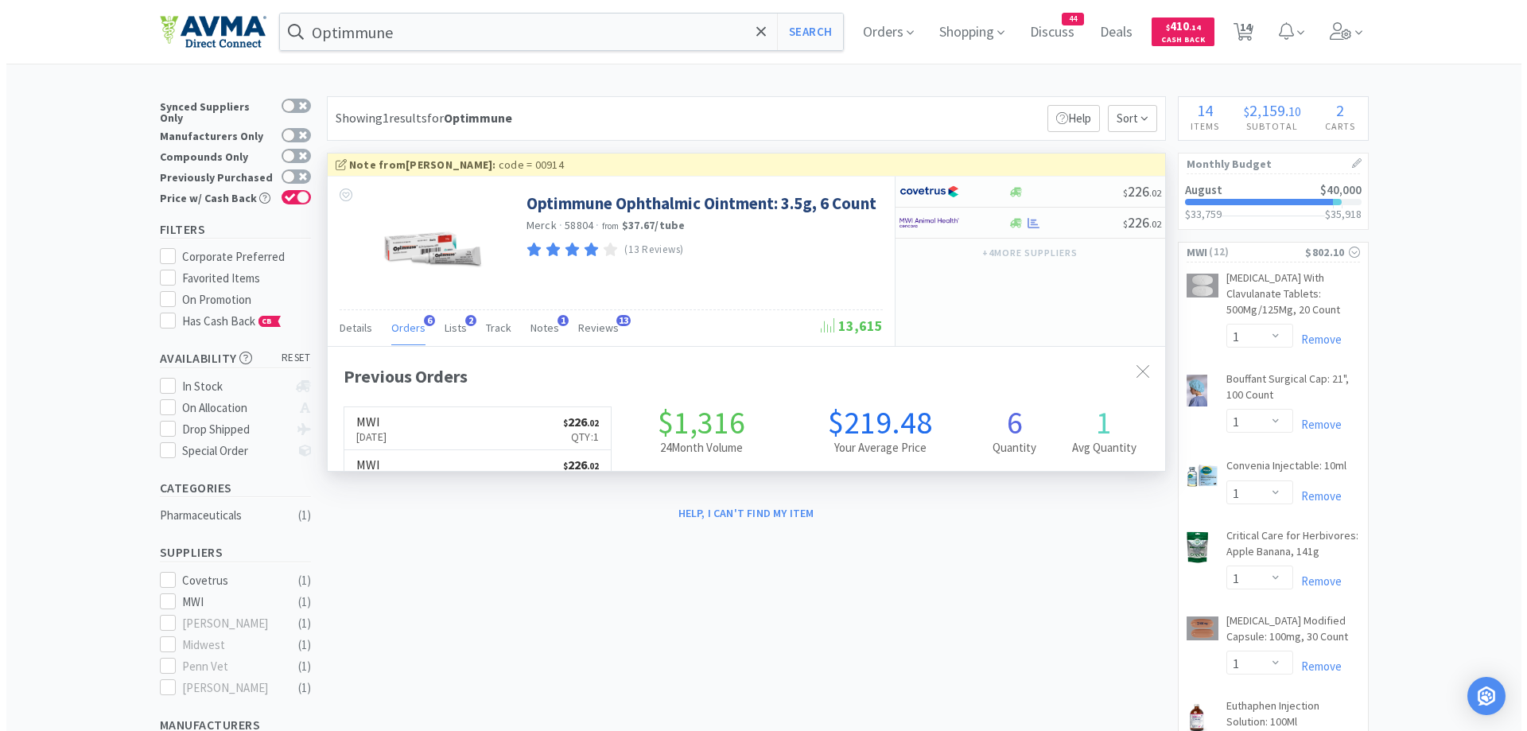
scroll to position [412, 838]
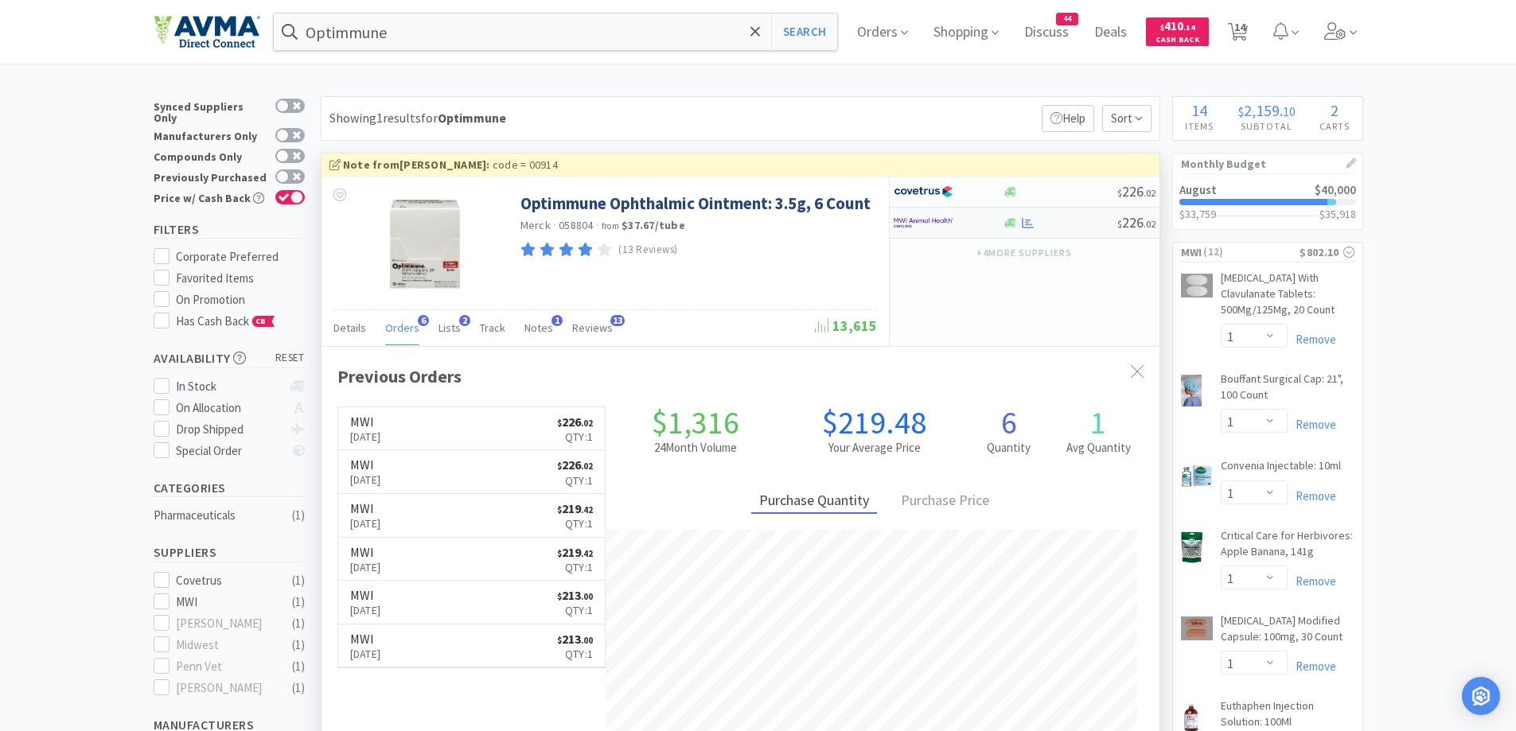
click at [987, 222] on div at bounding box center [947, 222] width 109 height 27
select select "1"
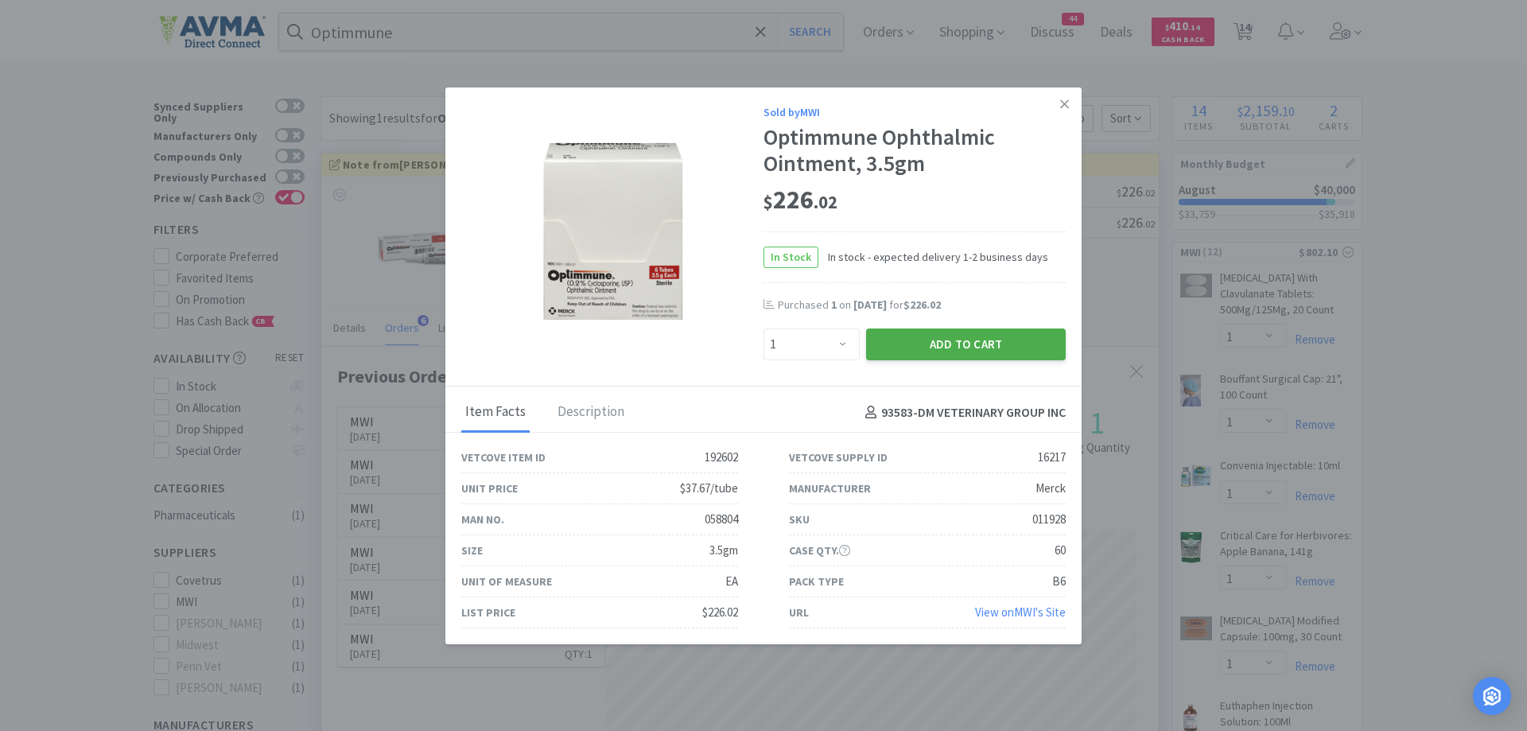
click at [1031, 356] on button "Add to Cart" at bounding box center [966, 345] width 200 height 32
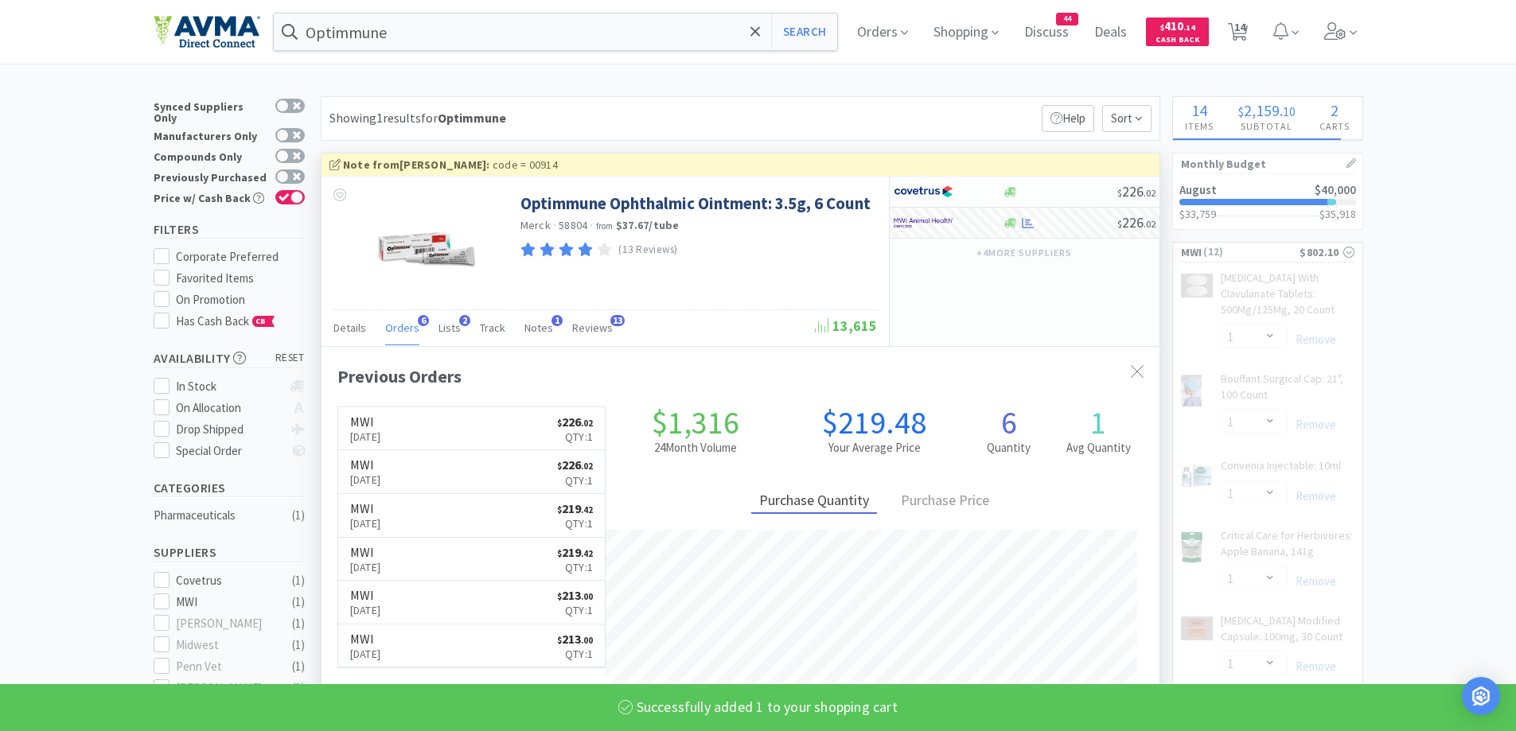
select select "1"
select select "2"
select select "1"
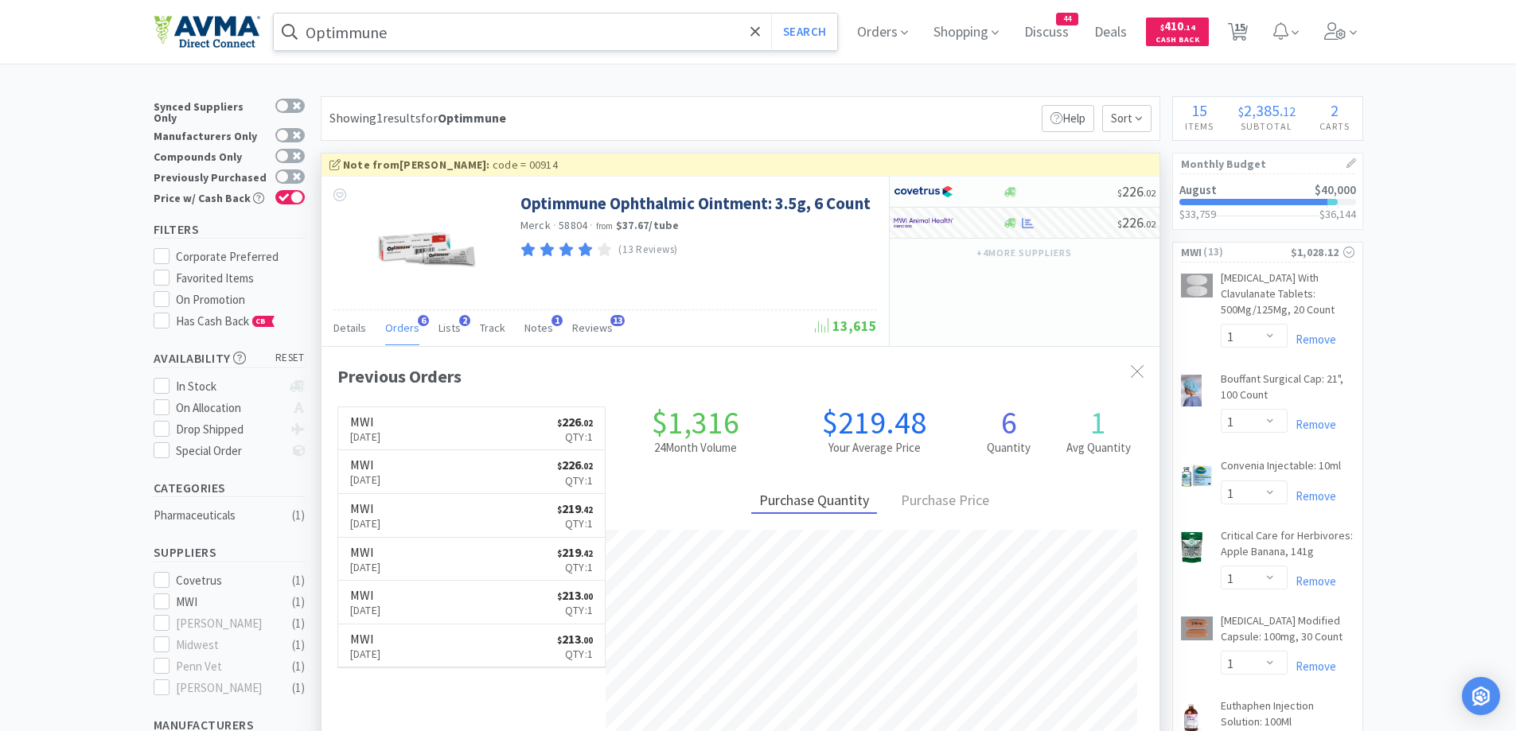
click at [562, 40] on input "Optimmune" at bounding box center [556, 32] width 564 height 37
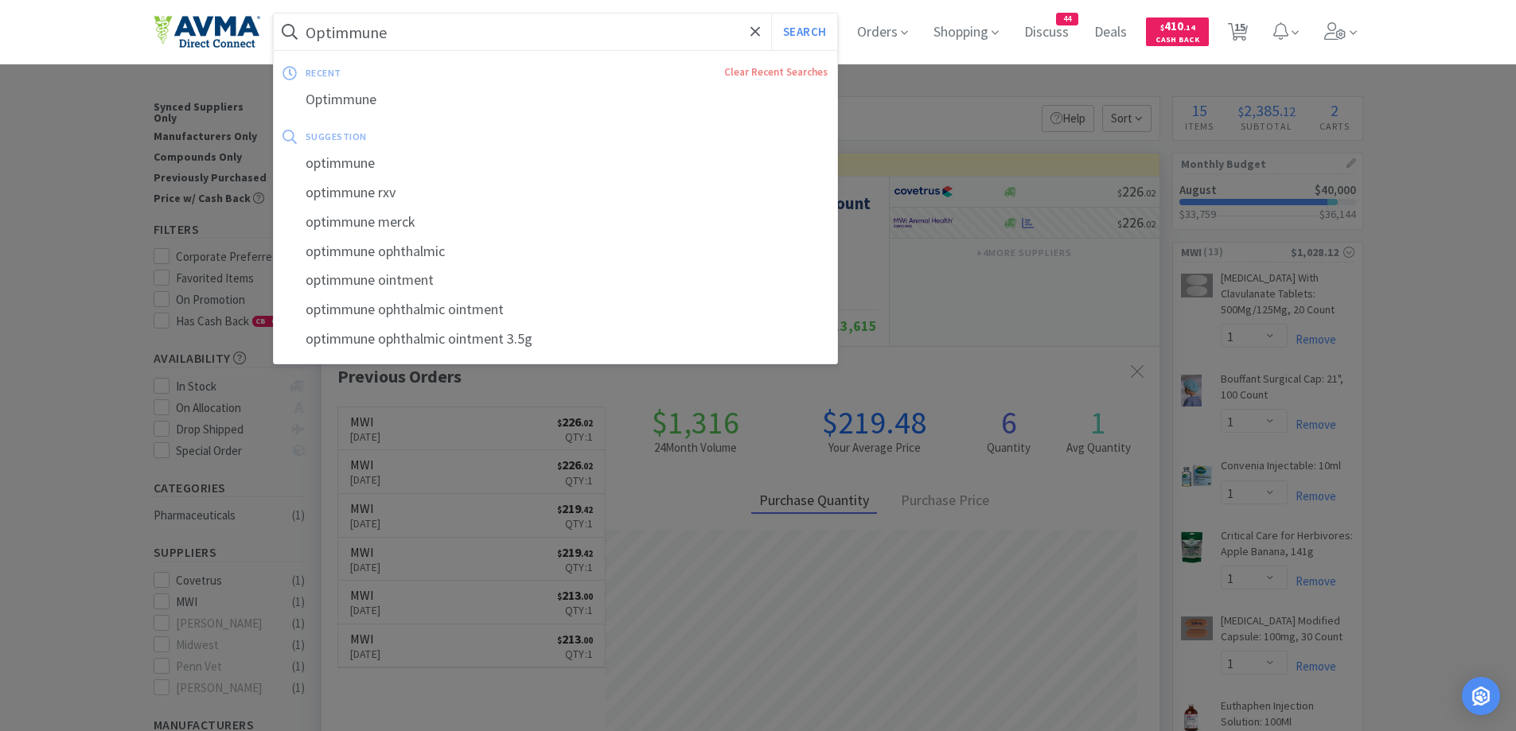
paste input "Selarid"
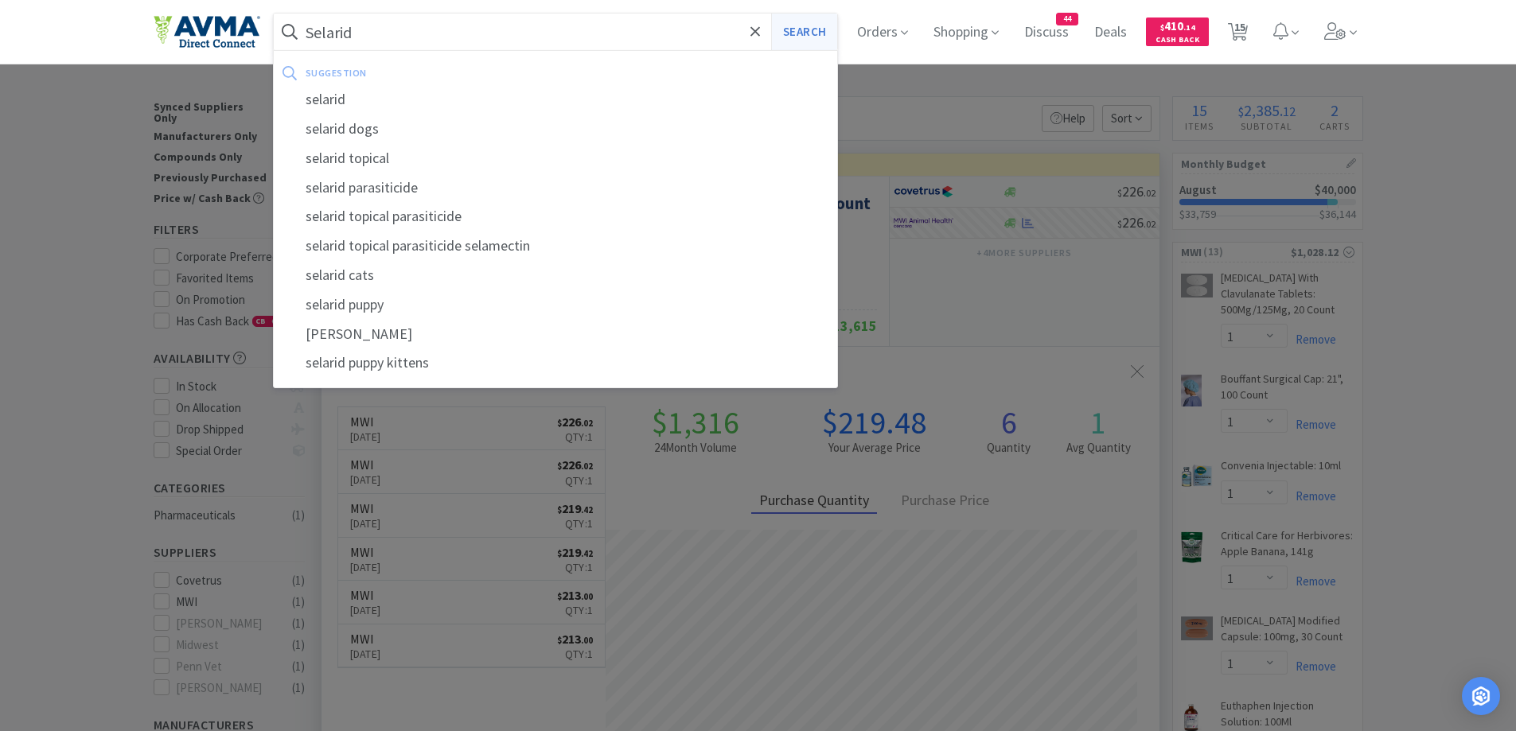
type input "Selarid"
click at [784, 33] on button "Search" at bounding box center [804, 32] width 66 height 37
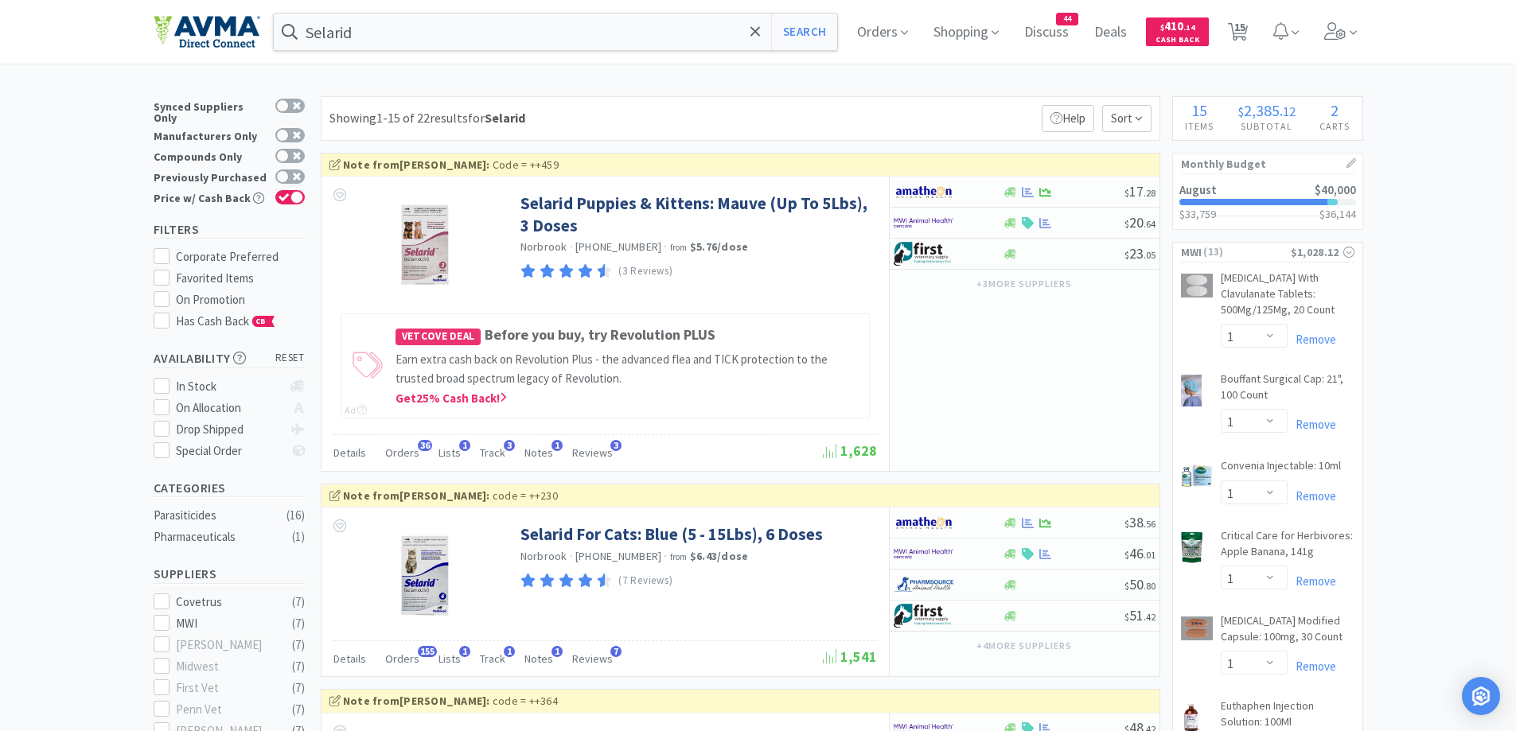
click at [718, 103] on div "Showing 1-15 of 22 results for Selarid Filters Help Sort" at bounding box center [740, 118] width 839 height 45
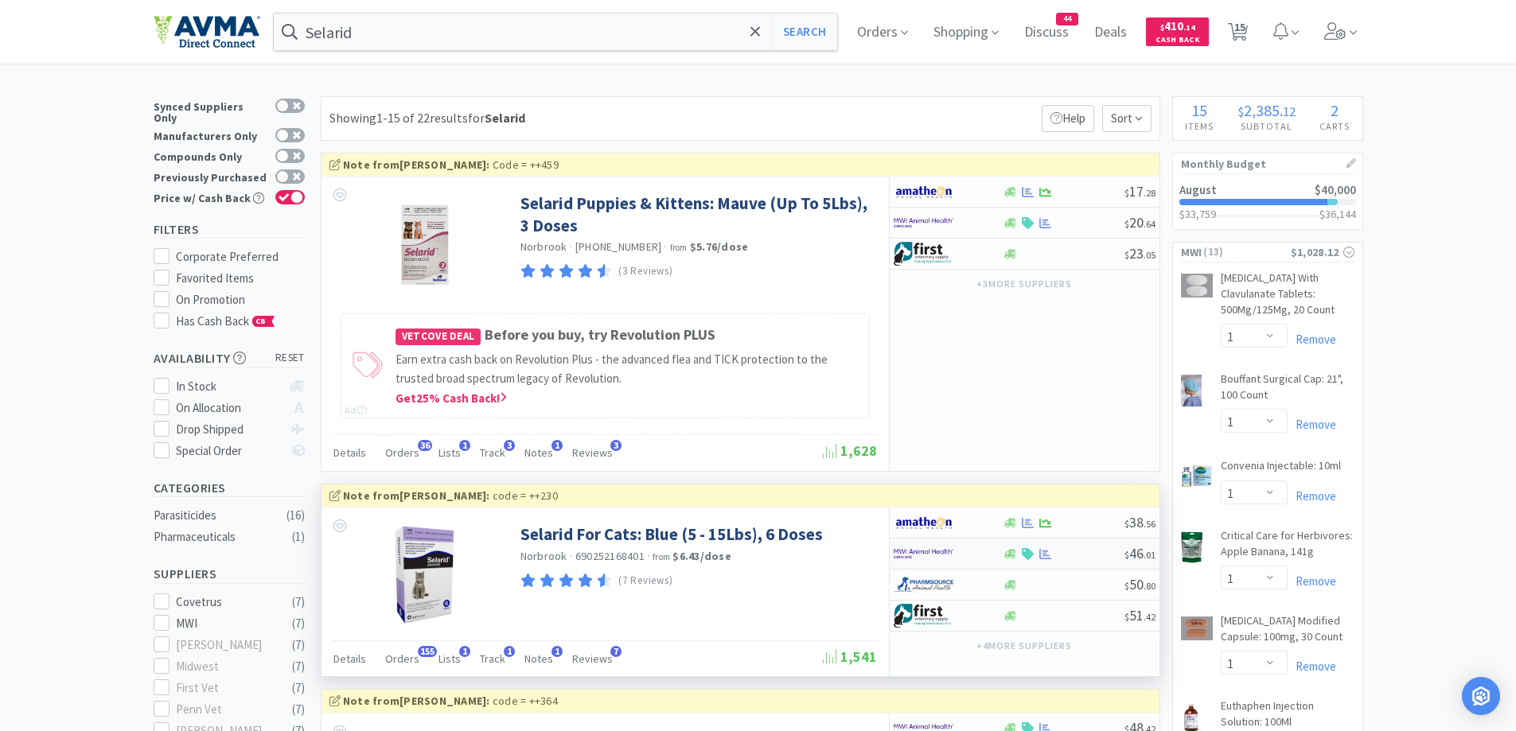
click at [985, 560] on div at bounding box center [947, 553] width 109 height 27
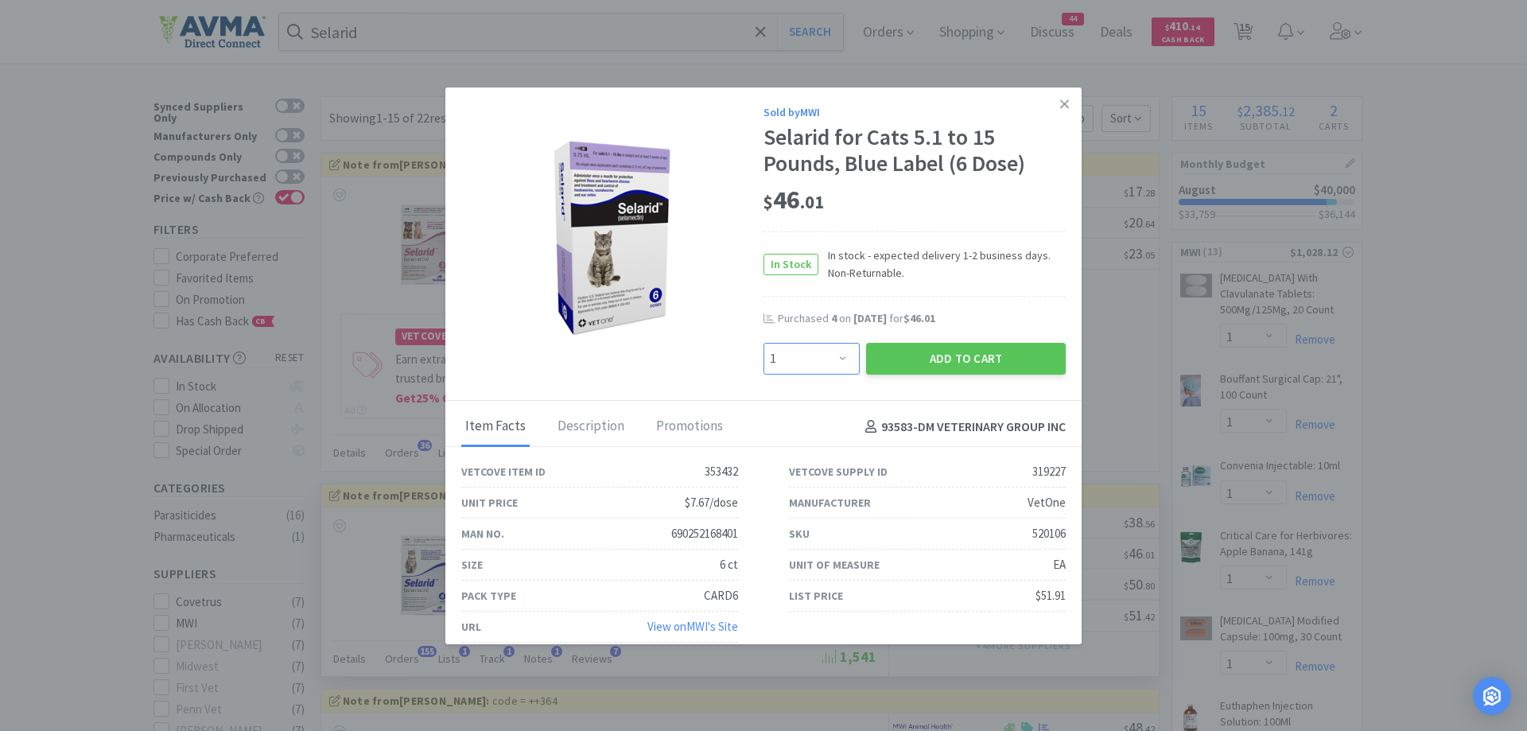
click at [833, 352] on select "Enter Quantity 1 2 3 4 5 6 7 8 9 10 11 12 13 14 15 16 17 18 19 20 Enter Quantity" at bounding box center [812, 359] width 96 height 32
select select "3"
click at [764, 343] on select "Enter Quantity 1 2 3 4 5 6 7 8 9 10 11 12 13 14 15 16 17 18 19 20 Enter Quantity" at bounding box center [812, 359] width 96 height 32
click at [682, 424] on div "Promotions" at bounding box center [689, 427] width 75 height 40
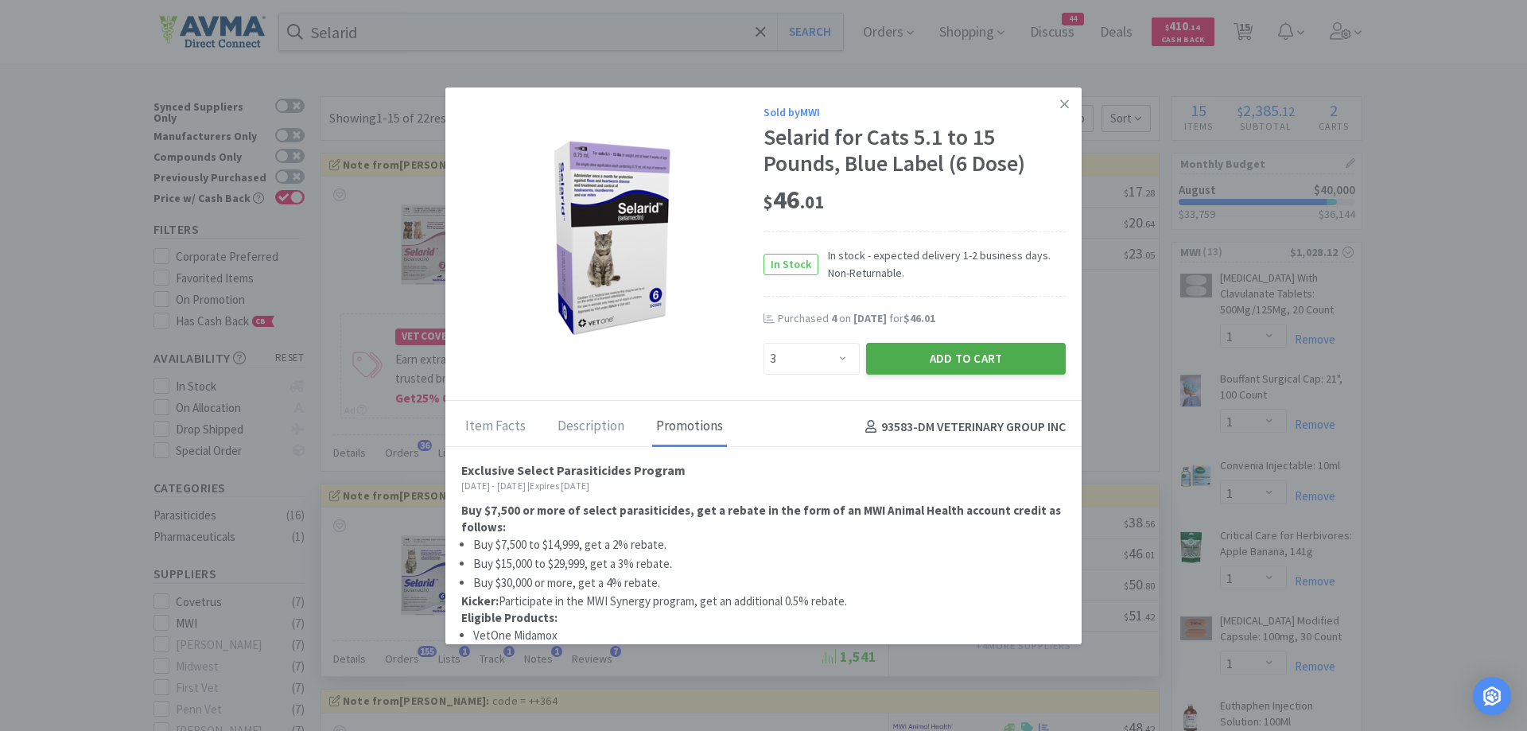
click at [1000, 366] on button "Add to Cart" at bounding box center [966, 359] width 200 height 32
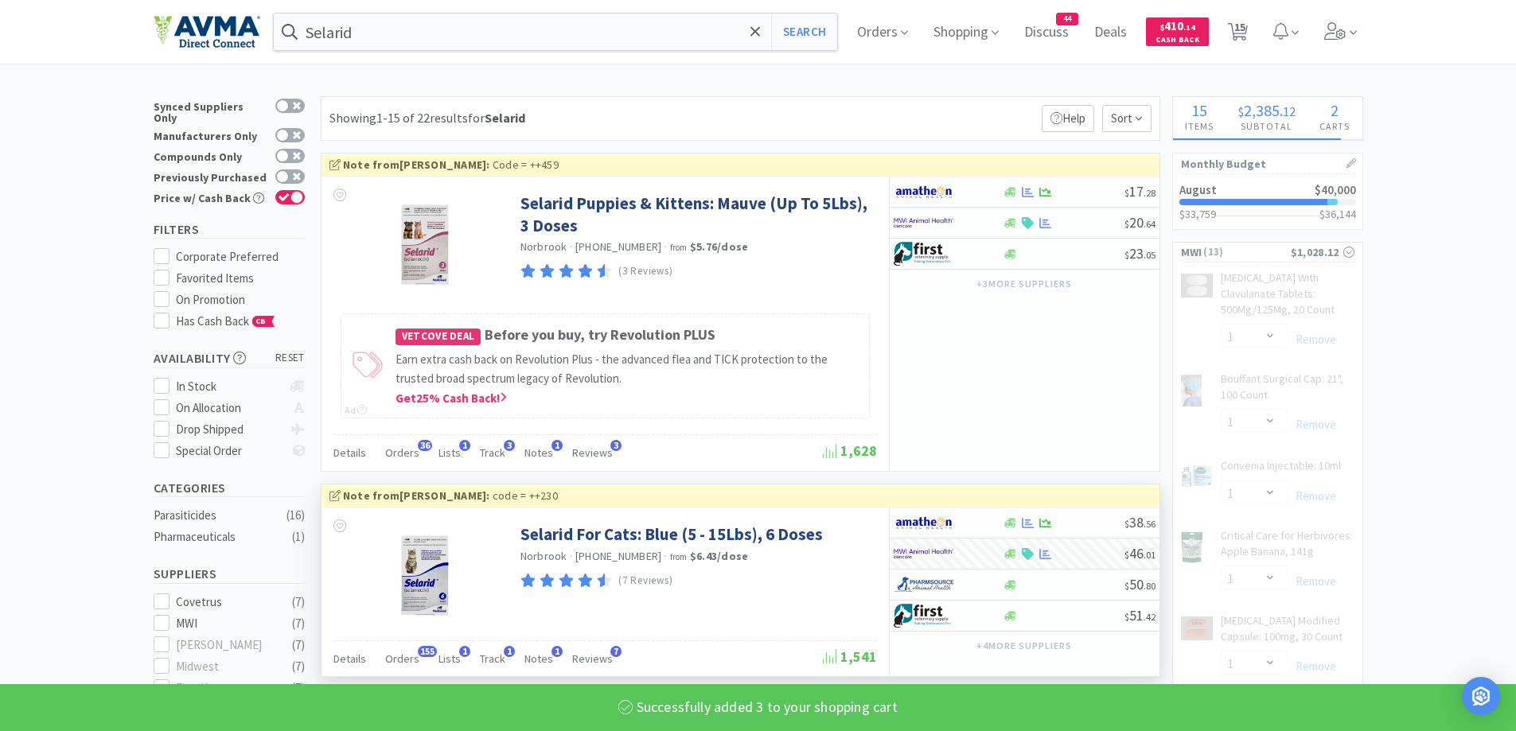
select select "3"
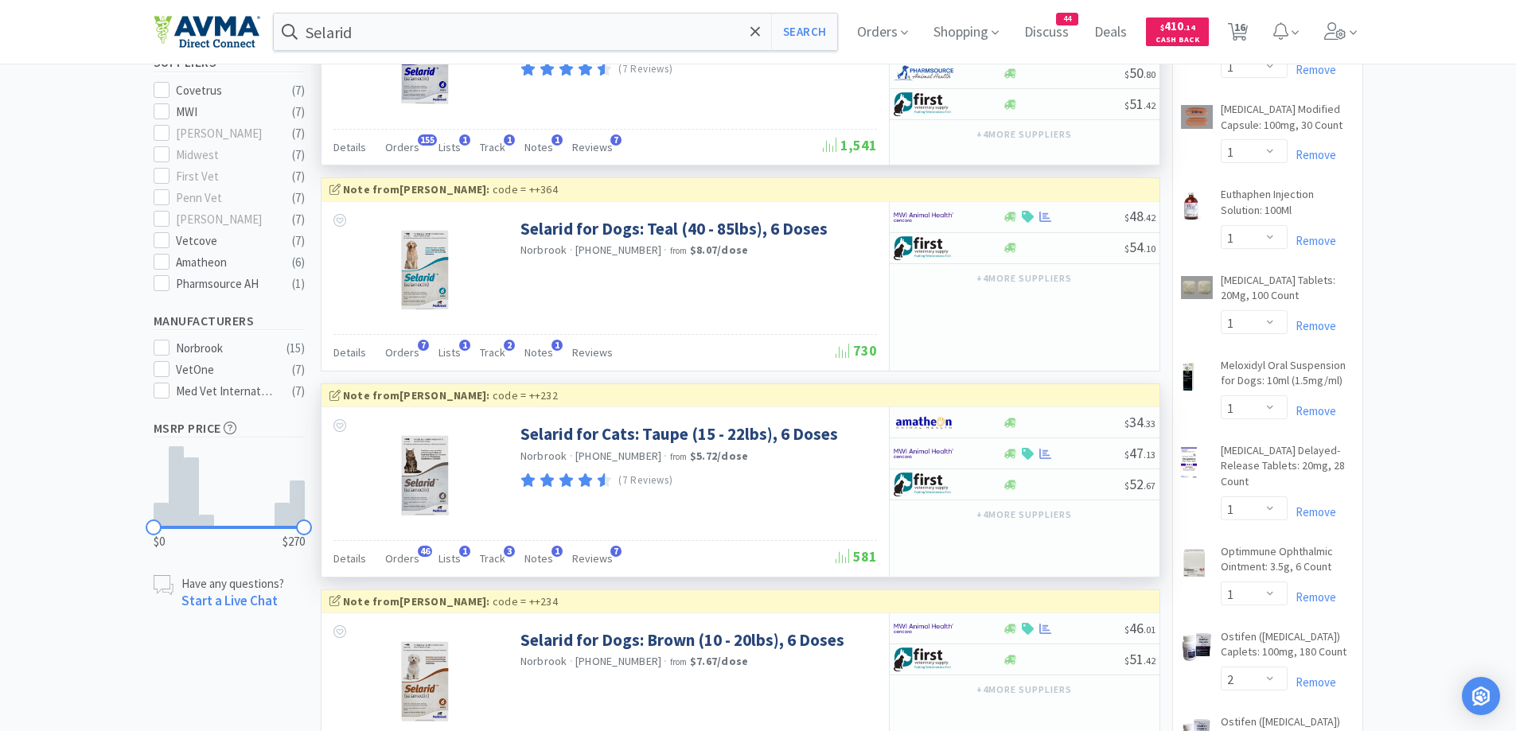
scroll to position [477, 0]
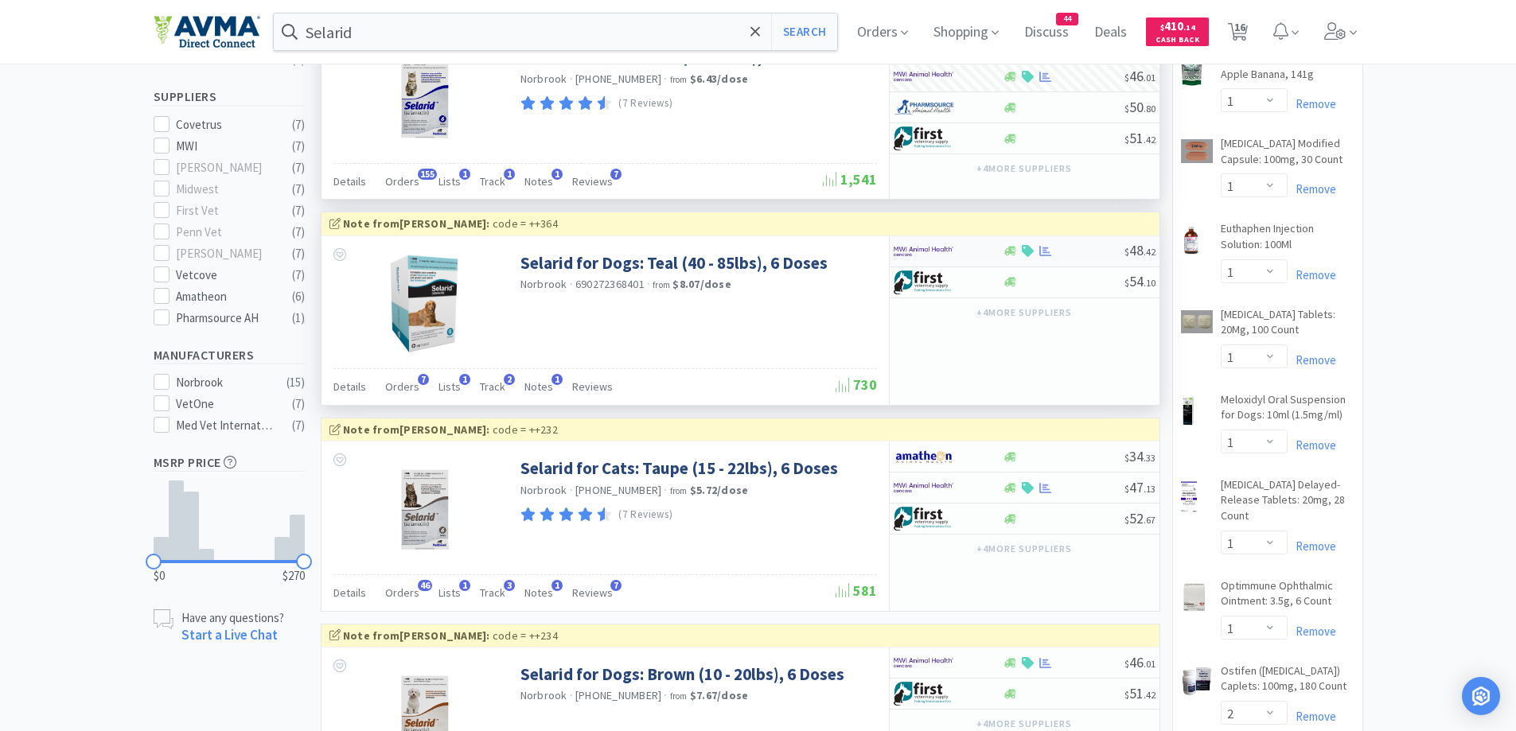
click at [978, 251] on div at bounding box center [937, 251] width 88 height 27
select select "1"
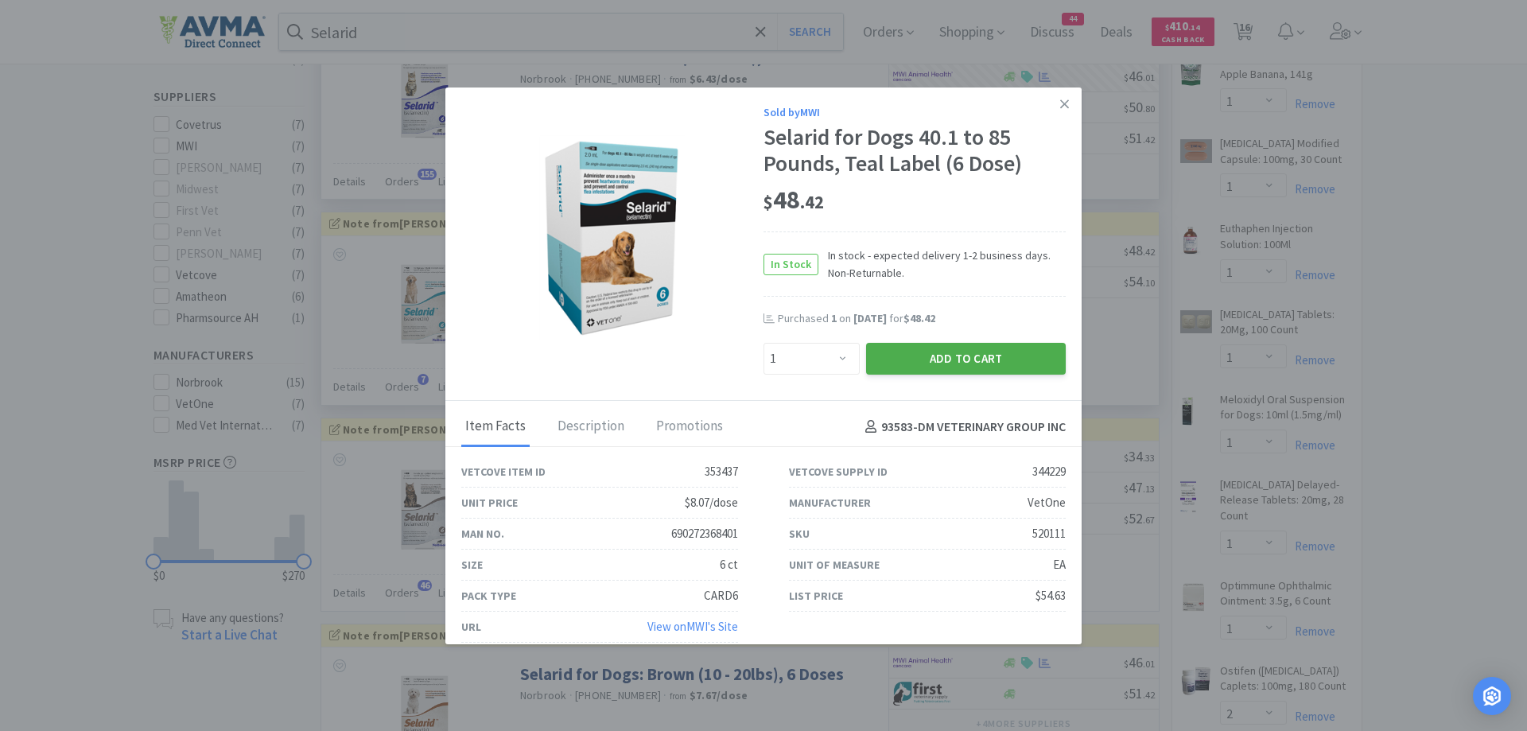
click at [1037, 363] on button "Add to Cart" at bounding box center [966, 359] width 200 height 32
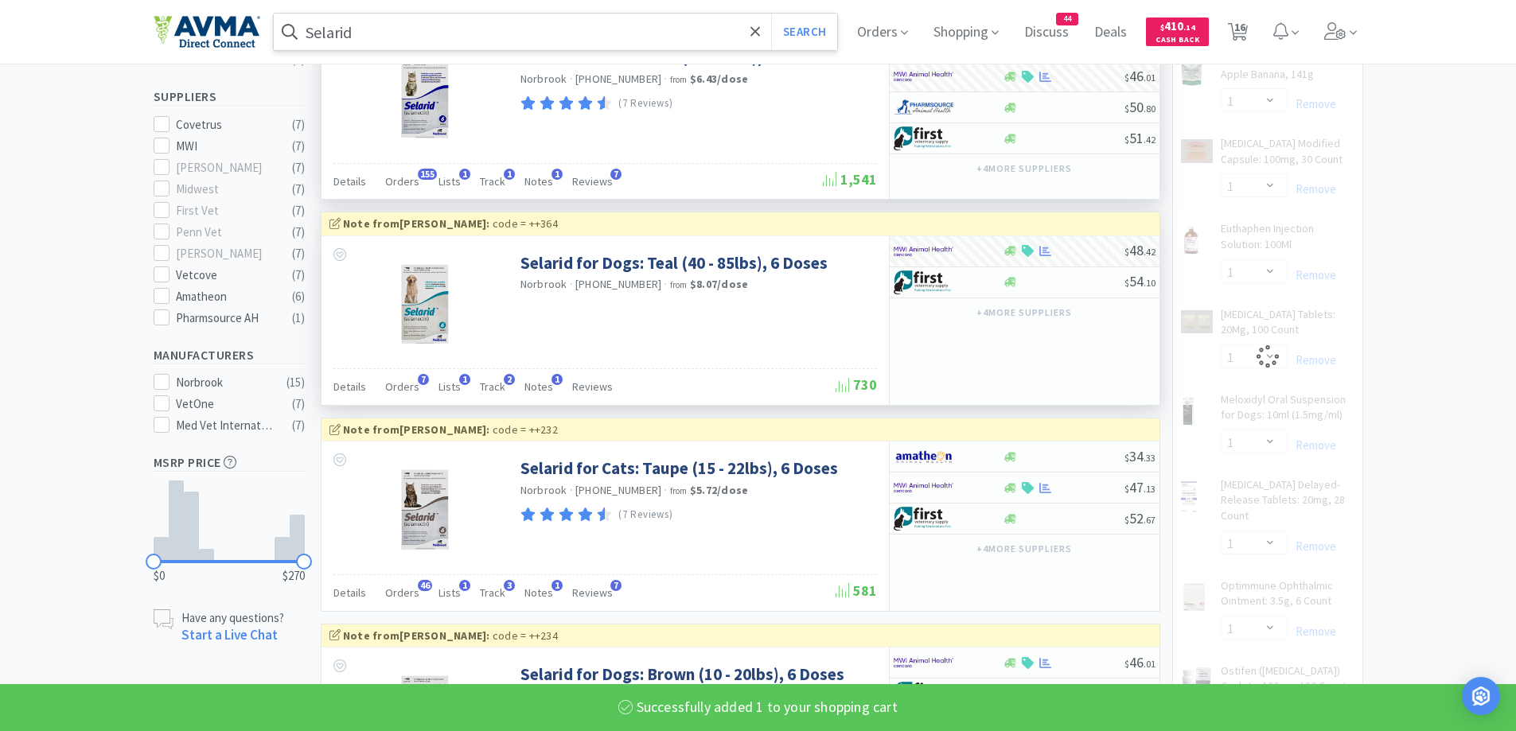
click at [387, 41] on input "Selarid" at bounding box center [556, 32] width 564 height 37
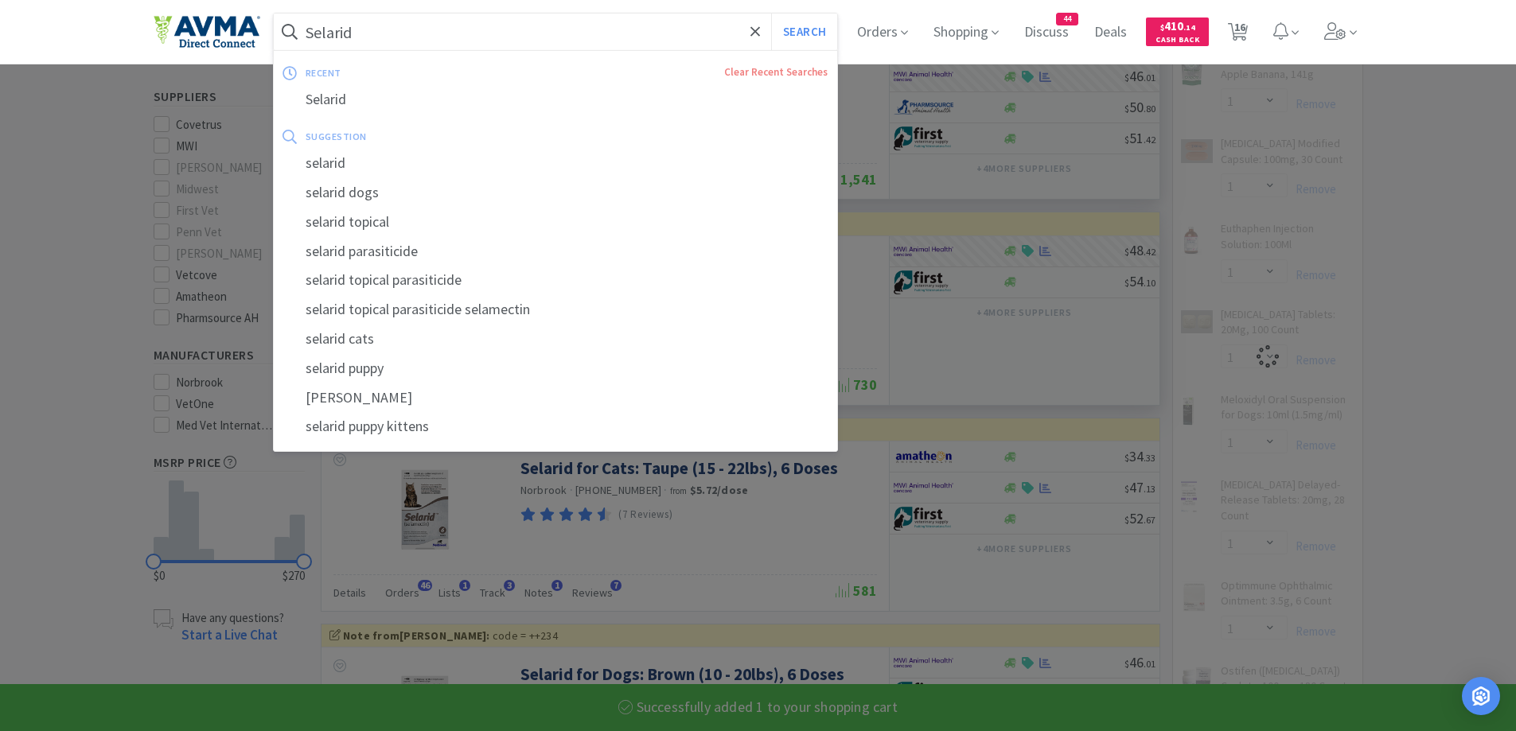
select select "1"
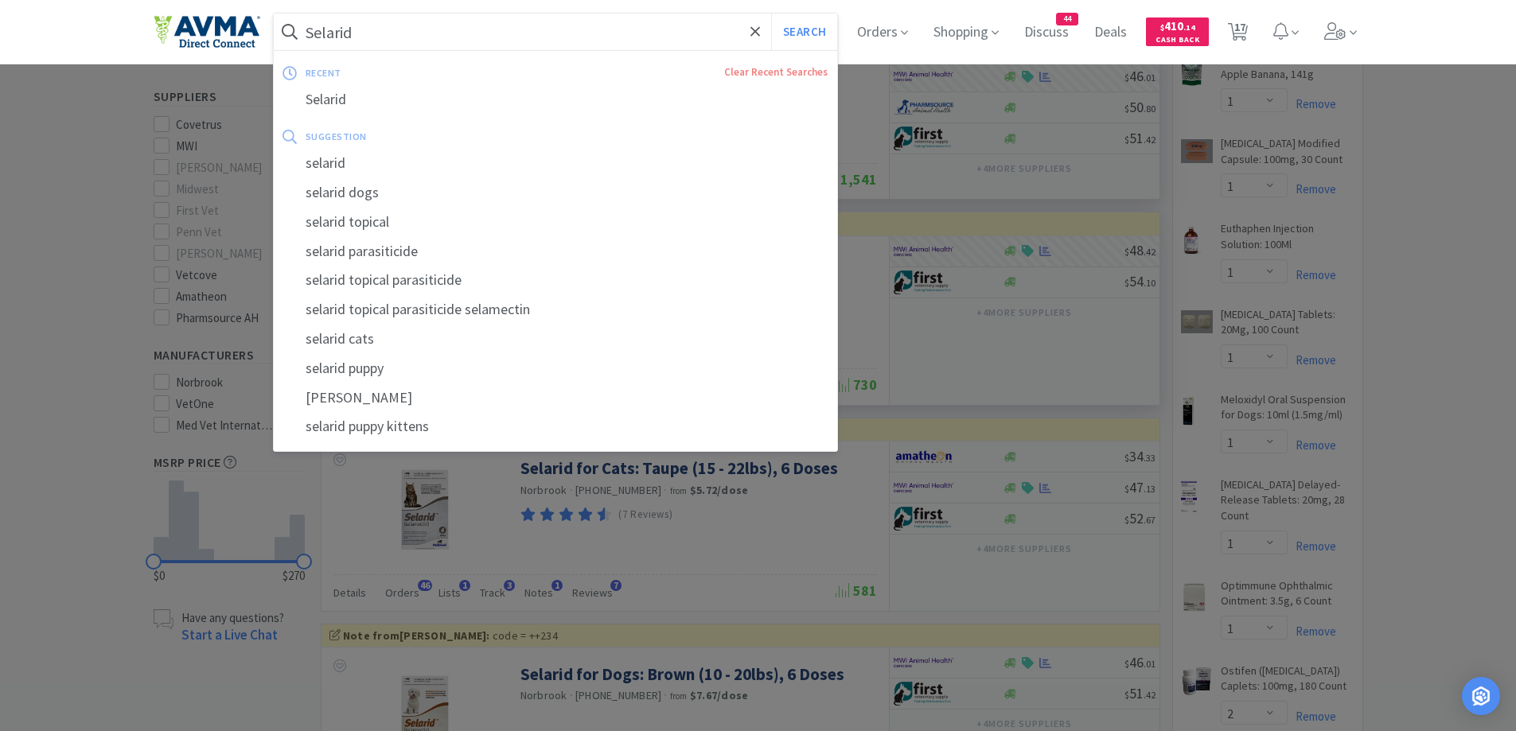
paste input "urgical Gloves 8"
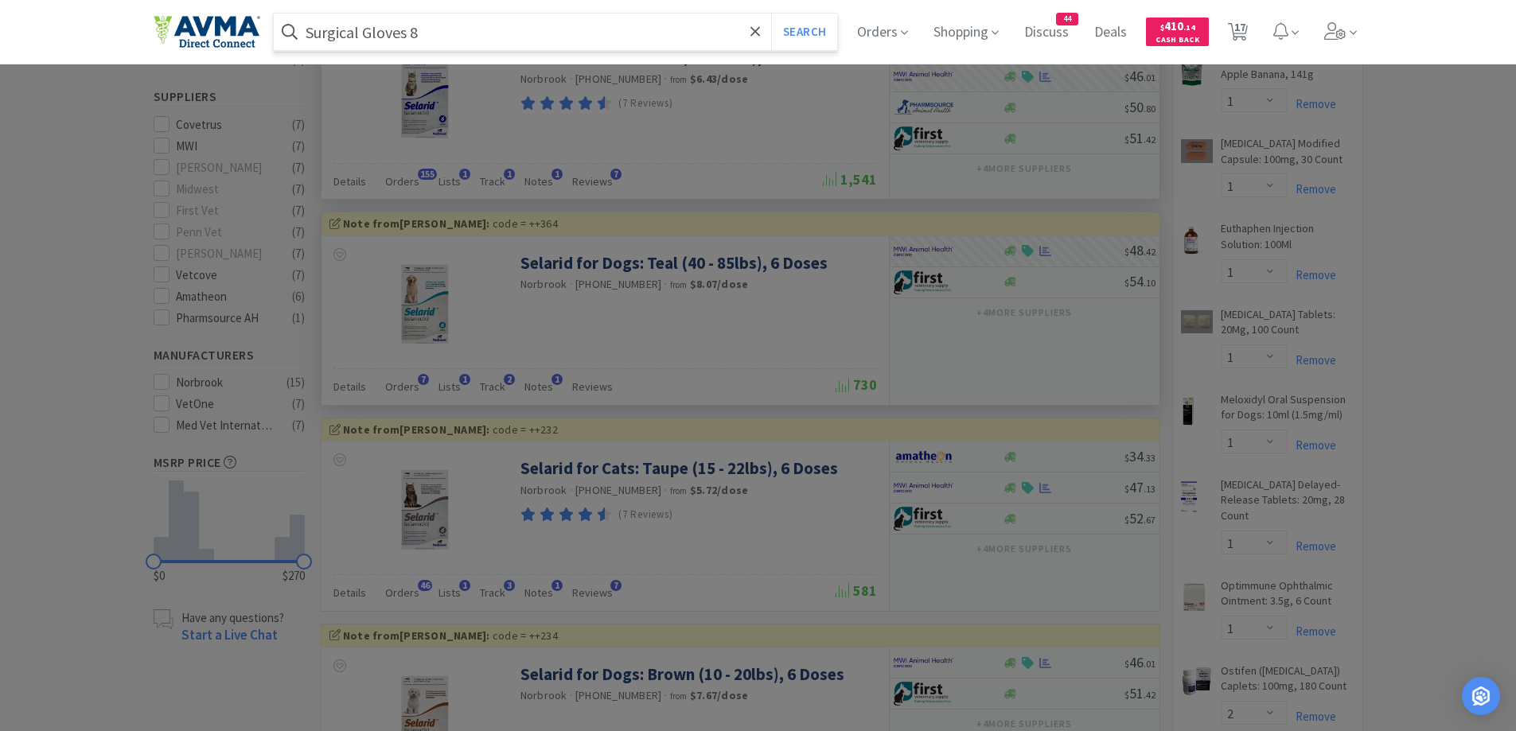
type input "Surgical Gloves 8"
click at [771, 14] on button "Search" at bounding box center [804, 32] width 66 height 37
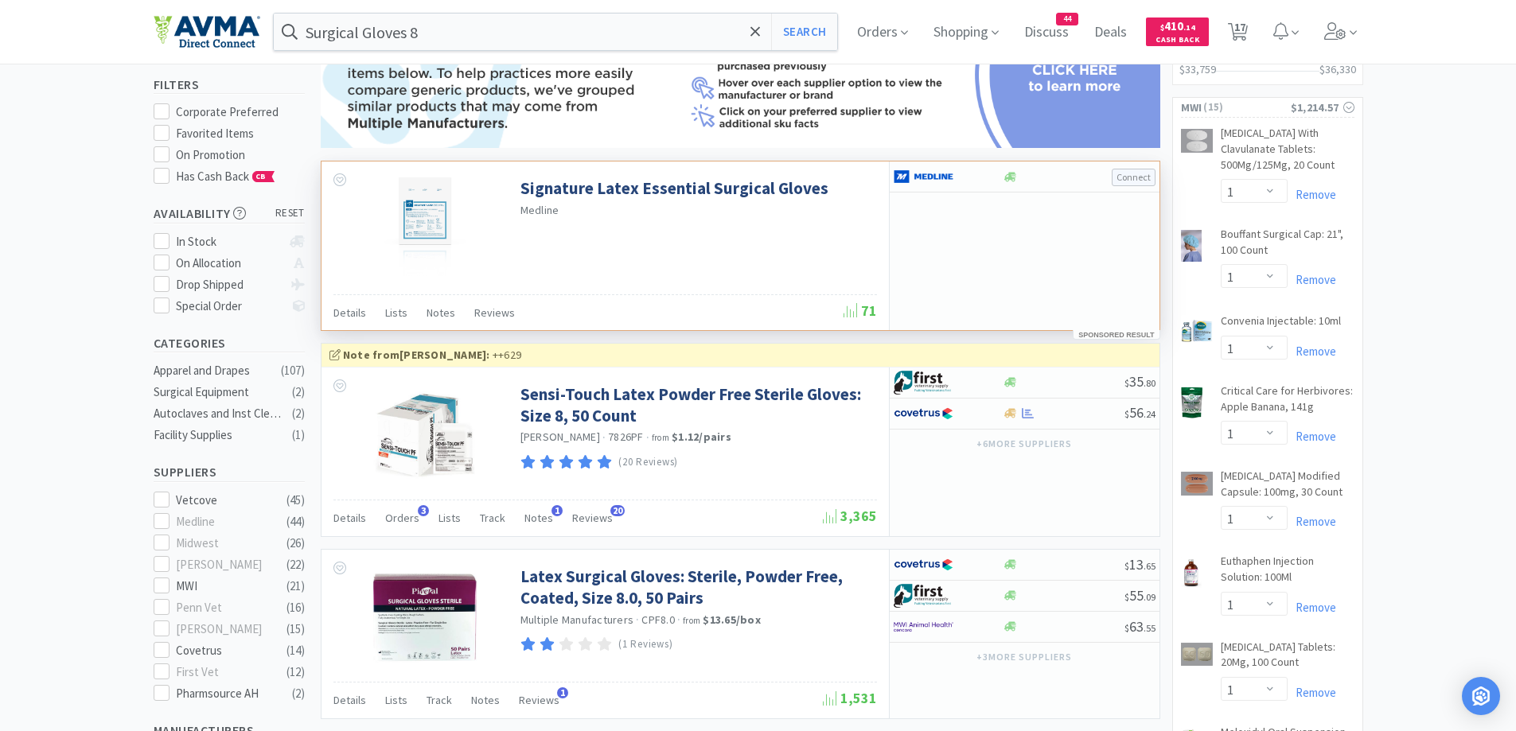
scroll to position [318, 0]
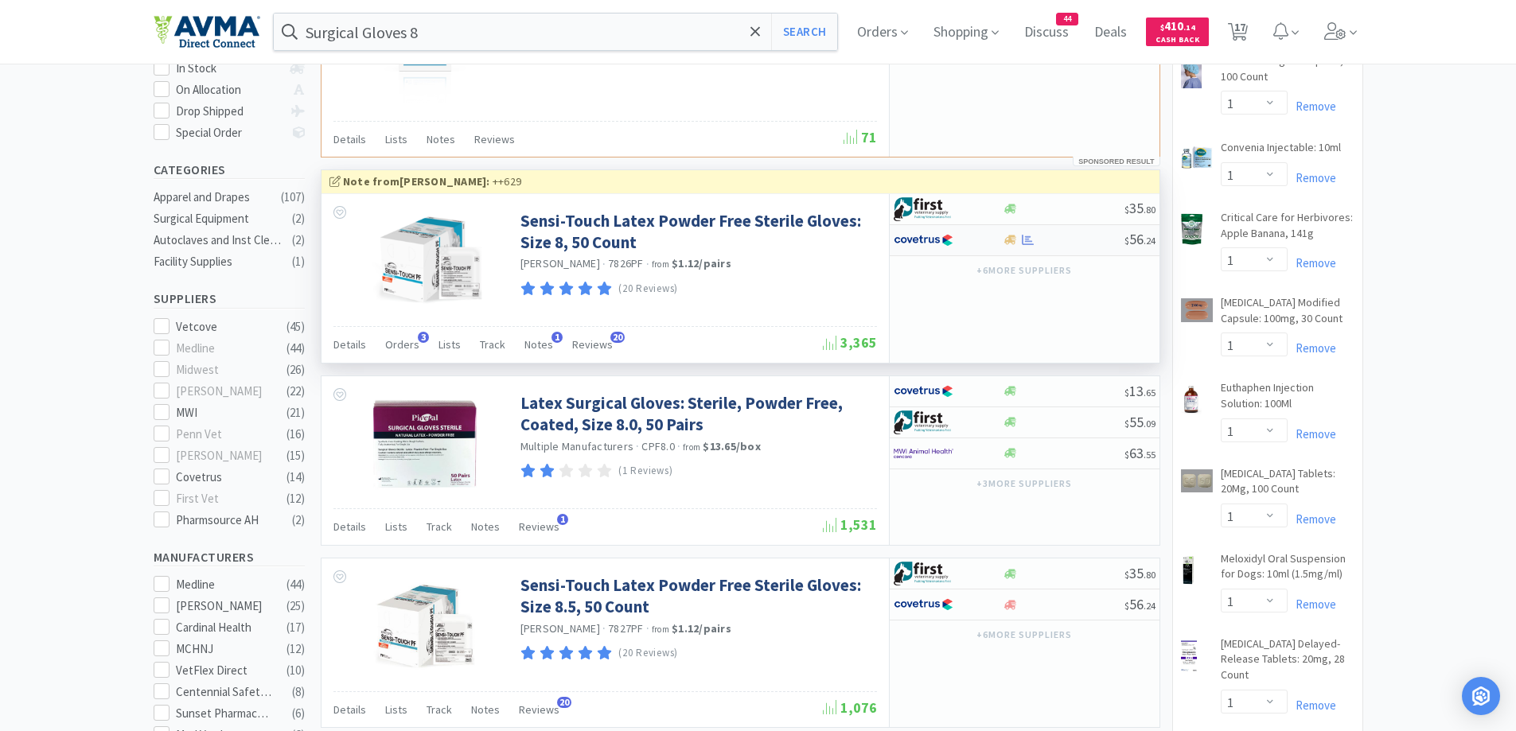
click at [983, 237] on div at bounding box center [947, 240] width 109 height 27
select select "1"
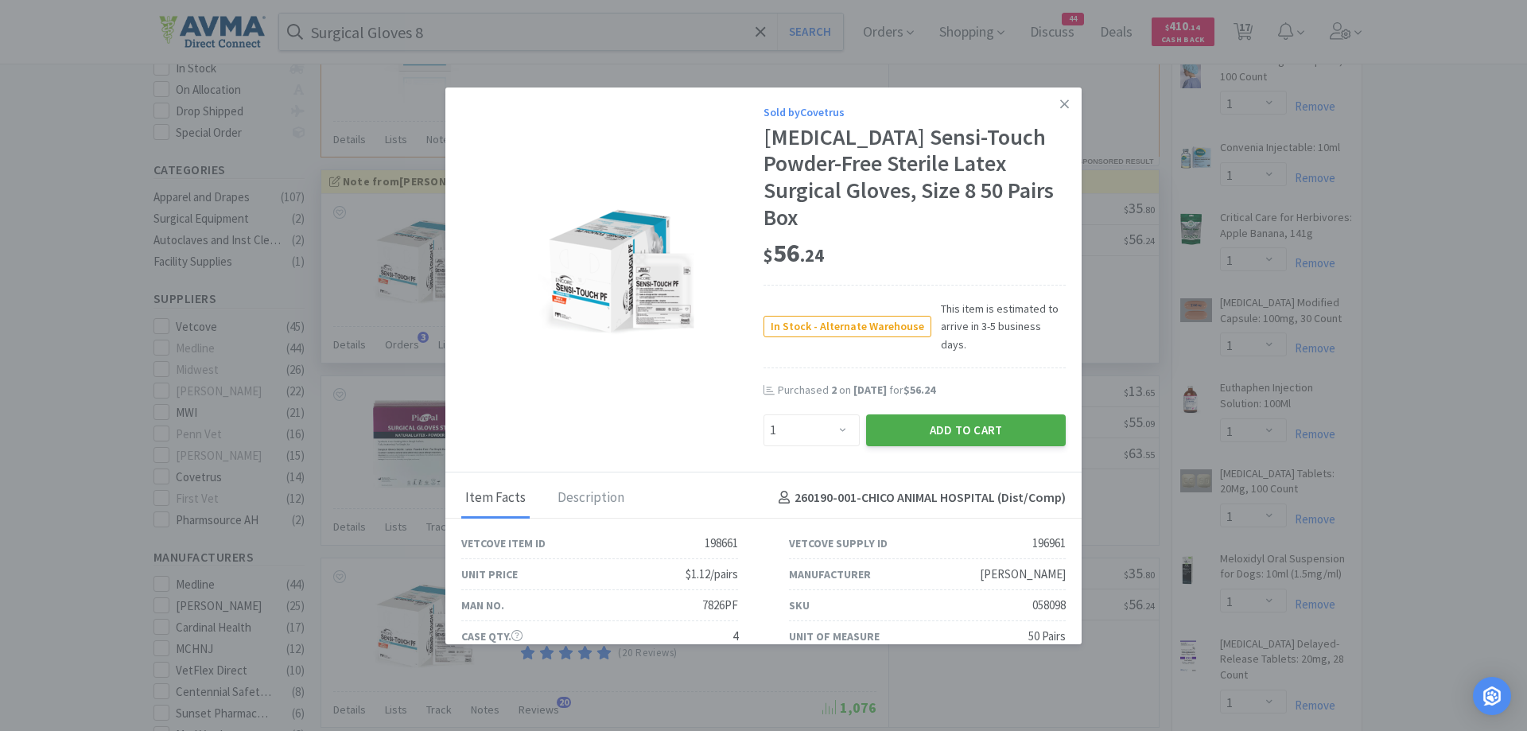
click at [920, 414] on button "Add to Cart" at bounding box center [966, 430] width 200 height 32
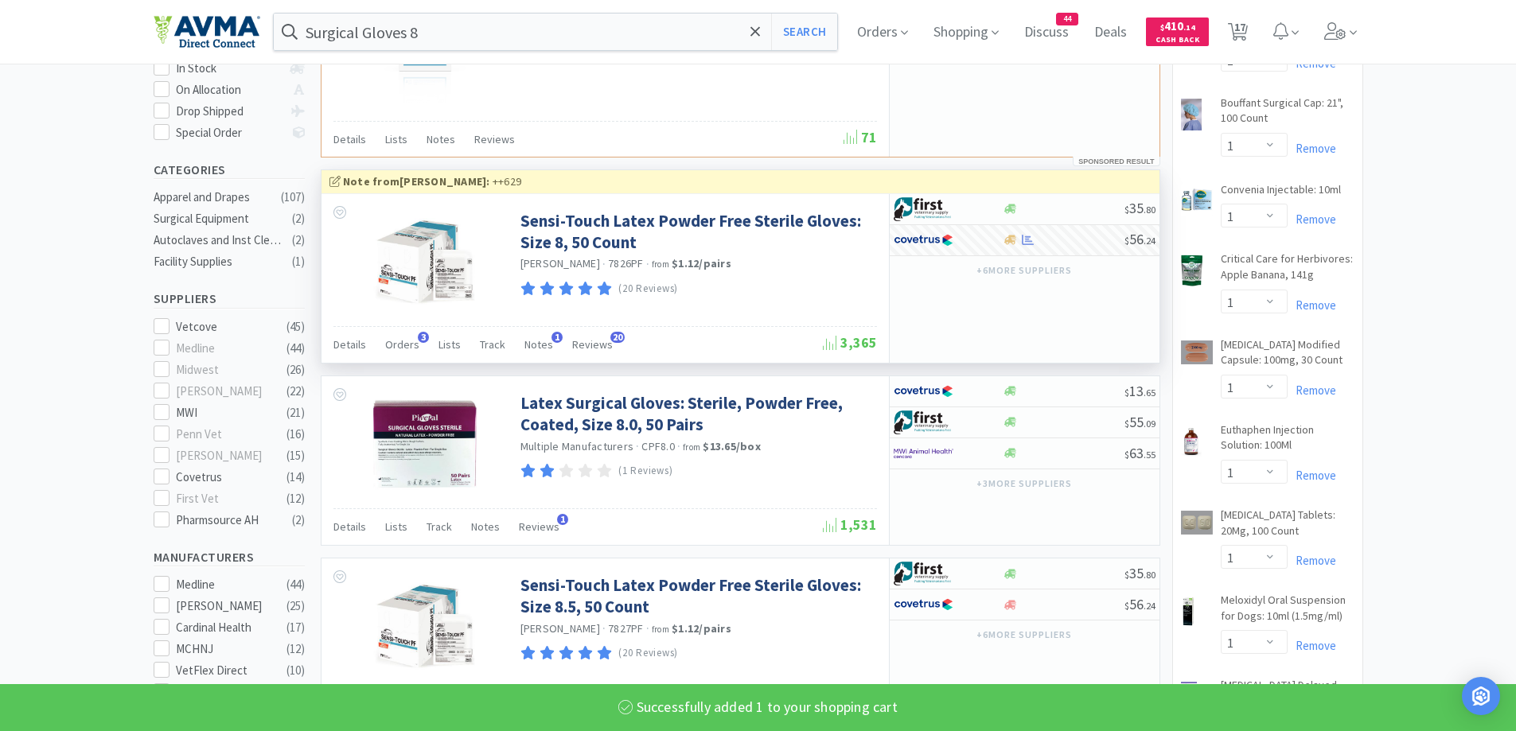
select select "1"
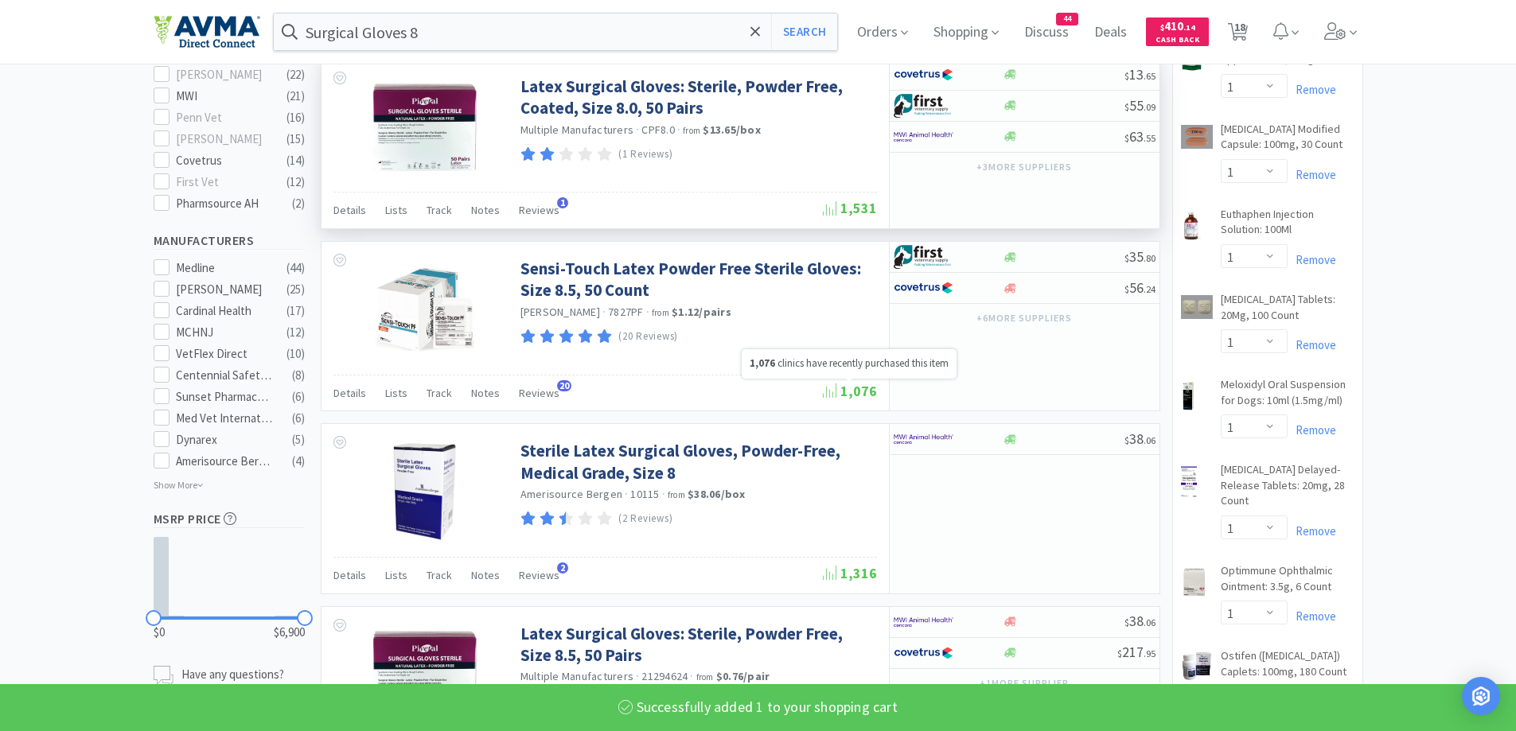
scroll to position [477, 0]
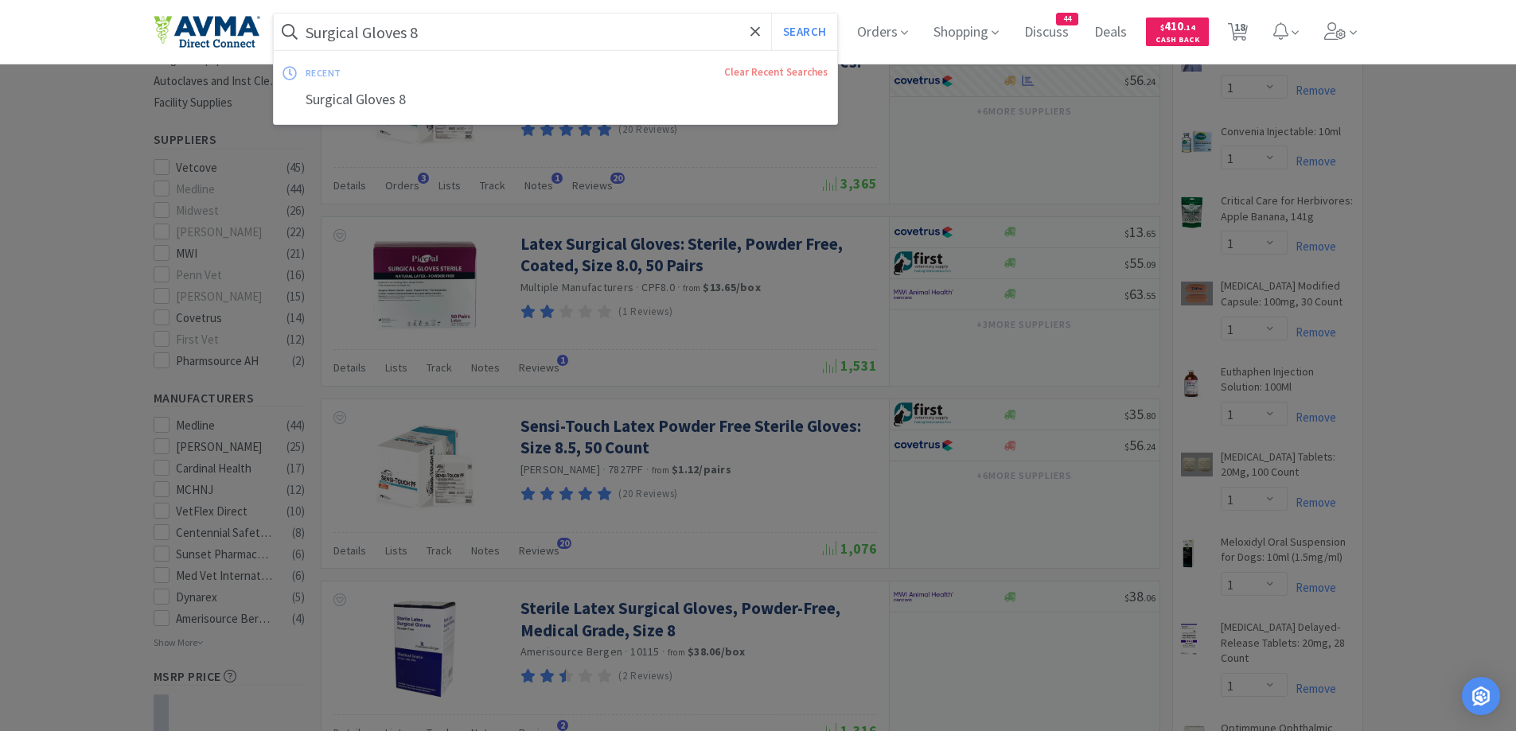
click at [512, 40] on input "Surgical Gloves 8" at bounding box center [556, 32] width 564 height 37
paste input "yringe 3ml"
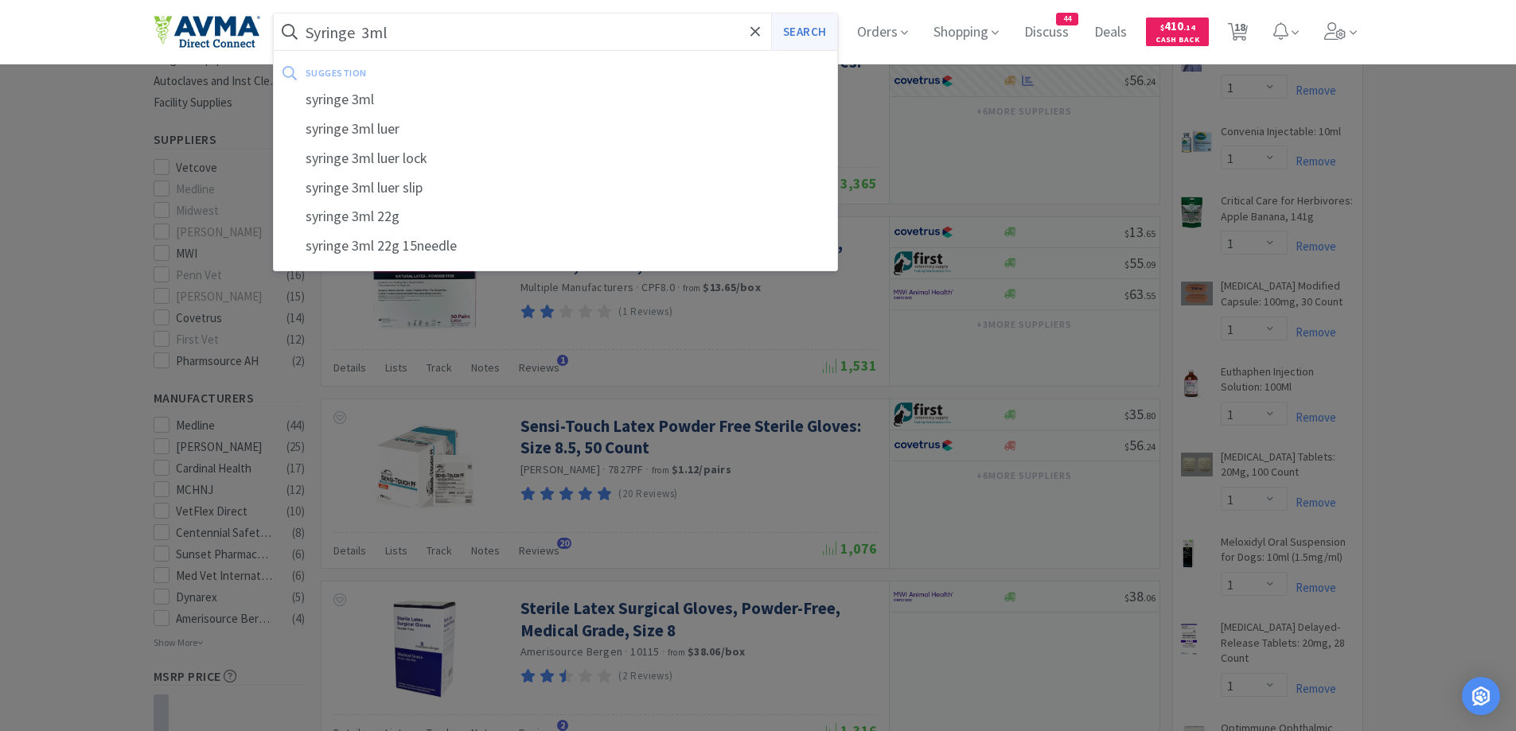
type input "Syringe 3ml"
click at [819, 37] on button "Search" at bounding box center [804, 32] width 66 height 37
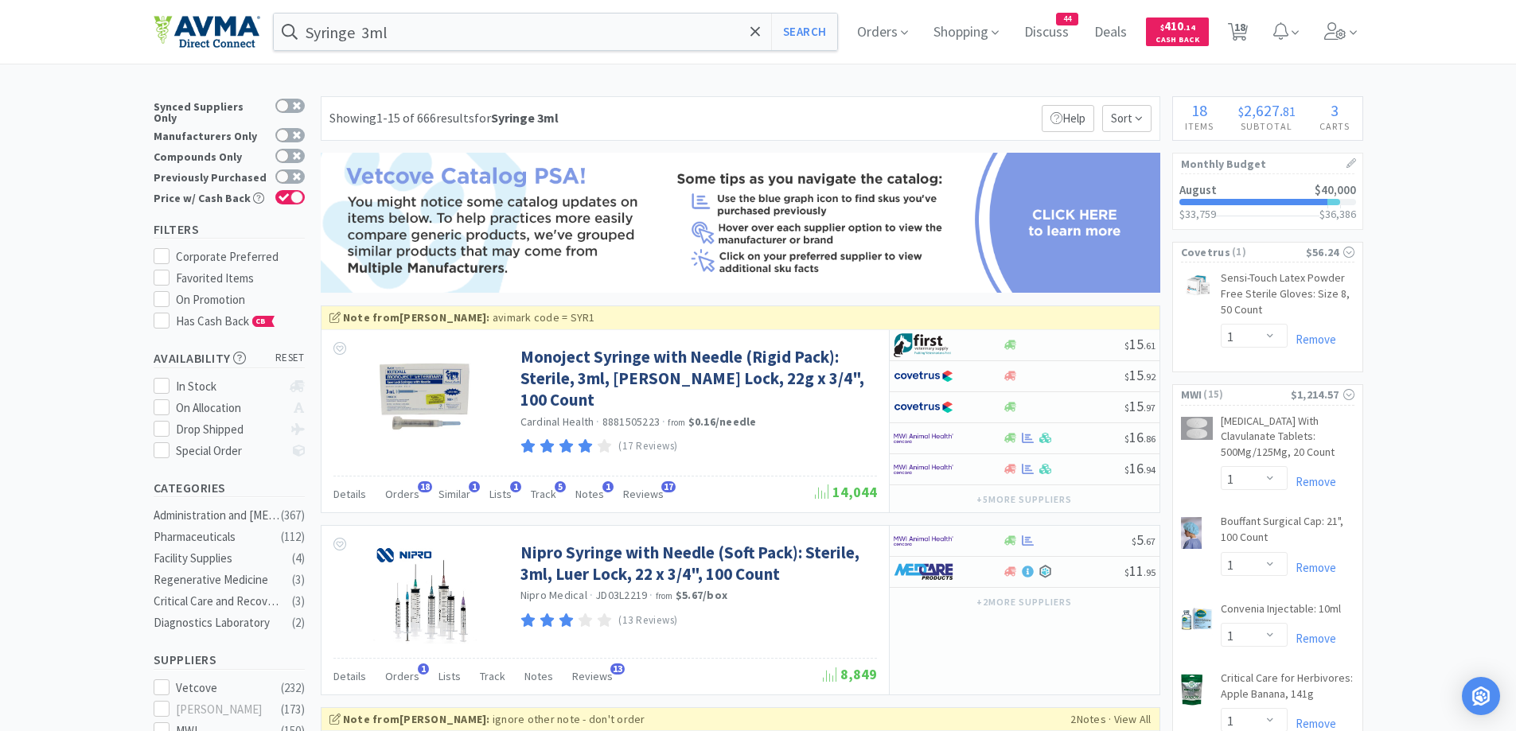
scroll to position [159, 0]
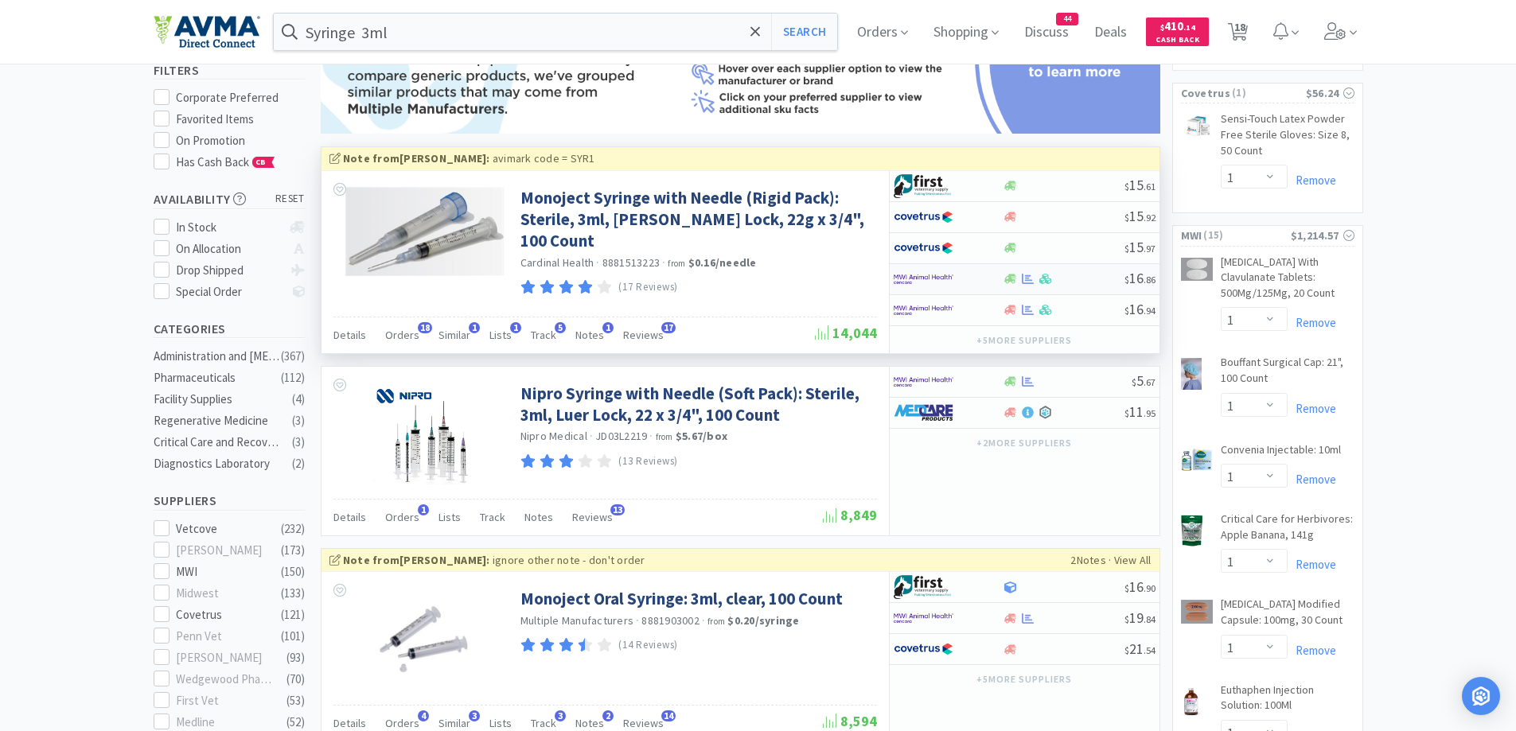
click at [1018, 277] on div at bounding box center [1010, 279] width 16 height 12
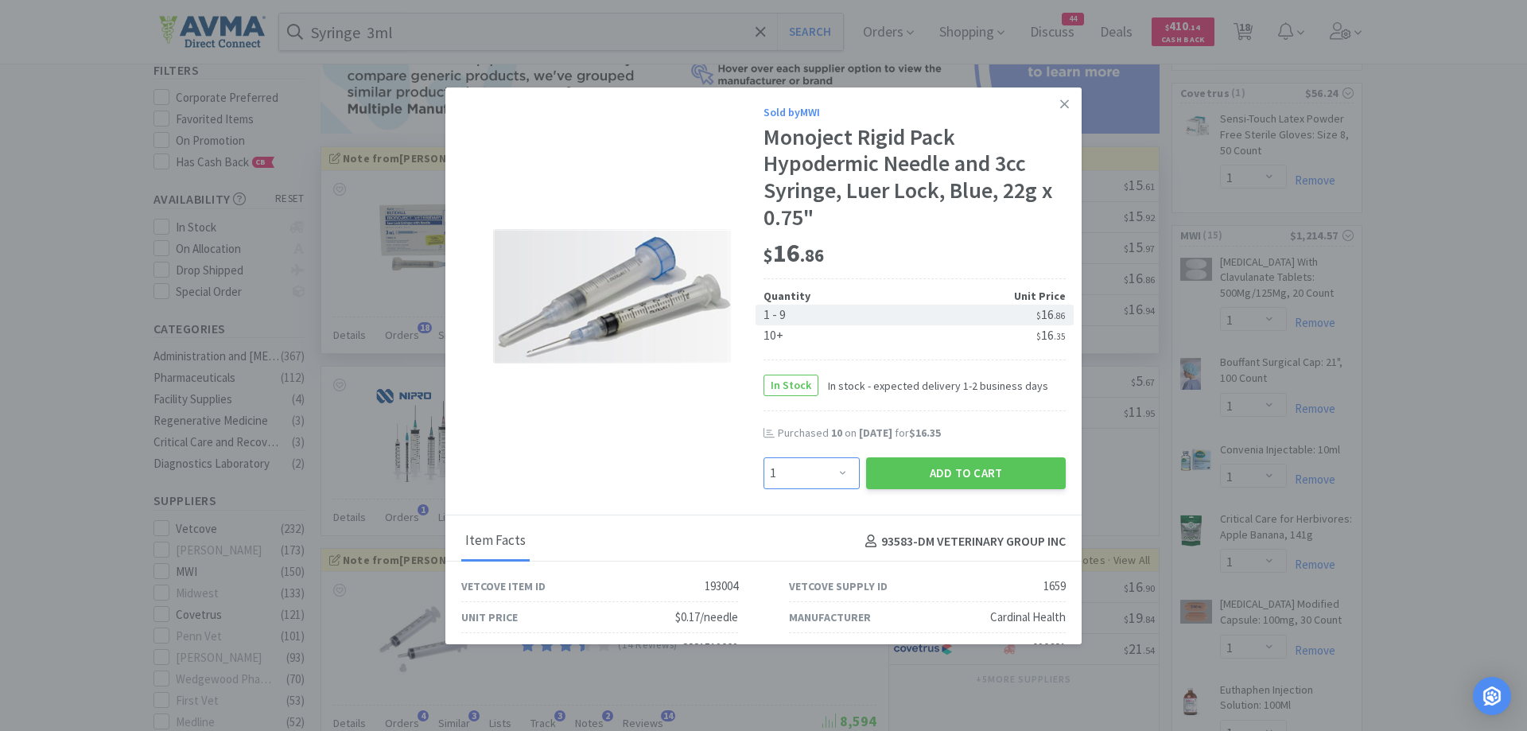
click at [843, 476] on select "Enter Quantity 1 2 3 4 5 6 7 8 9 10 11 12 13 14 15 16 17 18 19 20 Enter Quantity" at bounding box center [812, 473] width 96 height 32
select select "10"
click at [764, 457] on select "Enter Quantity 1 2 3 4 5 6 7 8 9 10 11 12 13 14 15 16 17 18 19 20 Enter Quantity" at bounding box center [812, 473] width 96 height 32
click at [962, 487] on button "Add to Cart" at bounding box center [966, 473] width 200 height 32
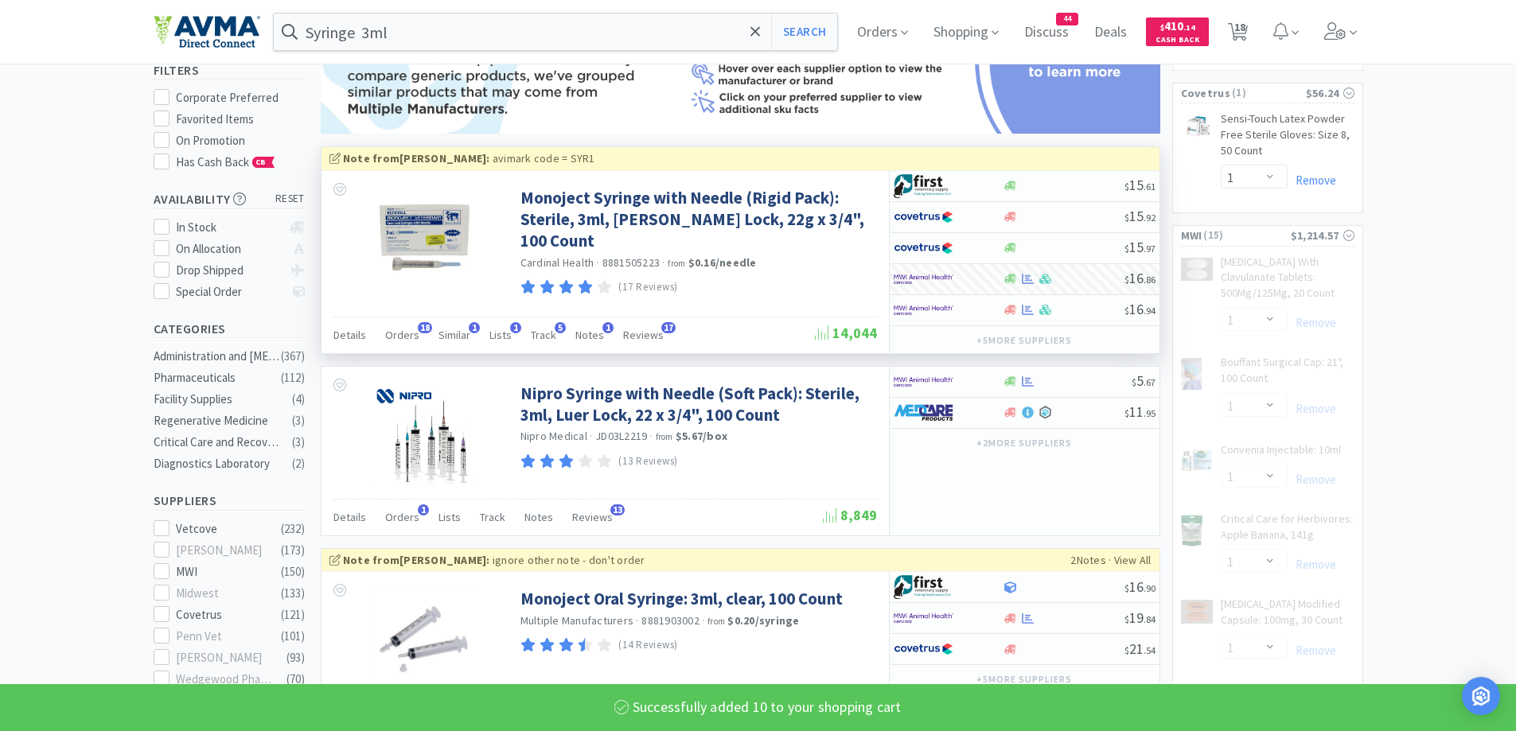
select select "10"
select select "1"
select select "2"
select select "1"
select select "3"
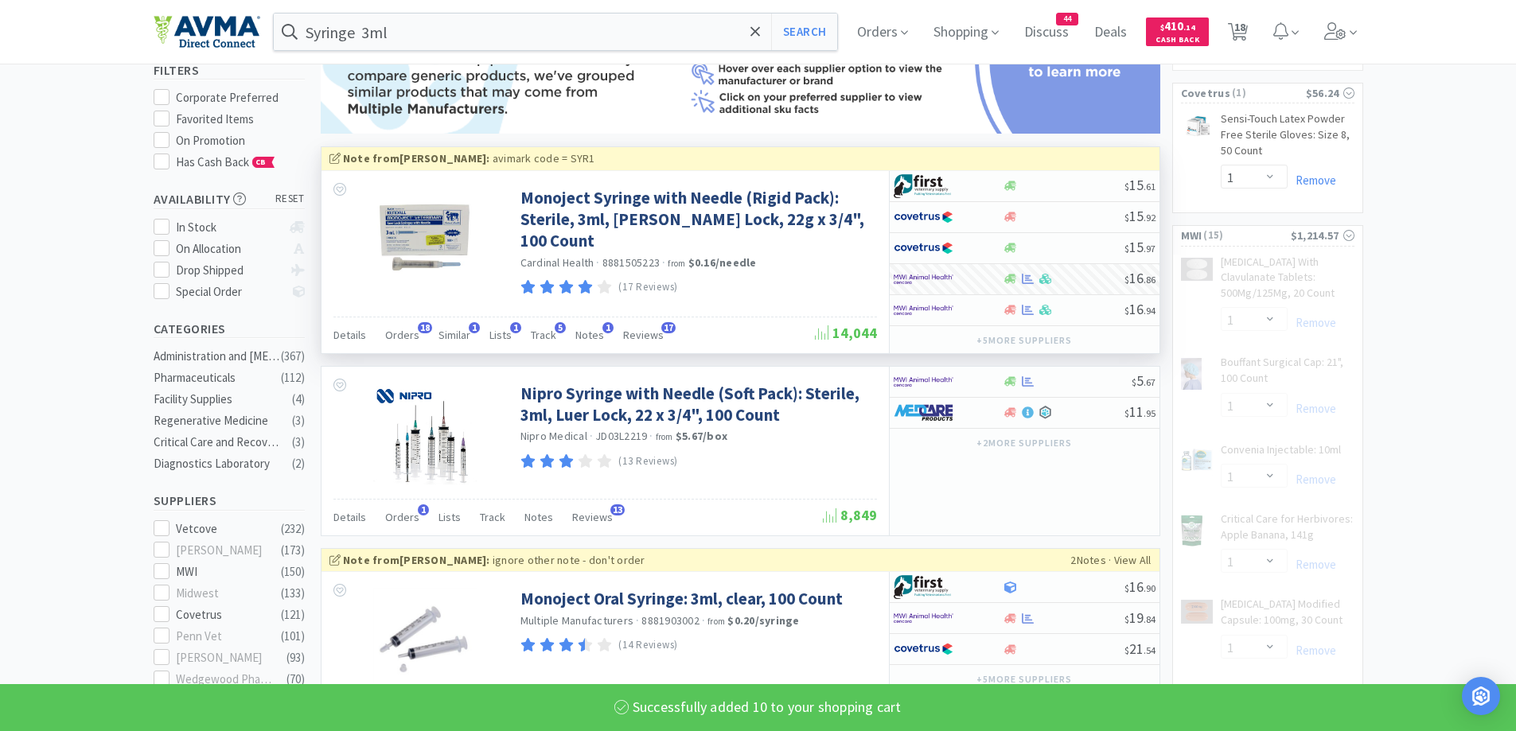
select select "1"
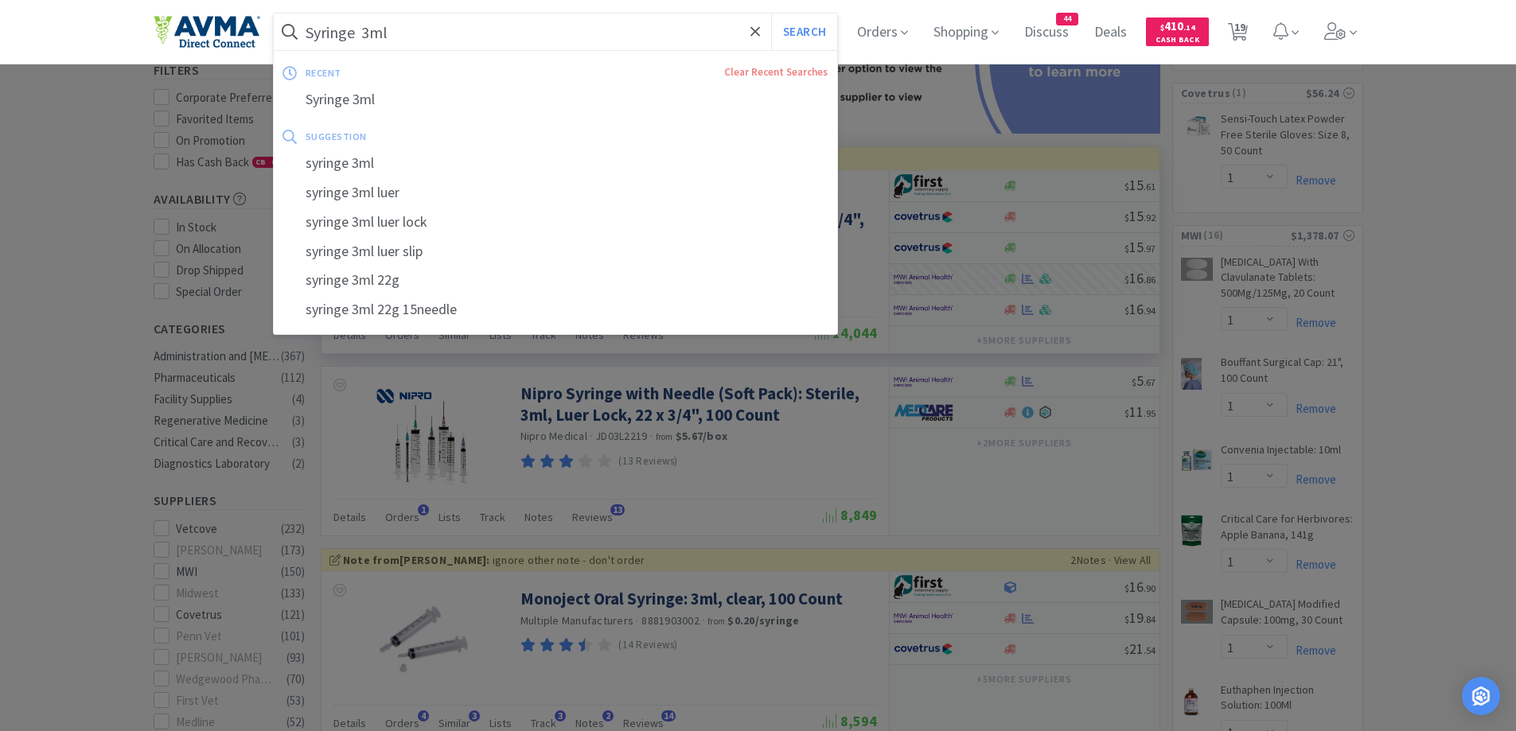
click at [382, 29] on input "Syringe 3ml" at bounding box center [556, 32] width 564 height 37
click at [377, 32] on input "Syringe 3ml" at bounding box center [556, 32] width 564 height 37
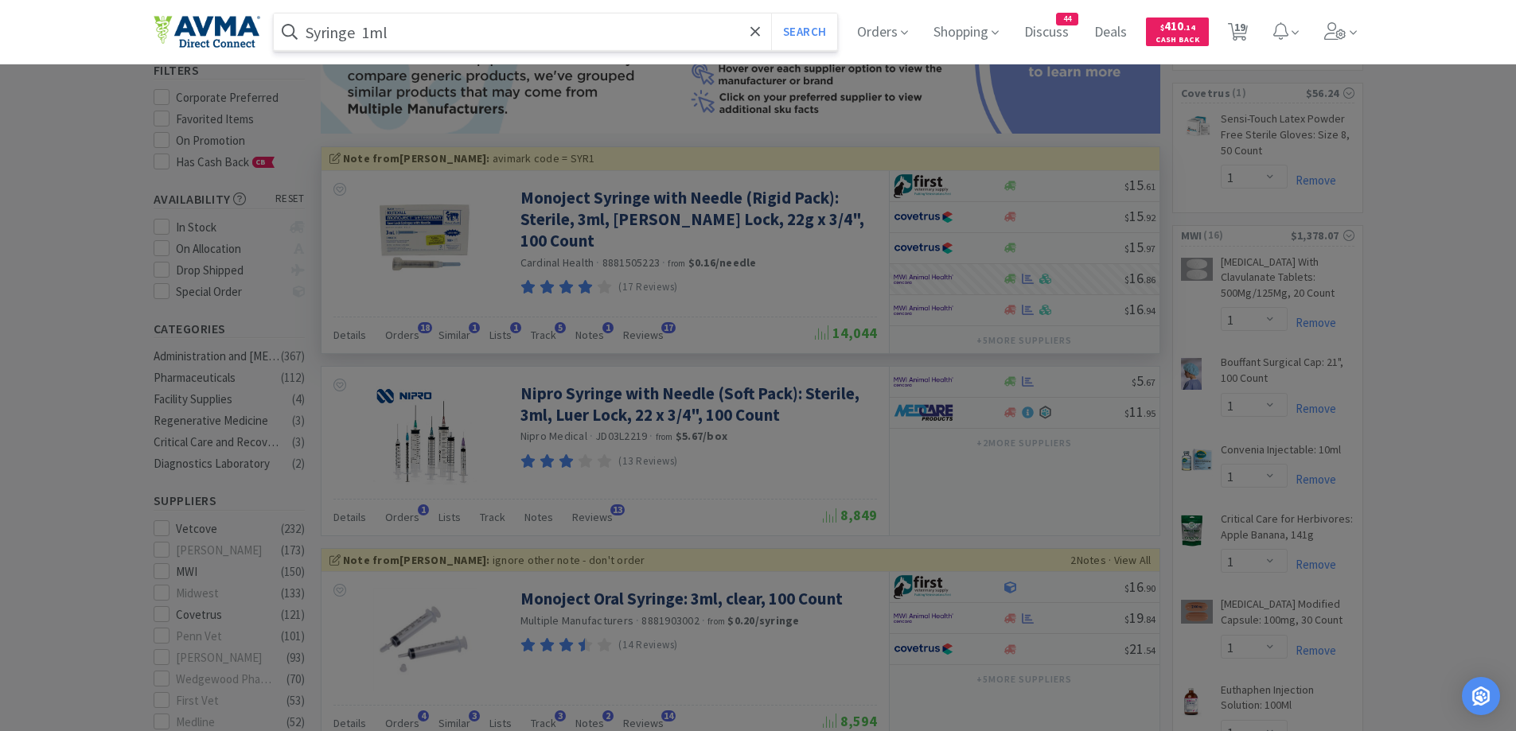
type input "Syringe 1ml"
click at [771, 14] on button "Search" at bounding box center [804, 32] width 66 height 37
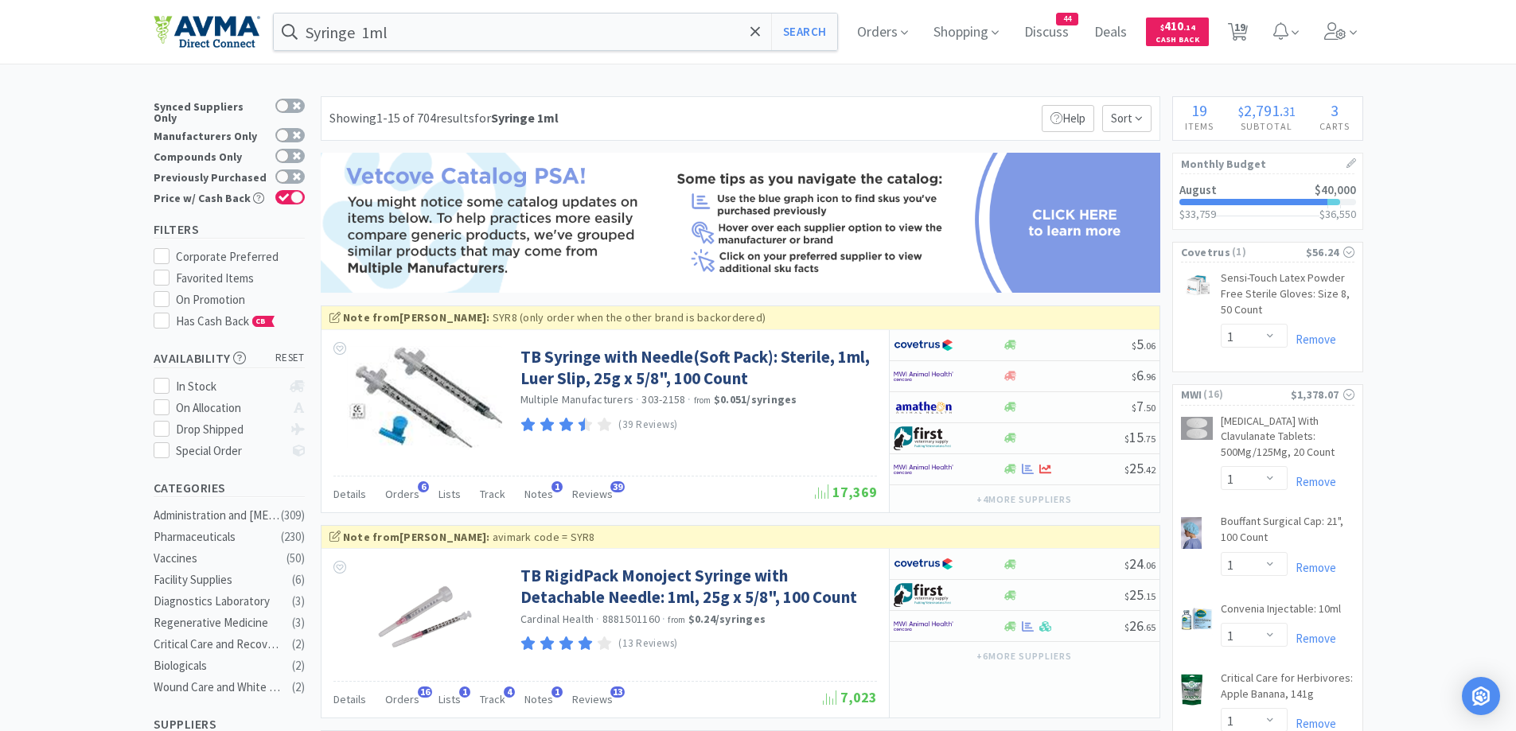
scroll to position [159, 0]
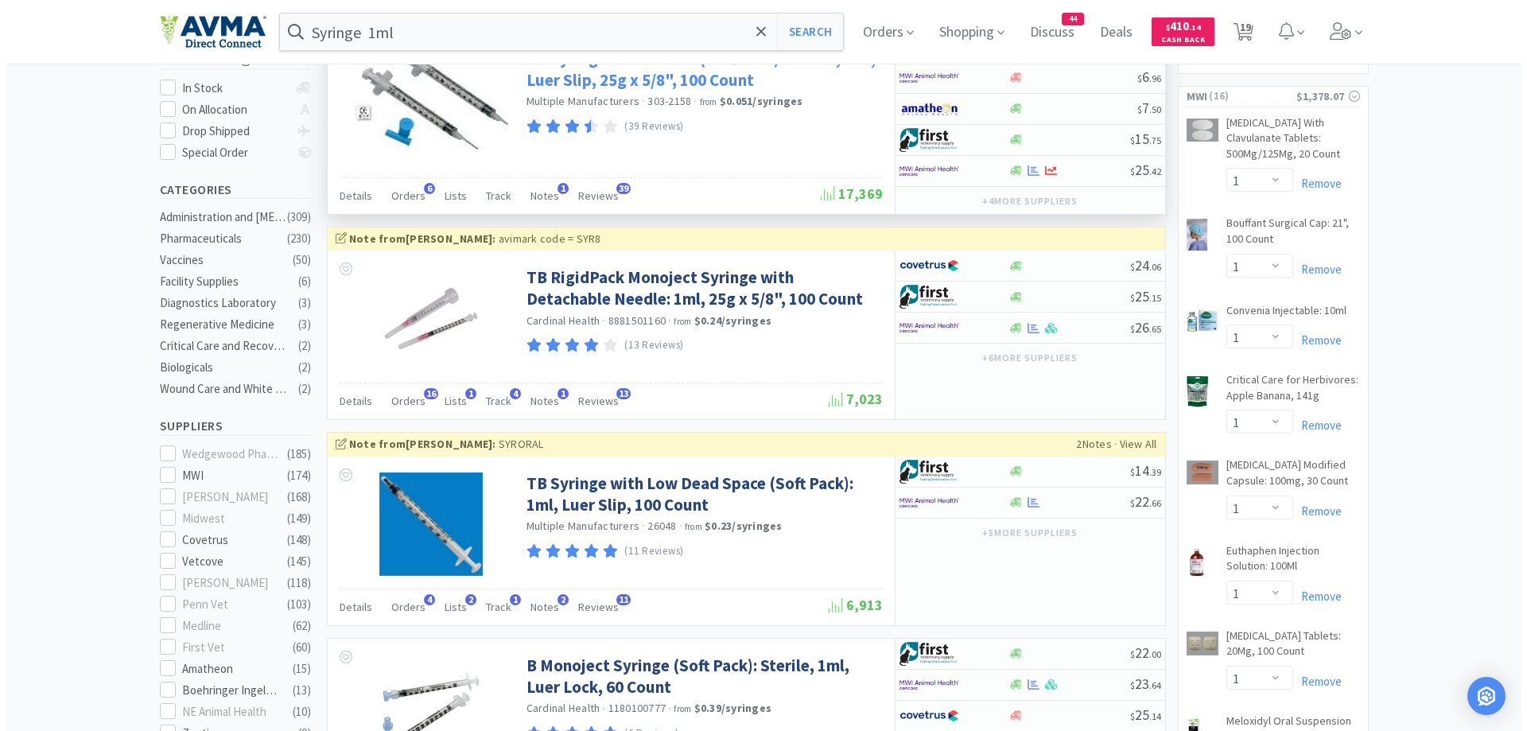
scroll to position [318, 0]
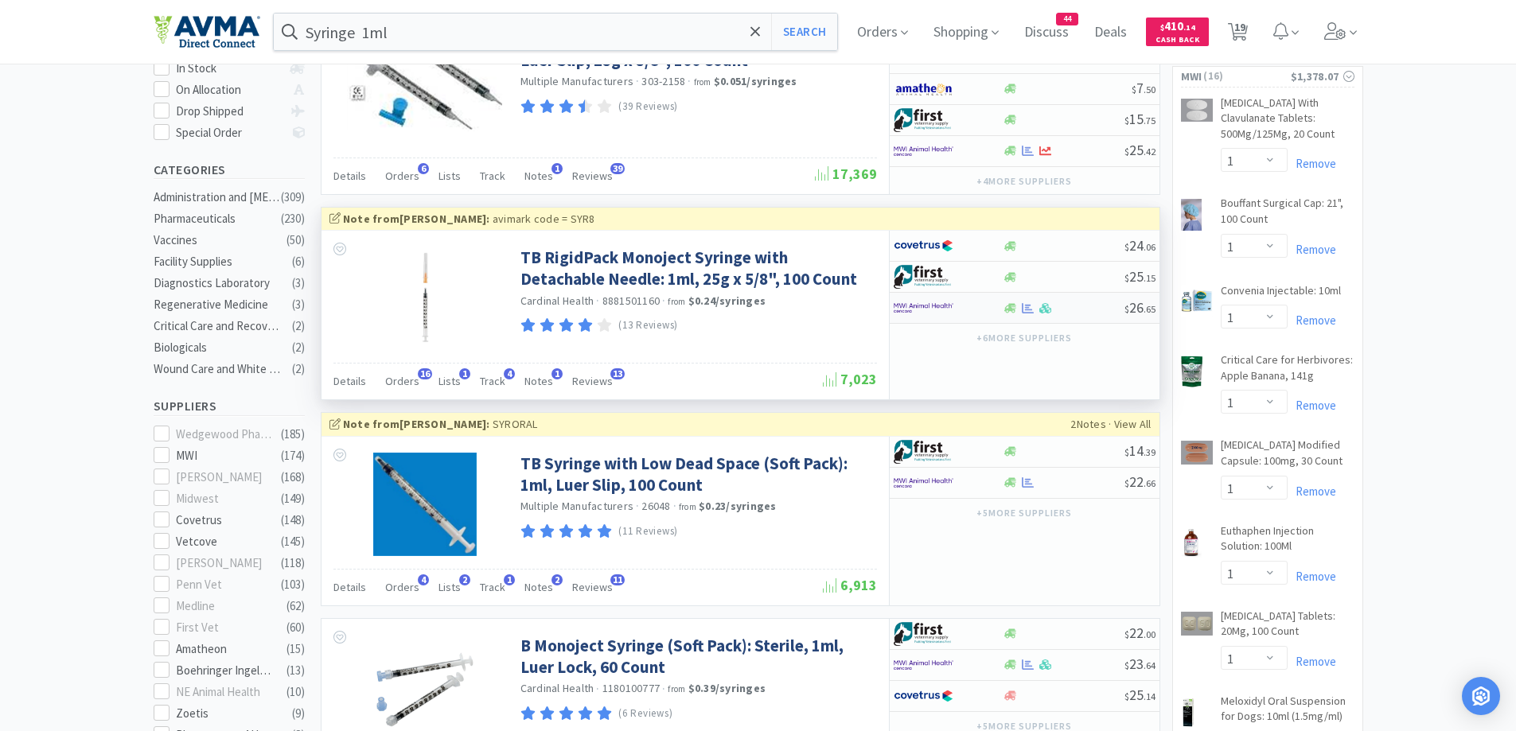
click at [950, 307] on img at bounding box center [923, 308] width 60 height 24
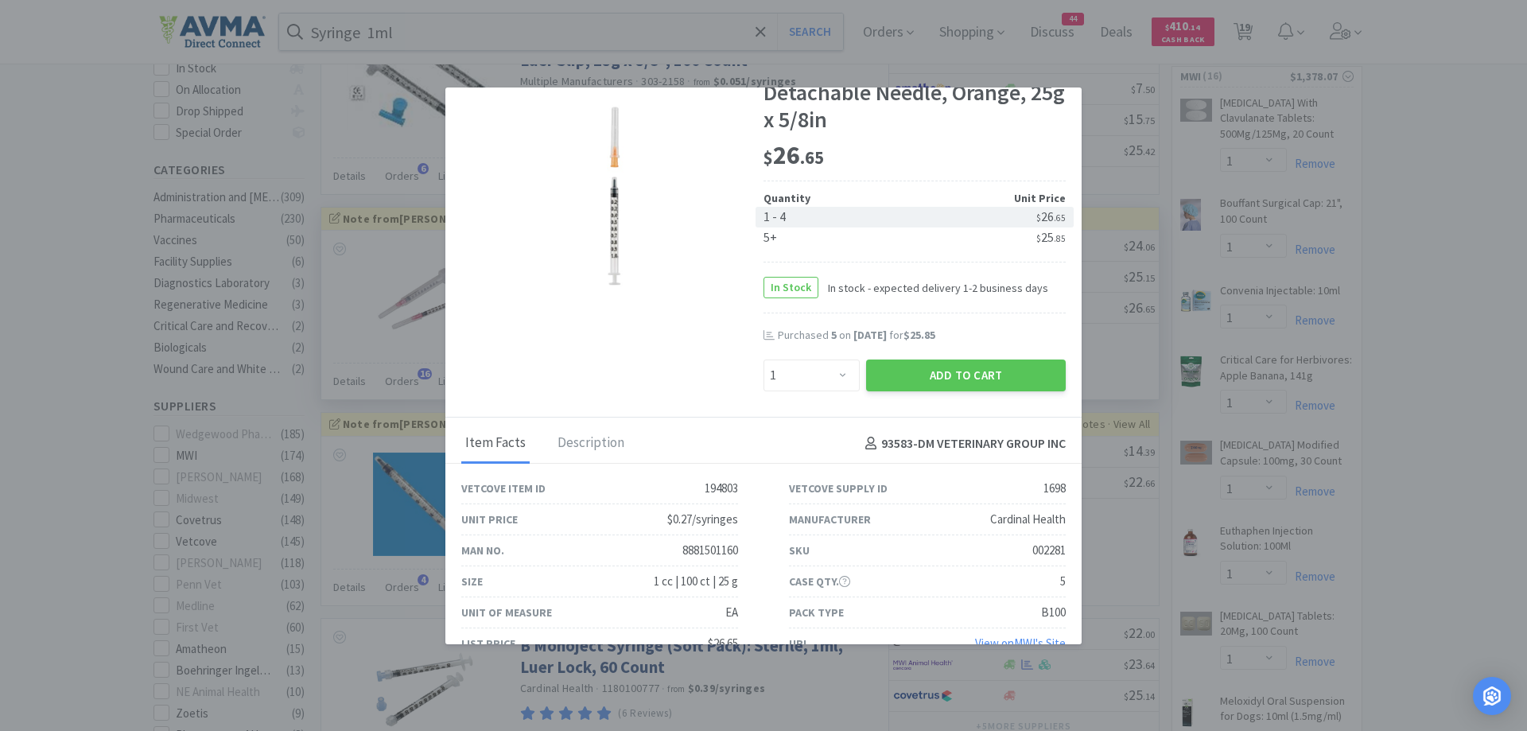
scroll to position [129, 0]
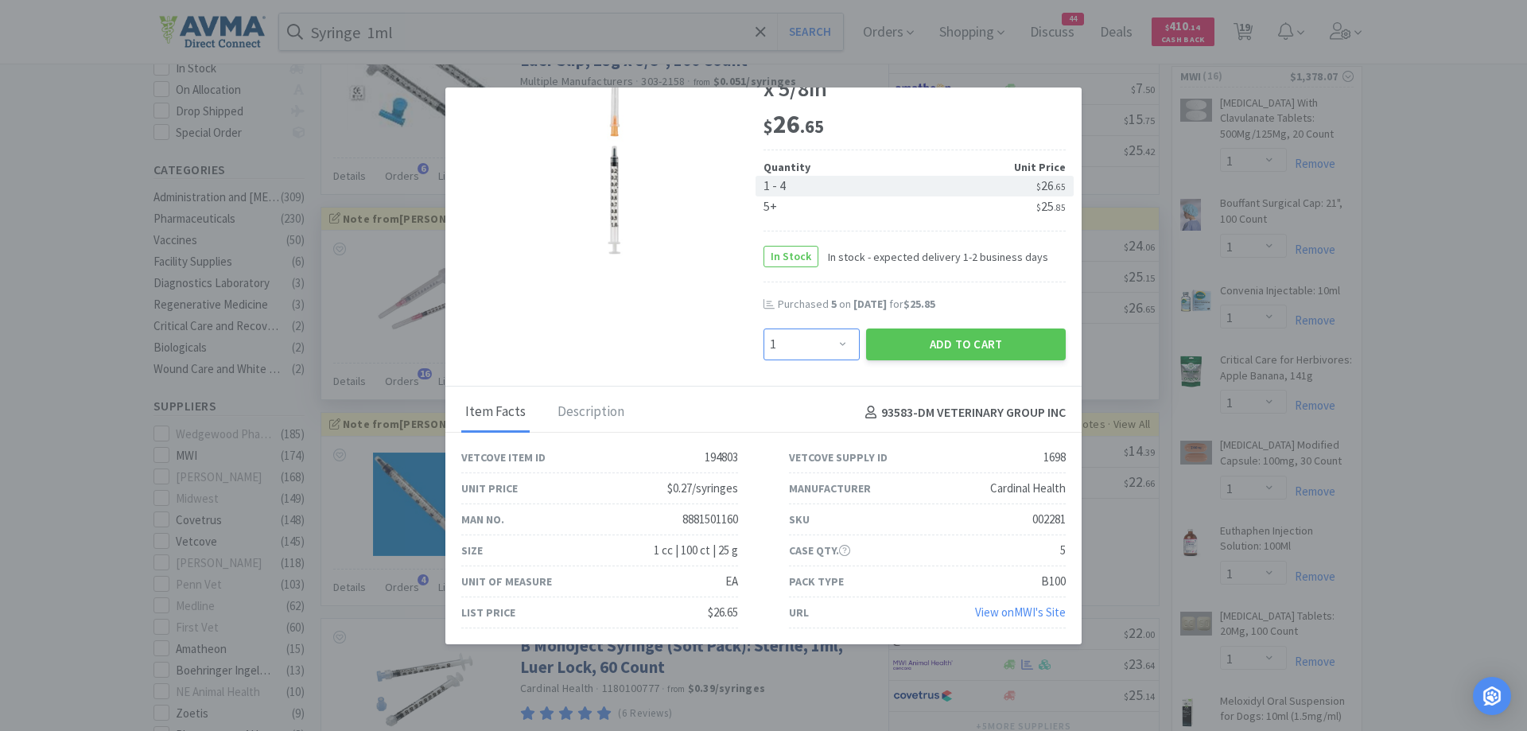
click at [827, 351] on select "Enter Quantity 1 2 3 4 5 6 7 8 9 10 11 12 13 14 15 16 17 18 19 20 Enter Quantity" at bounding box center [812, 345] width 96 height 32
select select "5"
click at [764, 329] on select "Enter Quantity 1 2 3 4 5 6 7 8 9 10 11 12 13 14 15 16 17 18 19 20 Enter Quantity" at bounding box center [812, 345] width 96 height 32
click at [1014, 298] on div "Purchased 5 on Mar 28th, 2025 for $25.85" at bounding box center [922, 305] width 288 height 16
click at [990, 341] on button "Add to Cart" at bounding box center [966, 345] width 200 height 32
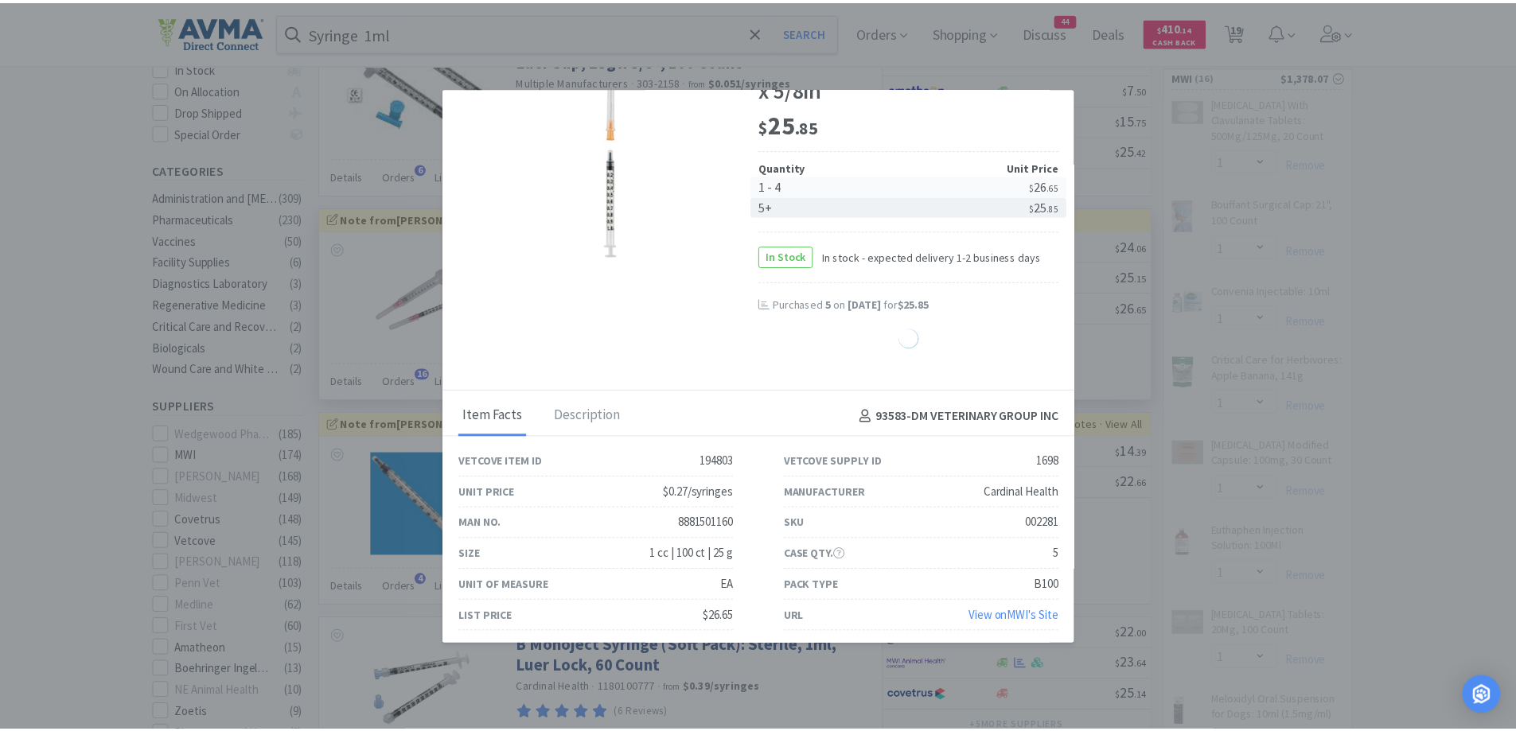
scroll to position [130, 0]
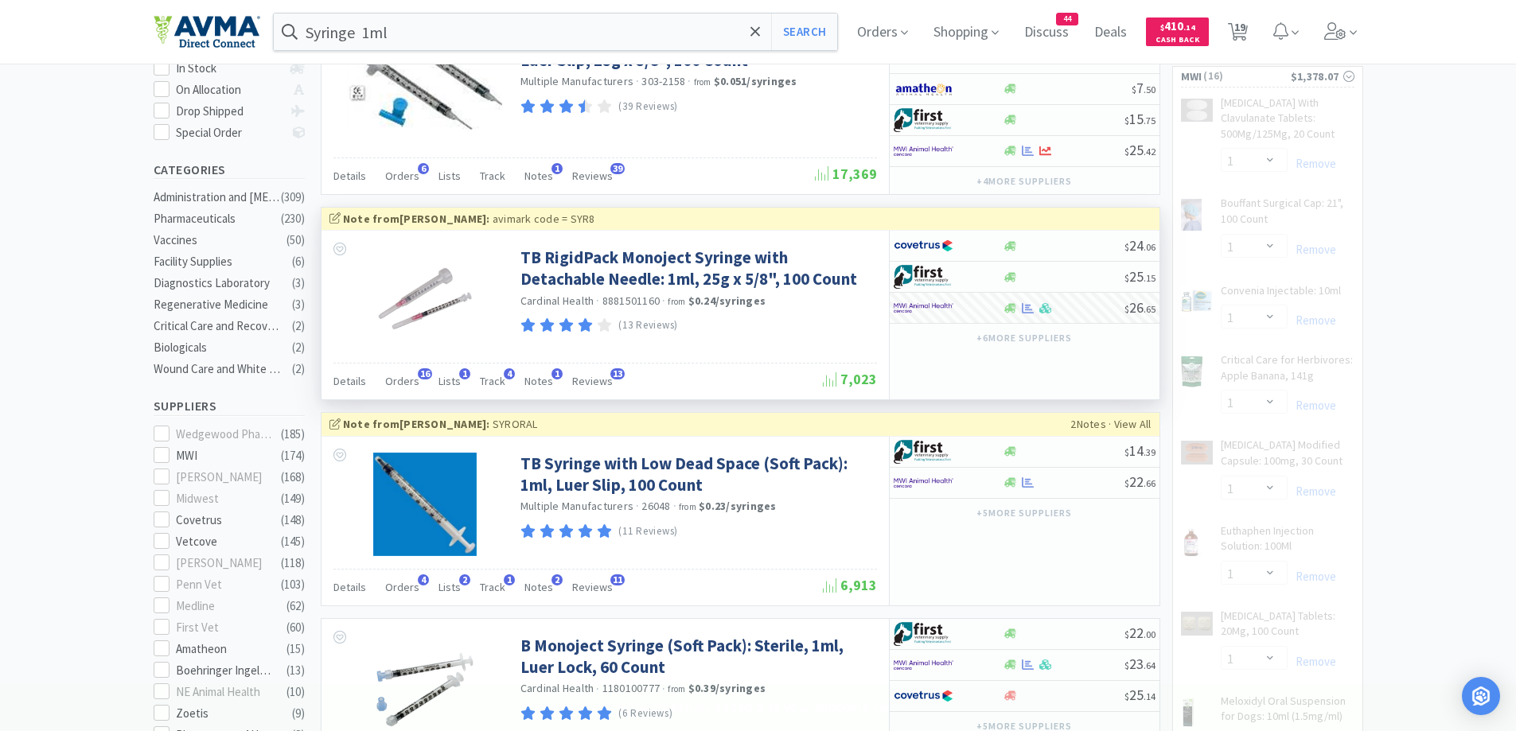
select select "5"
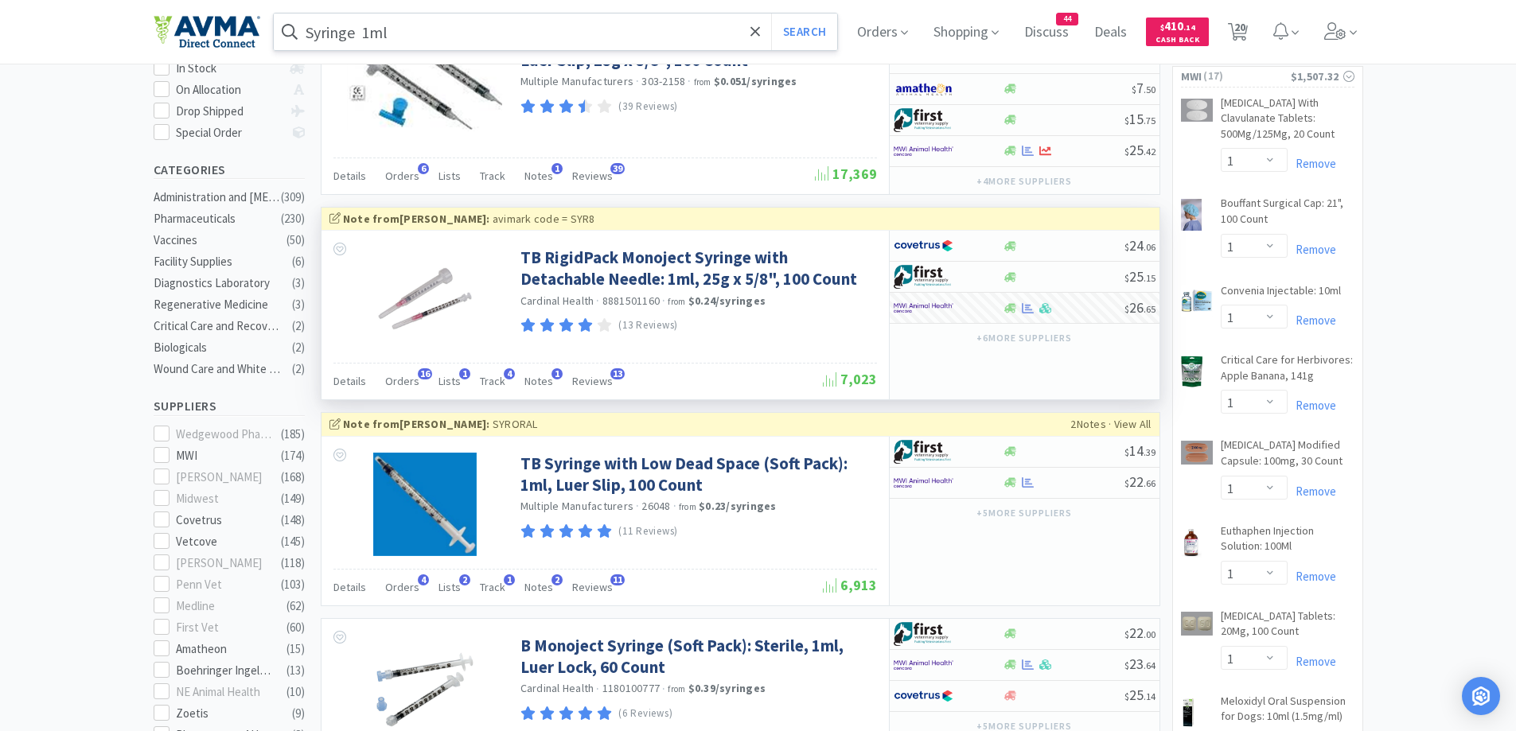
click at [466, 33] on input "Syringe 1ml" at bounding box center [556, 32] width 564 height 37
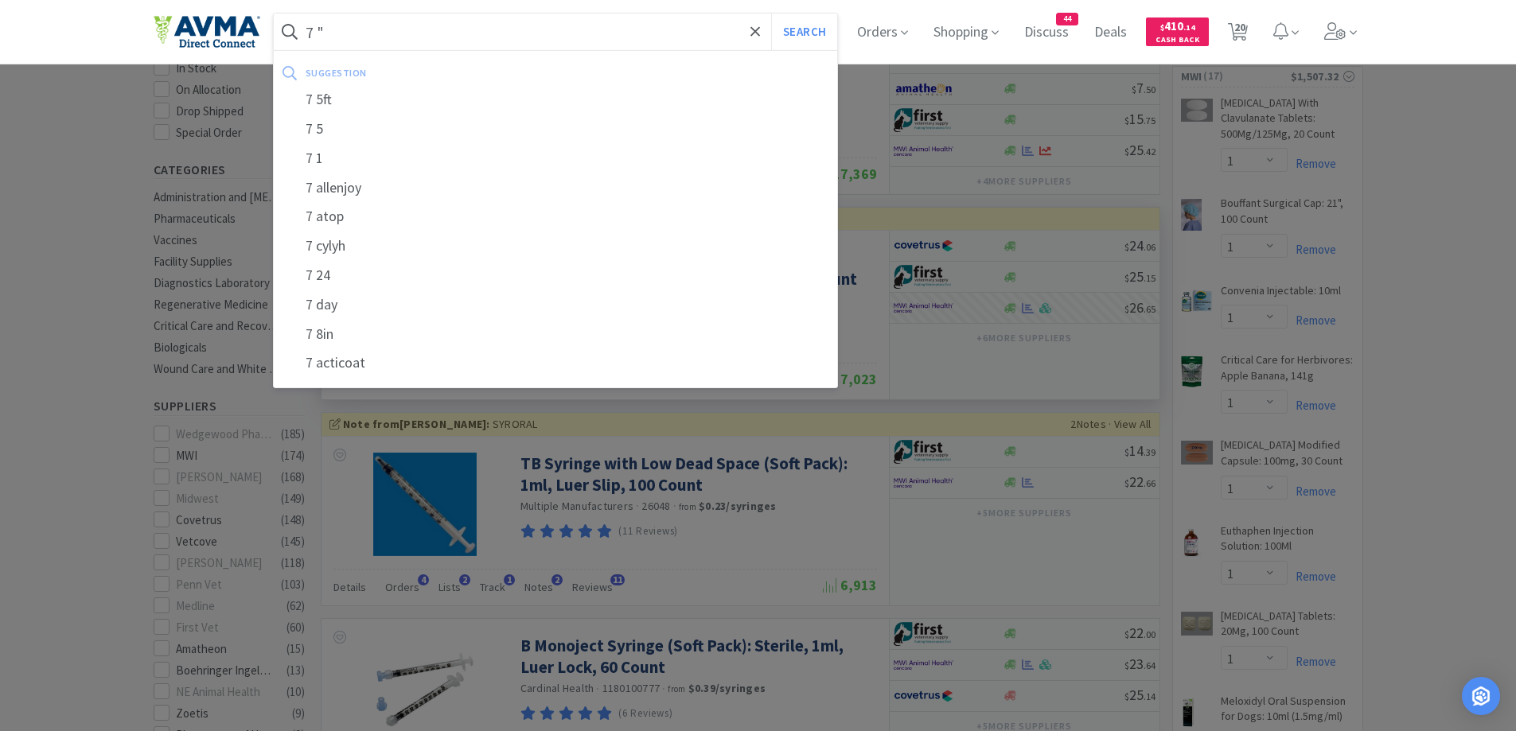
click at [771, 14] on button "Search" at bounding box center [804, 32] width 66 height 37
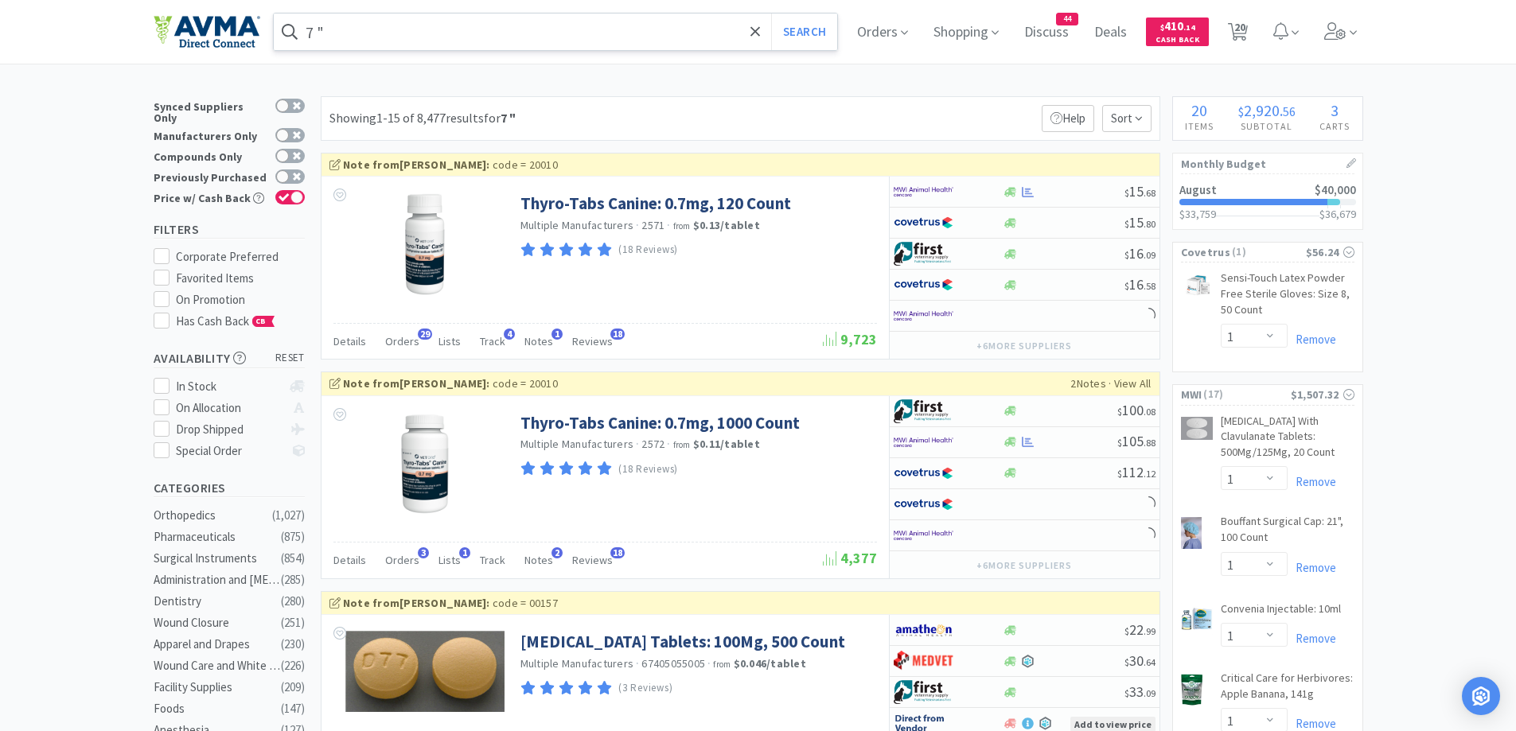
click at [320, 33] on input "7 "" at bounding box center [556, 32] width 564 height 37
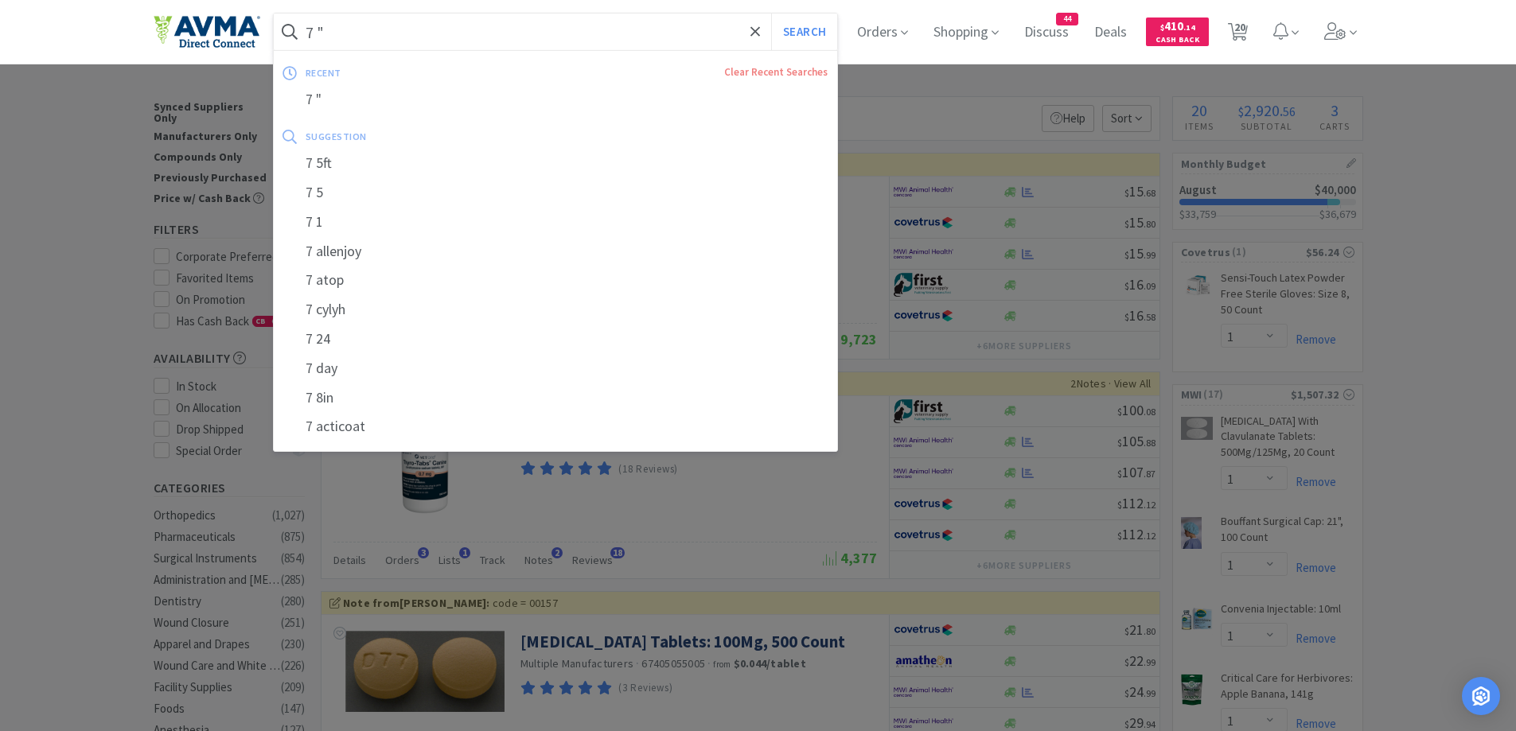
click at [373, 31] on input "7 "" at bounding box center [556, 32] width 564 height 37
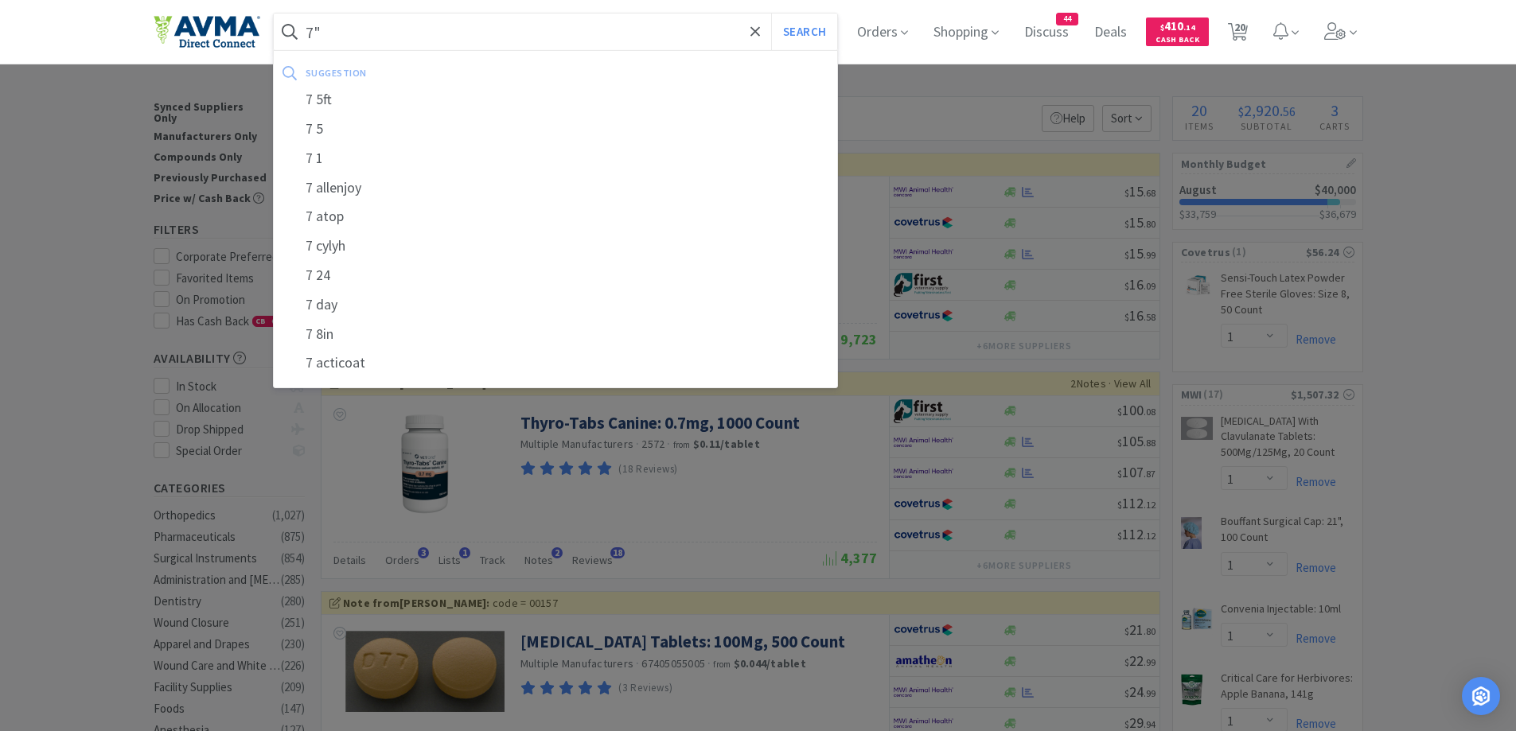
type input "7""
click at [771, 14] on button "Search" at bounding box center [804, 32] width 66 height 37
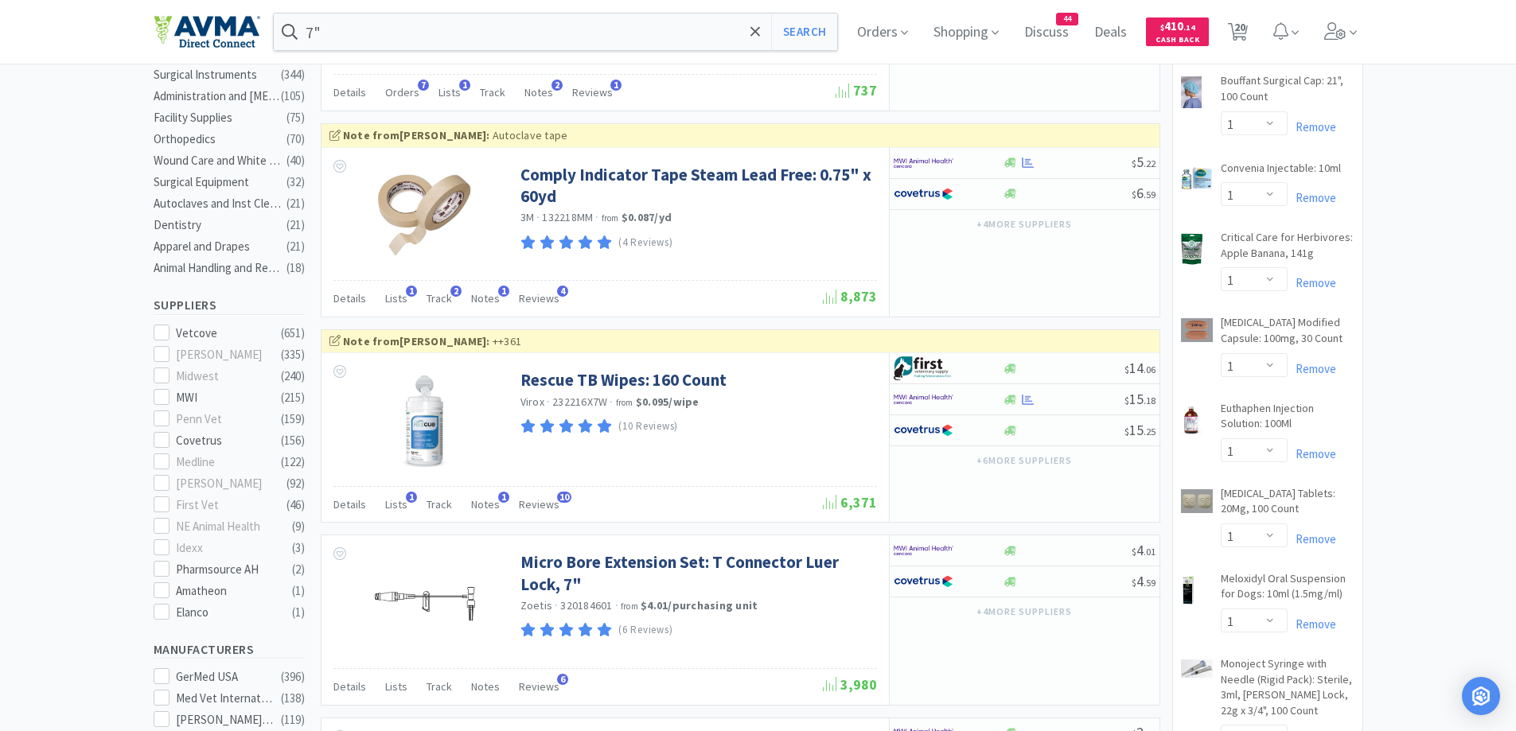
scroll to position [318, 0]
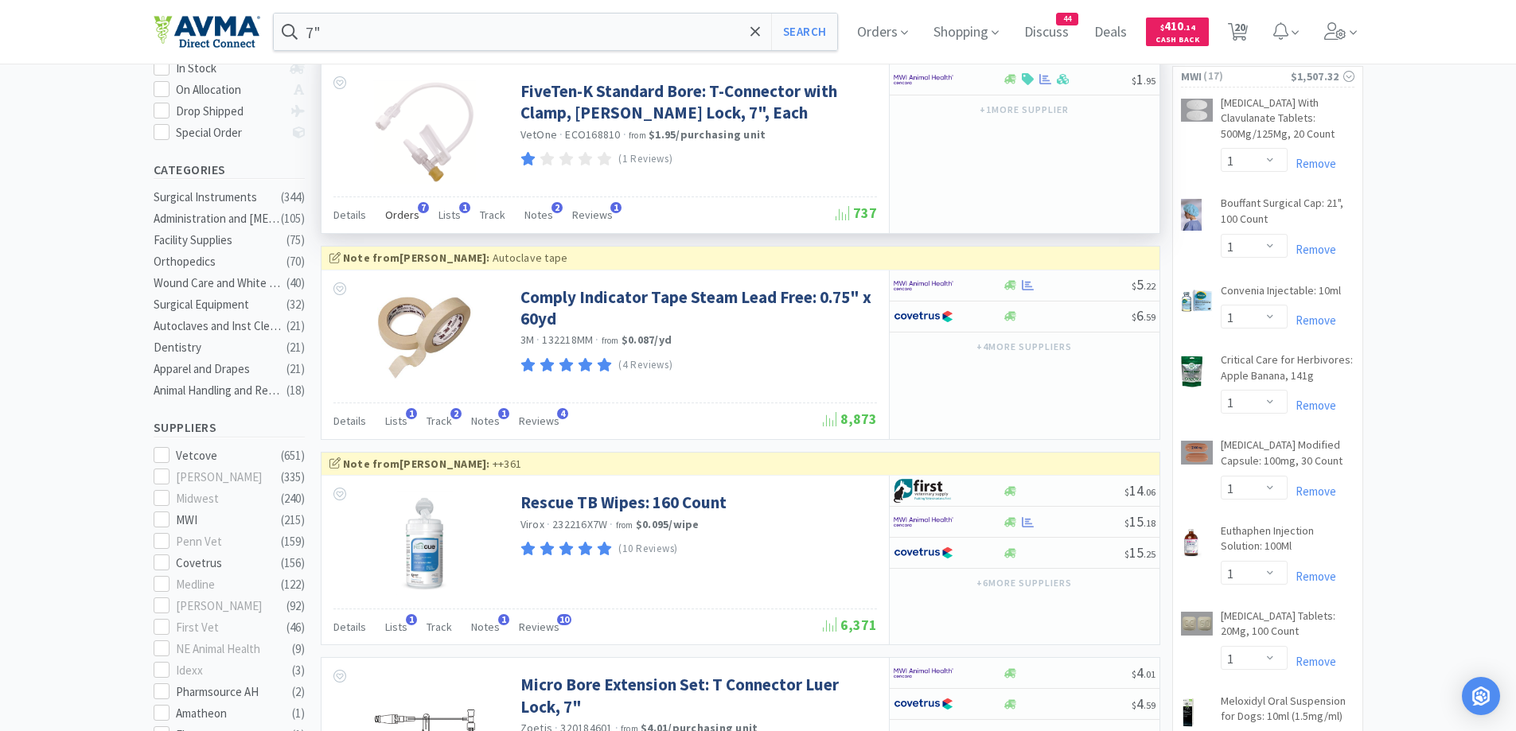
click at [398, 215] on span "Orders" at bounding box center [402, 215] width 34 height 14
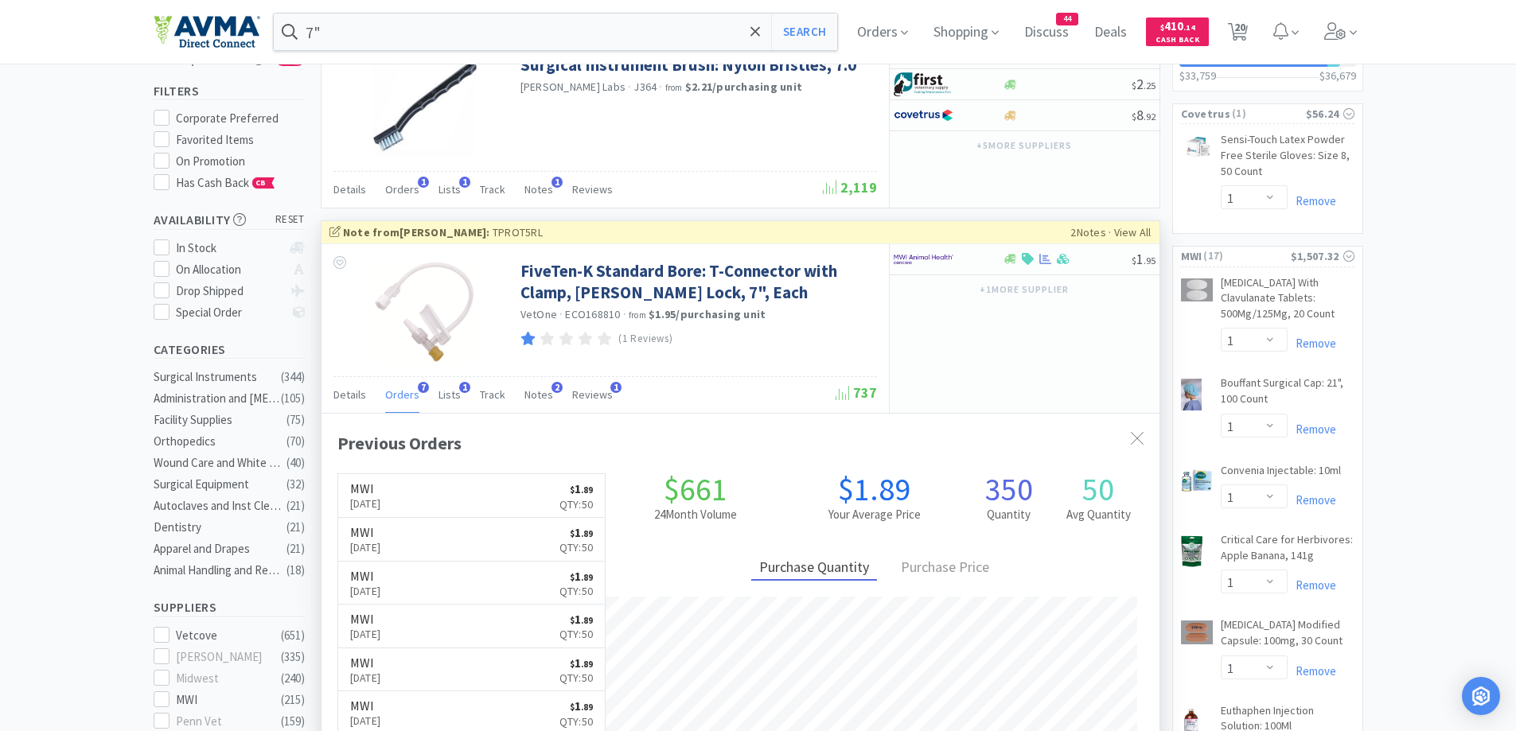
scroll to position [0, 0]
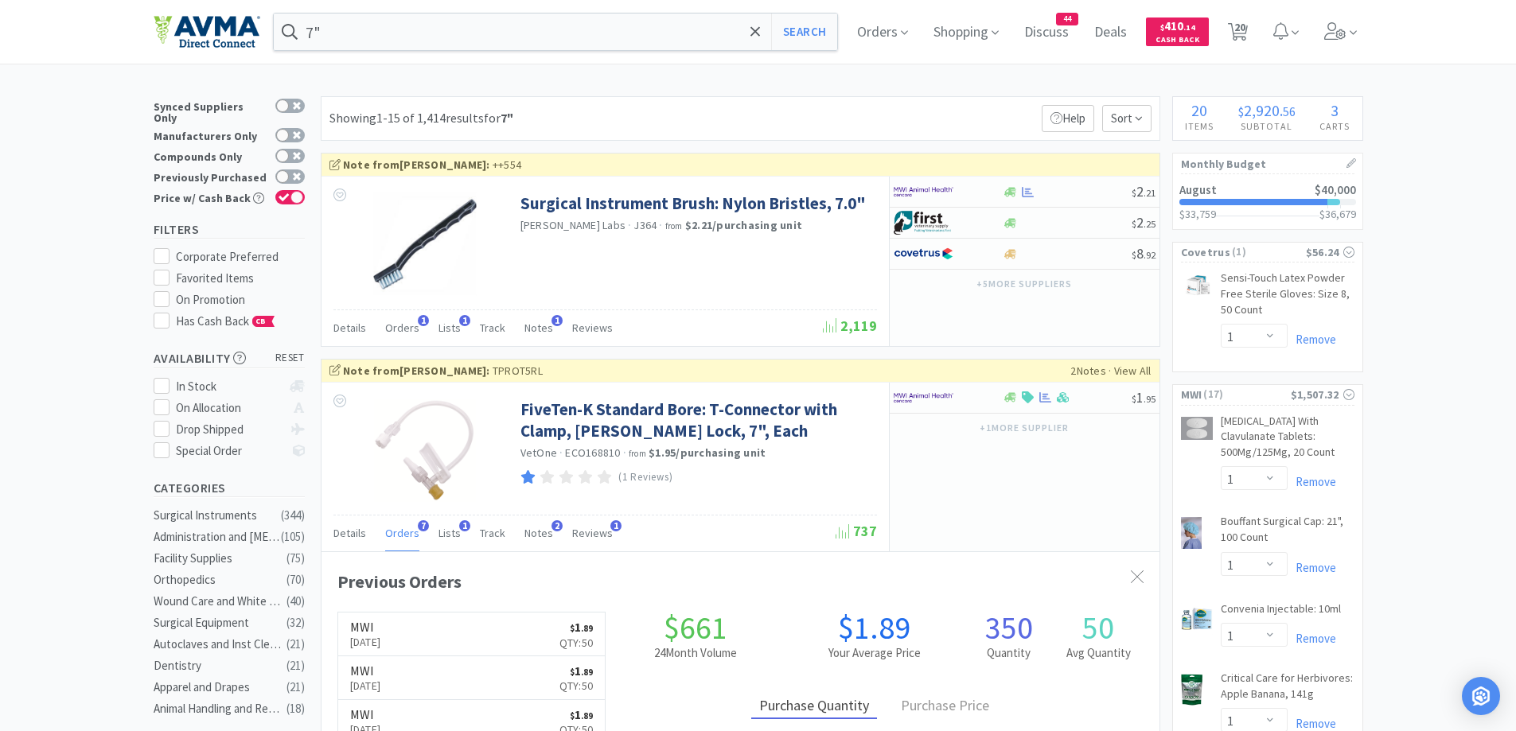
click at [714, 103] on div "Showing 1-15 of 1,414 results for 7" Filters Help Sort" at bounding box center [740, 118] width 839 height 45
click at [998, 33] on icon at bounding box center [994, 32] width 7 height 14
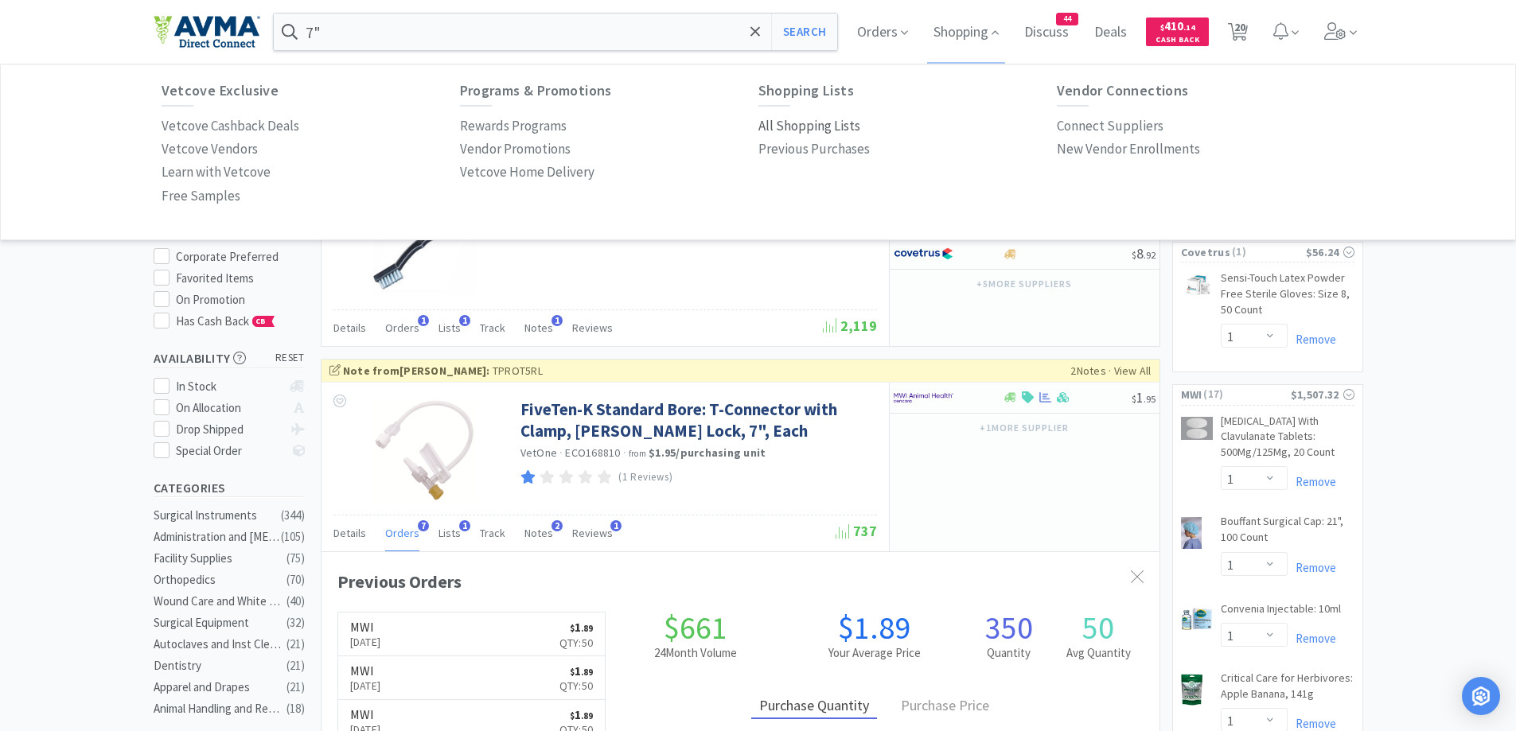
click at [783, 131] on p "All Shopping Lists" at bounding box center [809, 125] width 102 height 21
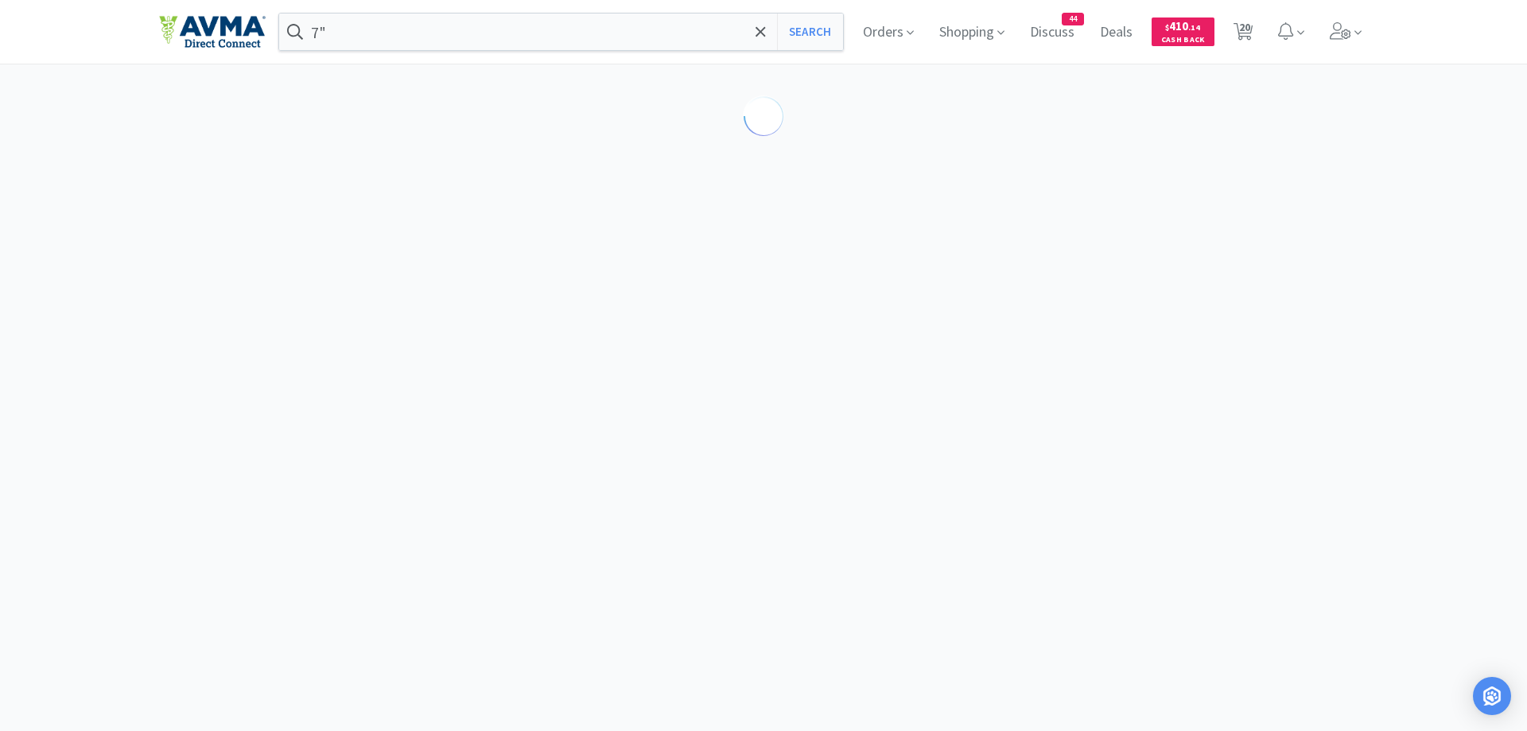
select select "1"
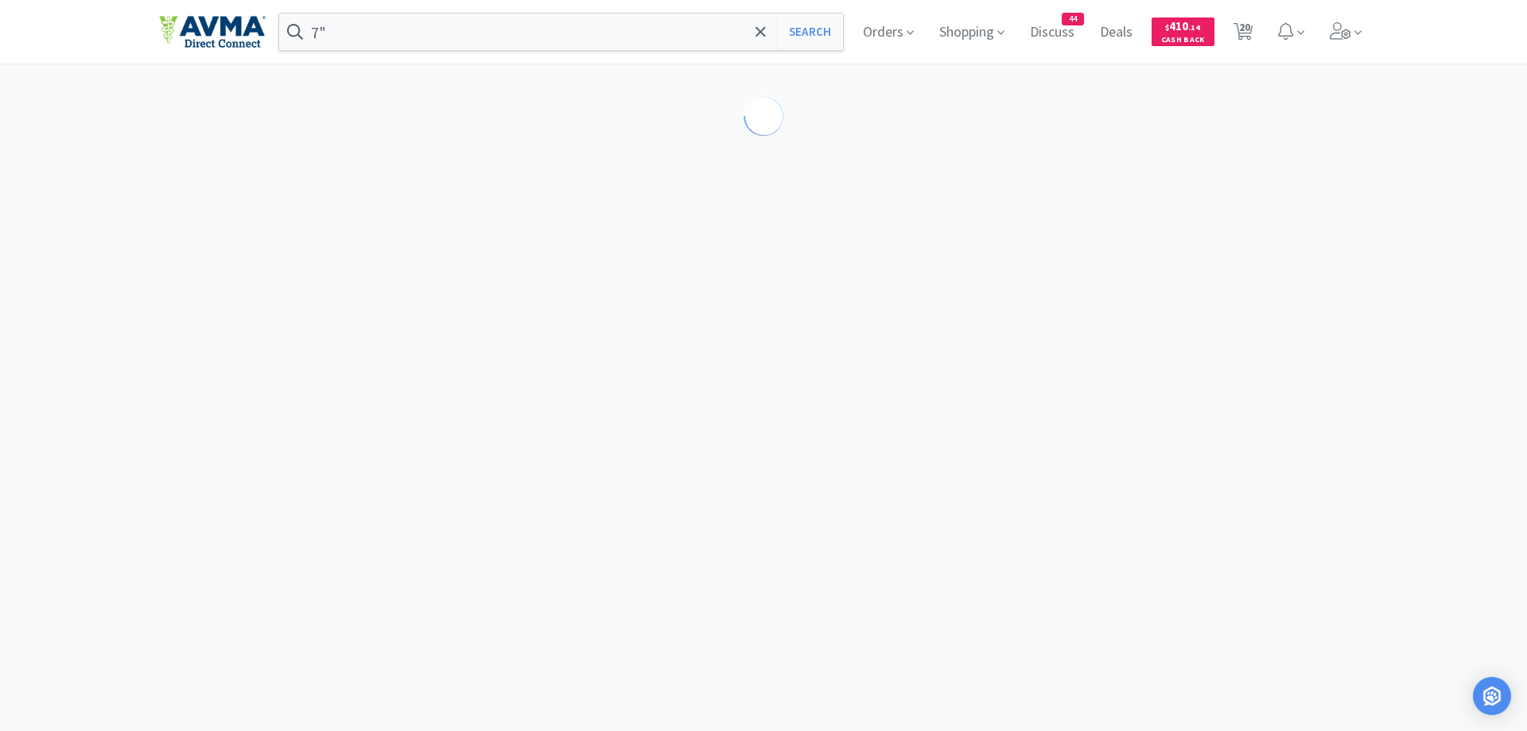
select select "1"
select select "10"
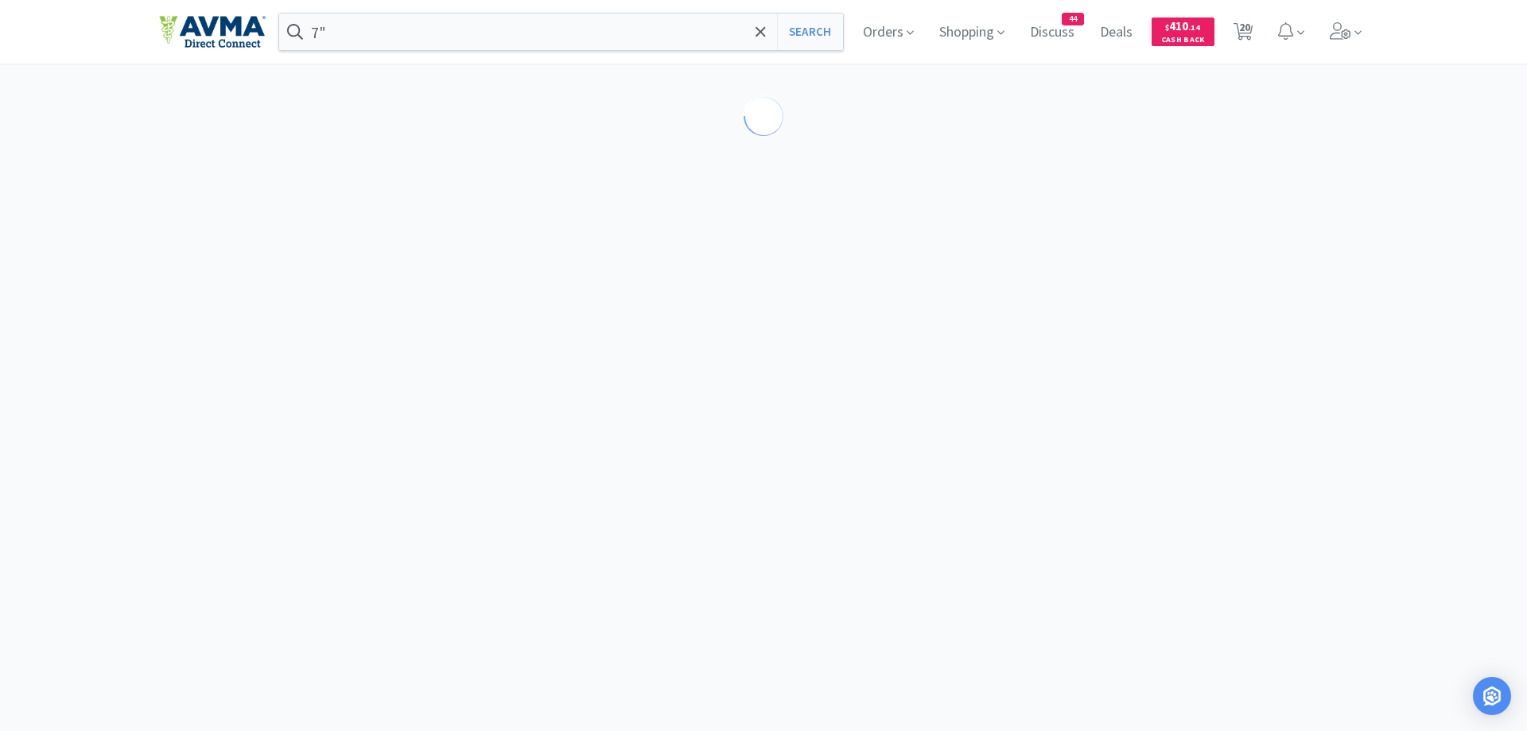
select select "1"
select select "2"
select select "1"
select select "3"
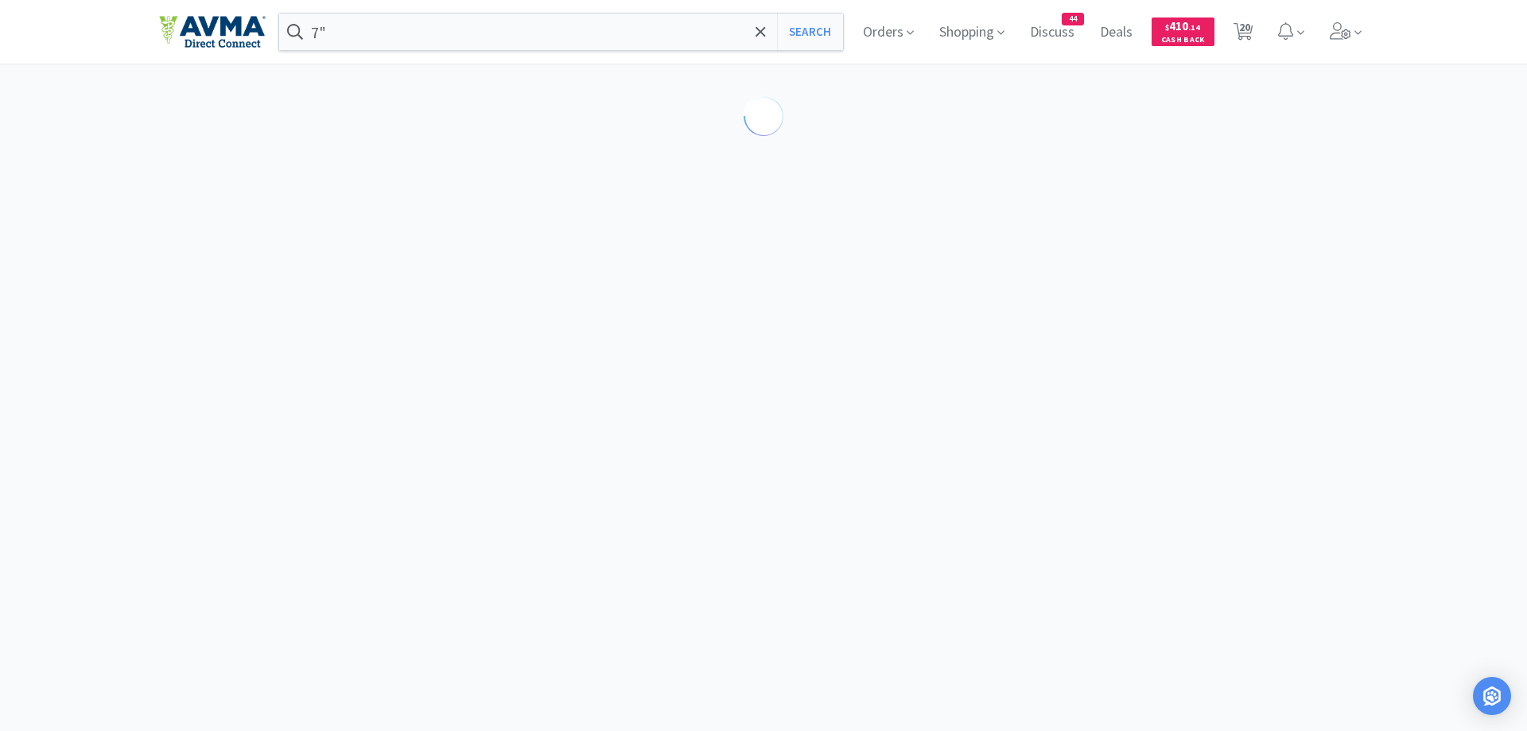
select select "1"
select select "5"
select select "2"
select select "10"
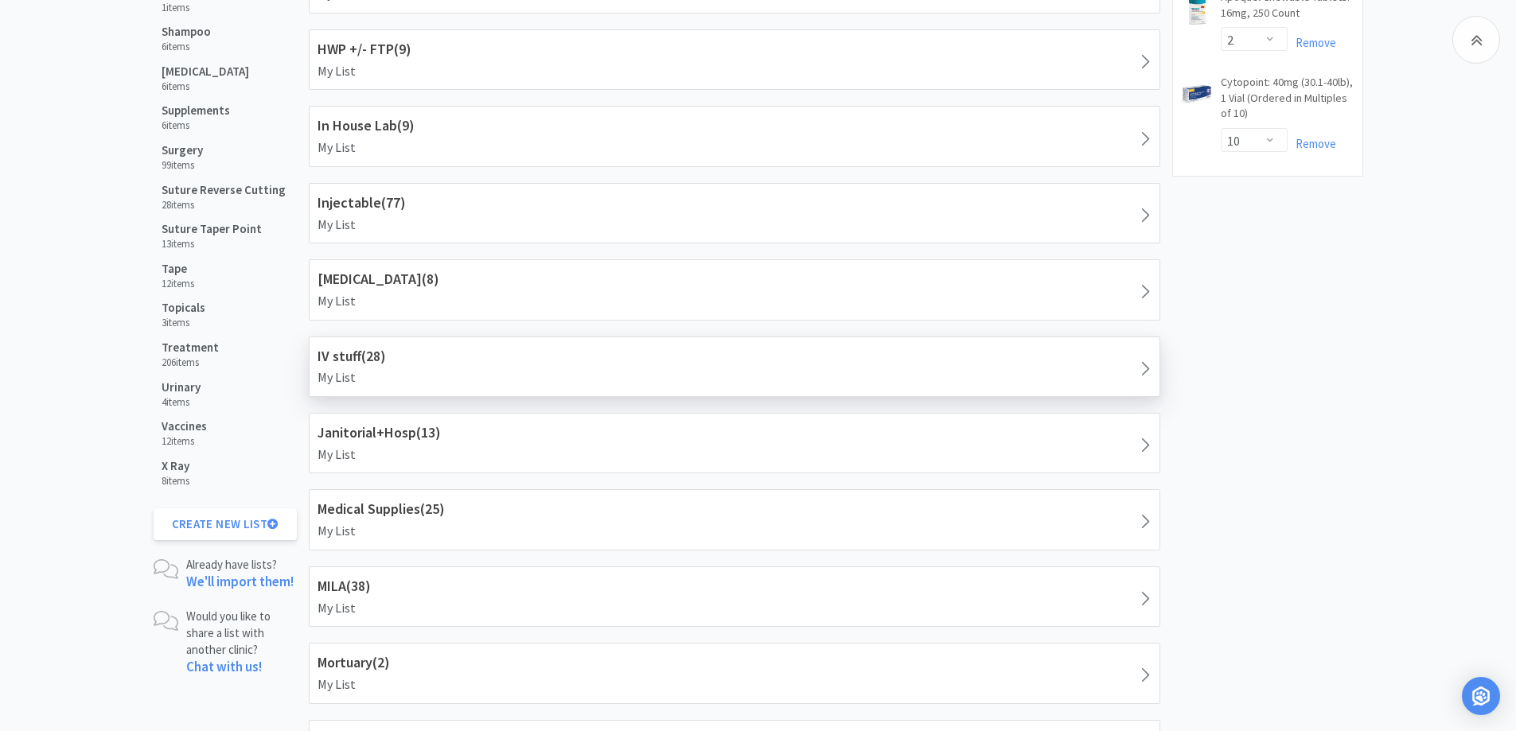
click at [368, 358] on h1 "IV stuff ( 28 )" at bounding box center [734, 356] width 834 height 23
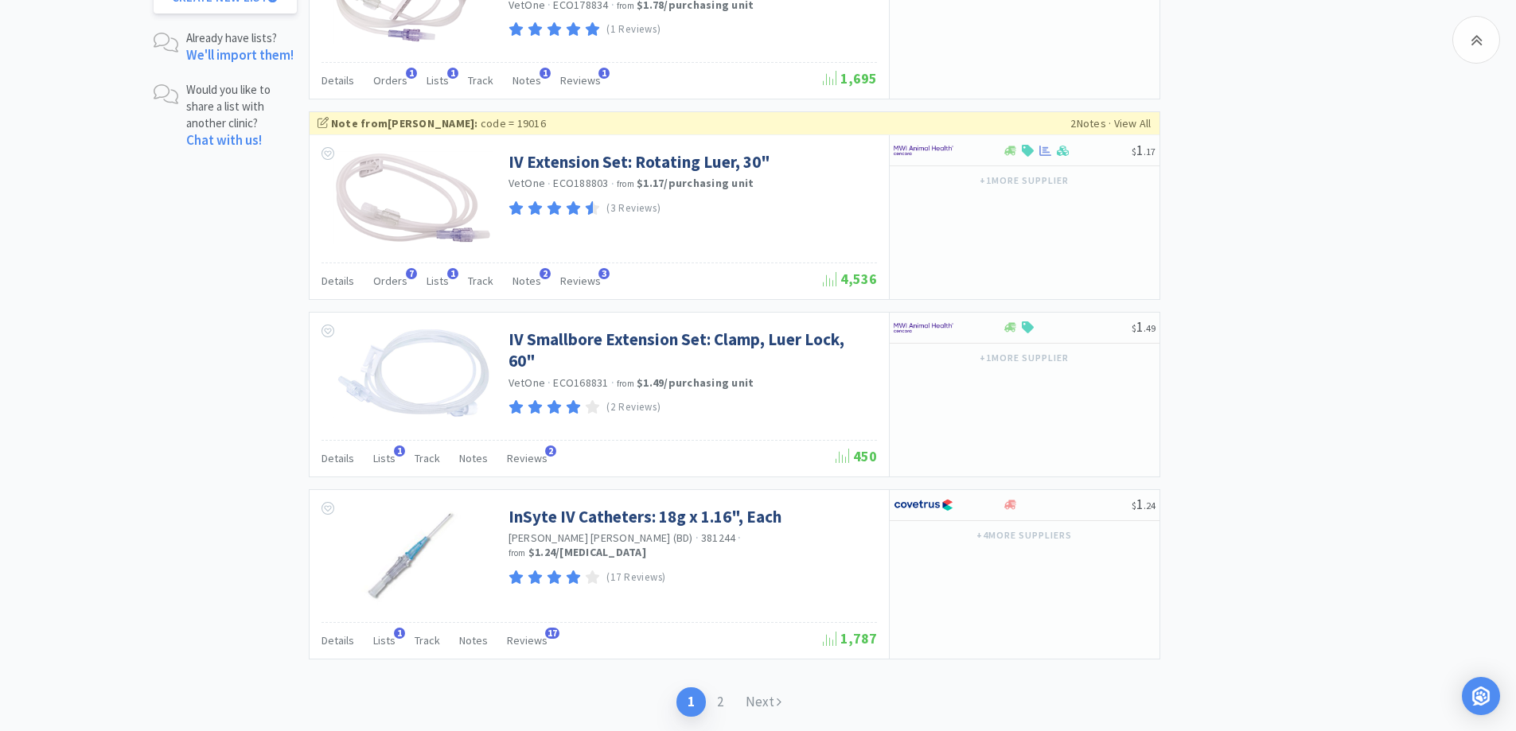
scroll to position [2485, 0]
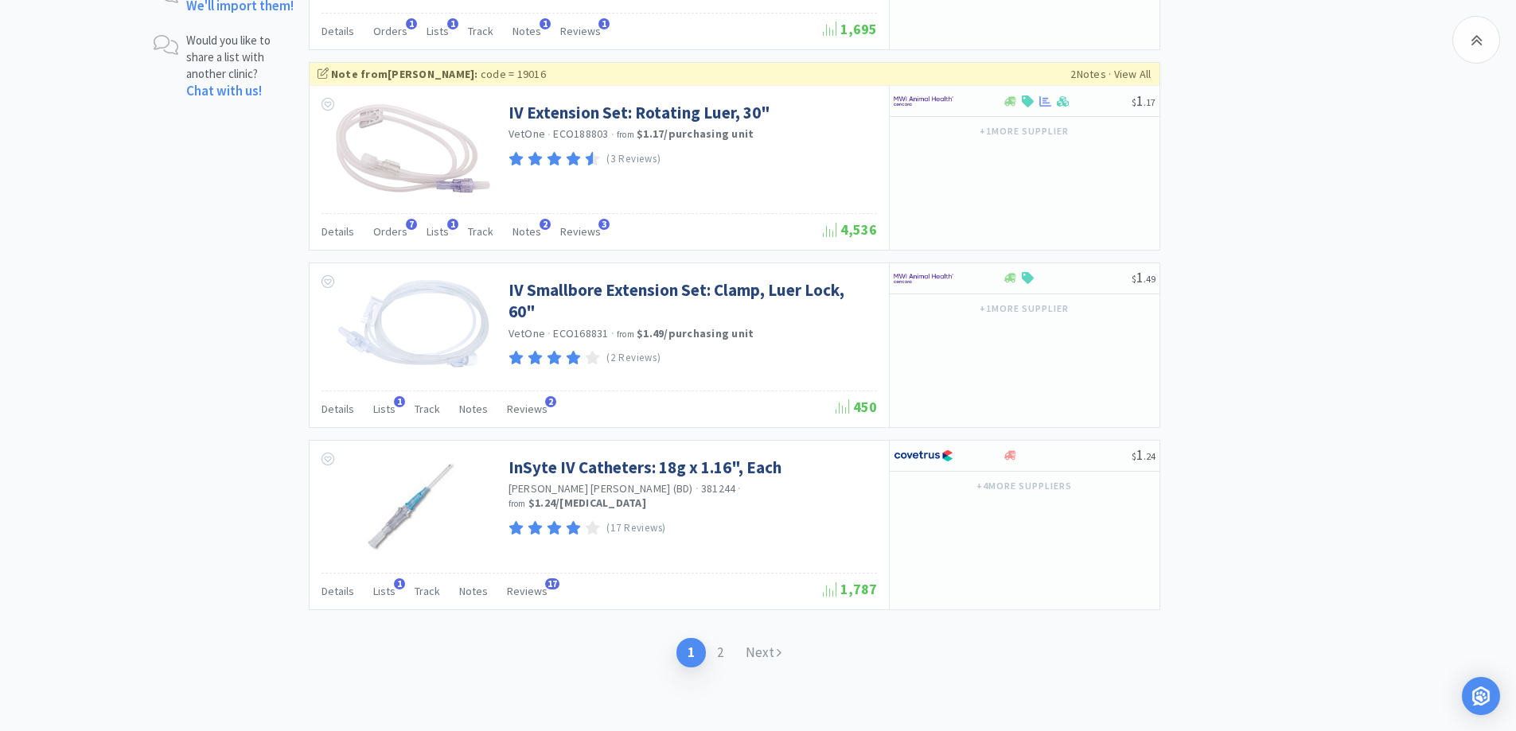
click at [777, 651] on icon at bounding box center [778, 652] width 5 height 14
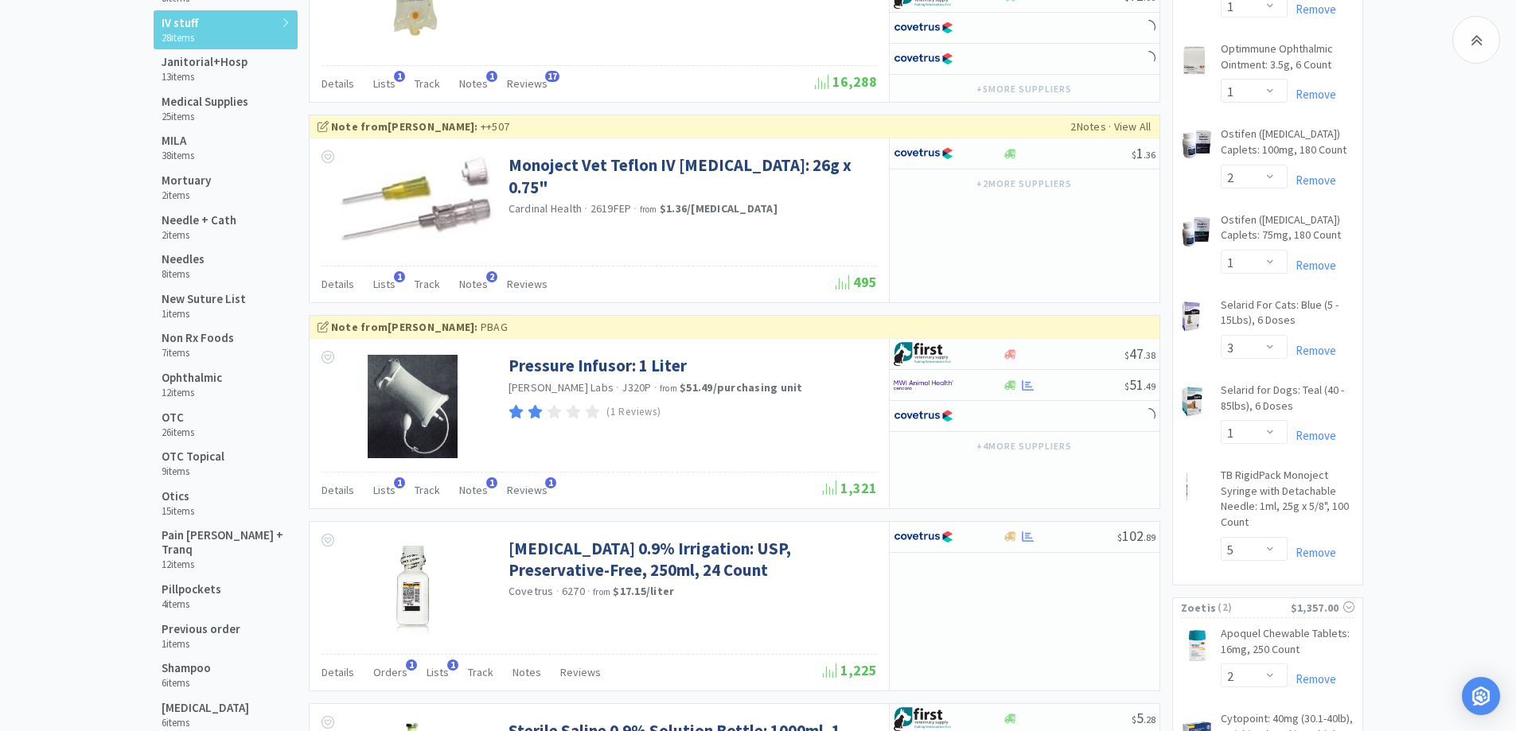
scroll to position [1750, 0]
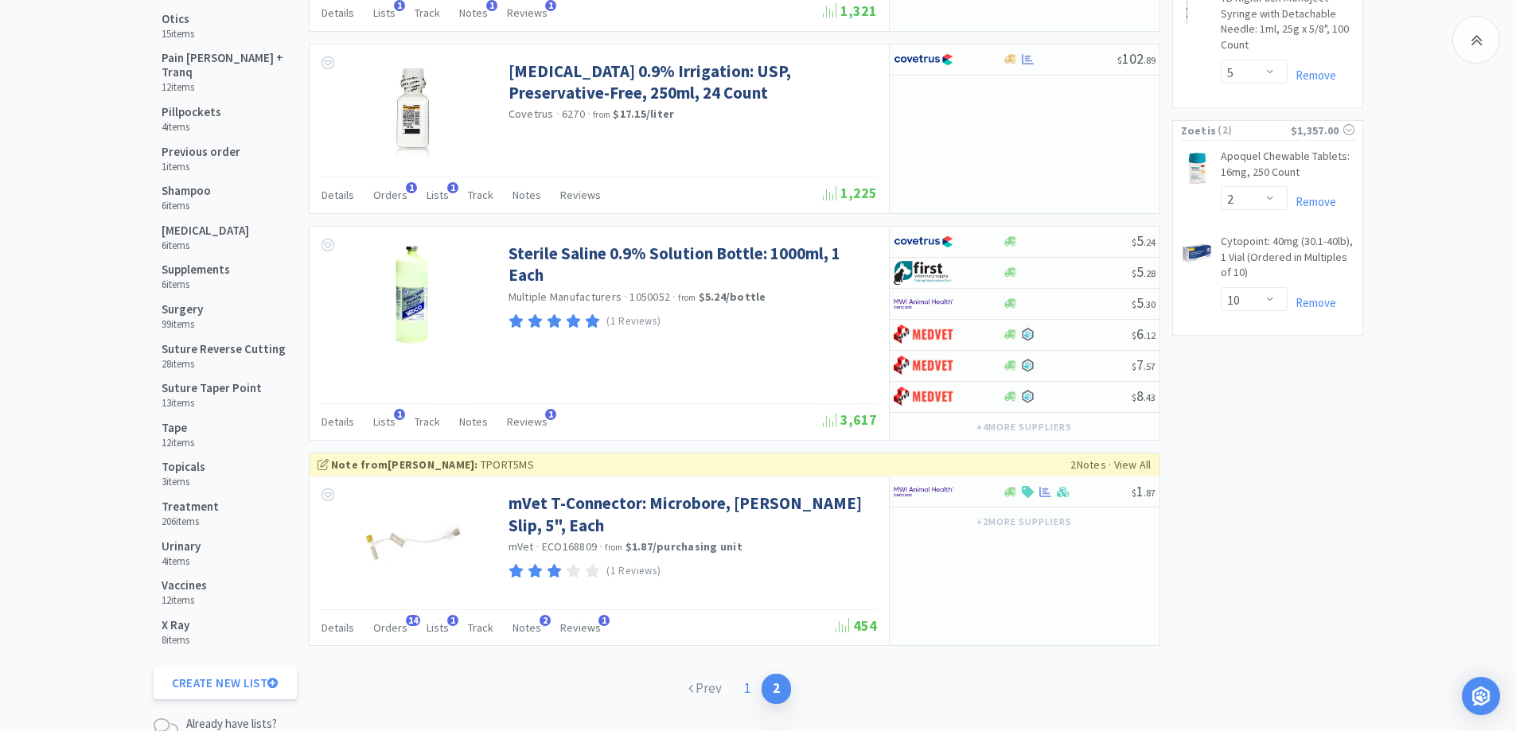
click at [745, 691] on link "1" at bounding box center [747, 688] width 29 height 29
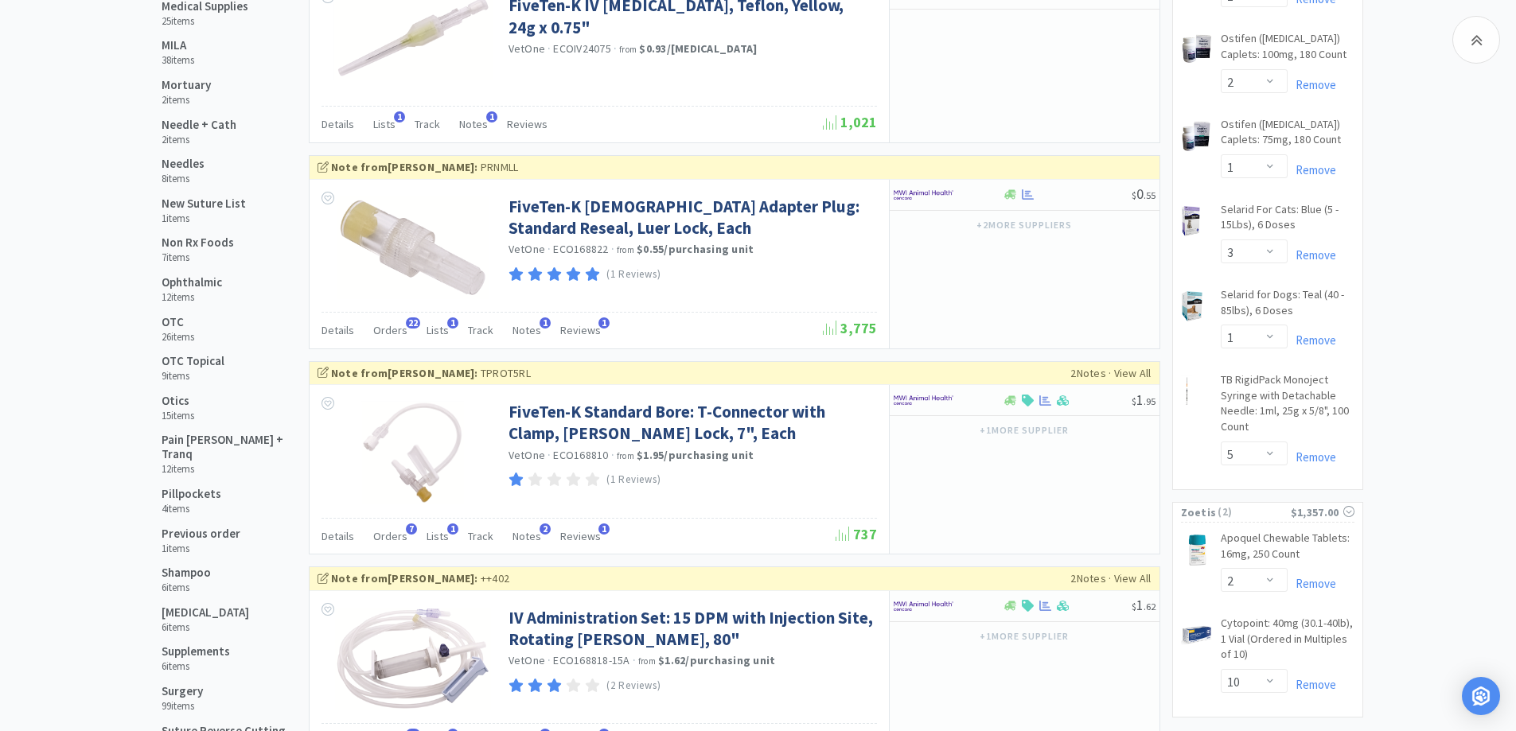
scroll to position [1432, 0]
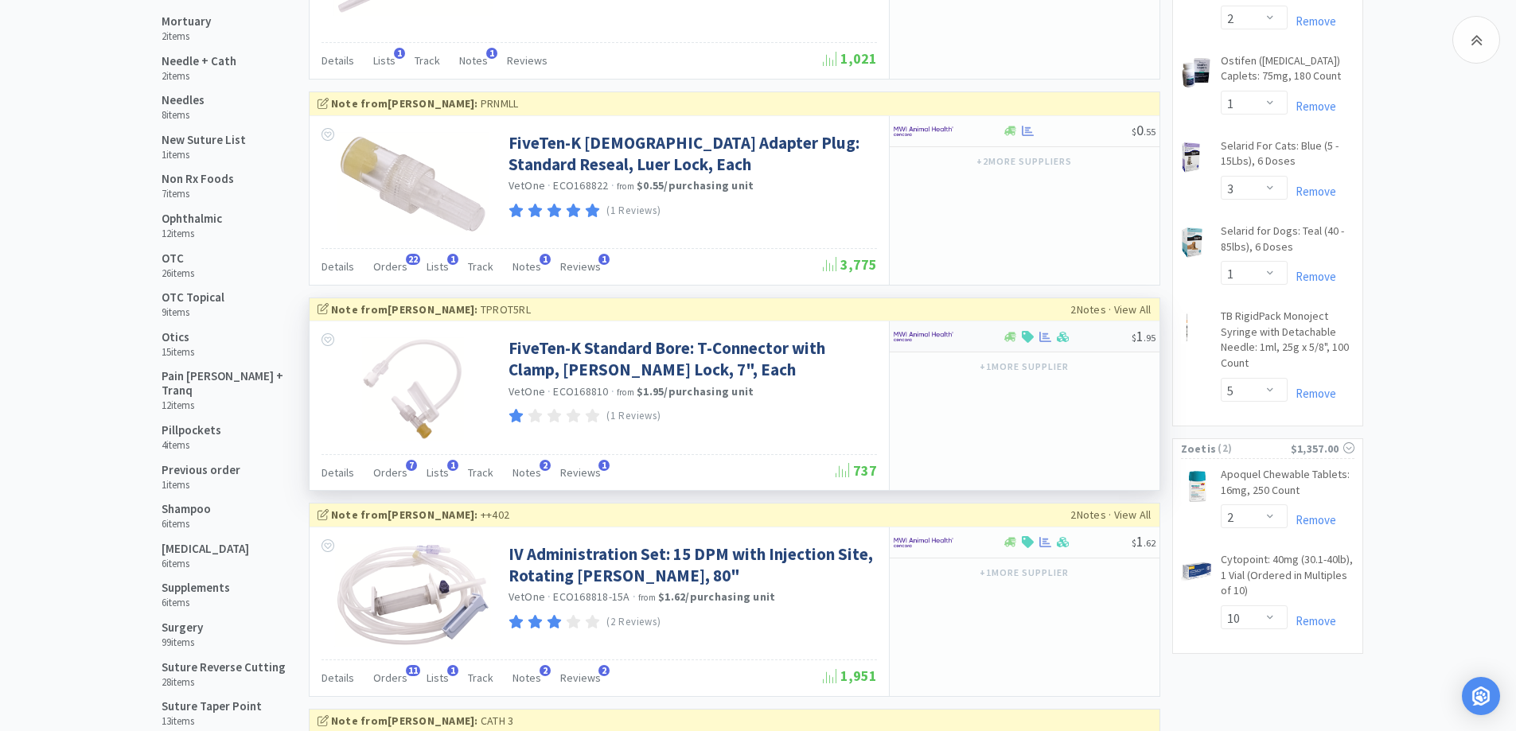
click at [983, 332] on div at bounding box center [947, 336] width 109 height 27
select select "1"
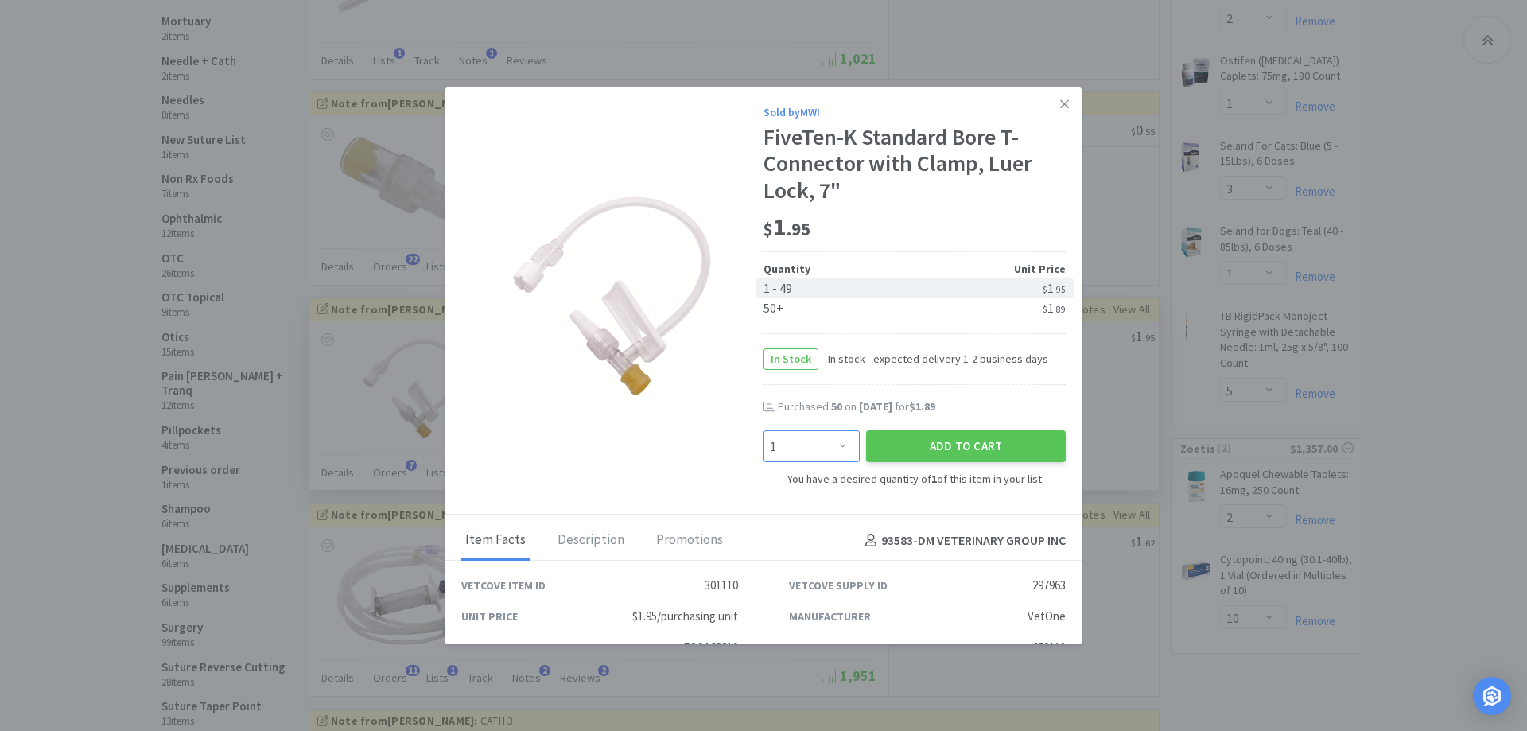
click at [833, 444] on select "Enter Quantity 1 2 3 4 5 6 7 8 9 10 11 12 13 14 15 16 17 18 19 20 Enter Quantity" at bounding box center [812, 446] width 96 height 32
type input "50"
click at [931, 449] on button "Add to Cart" at bounding box center [966, 446] width 200 height 32
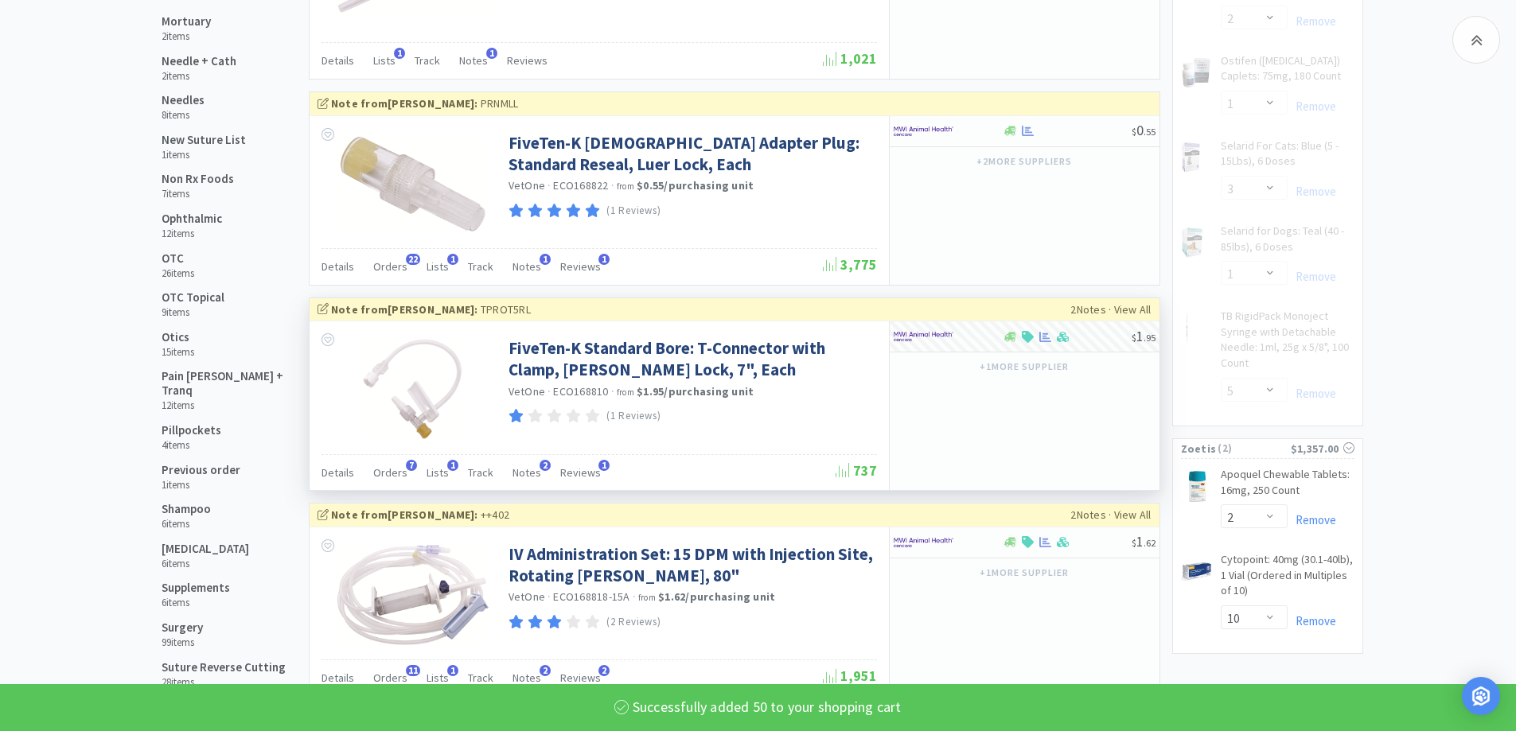
select select "1"
select select "10"
select select "1"
select select "2"
select select "1"
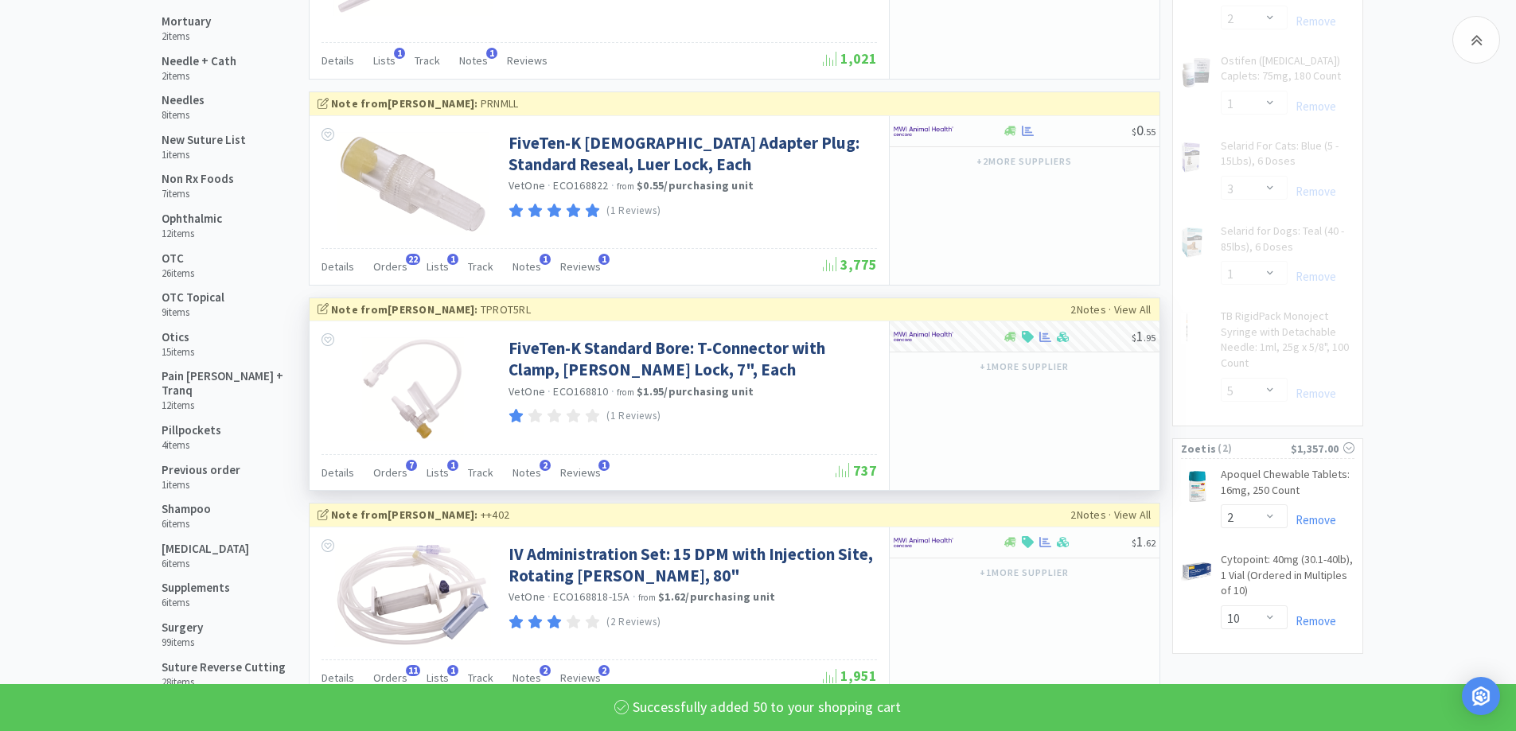
select select "3"
select select "1"
select select "50"
select select "5"
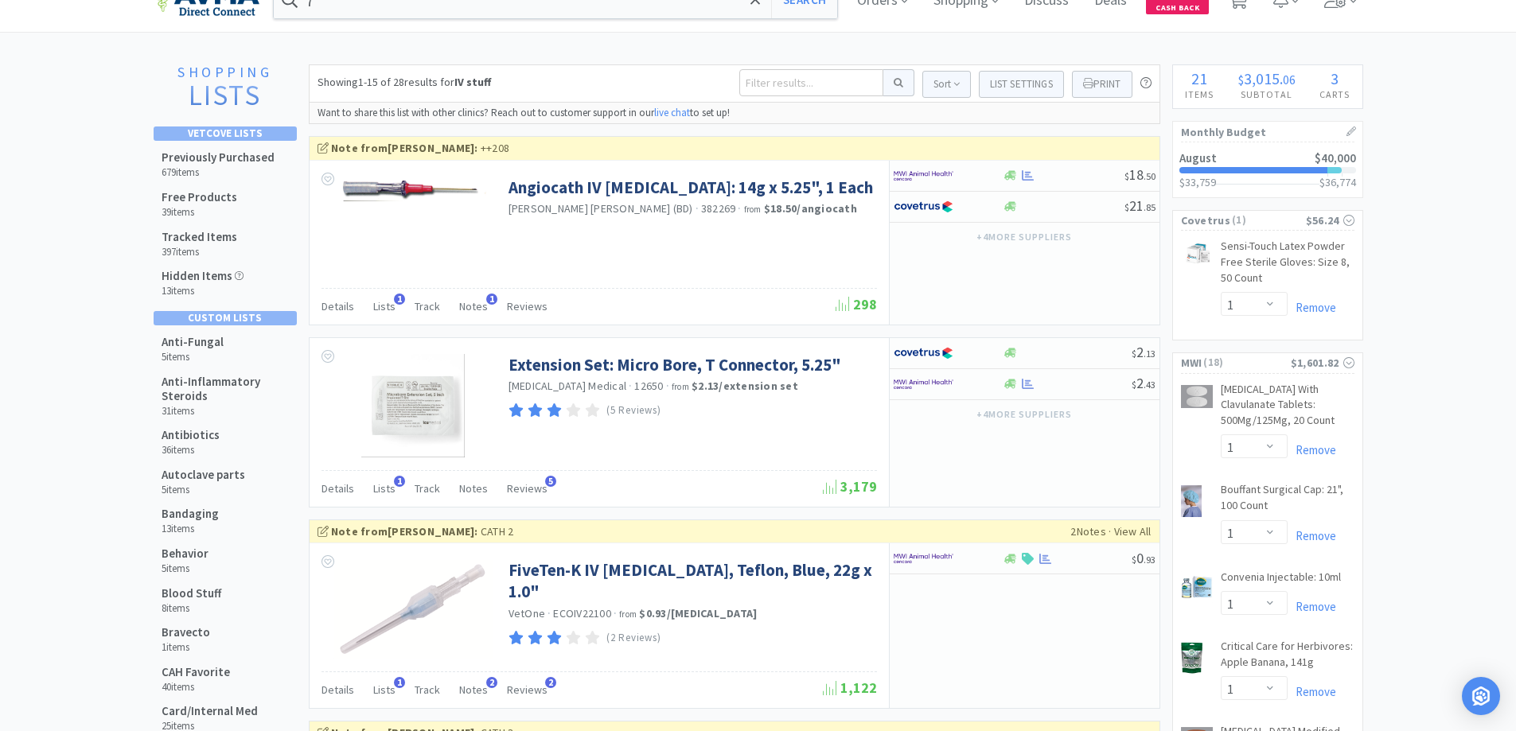
scroll to position [0, 0]
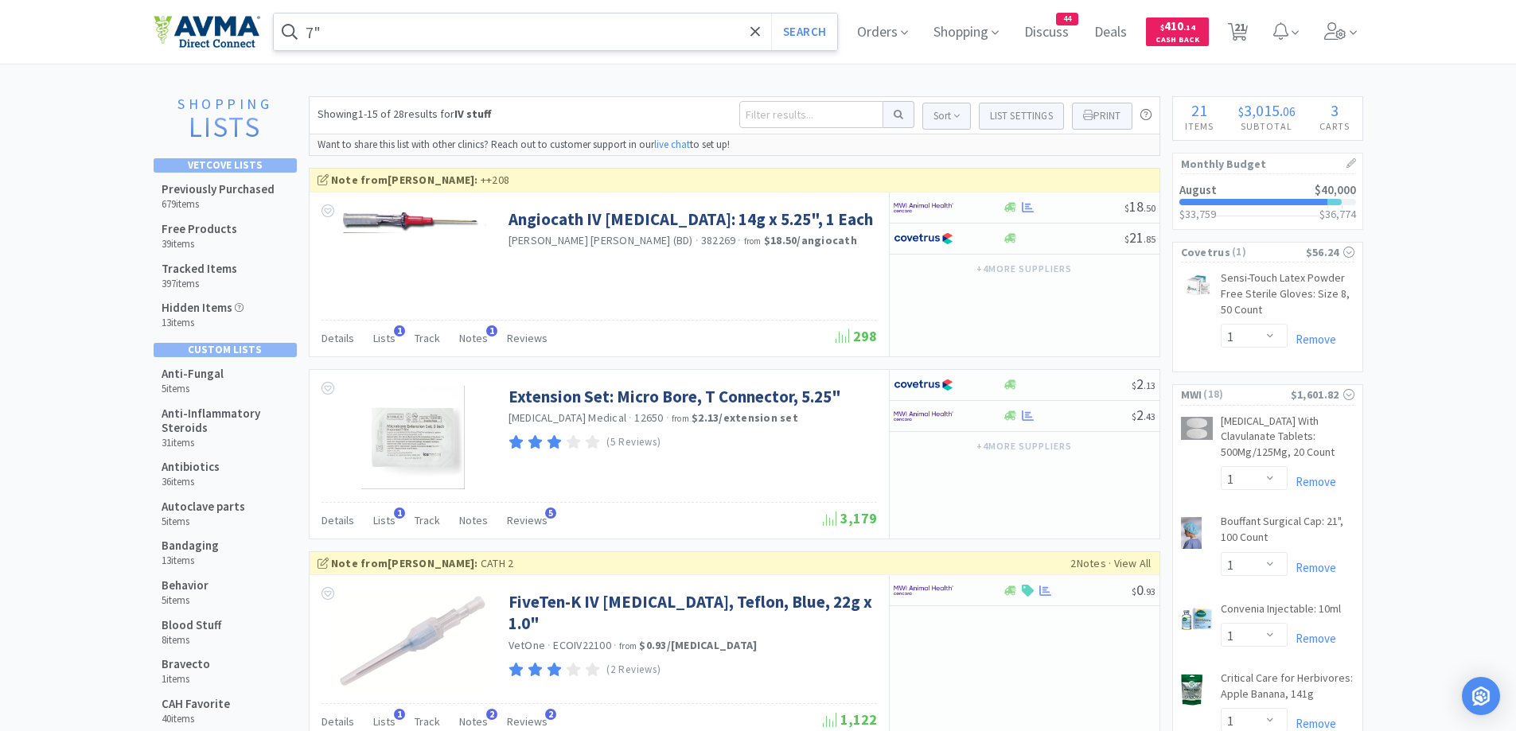
click at [492, 44] on input "7"" at bounding box center [556, 32] width 564 height 37
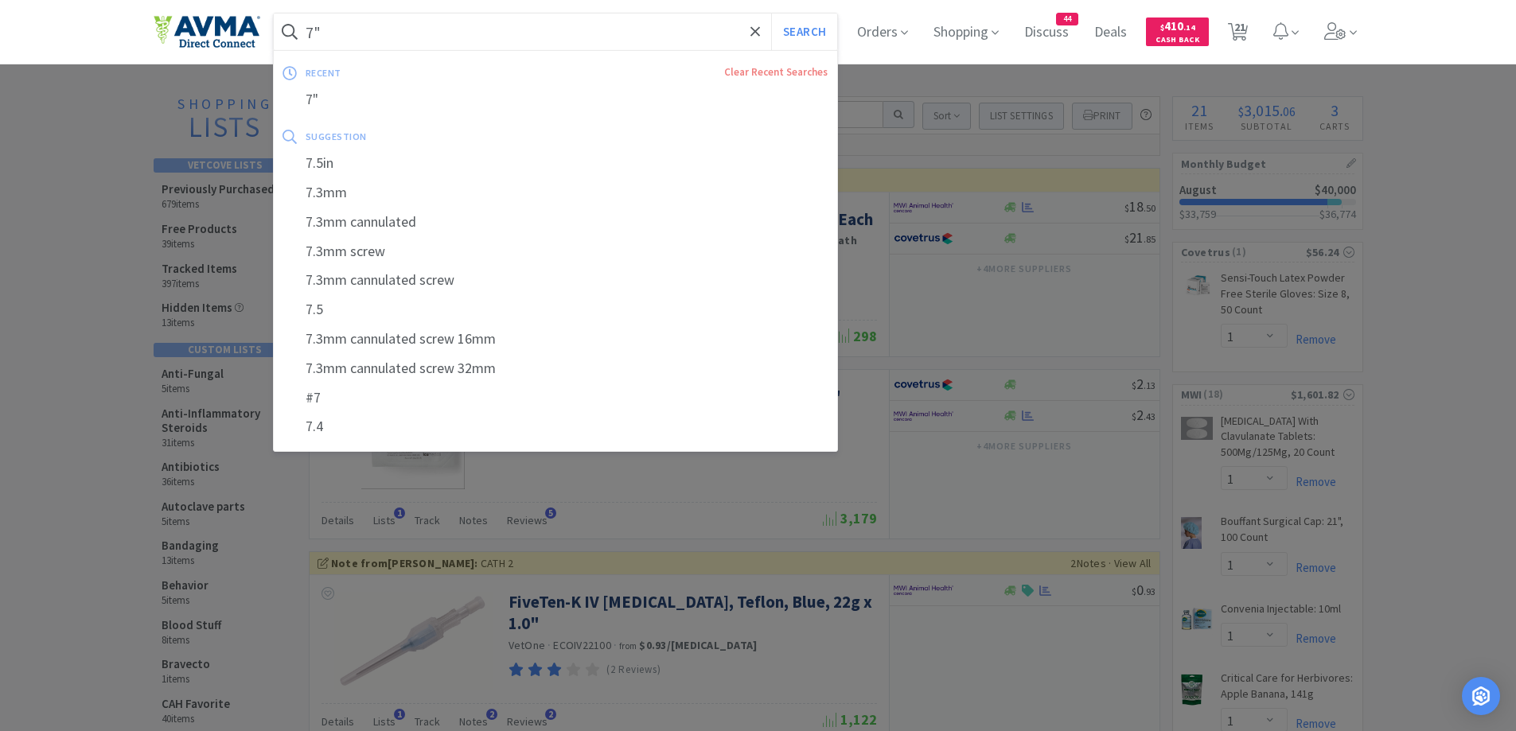
paste input "TrizUltra"
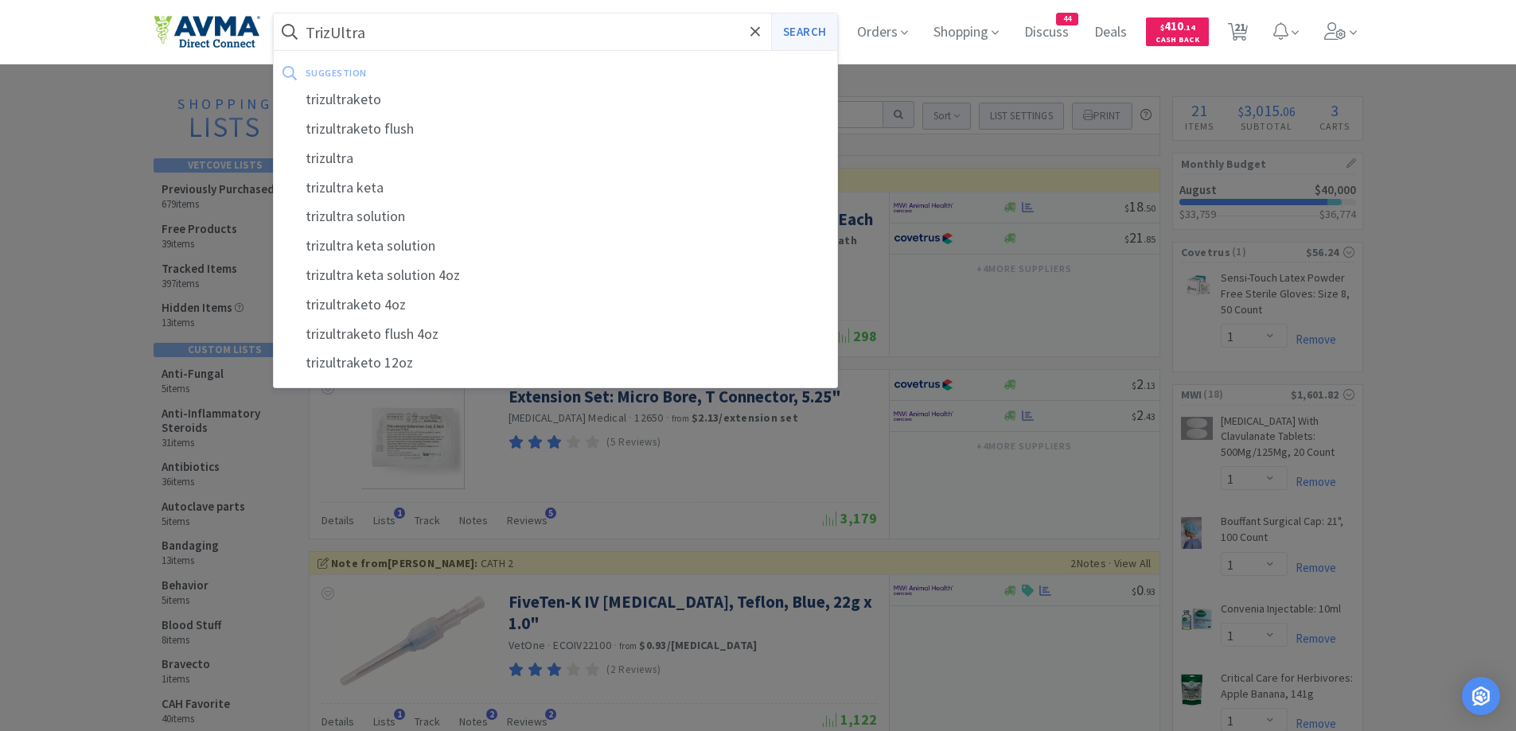
type input "TrizUltra"
click at [813, 29] on button "Search" at bounding box center [804, 32] width 66 height 37
select select "1"
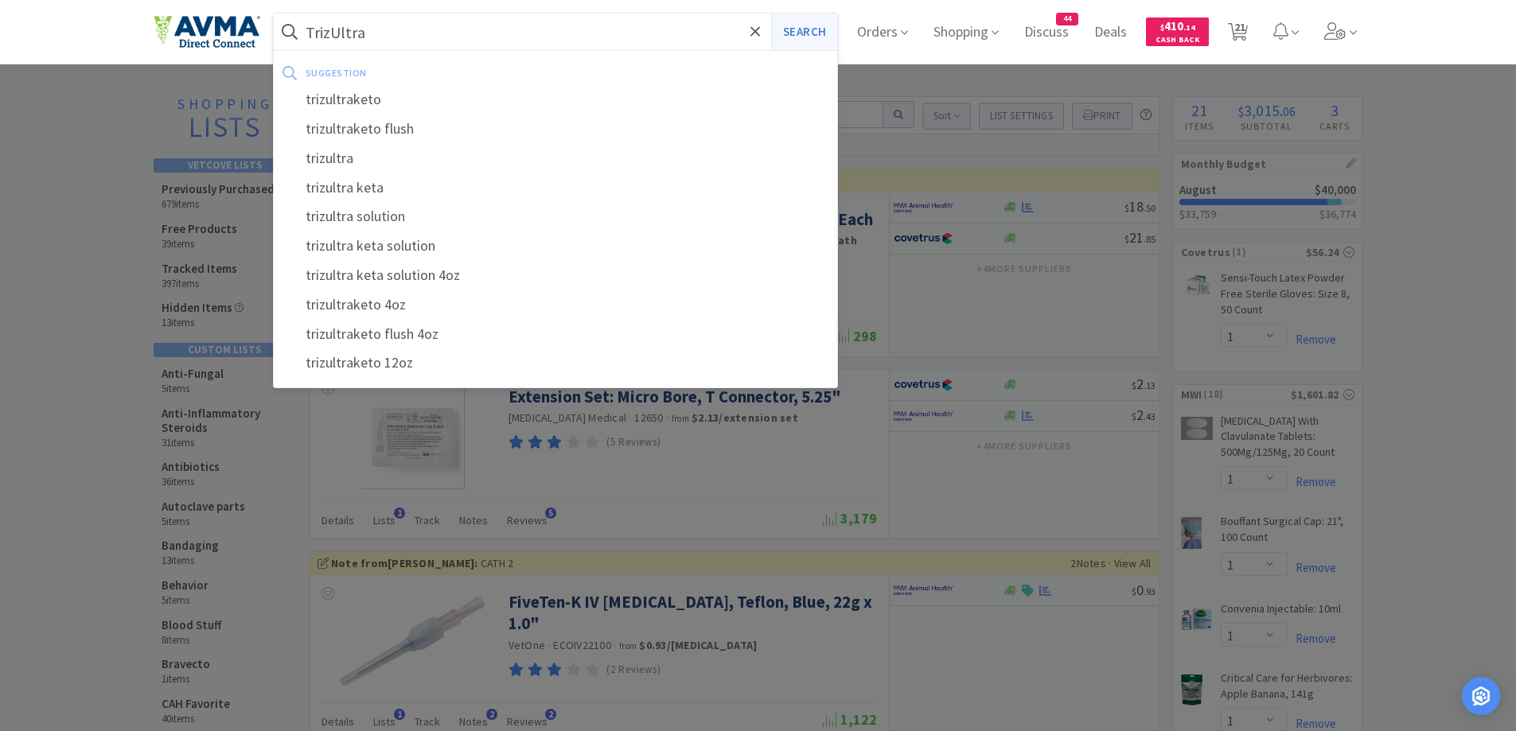
select select "1"
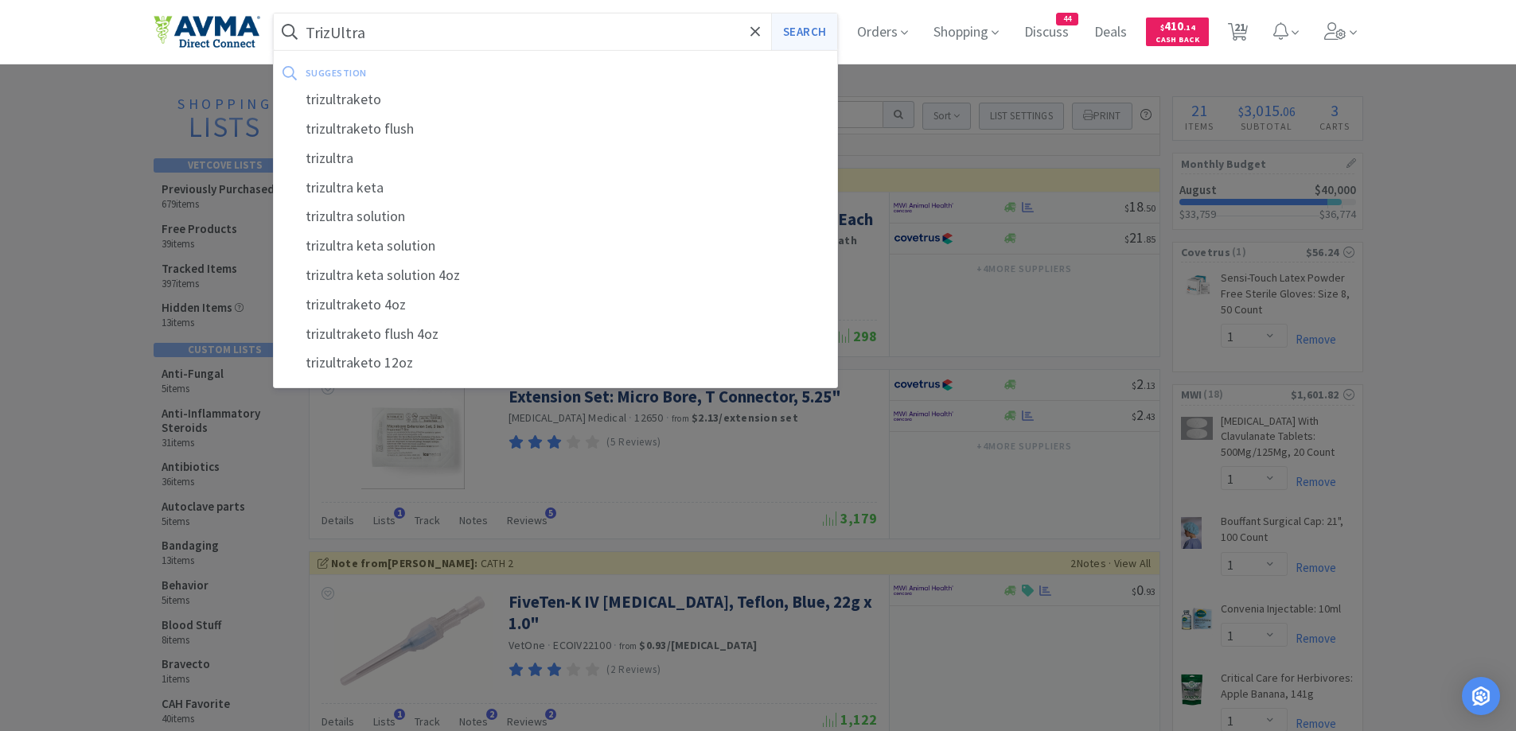
select select "50"
select select "1"
select select "10"
select select "1"
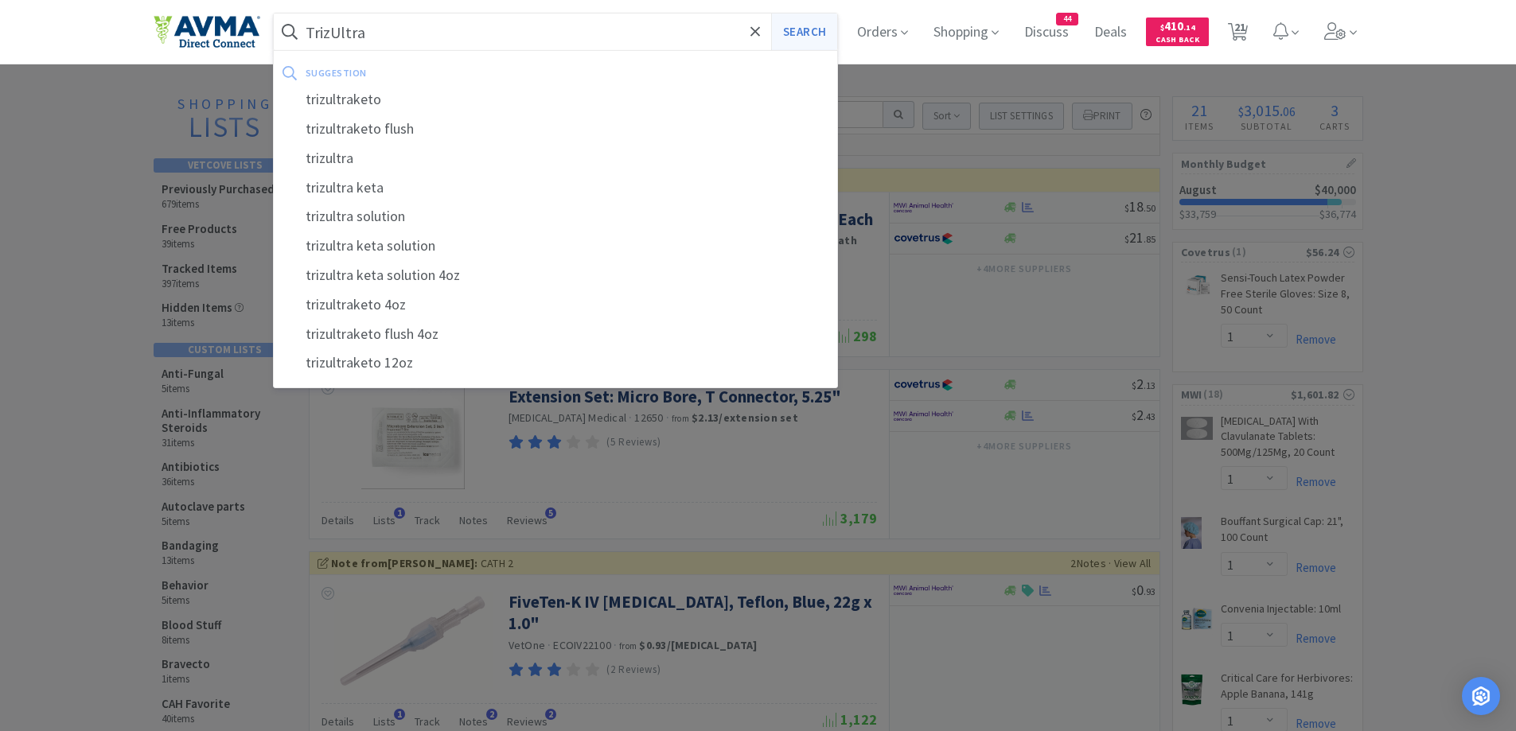
select select "2"
select select "1"
select select "3"
select select "1"
select select "5"
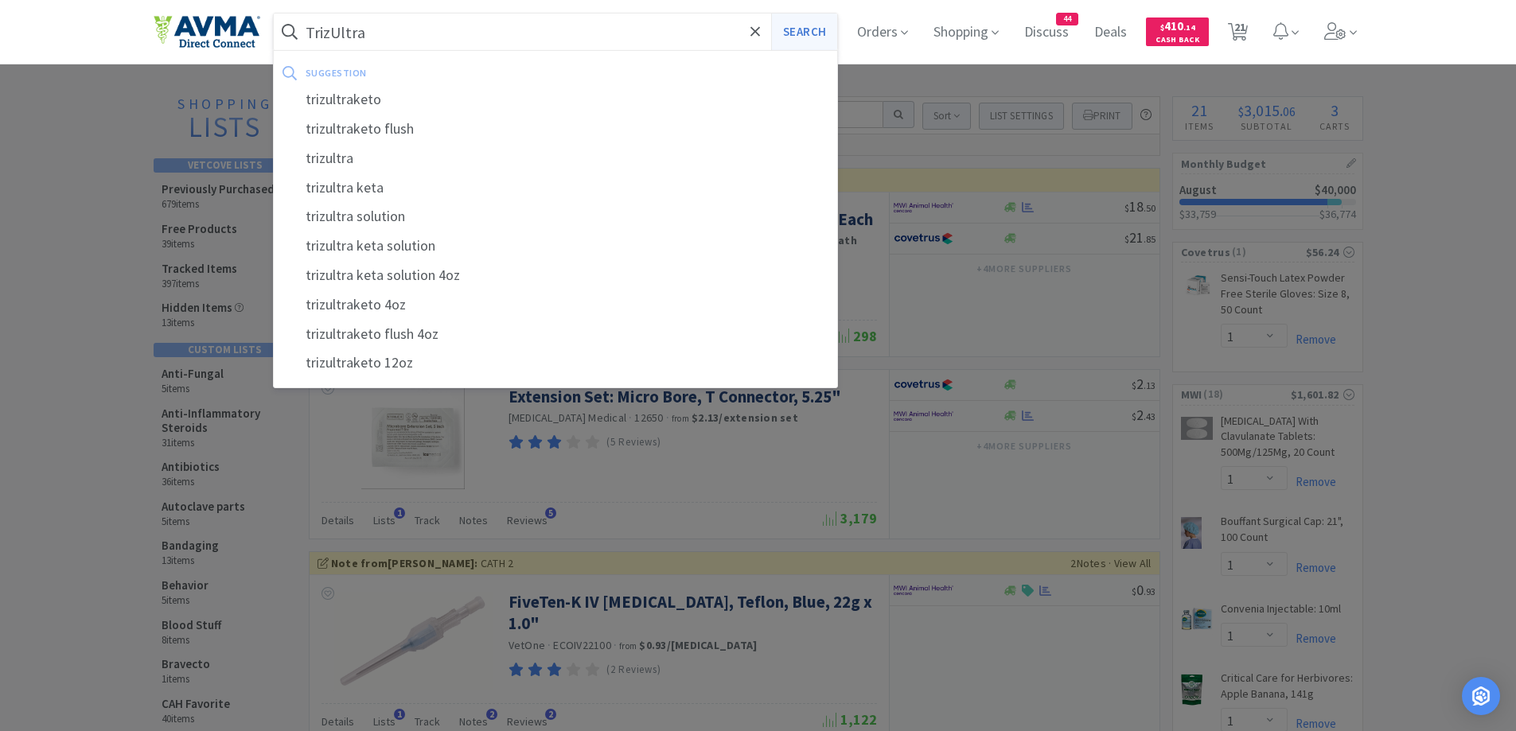
select select "2"
select select "10"
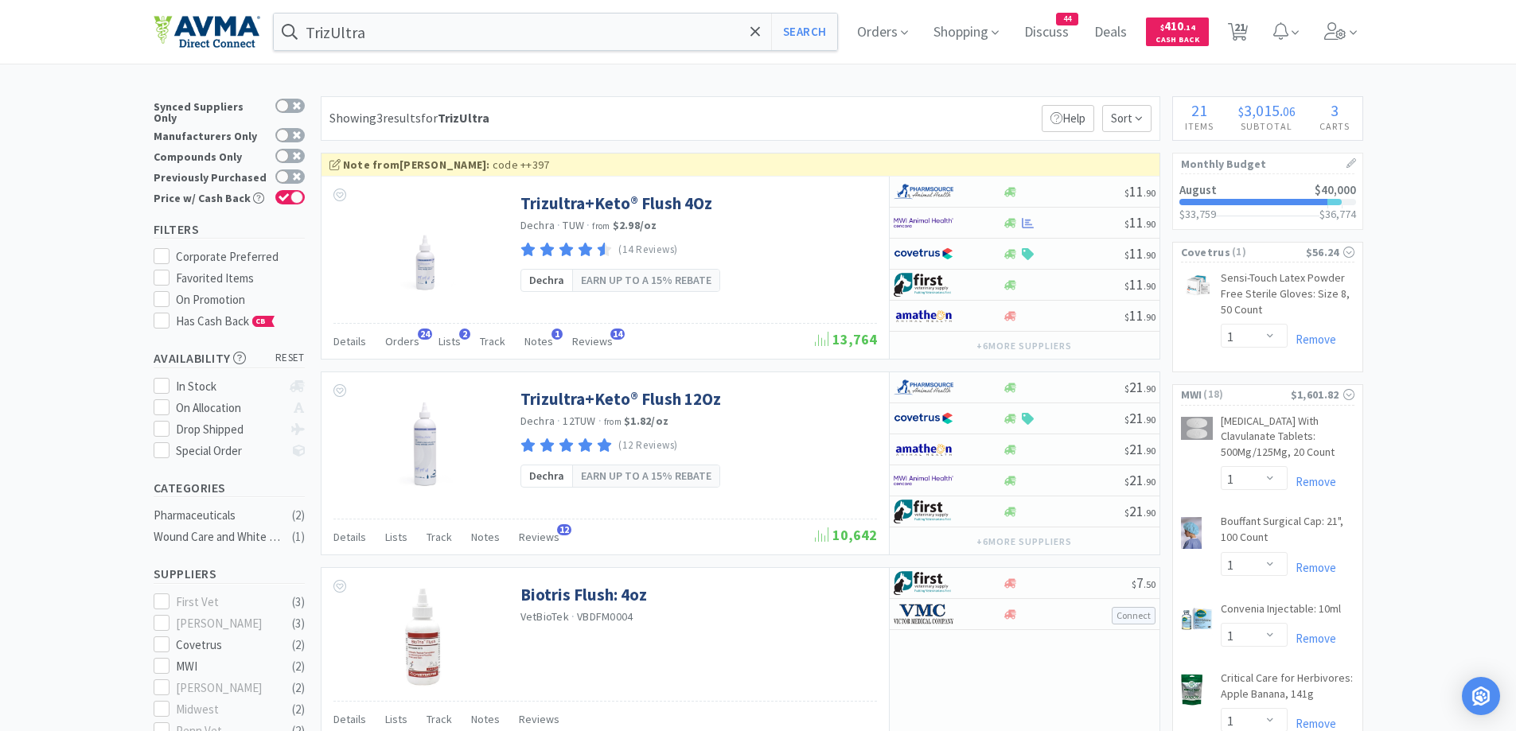
click at [998, 220] on div at bounding box center [947, 222] width 109 height 27
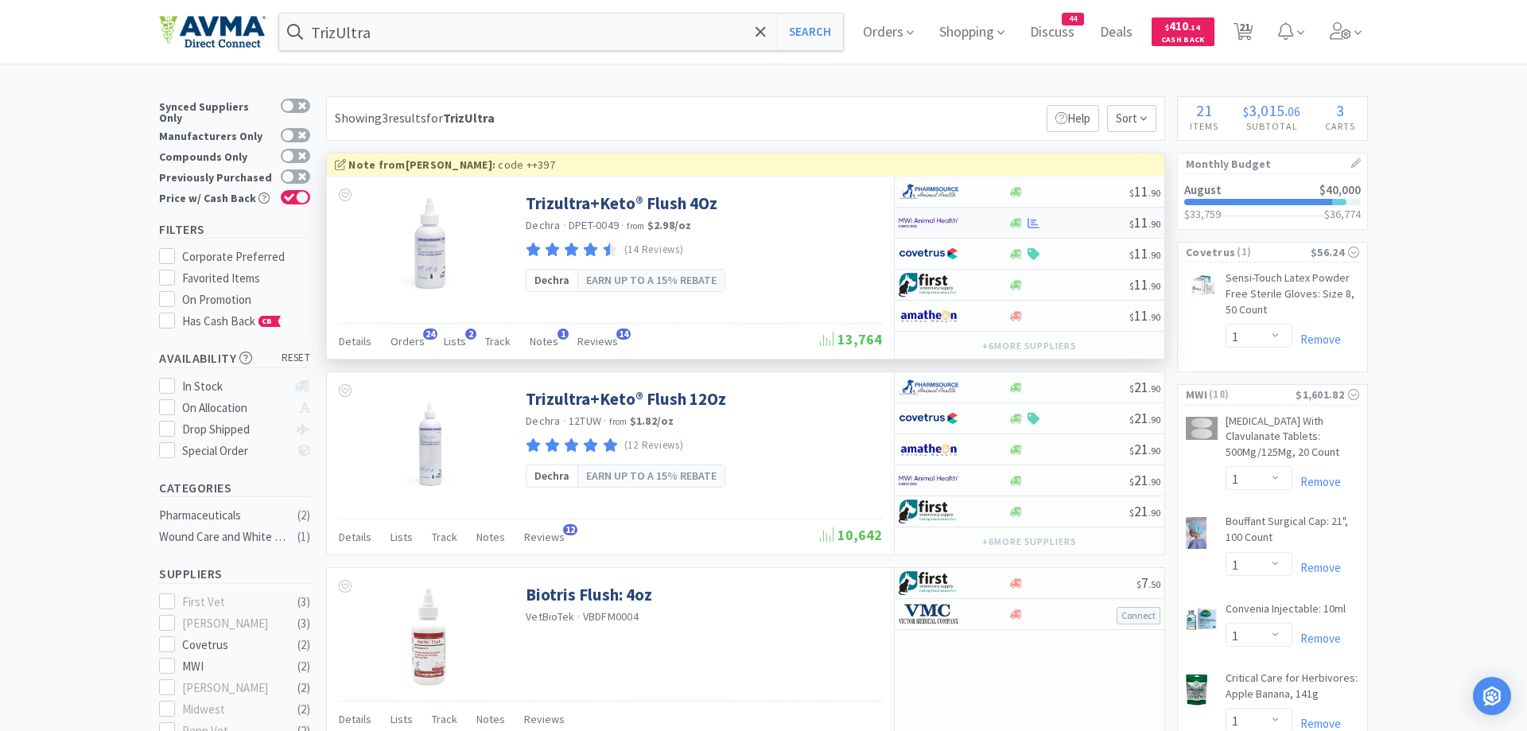
select select "1"
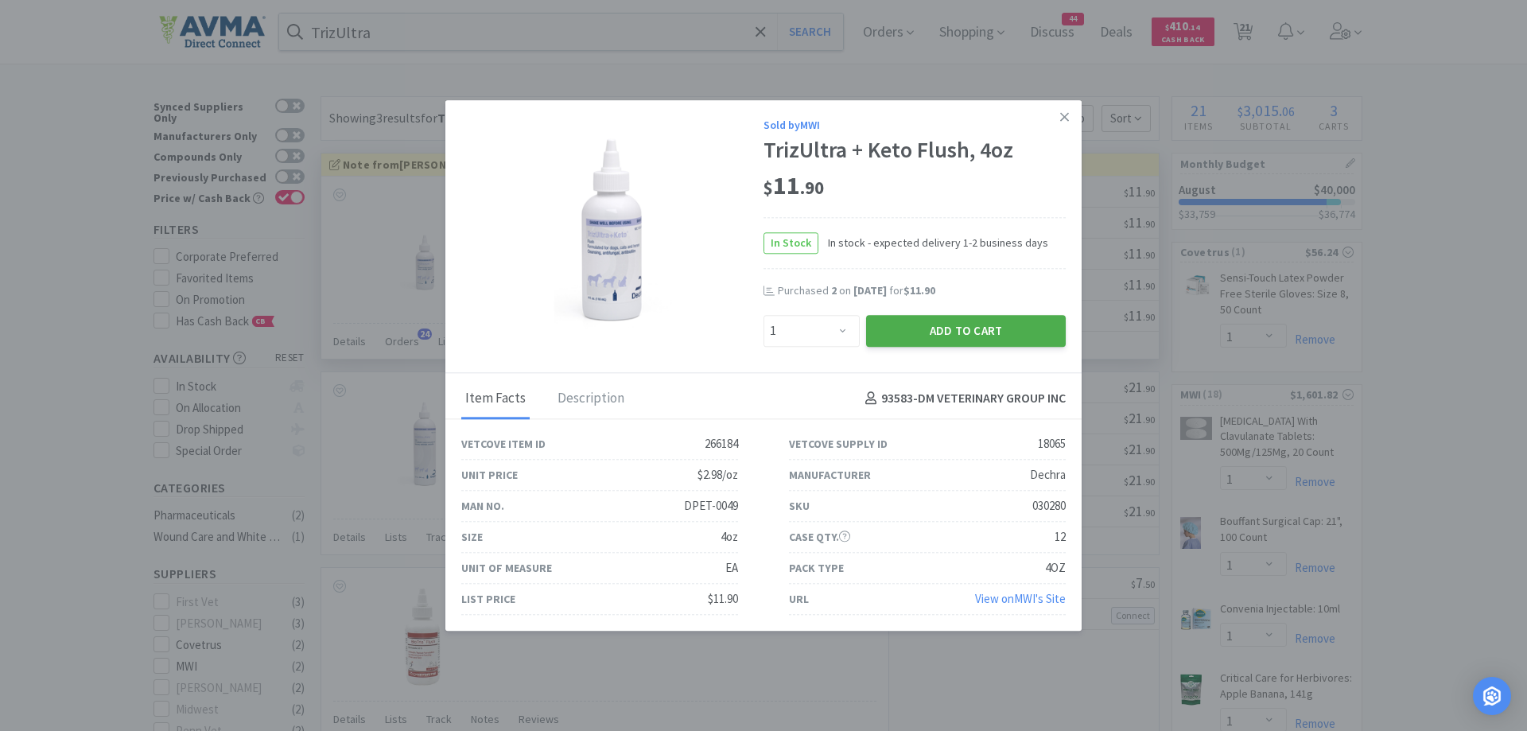
click at [904, 336] on button "Add to Cart" at bounding box center [966, 331] width 200 height 32
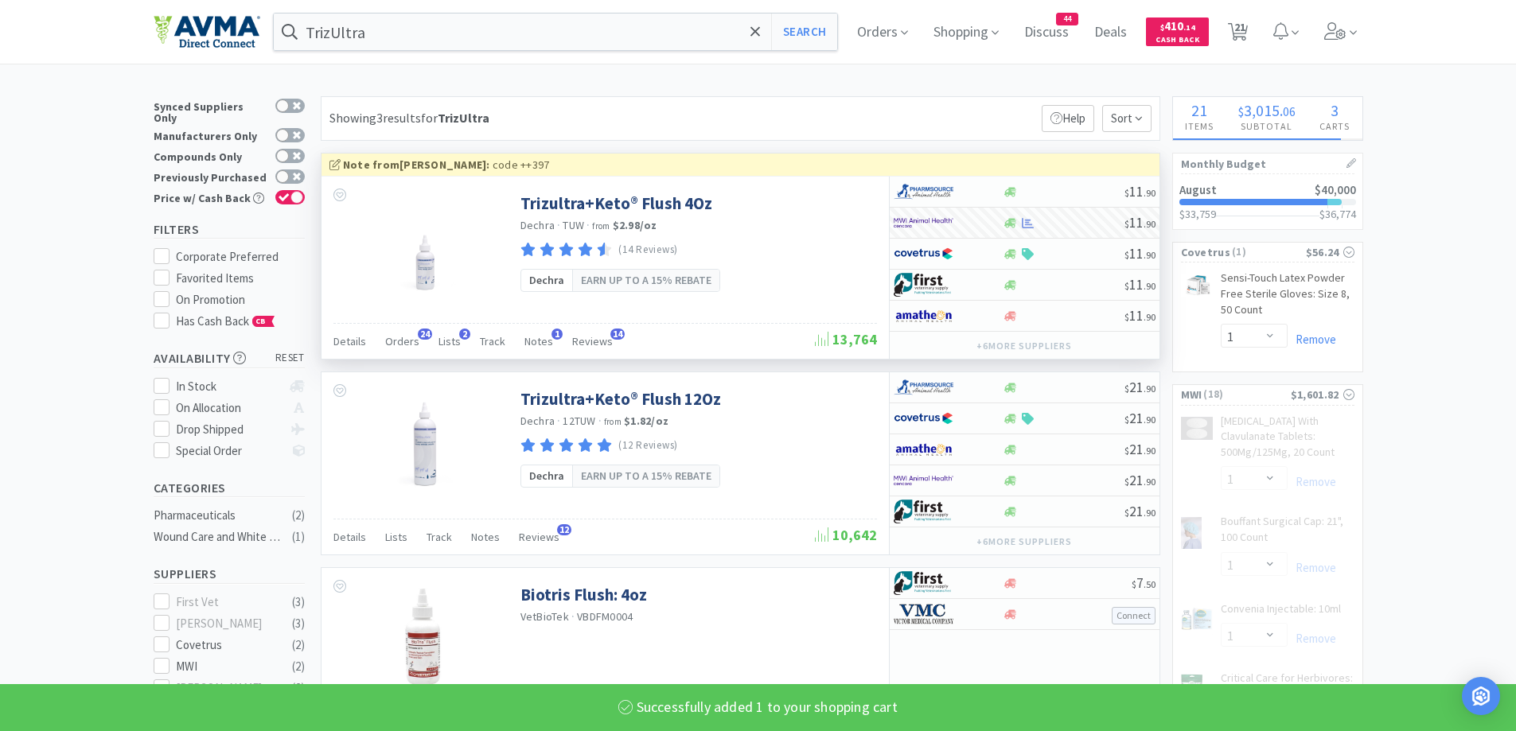
select select "1"
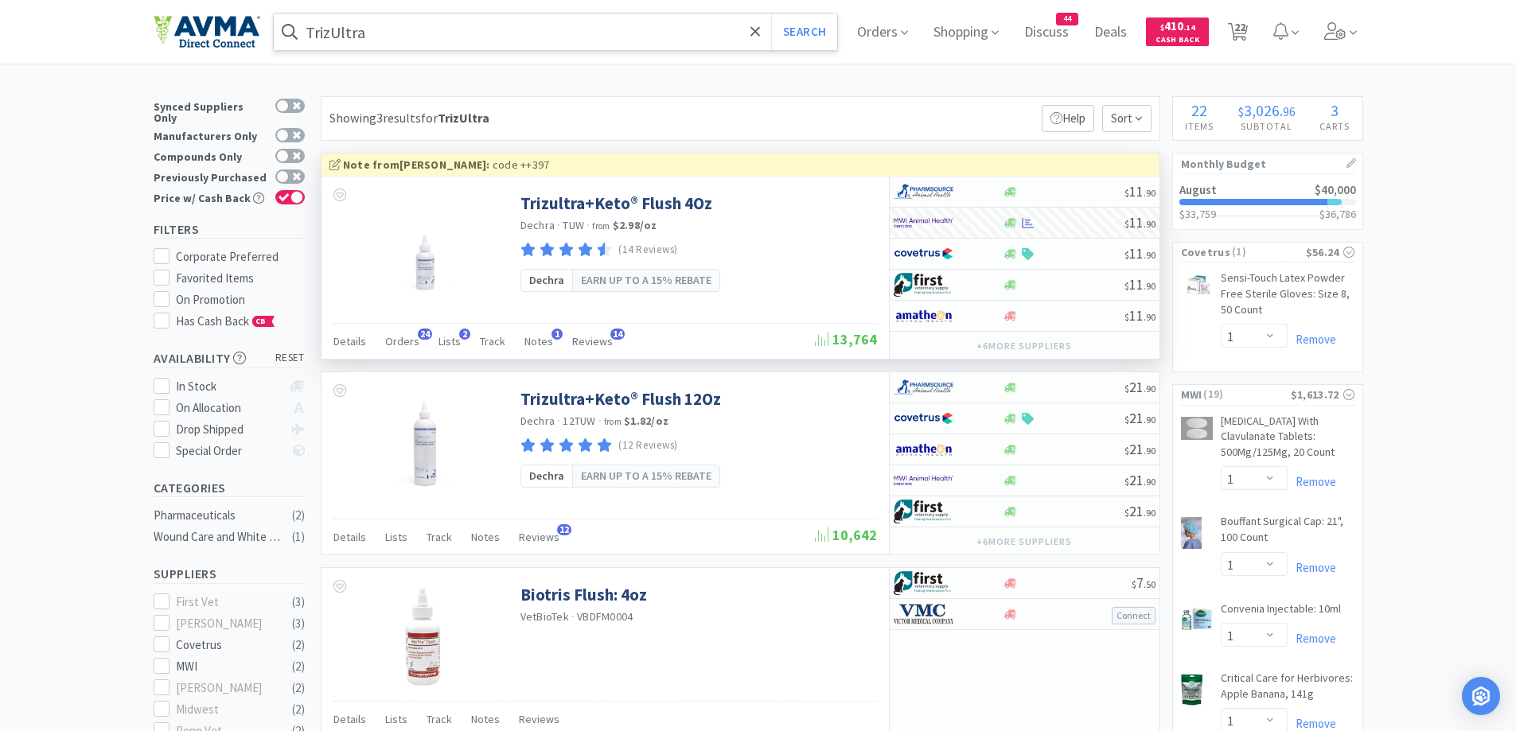
click at [523, 29] on input "TrizUltra" at bounding box center [556, 32] width 564 height 37
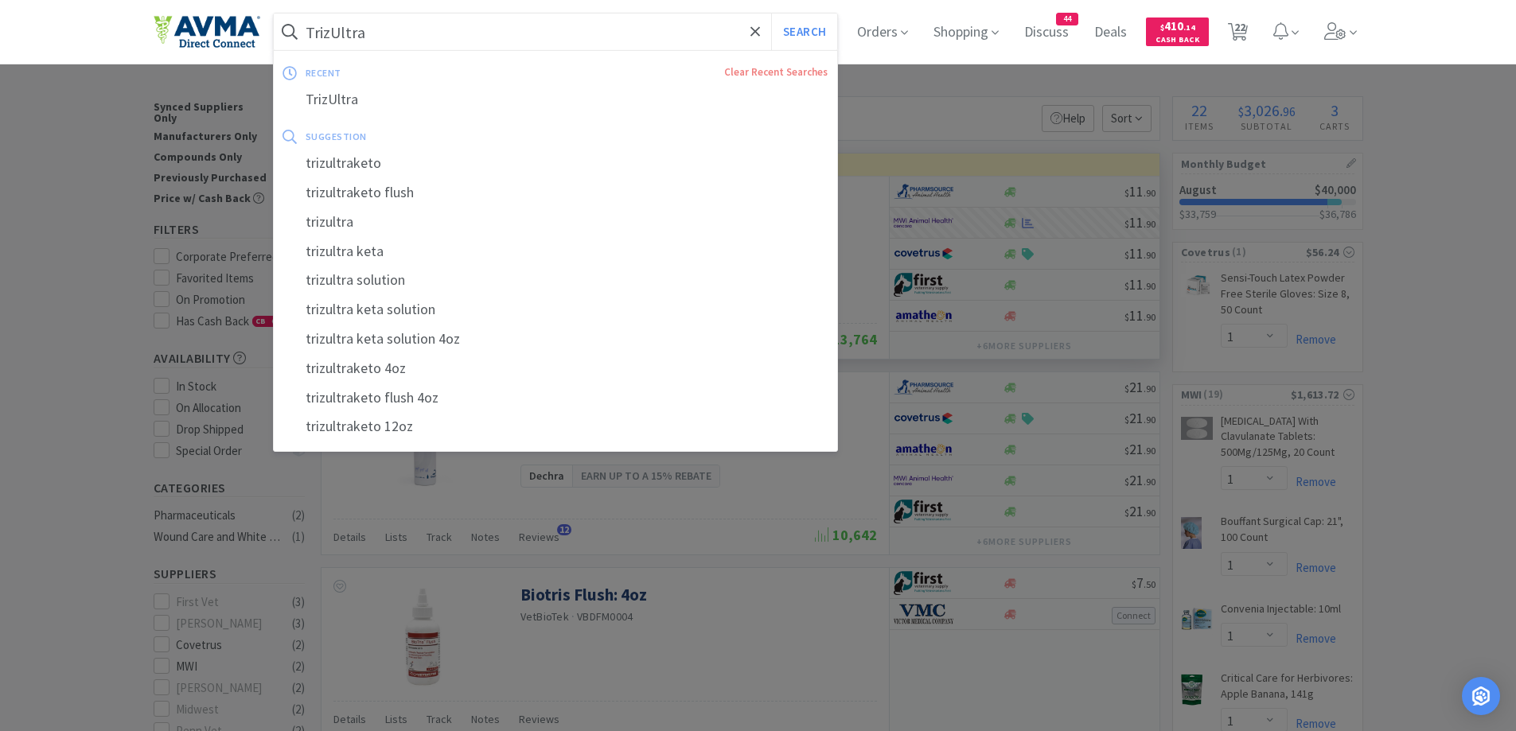
paste input "CK Shampoo 8oz"
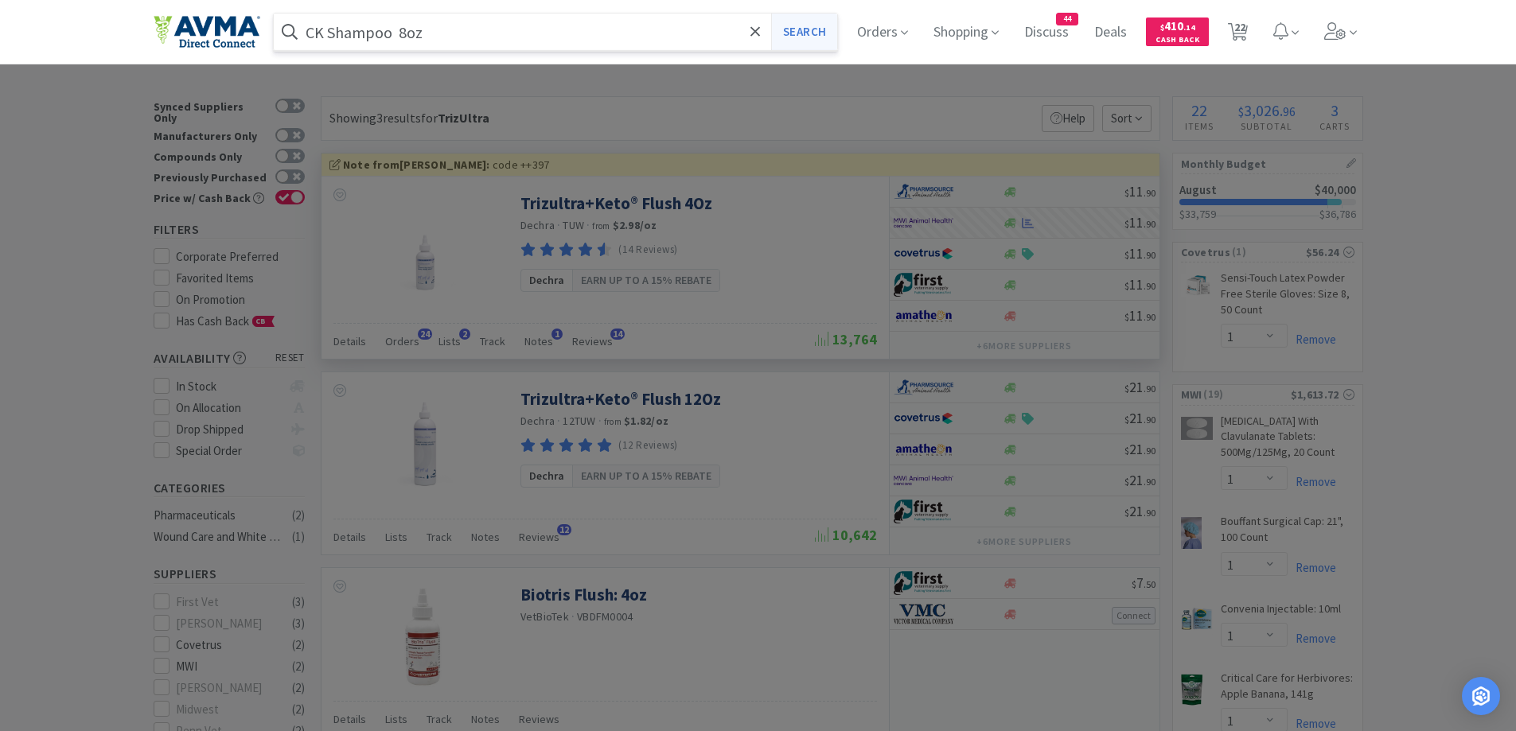
type input "CK Shampoo 8oz"
click at [804, 45] on button "Search" at bounding box center [804, 32] width 66 height 37
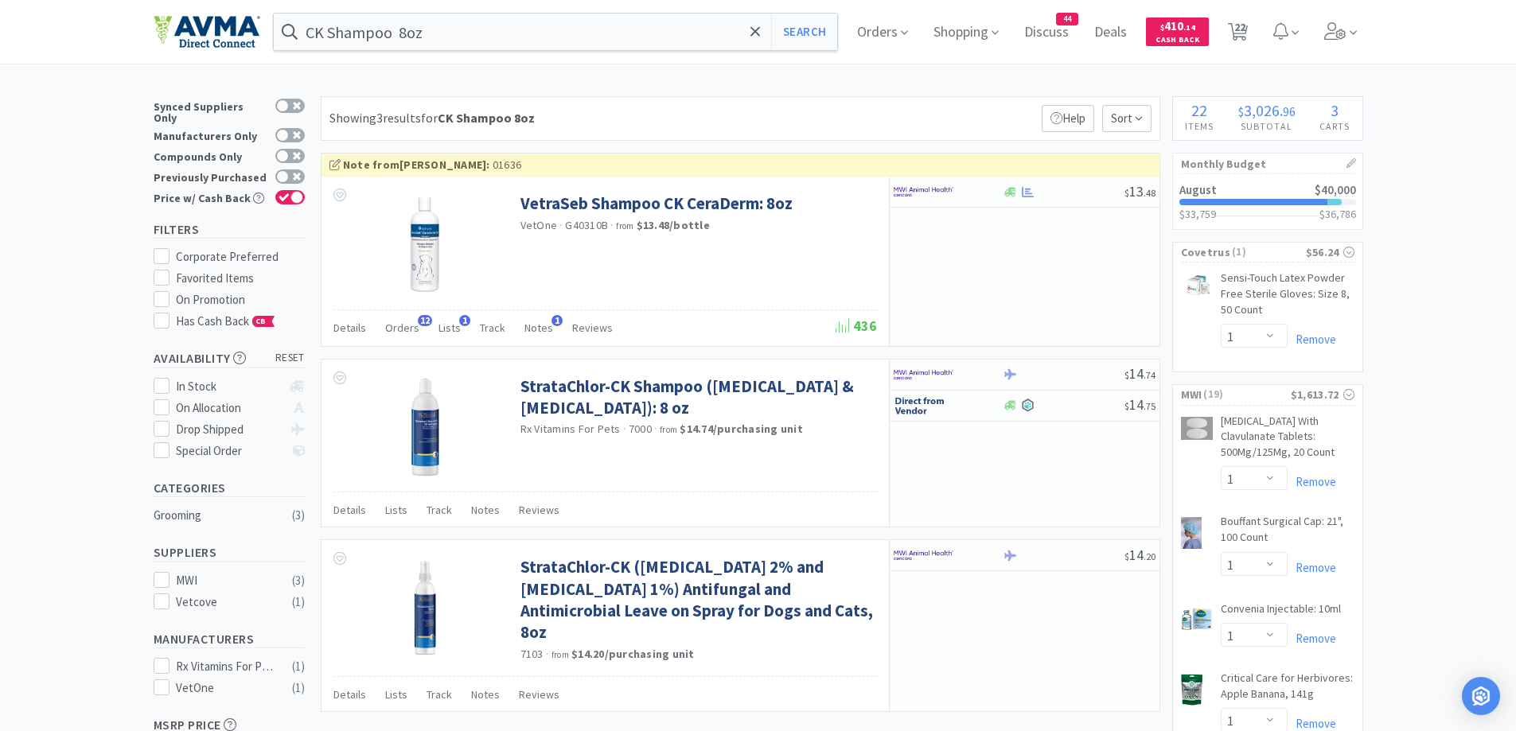
click at [739, 122] on div "Showing 3 results for CK Shampoo 8oz Filters Help Sort" at bounding box center [740, 118] width 839 height 45
click at [964, 200] on div at bounding box center [937, 191] width 88 height 27
select select "1"
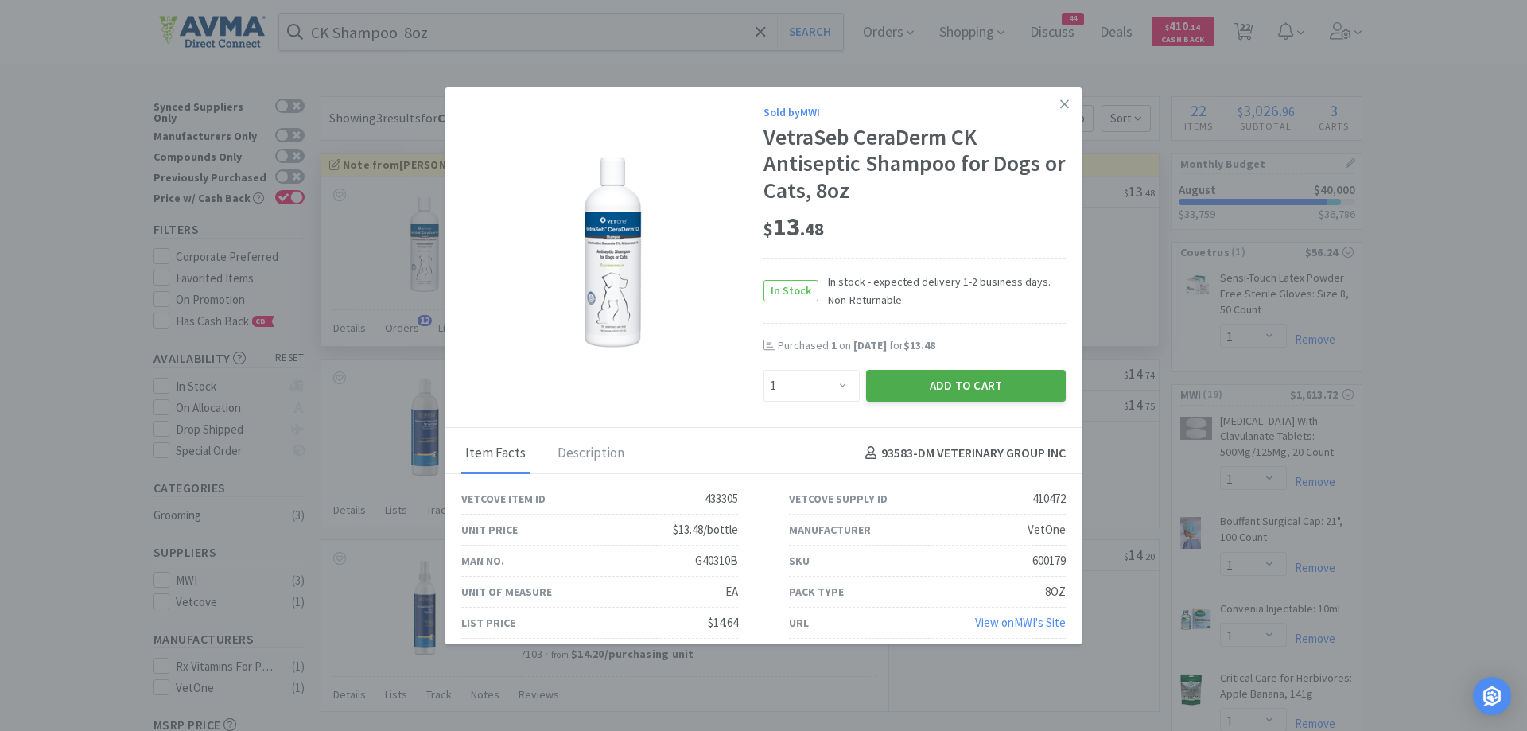
click at [987, 397] on button "Add to Cart" at bounding box center [966, 386] width 200 height 32
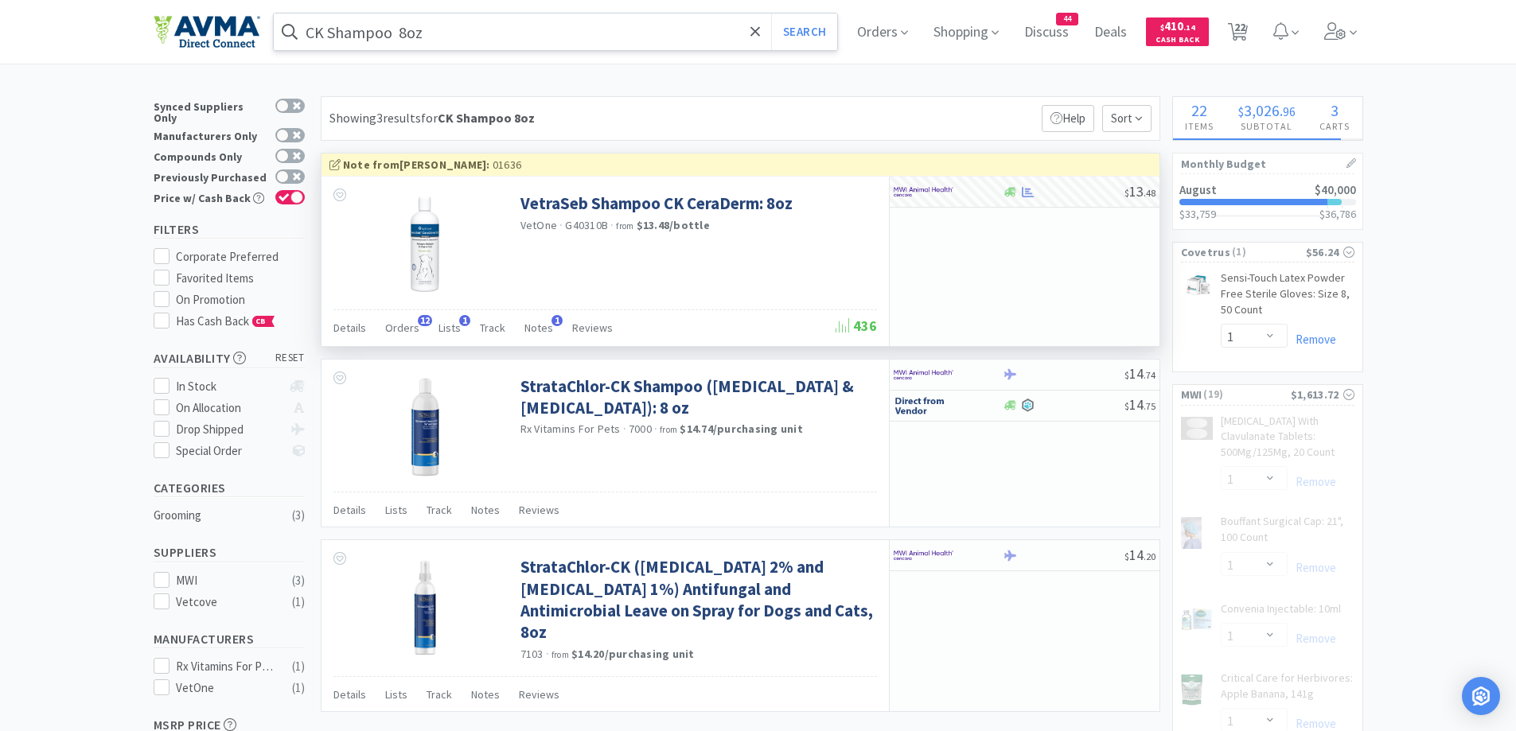
click at [661, 38] on input "CK Shampoo 8oz" at bounding box center [556, 32] width 564 height 37
select select "1"
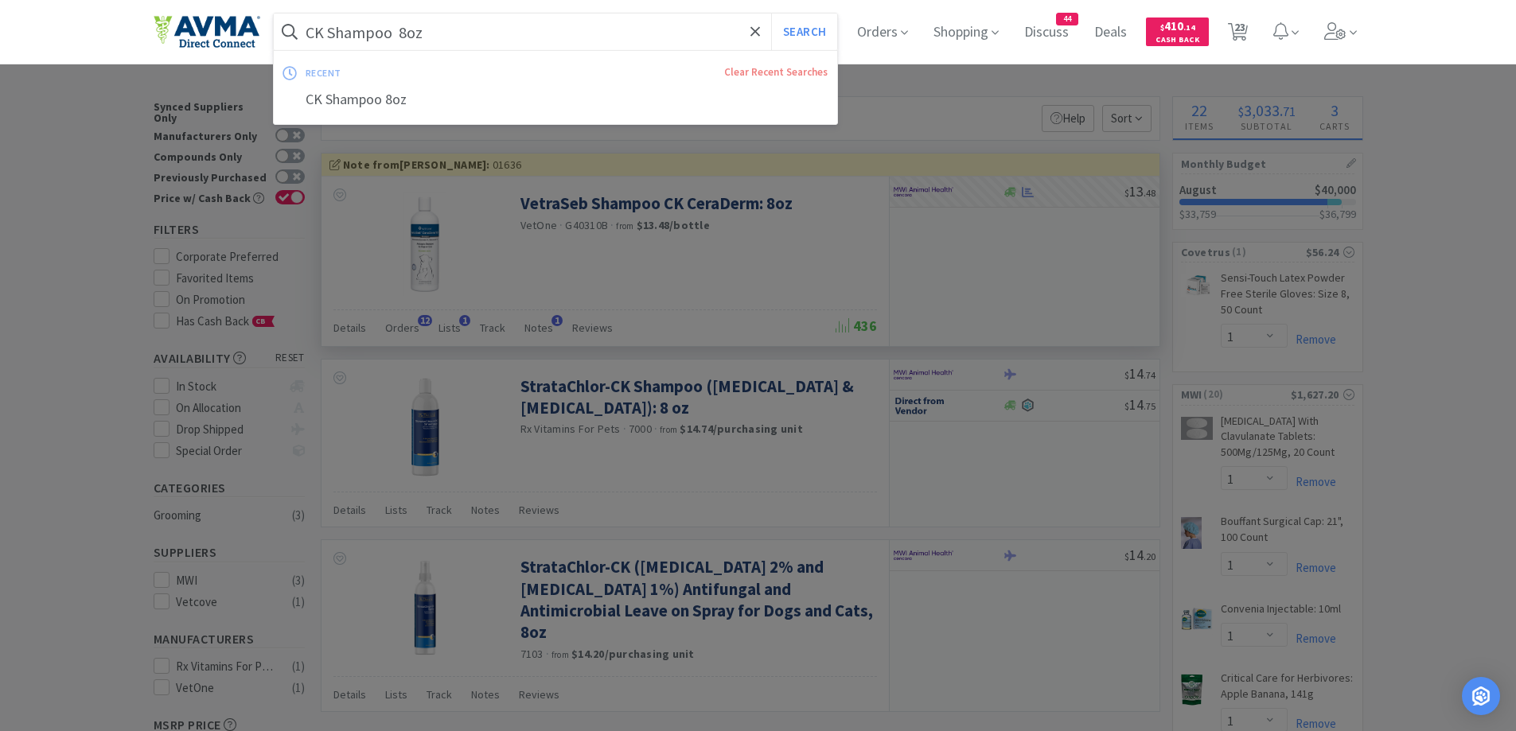
paste input "Amoxicillin 500mg"
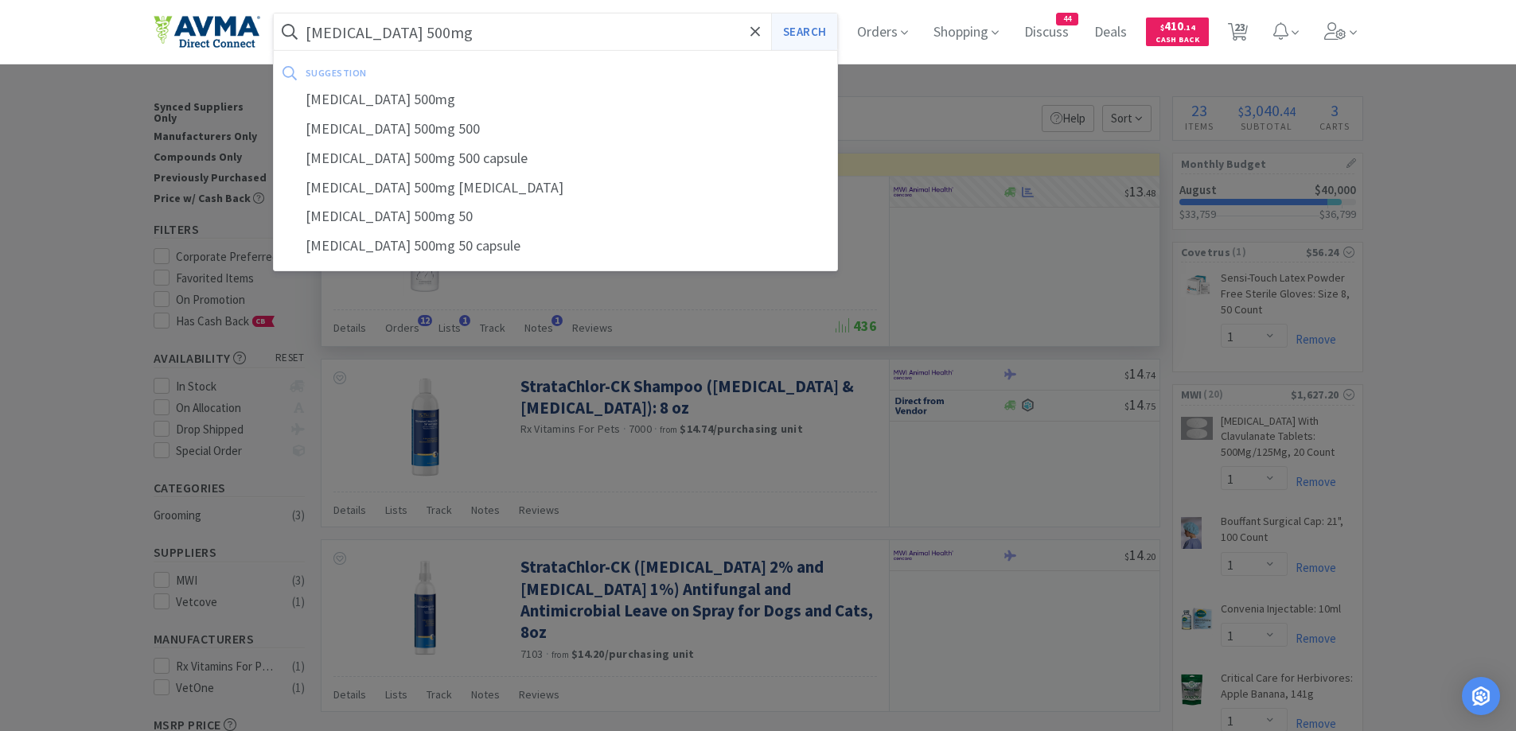
type input "Amoxicillin 500mg"
click at [819, 40] on button "Search" at bounding box center [804, 32] width 66 height 37
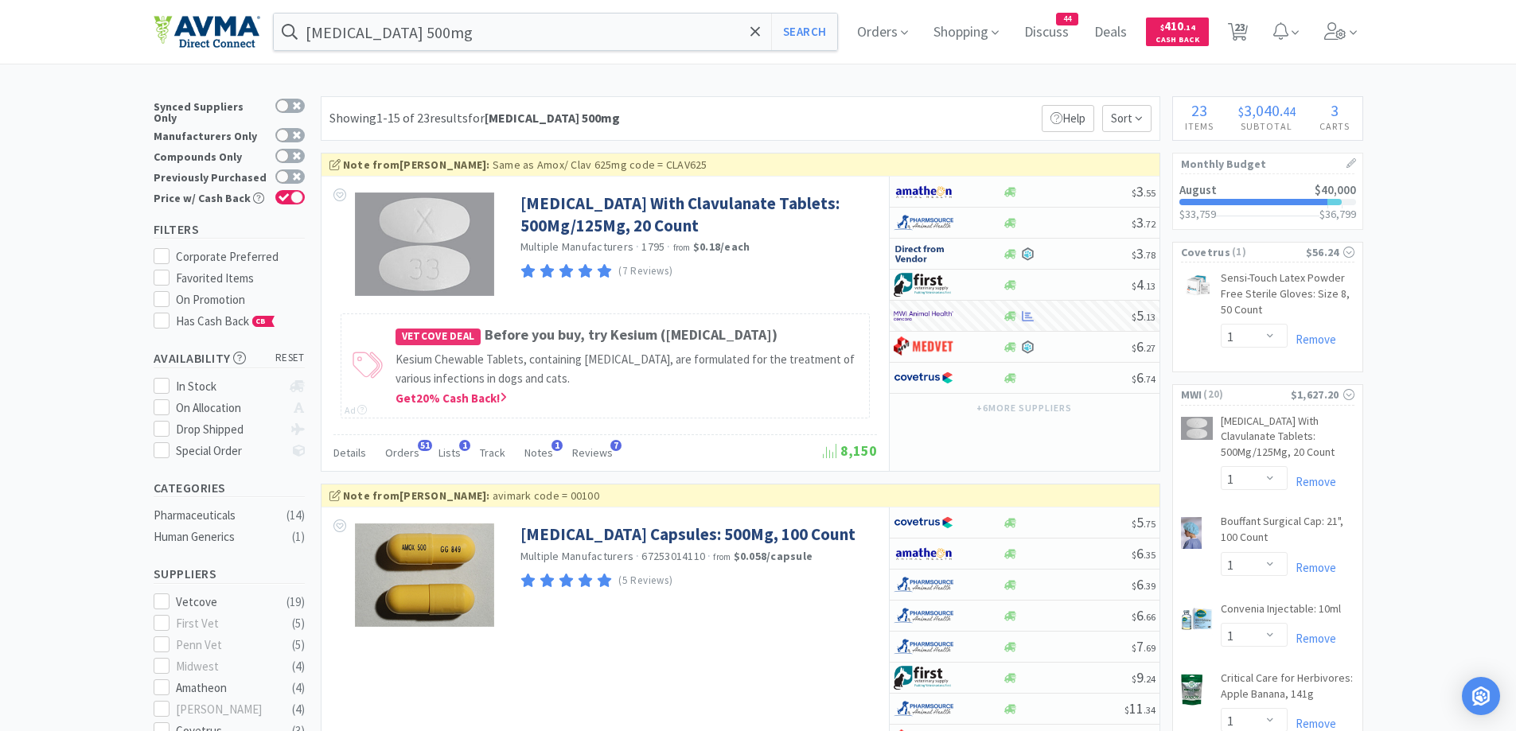
click at [780, 103] on div "Showing 1-15 of 23 results for Amoxicillin 500mg Filters Help Sort" at bounding box center [740, 118] width 839 height 45
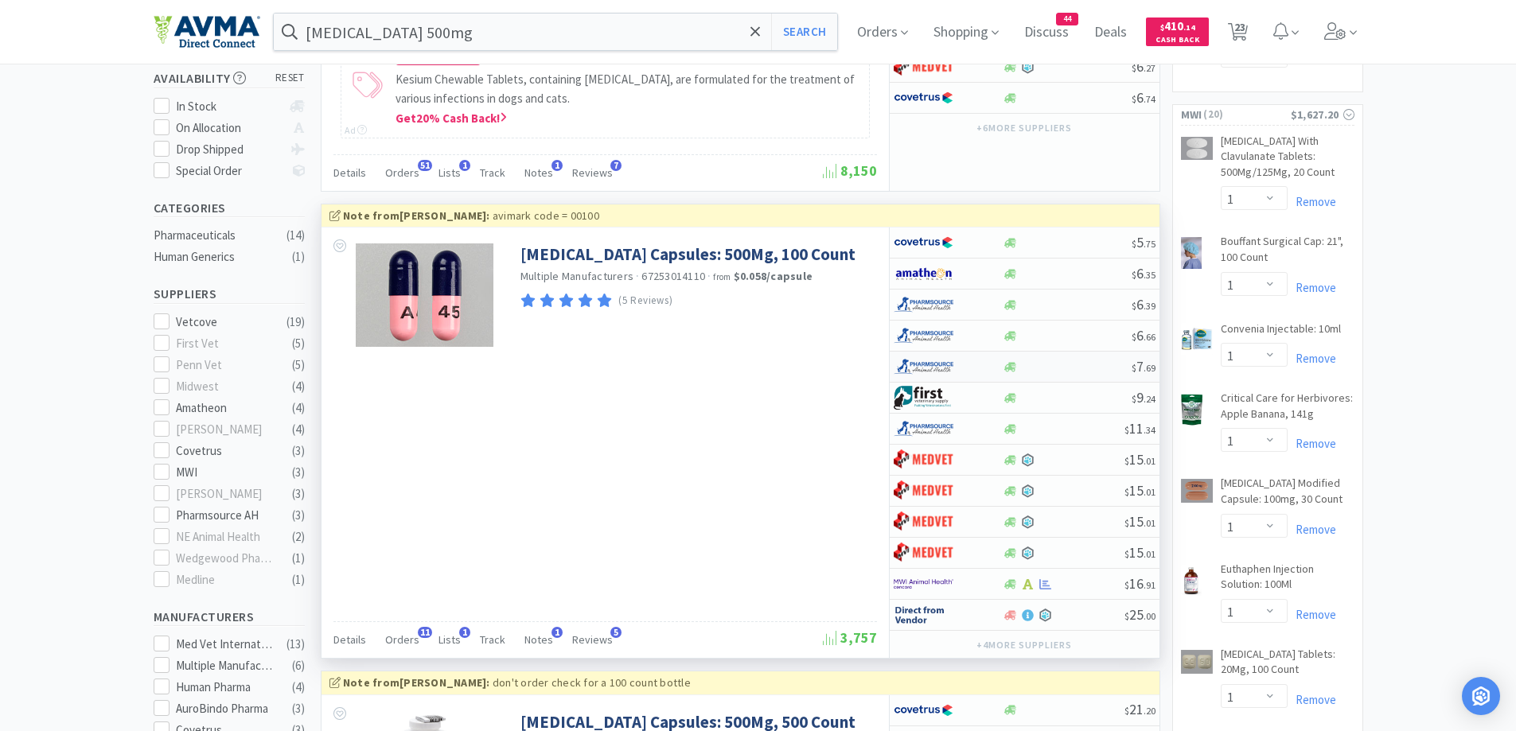
scroll to position [318, 0]
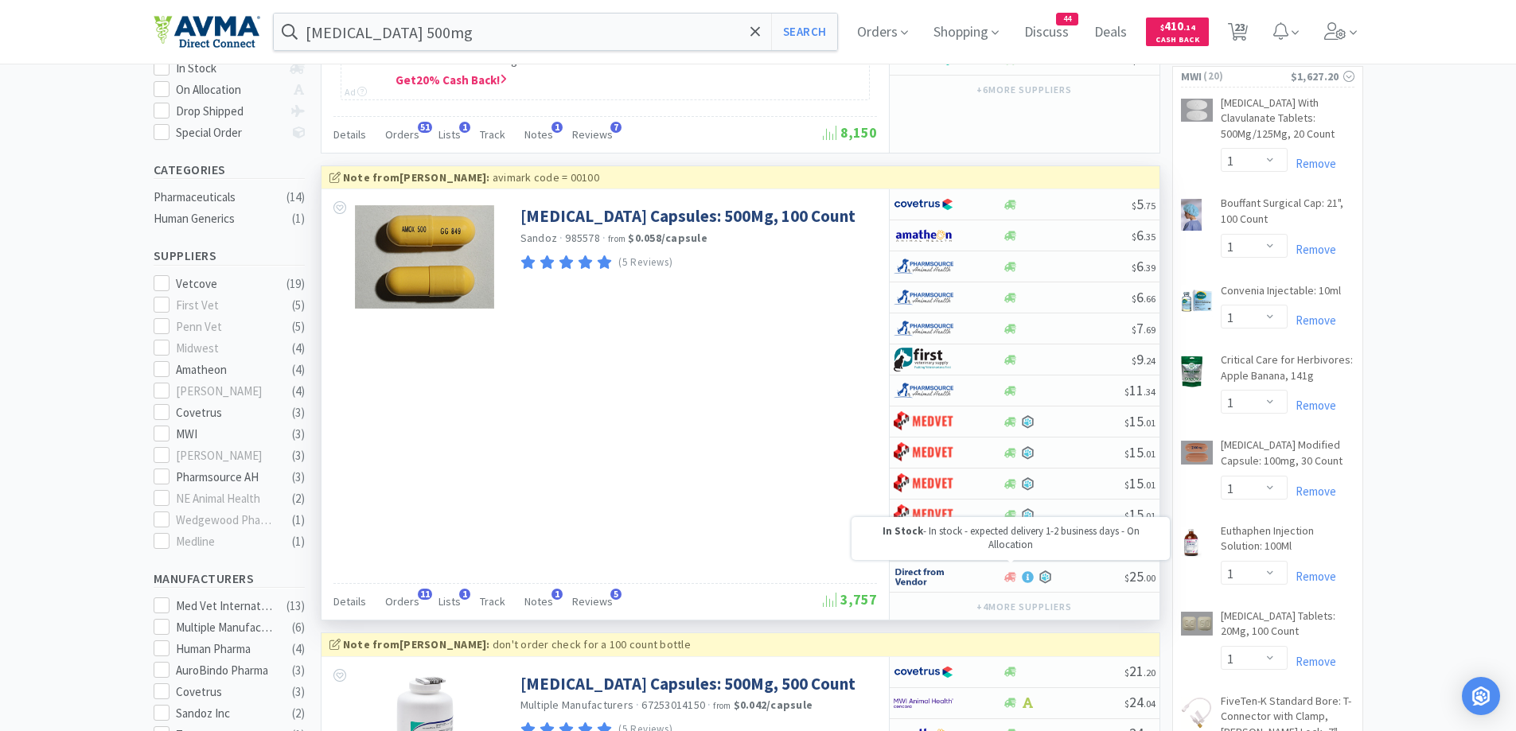
click at [1010, 551] on icon at bounding box center [1010, 546] width 12 height 10
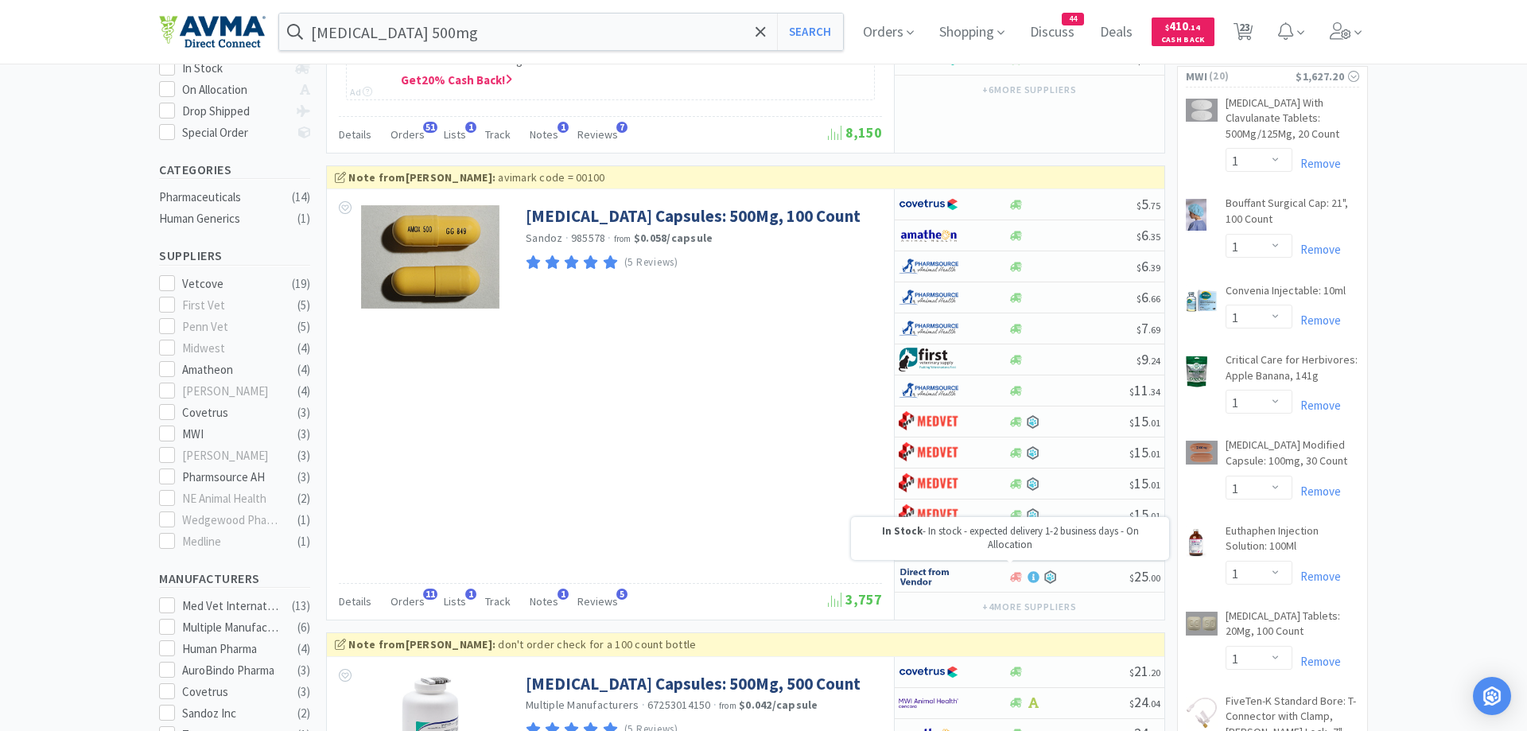
select select "1"
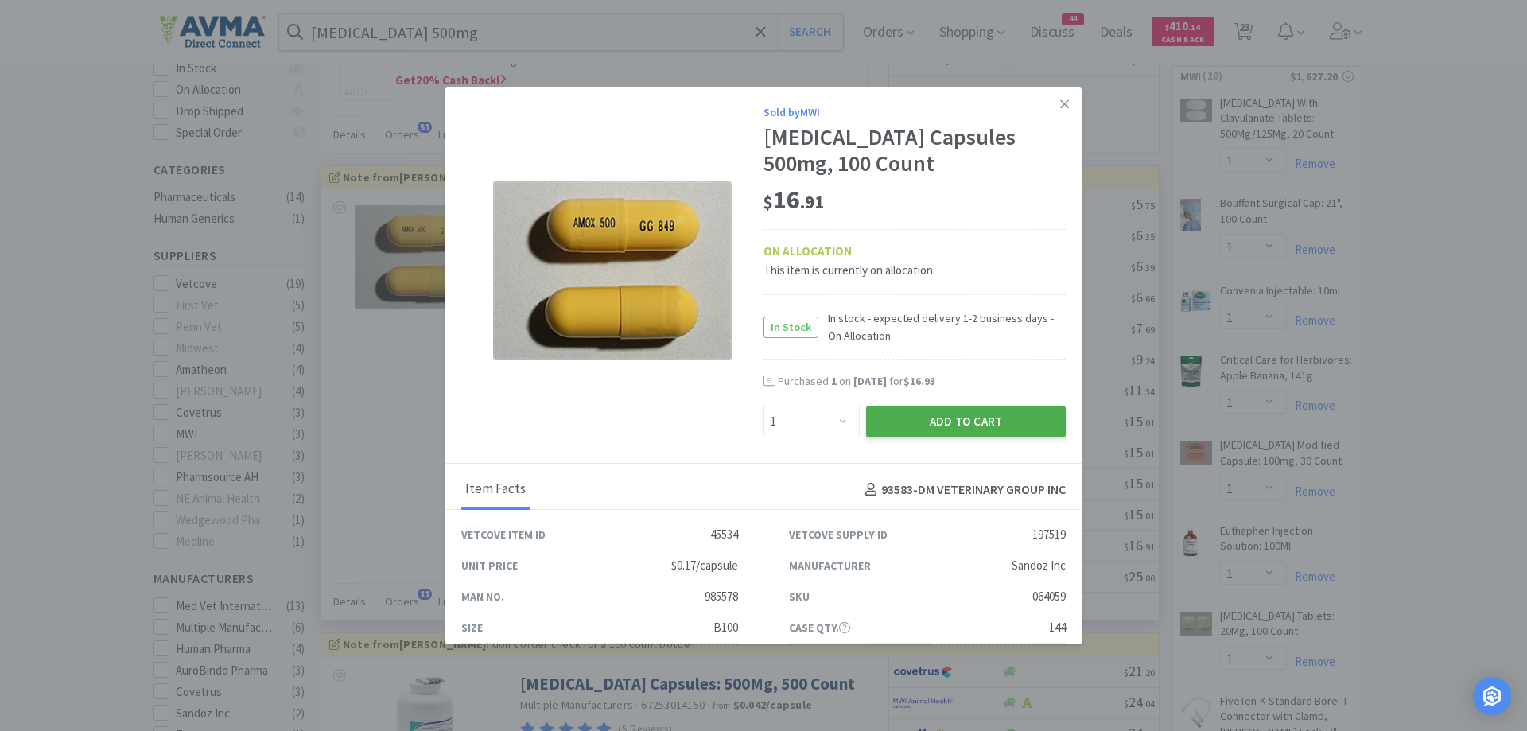
click at [967, 426] on button "Add to Cart" at bounding box center [966, 422] width 200 height 32
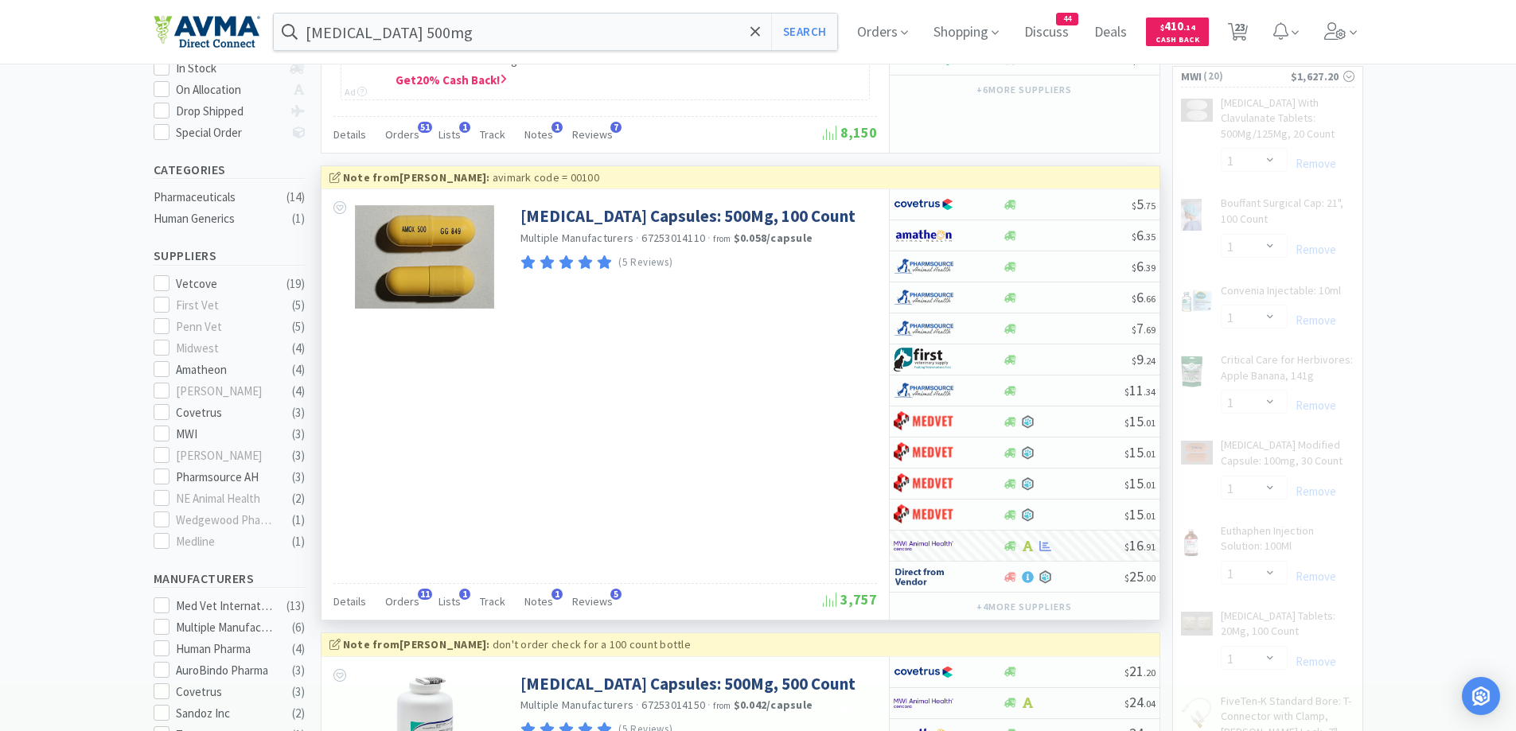
select select "1"
select select "10"
select select "1"
select select "2"
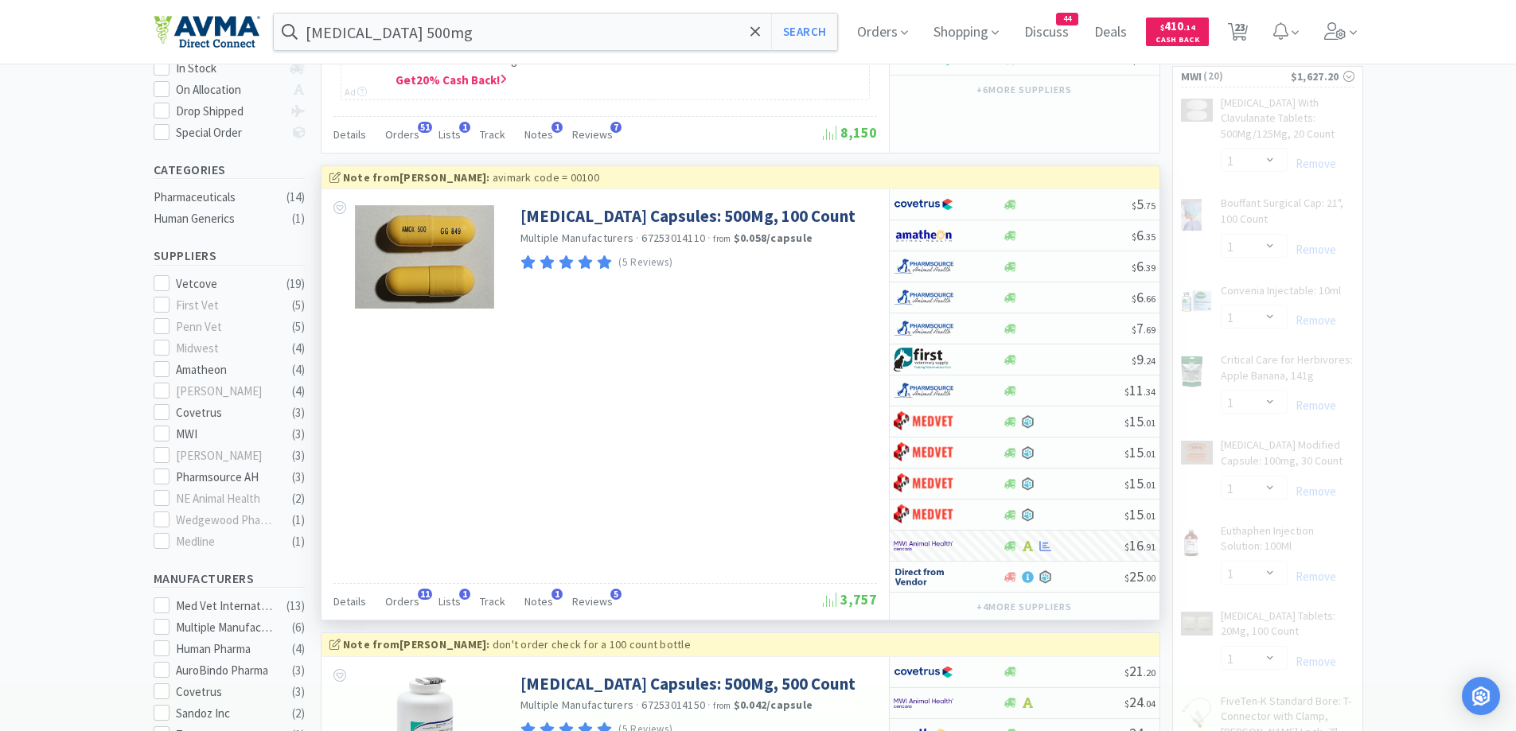
select select "1"
select select "3"
select select "1"
select select "5"
select select "50"
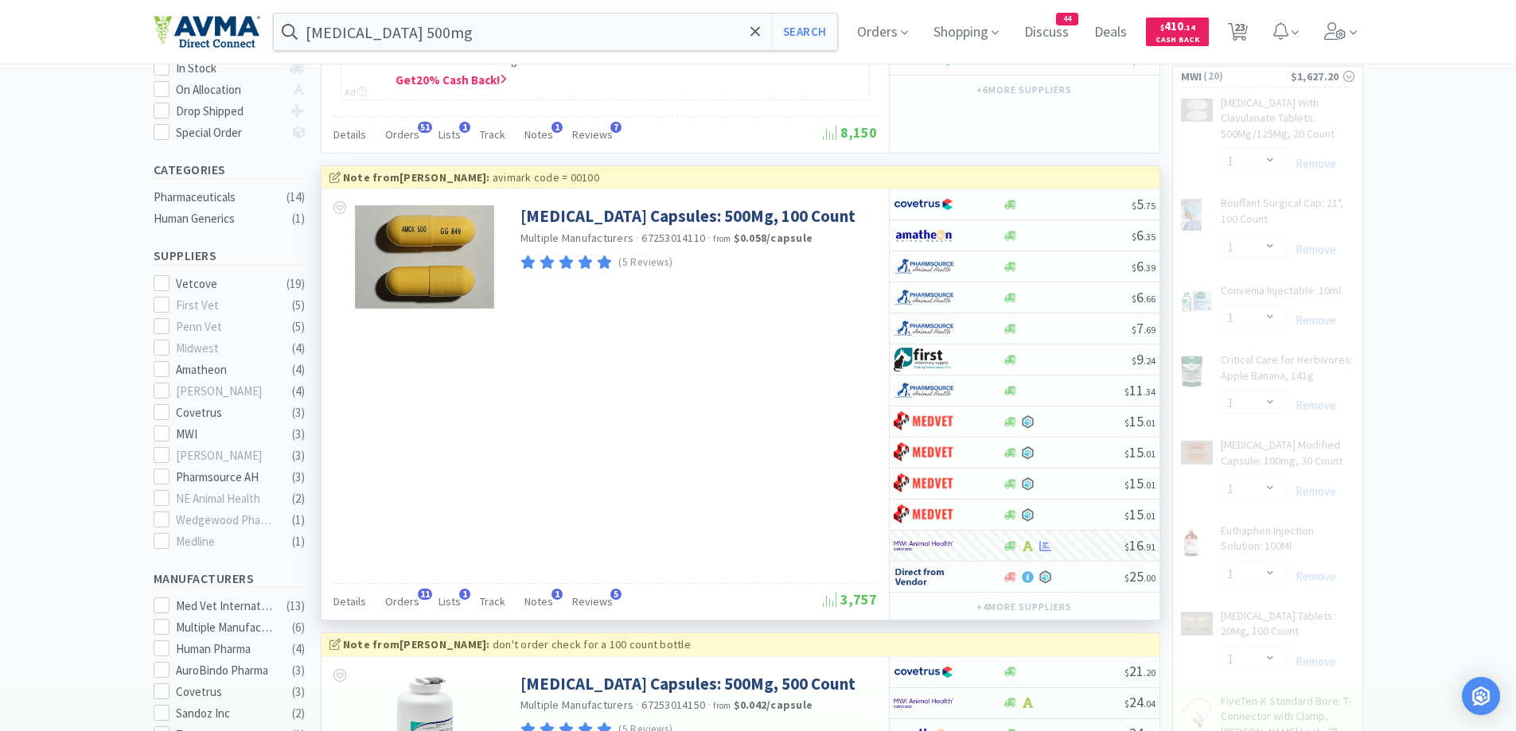
select select "1"
